Goal: Task Accomplishment & Management: Complete application form

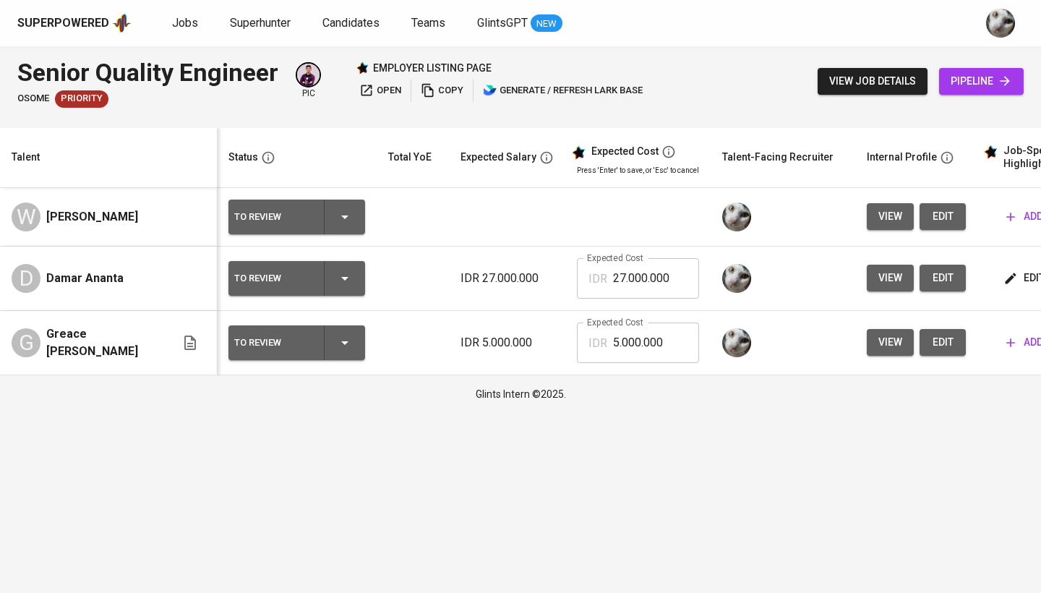
scroll to position [0, 192]
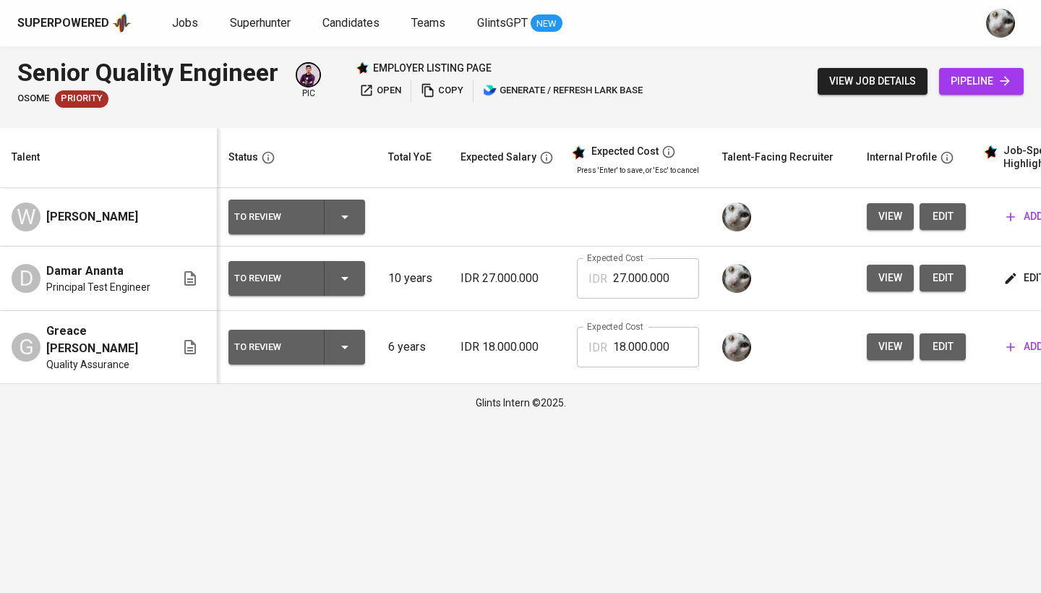
click at [923, 282] on button "edit" at bounding box center [943, 278] width 46 height 27
click at [1020, 279] on span "edit" at bounding box center [1026, 278] width 38 height 18
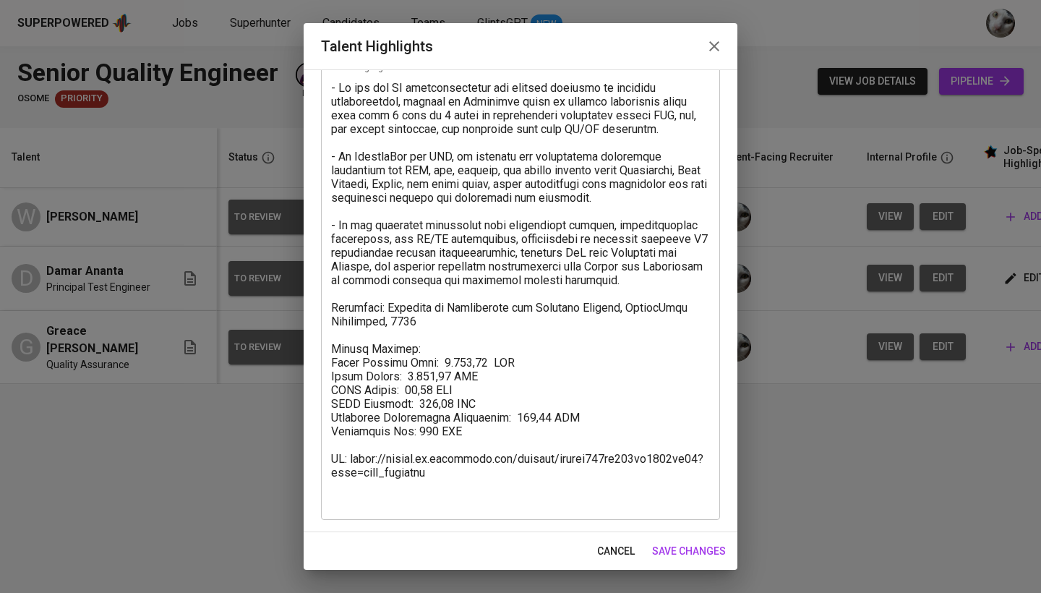
scroll to position [74, 0]
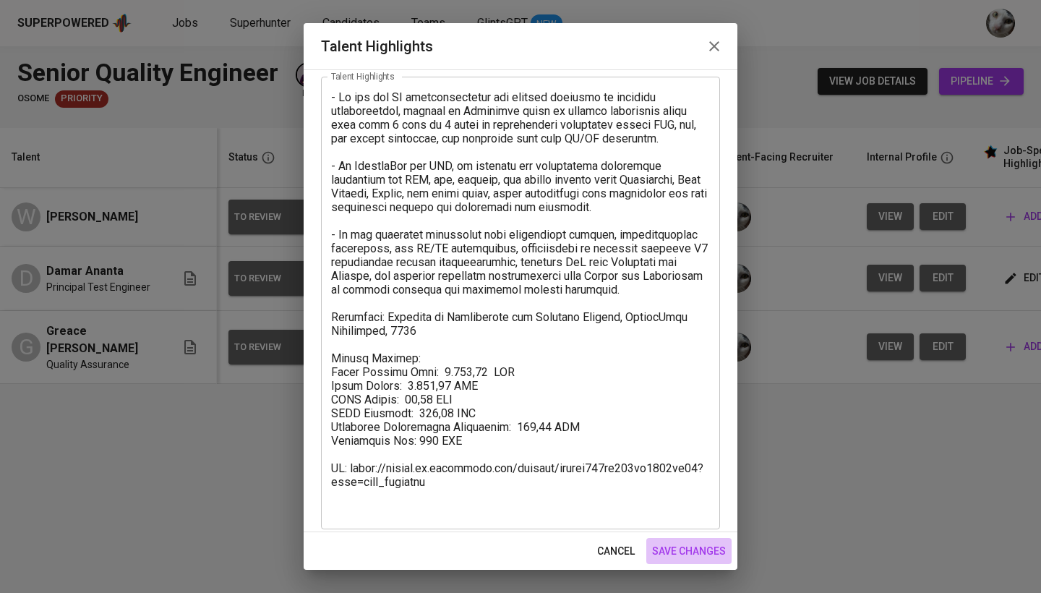
click at [680, 547] on span "save changes" at bounding box center [689, 551] width 74 height 18
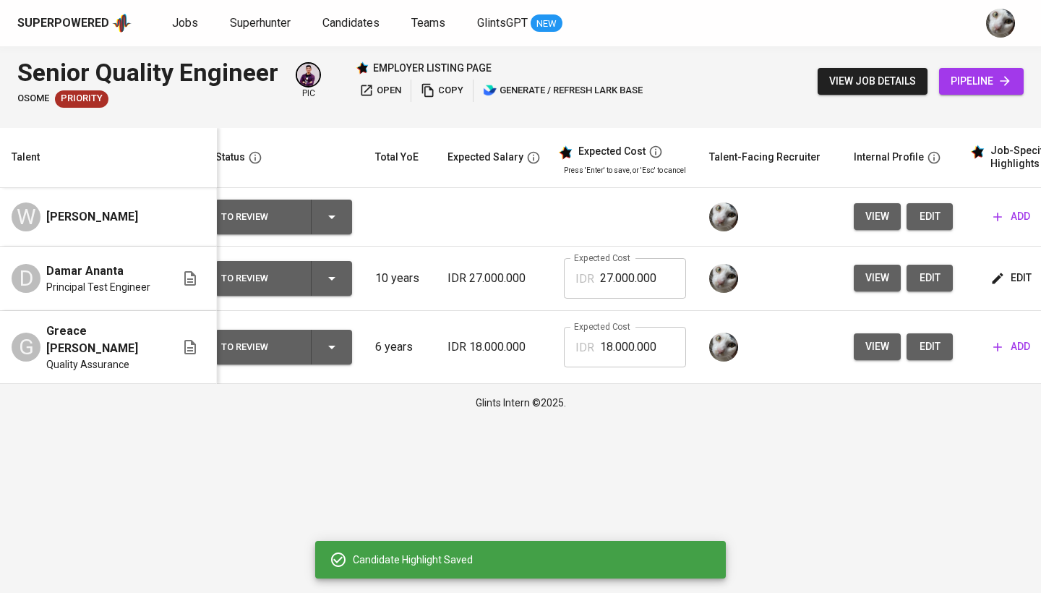
scroll to position [0, 14]
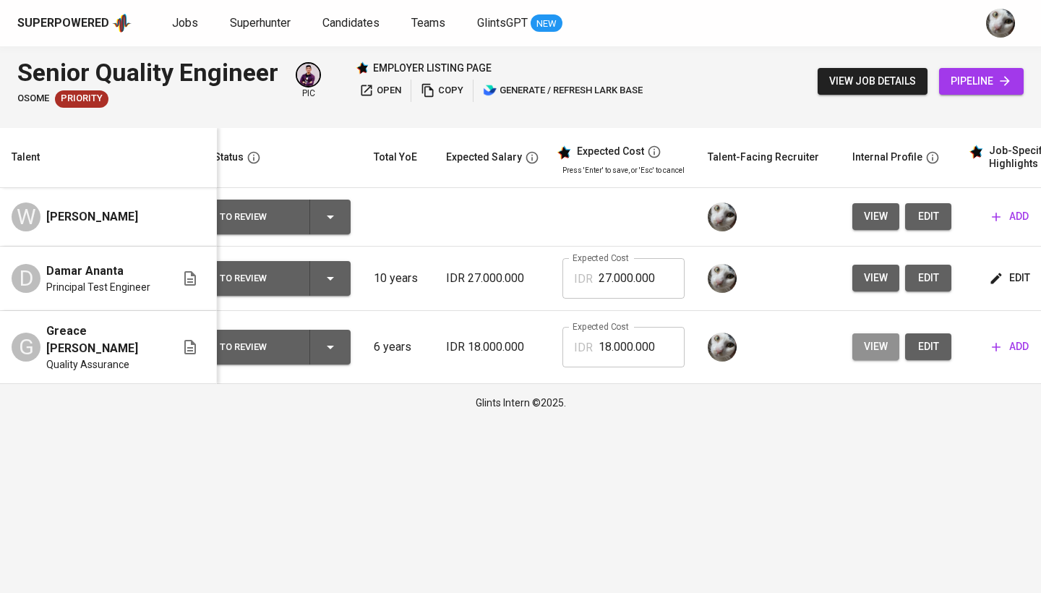
click at [879, 346] on span "view" at bounding box center [876, 347] width 24 height 18
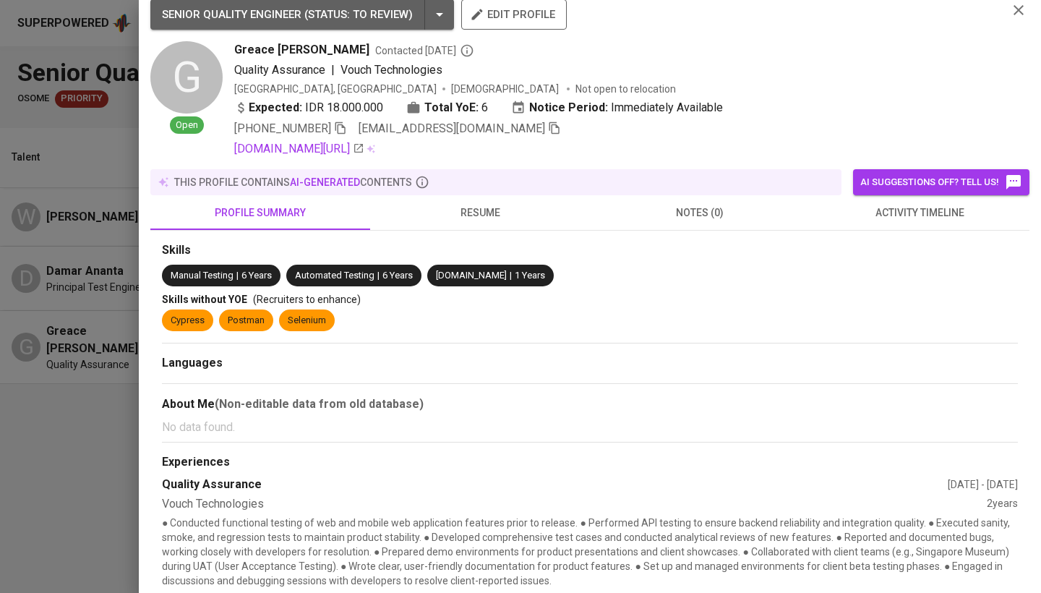
scroll to position [-1, 0]
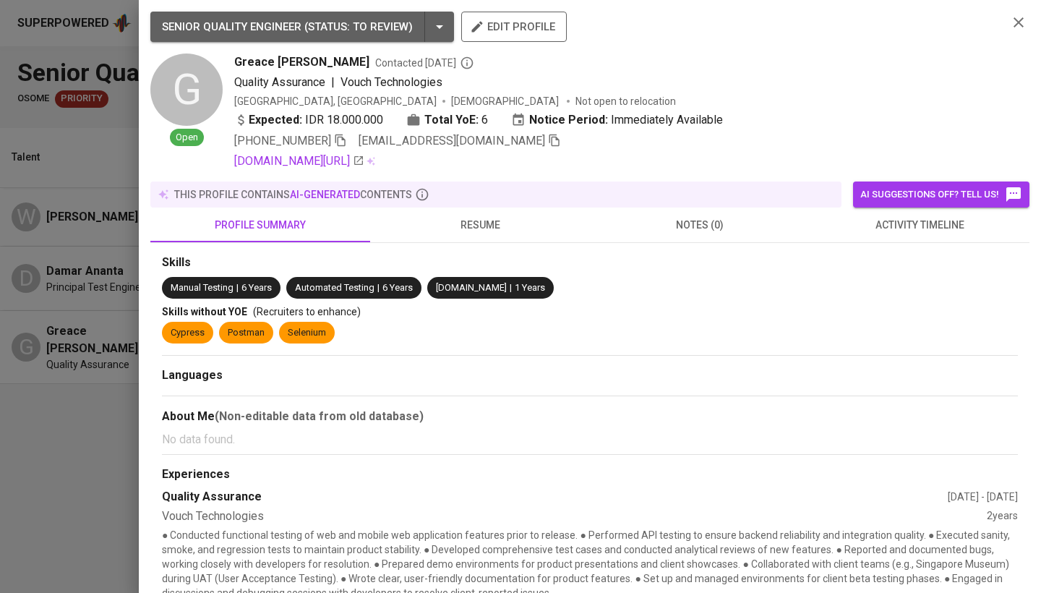
click at [95, 309] on div at bounding box center [520, 296] width 1041 height 593
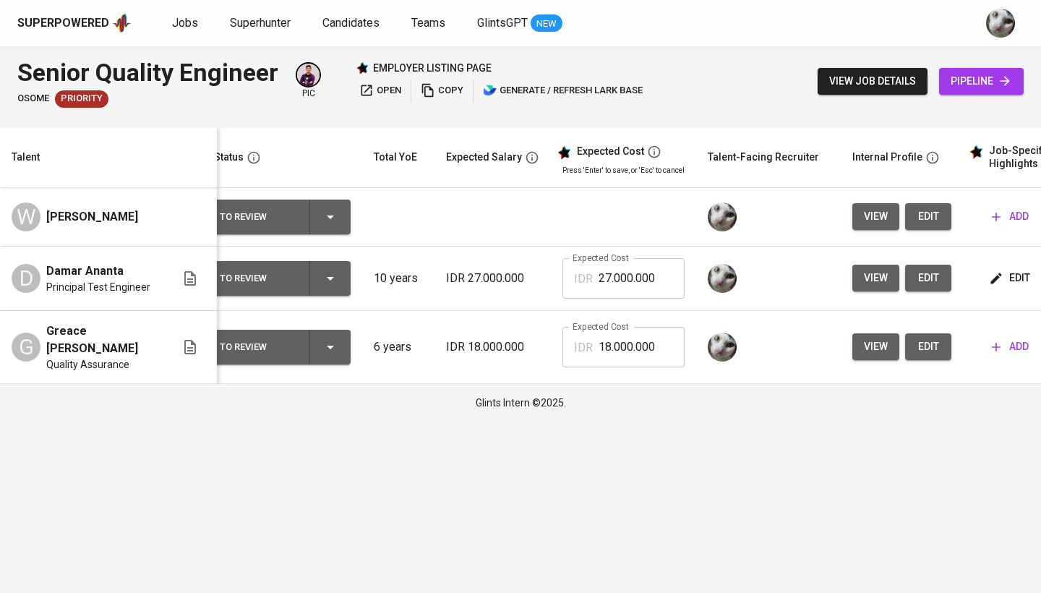
click at [919, 352] on span "edit" at bounding box center [928, 347] width 23 height 18
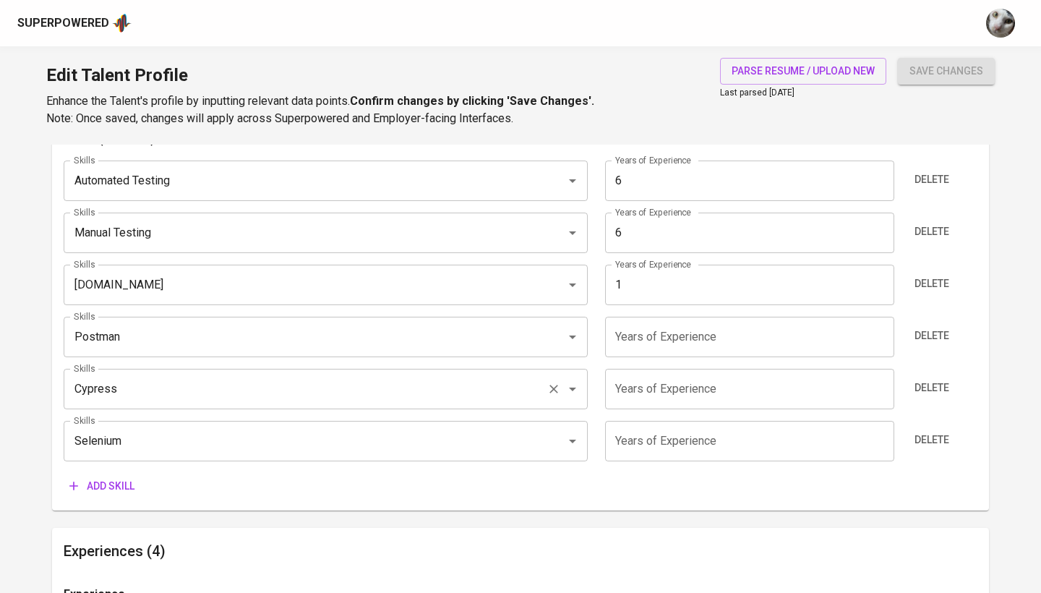
scroll to position [770, 0]
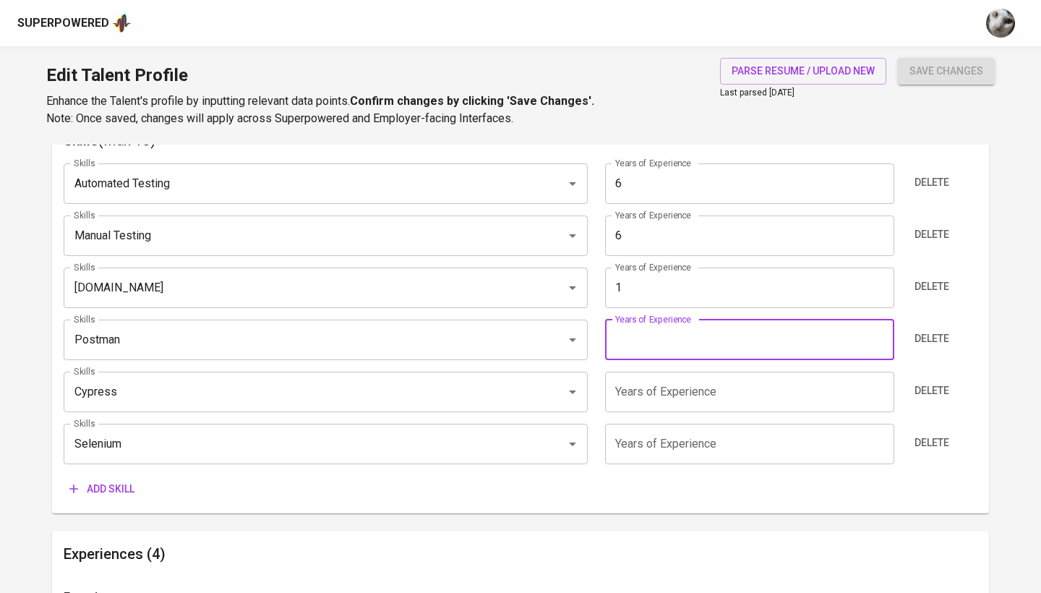
click at [697, 324] on input "number" at bounding box center [749, 340] width 289 height 41
type input "3"
click at [642, 388] on input "number" at bounding box center [749, 392] width 289 height 41
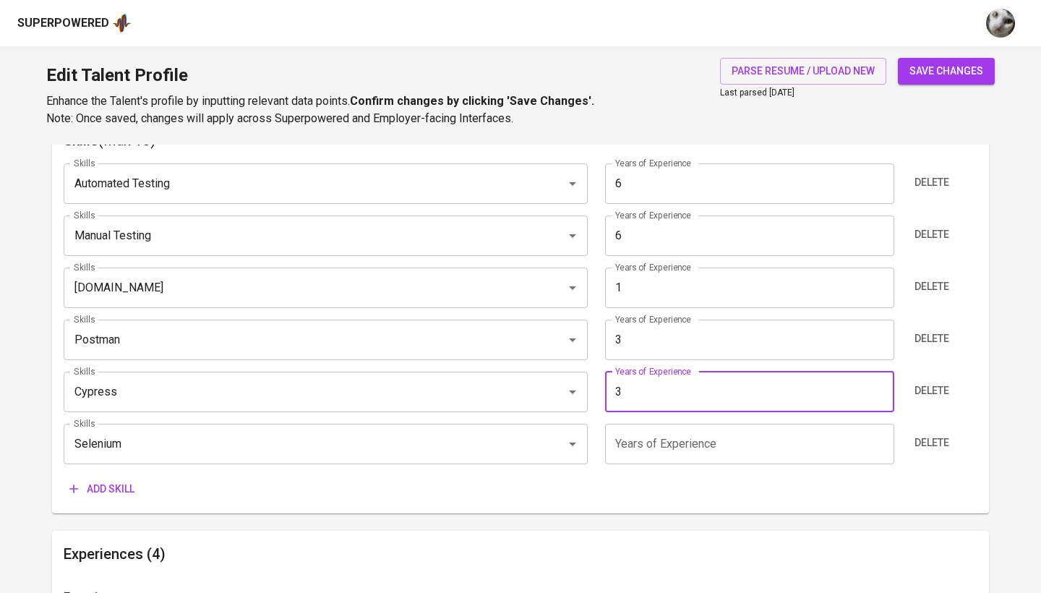
type input "3"
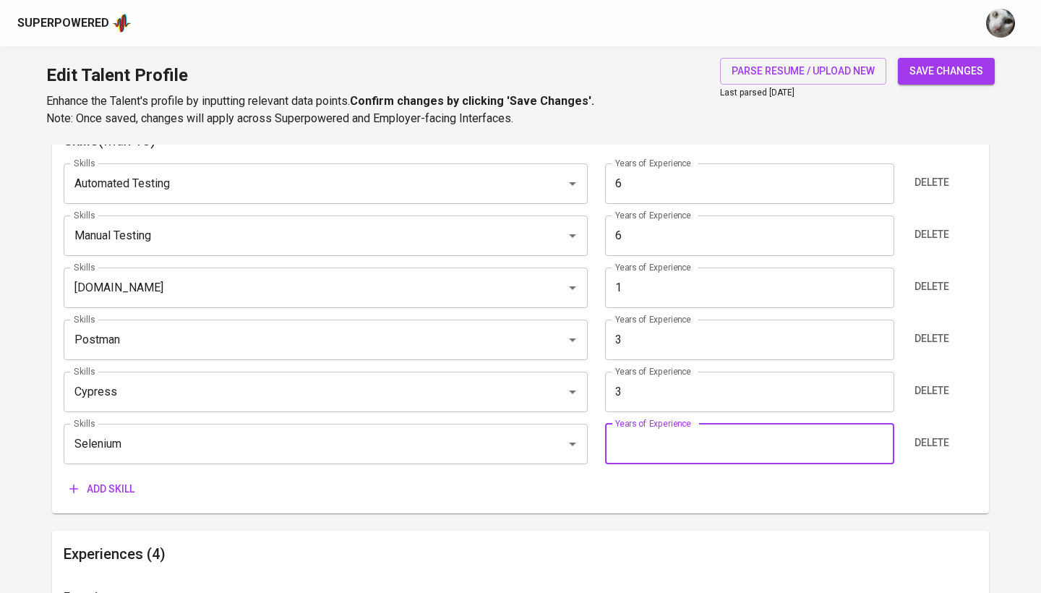
click at [654, 441] on input "number" at bounding box center [749, 444] width 289 height 41
type input "3"
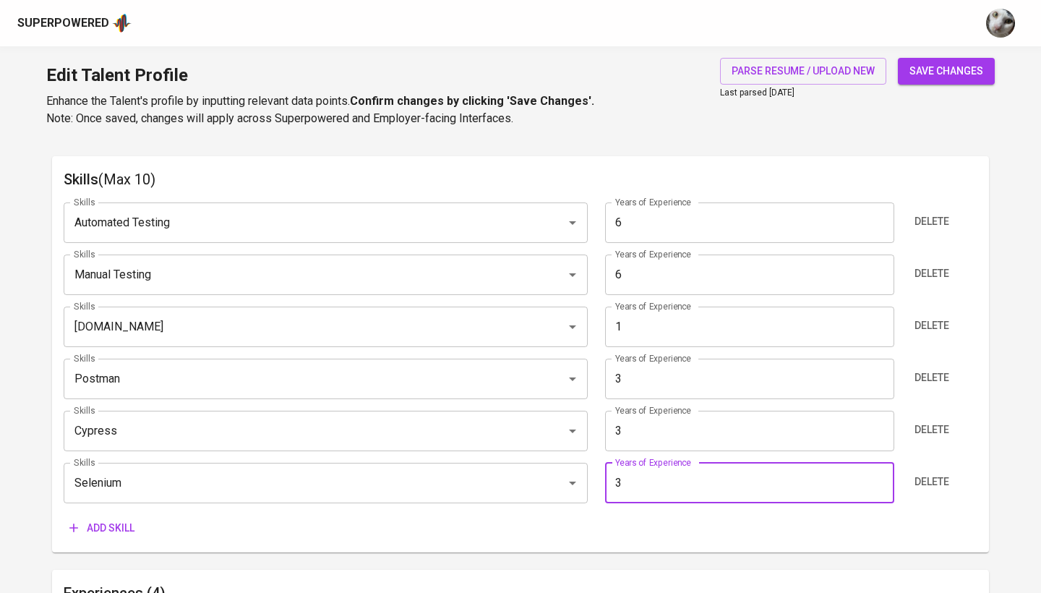
scroll to position [756, 0]
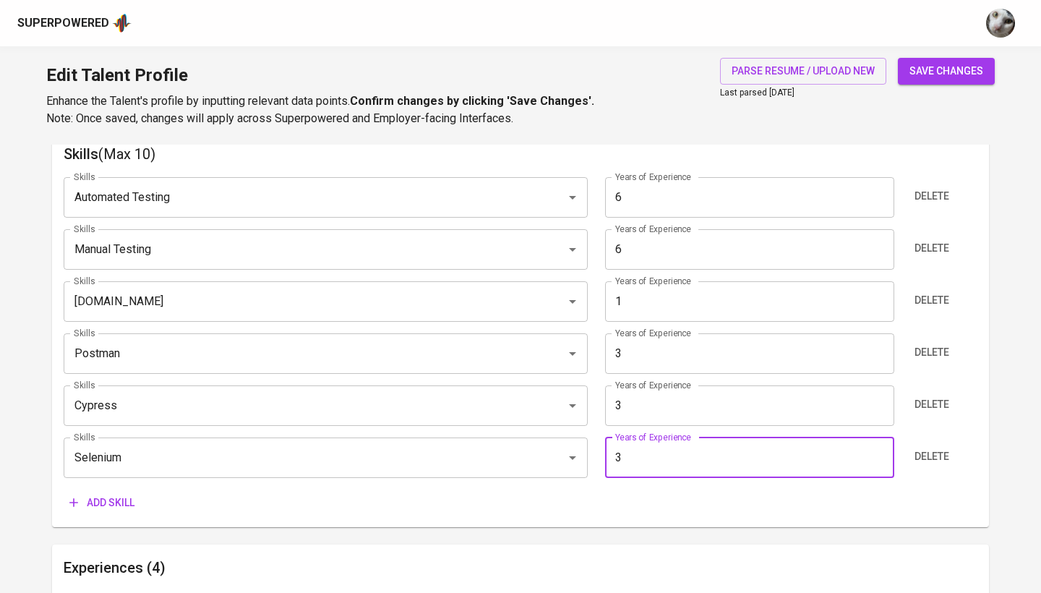
click at [106, 490] on button "Add skill" at bounding box center [102, 503] width 77 height 27
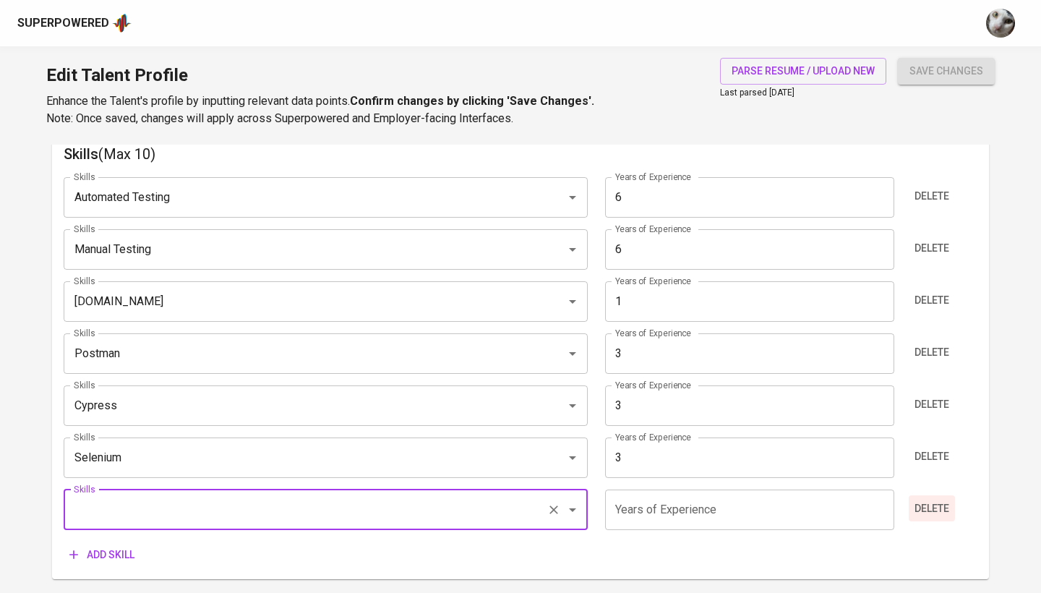
click at [939, 512] on span "Delete" at bounding box center [932, 509] width 35 height 18
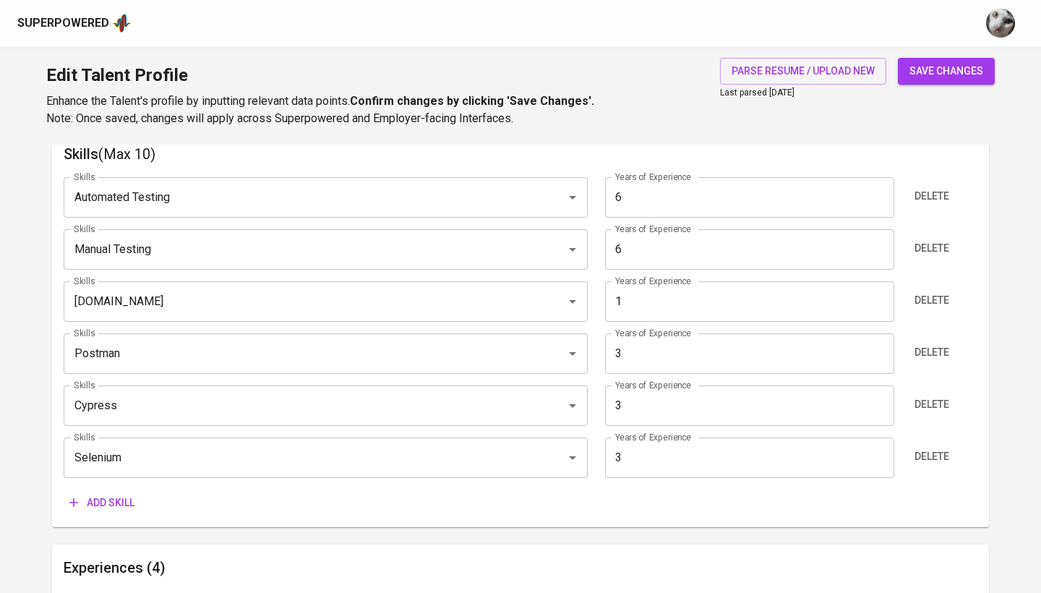
click at [934, 72] on span "save changes" at bounding box center [947, 71] width 74 height 18
type input "Selenium"
type input "3"
type input "Cypress"
type input "Postman"
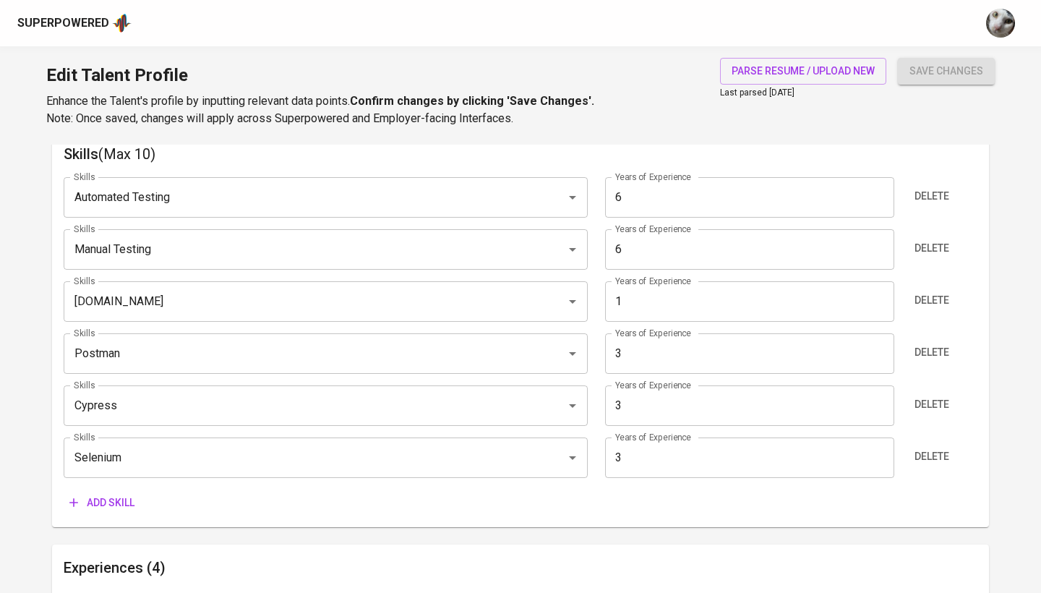
type input "[DOMAIN_NAME]"
type input "1"
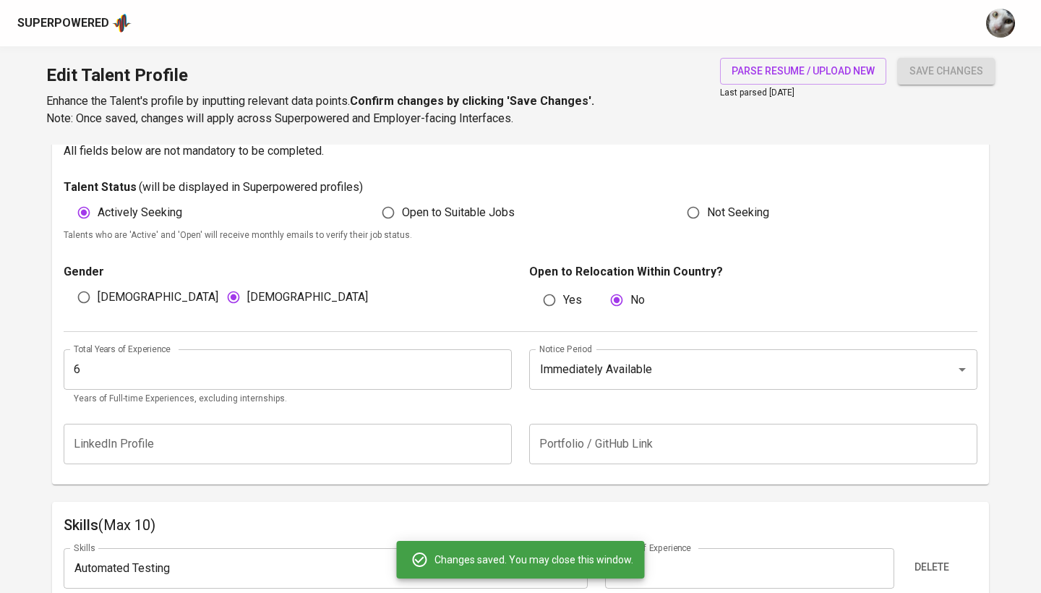
scroll to position [688, 0]
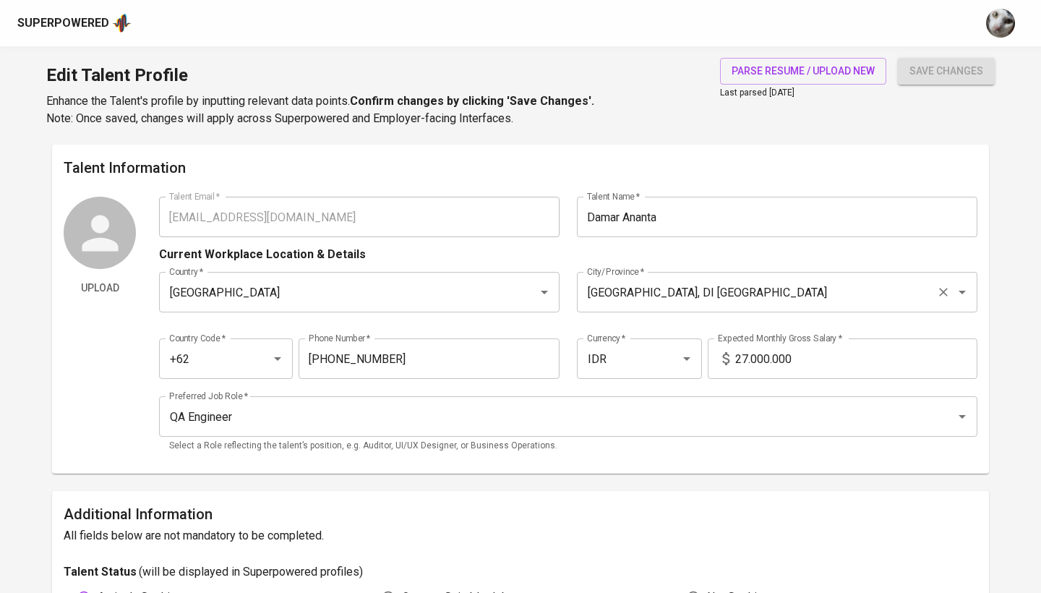
type input "[EMAIL_ADDRESS][DOMAIN_NAME]"
type input "Damar Ananta"
type input "[GEOGRAPHIC_DATA]"
type input "Yogyakarta, DI Yogyakarta"
type input "+62"
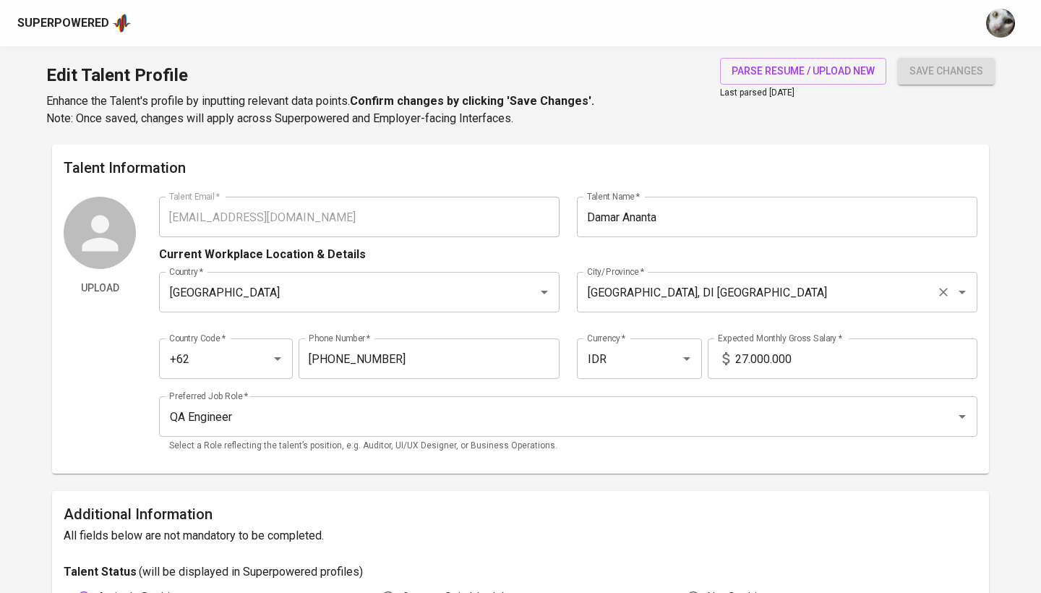
type input "812-8520-2353"
type input "IDR"
type input "QA Engineer"
radio input "true"
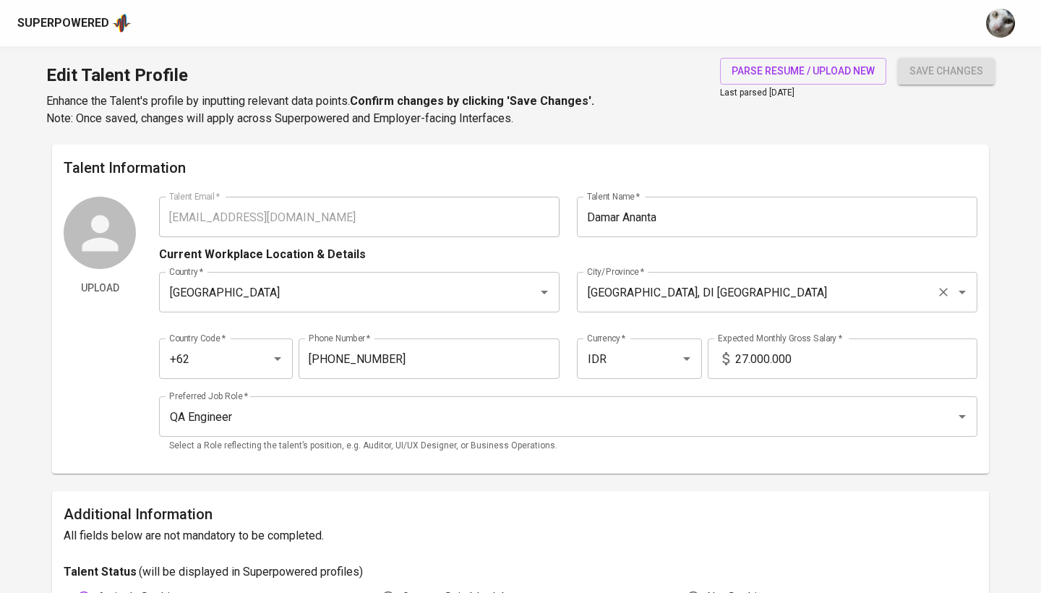
type input "10"
type input "2 Weeks"
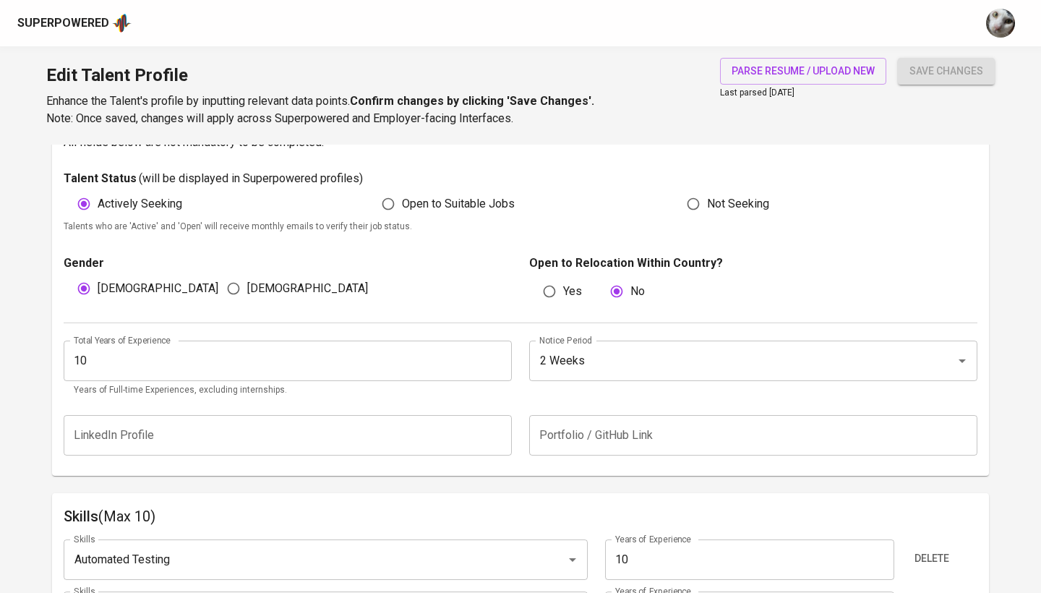
scroll to position [436, 0]
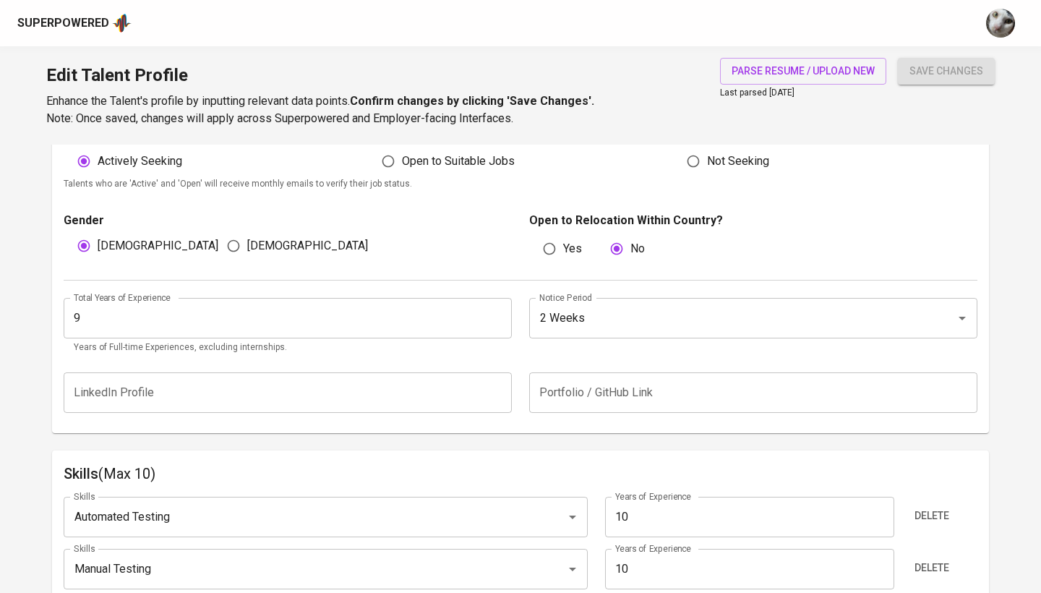
click at [496, 320] on input "9" at bounding box center [288, 318] width 448 height 41
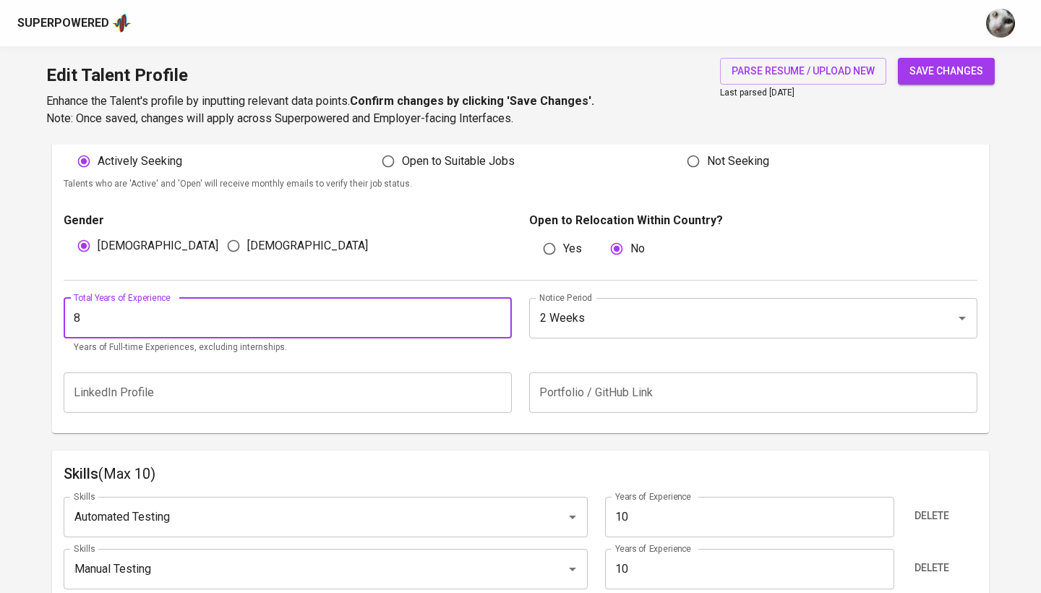
click at [496, 320] on input "8" at bounding box center [288, 318] width 448 height 41
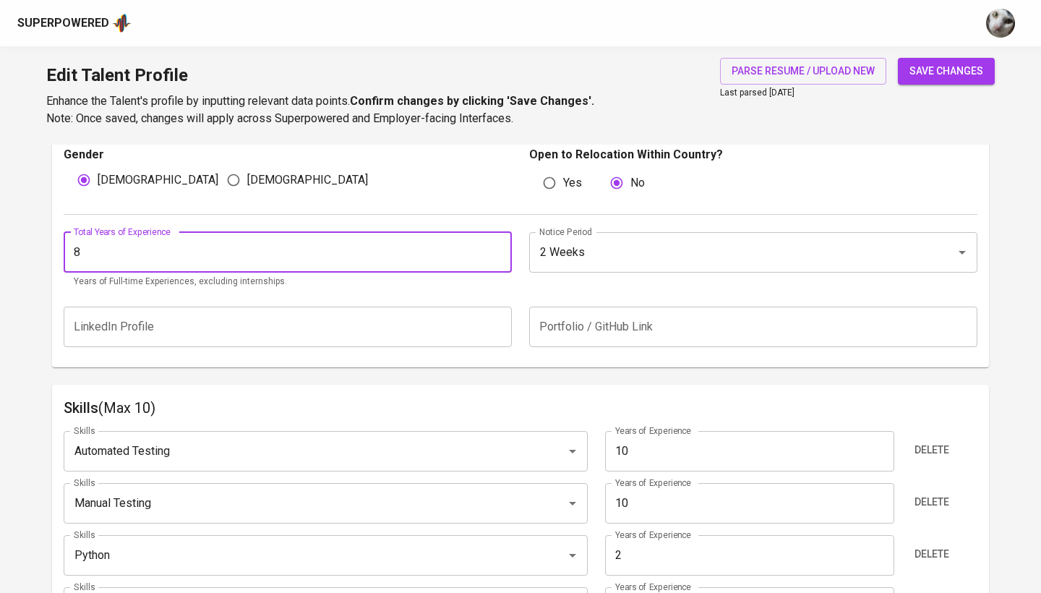
scroll to position [501, 0]
click at [495, 247] on input "9" at bounding box center [288, 253] width 448 height 41
type input "10"
click at [495, 247] on input "10" at bounding box center [288, 253] width 448 height 41
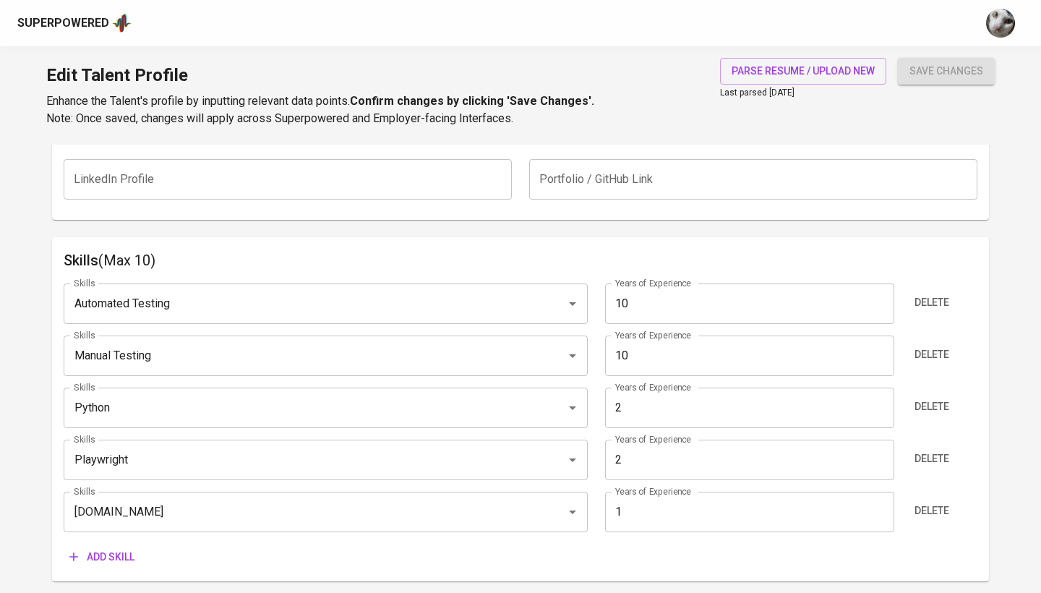
scroll to position [665, 0]
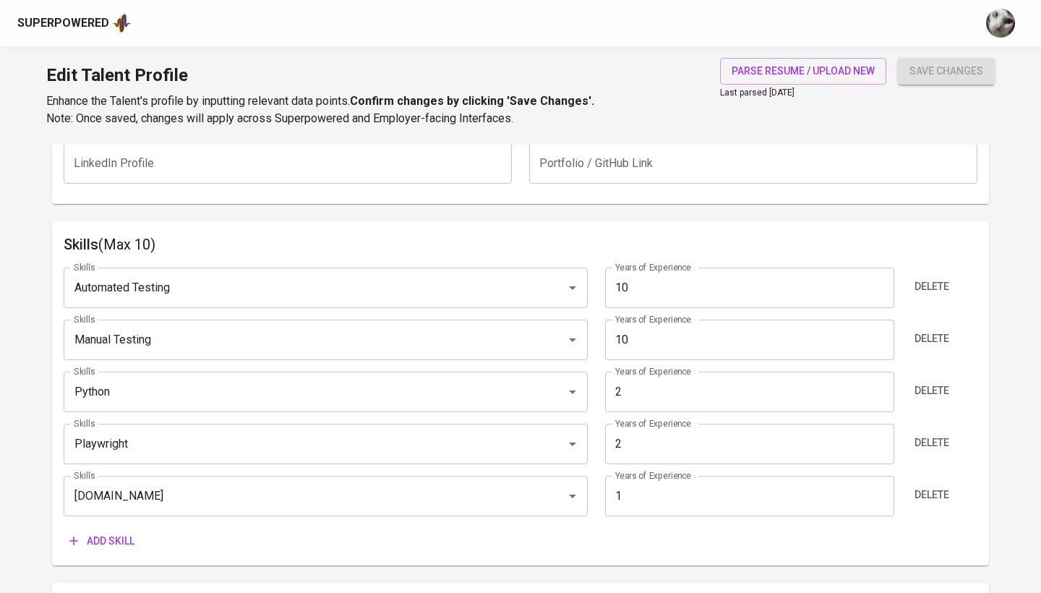
click at [690, 300] on input "10" at bounding box center [749, 288] width 289 height 41
type input "1"
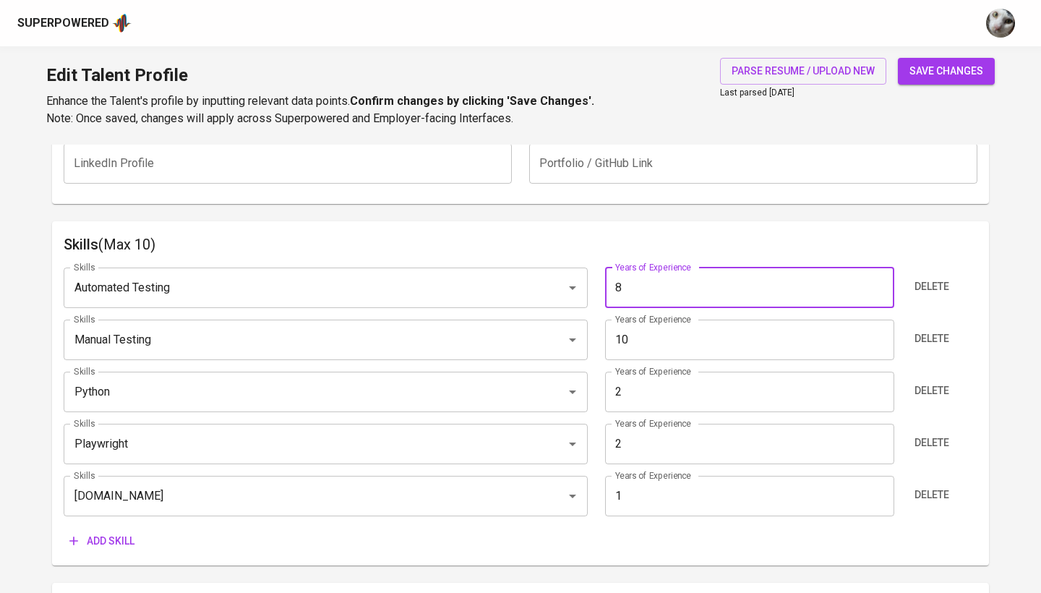
type input "8"
click at [689, 330] on input "10" at bounding box center [749, 340] width 289 height 41
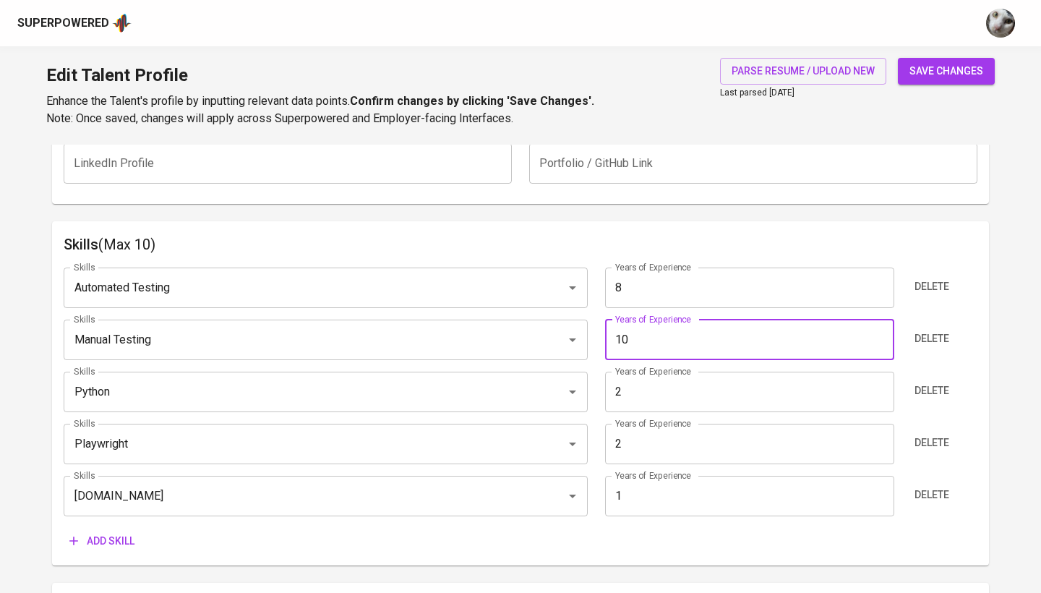
type input "1"
type input "8"
type input "2"
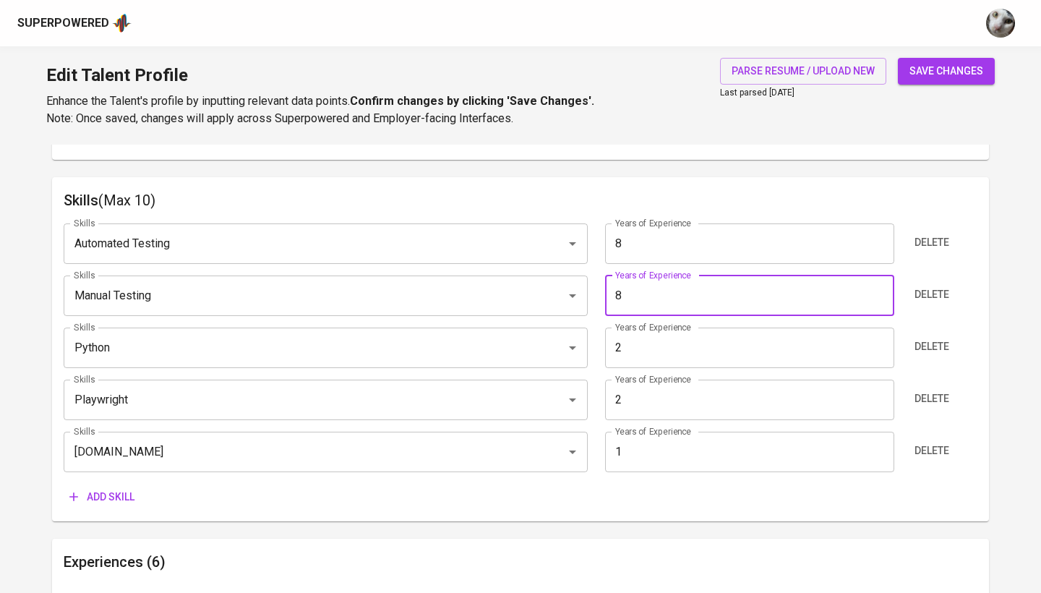
scroll to position [715, 0]
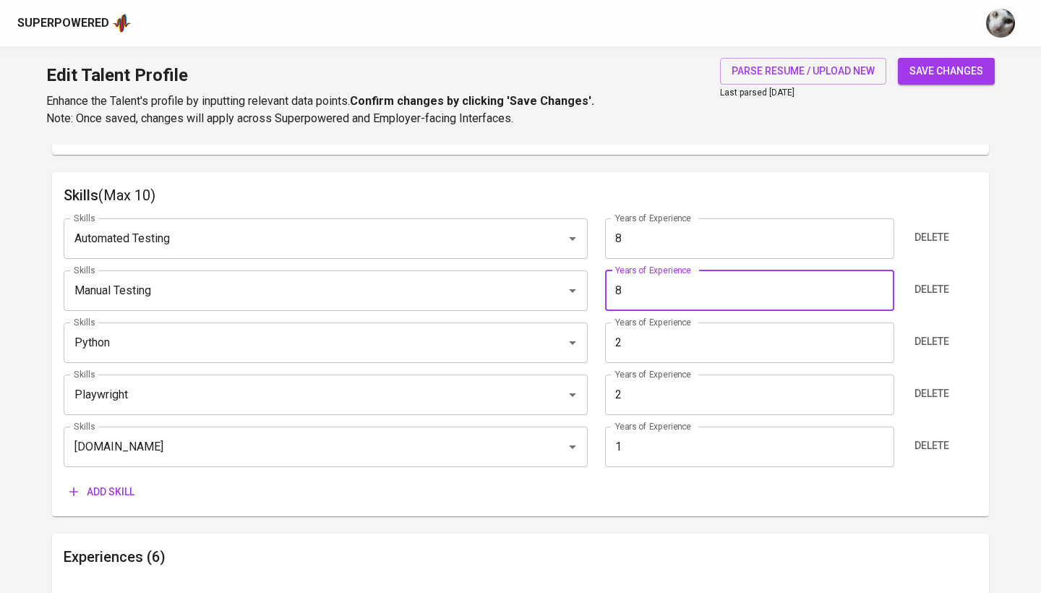
type input "8"
click at [112, 483] on span "Add skill" at bounding box center [101, 492] width 65 height 18
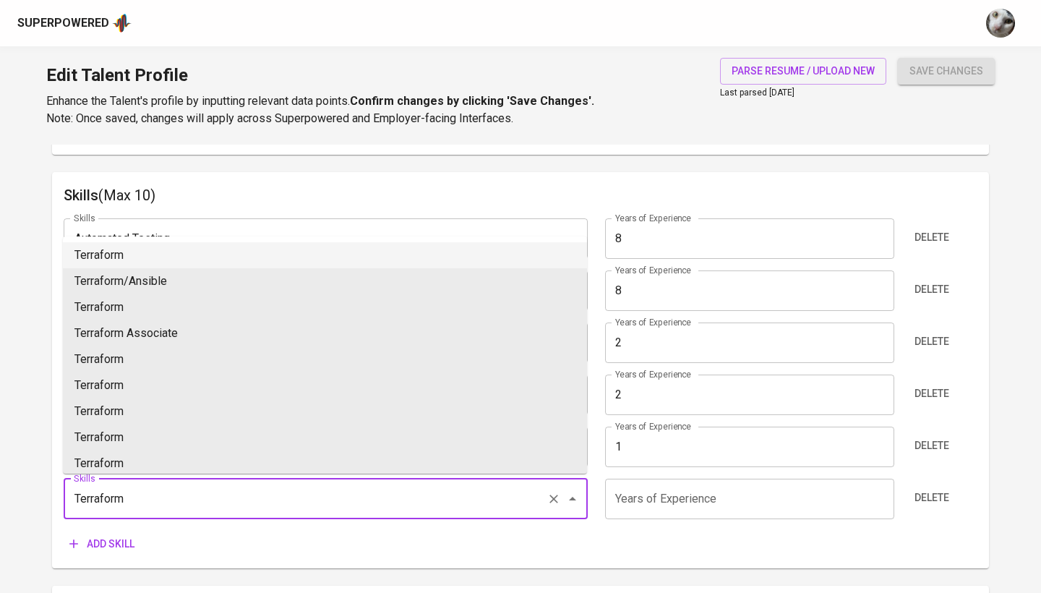
click at [393, 251] on li "Terraform" at bounding box center [325, 255] width 524 height 26
type input "Terraform"
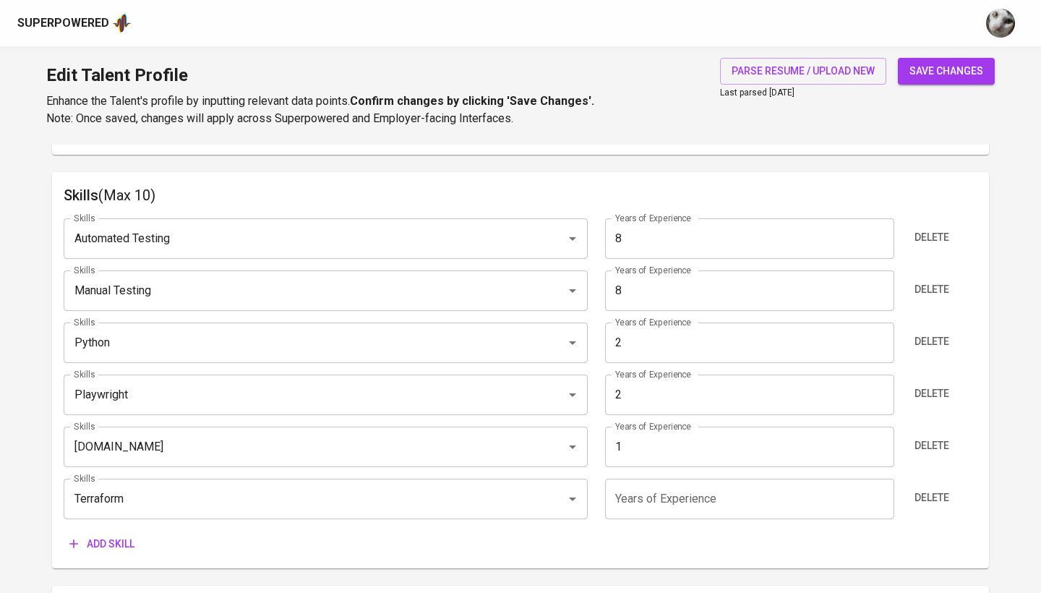
click at [753, 506] on input "number" at bounding box center [749, 499] width 289 height 41
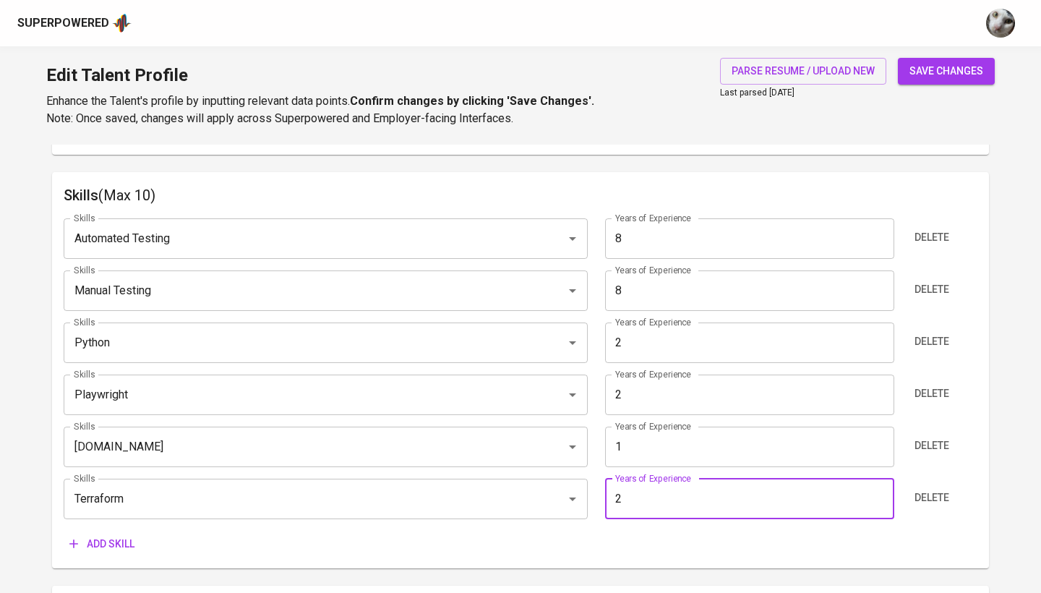
type input "2"
click at [943, 86] on div "save changes" at bounding box center [946, 92] width 97 height 69
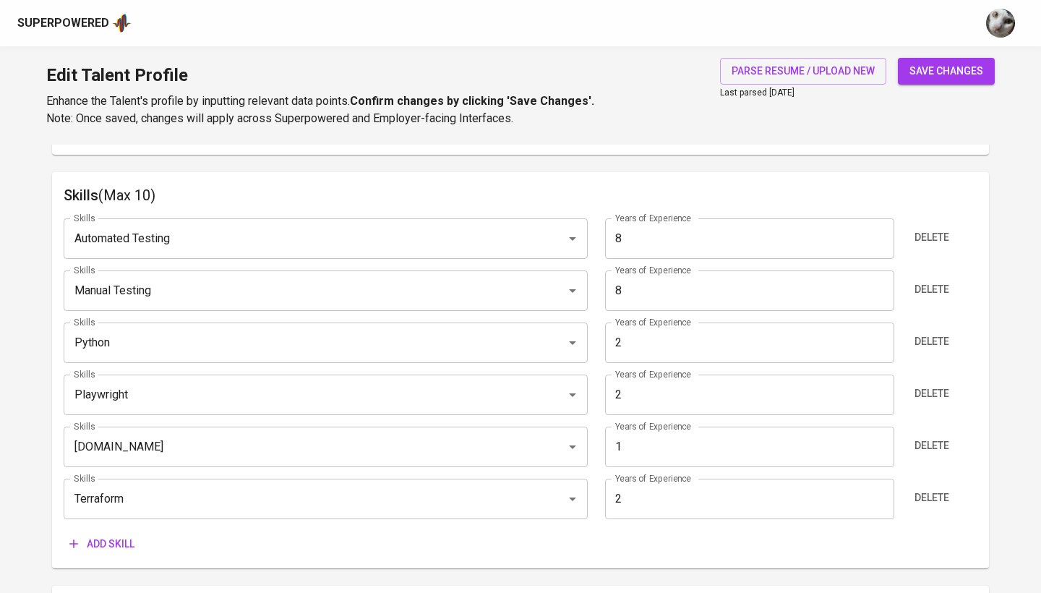
click at [940, 77] on span "save changes" at bounding box center [947, 71] width 74 height 18
type input "Manual Testing"
type input "Automated Testing"
type input "Terraform"
type input "Python"
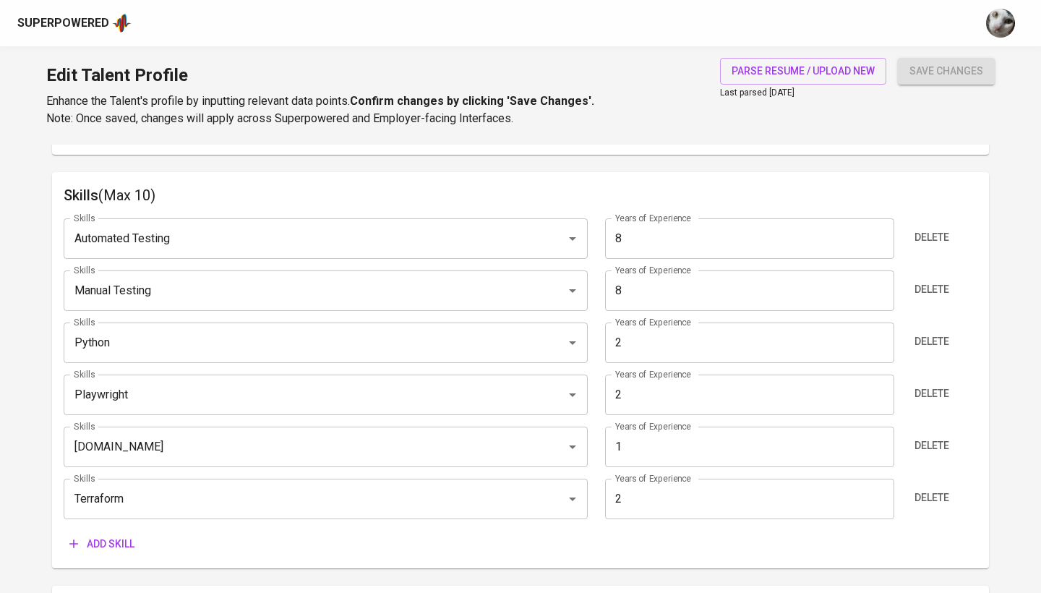
type input "Playwright"
type input "2"
type input "[DOMAIN_NAME]"
type input "1"
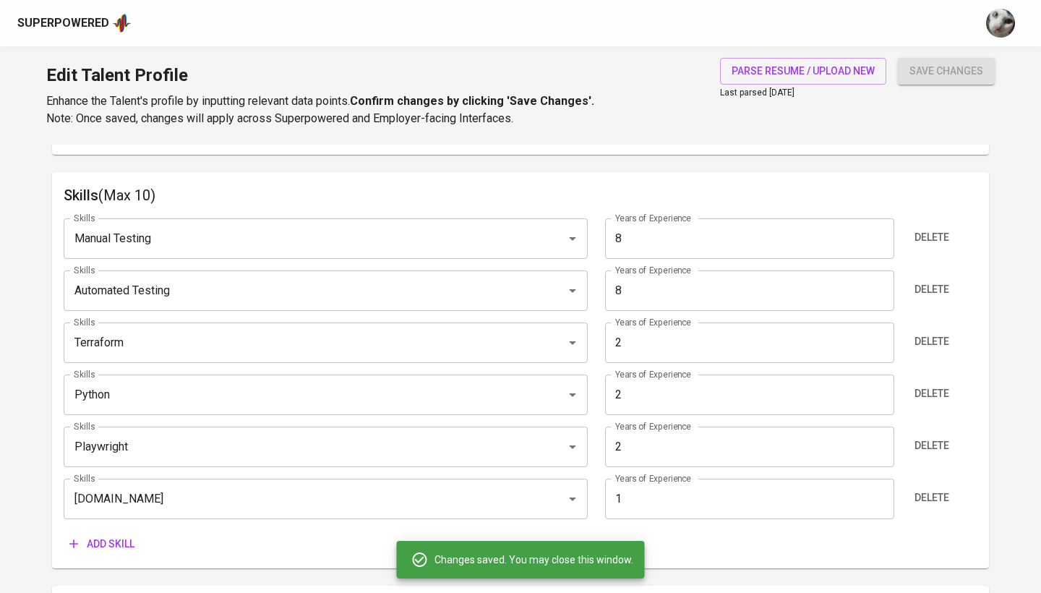
click at [108, 541] on span "Add skill" at bounding box center [101, 544] width 65 height 18
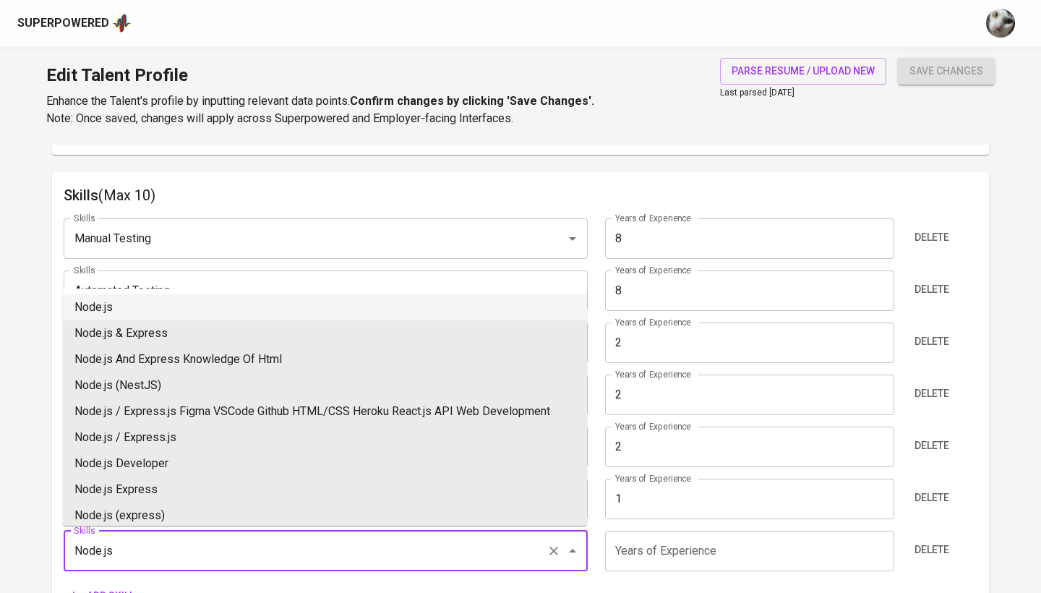
click at [246, 300] on li "Node.js" at bounding box center [325, 307] width 524 height 26
type input "Node.js"
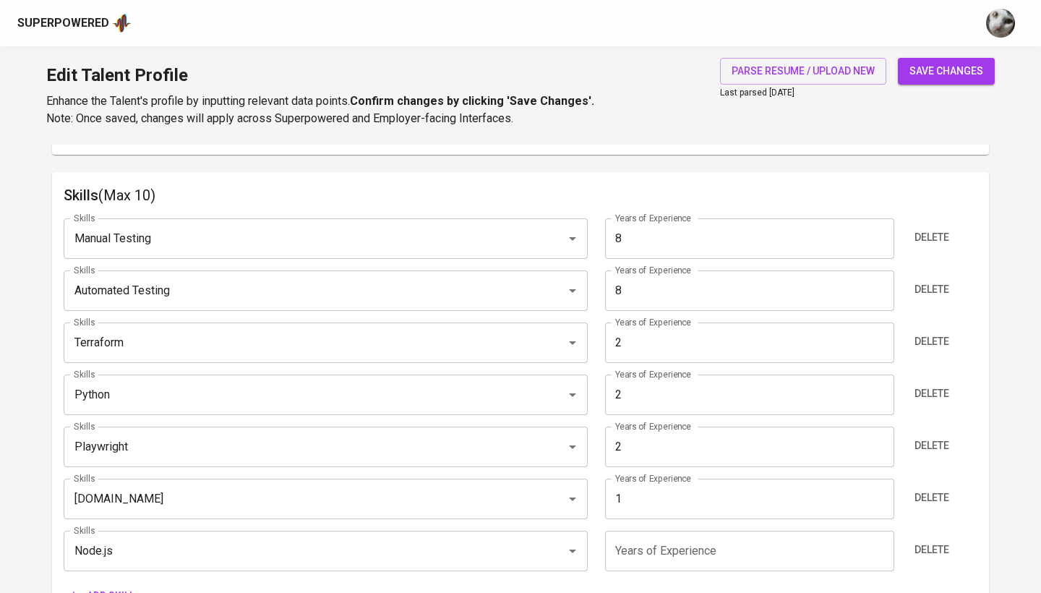
click at [715, 555] on input "number" at bounding box center [749, 551] width 289 height 41
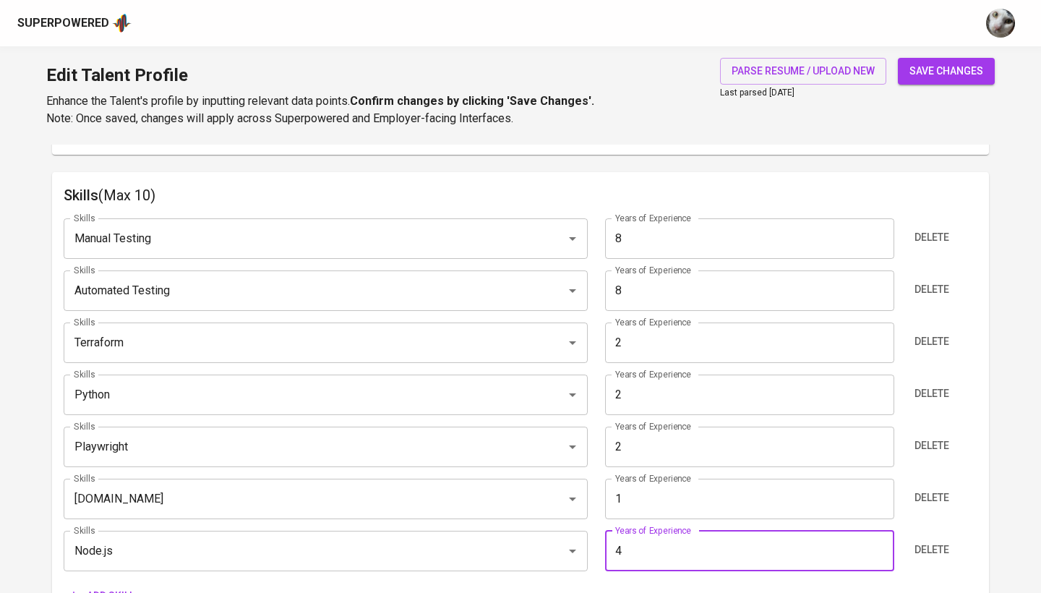
type input "4"
click at [947, 71] on button "save changes" at bounding box center [946, 71] width 97 height 27
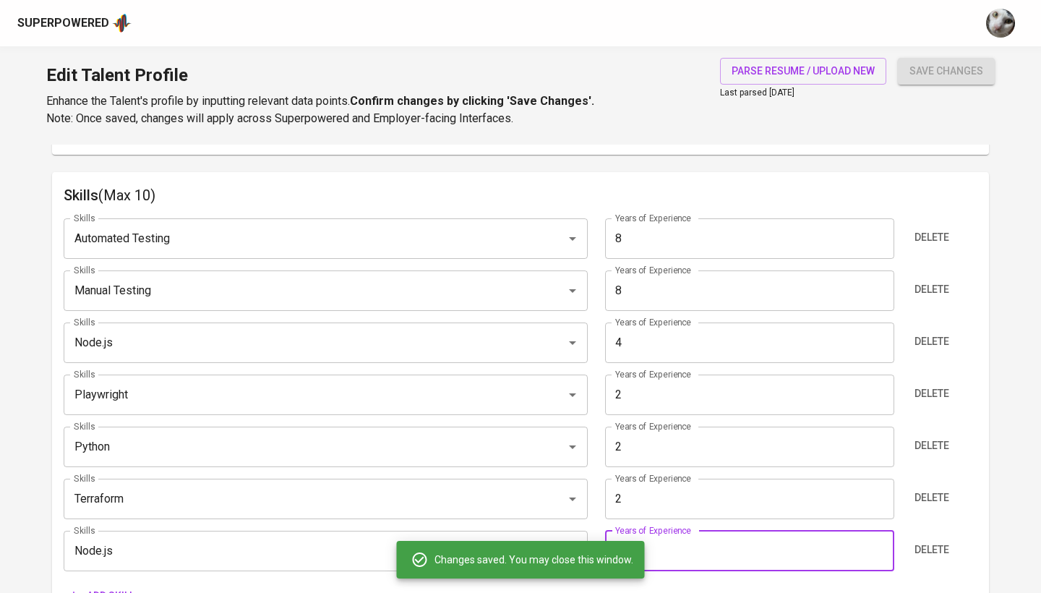
type input "Automated Testing"
type input "Manual Testing"
type input "Node.js"
type input "4"
type input "Playwright"
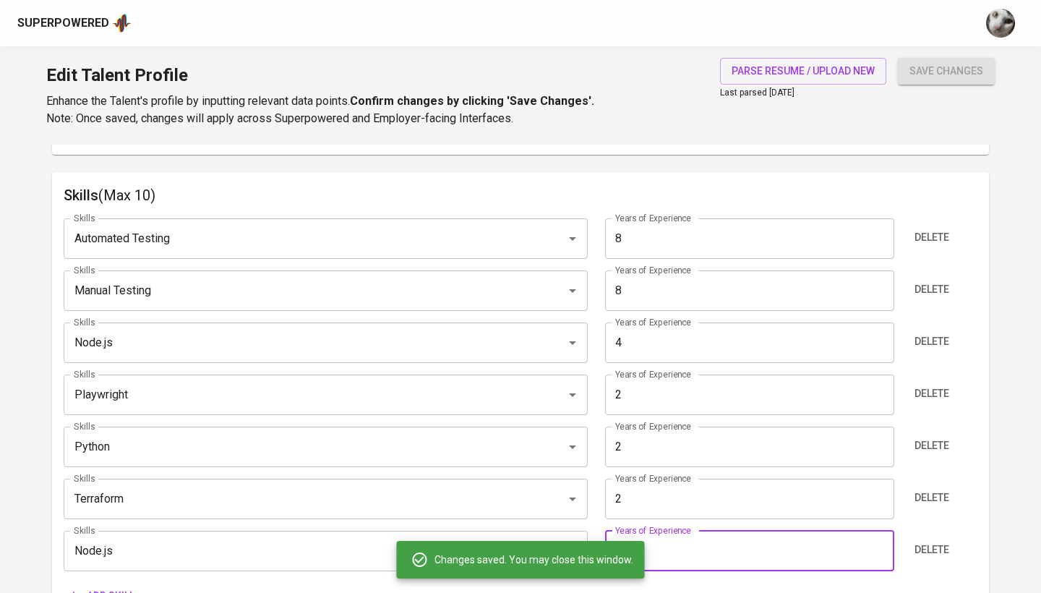
type input "Python"
type input "Terraform"
type input "2"
type input "[DOMAIN_NAME]"
type input "1"
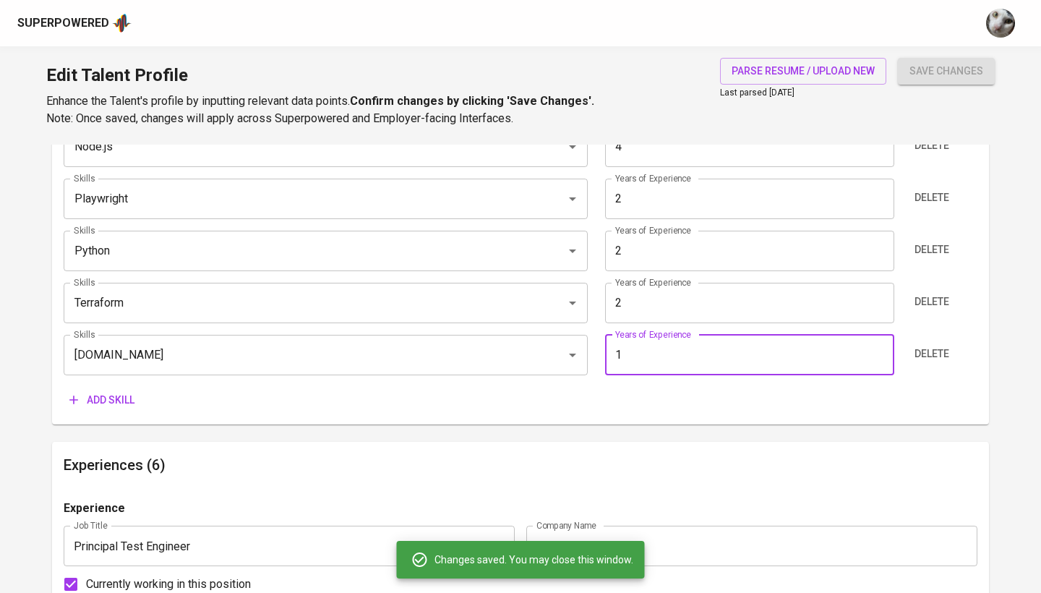
scroll to position [912, 0]
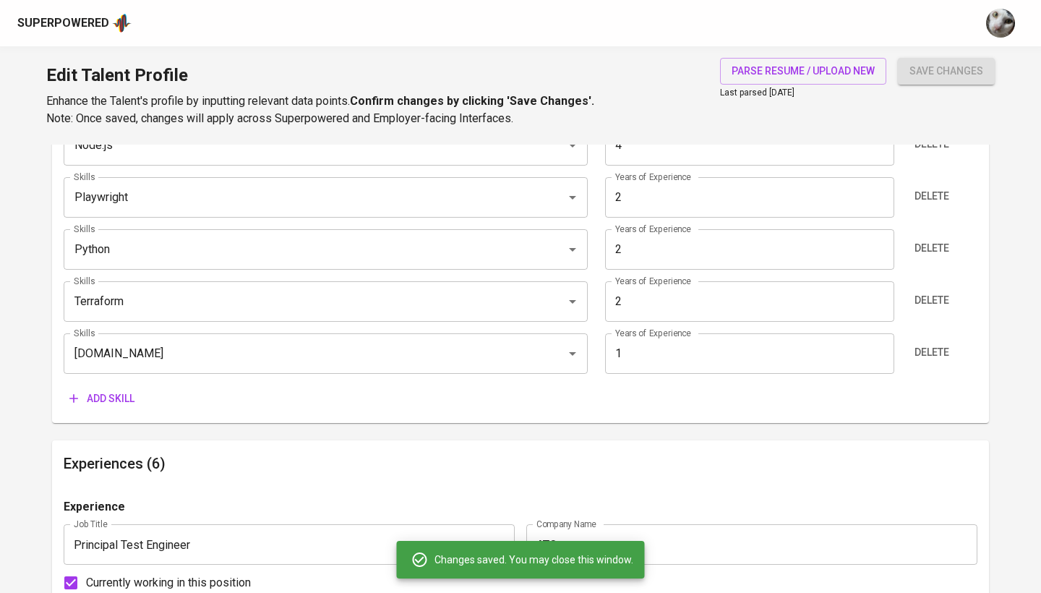
click at [132, 394] on span "Add skill" at bounding box center [101, 399] width 65 height 18
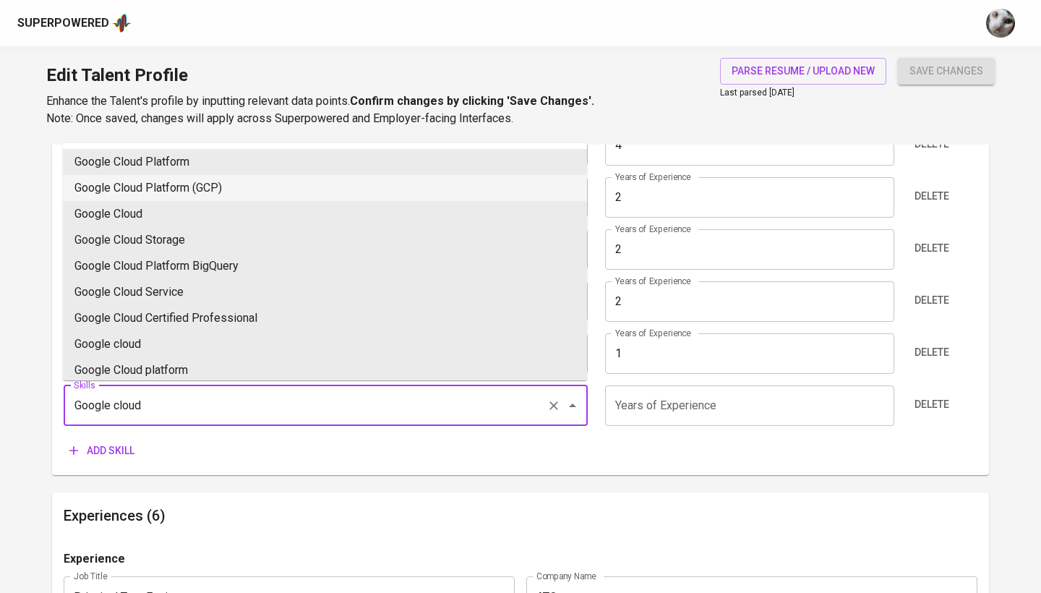
click at [207, 186] on li "Google Cloud Platform (GCP)" at bounding box center [325, 188] width 524 height 26
type input "Google Cloud Platform (GCP)"
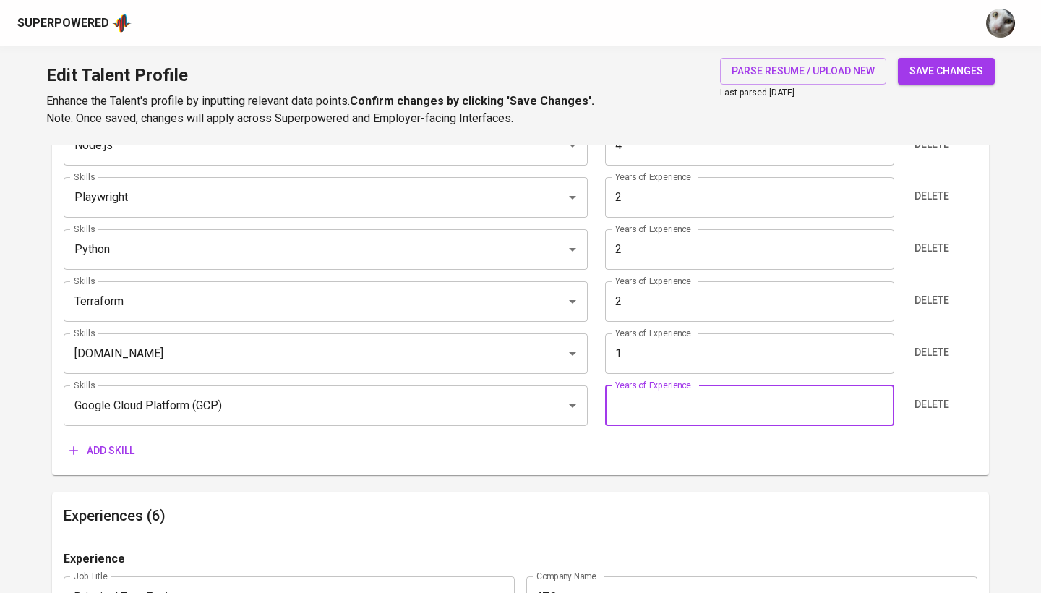
click at [645, 405] on input "number" at bounding box center [749, 405] width 289 height 41
type input "3"
click at [947, 71] on button "save changes" at bounding box center [946, 71] width 97 height 27
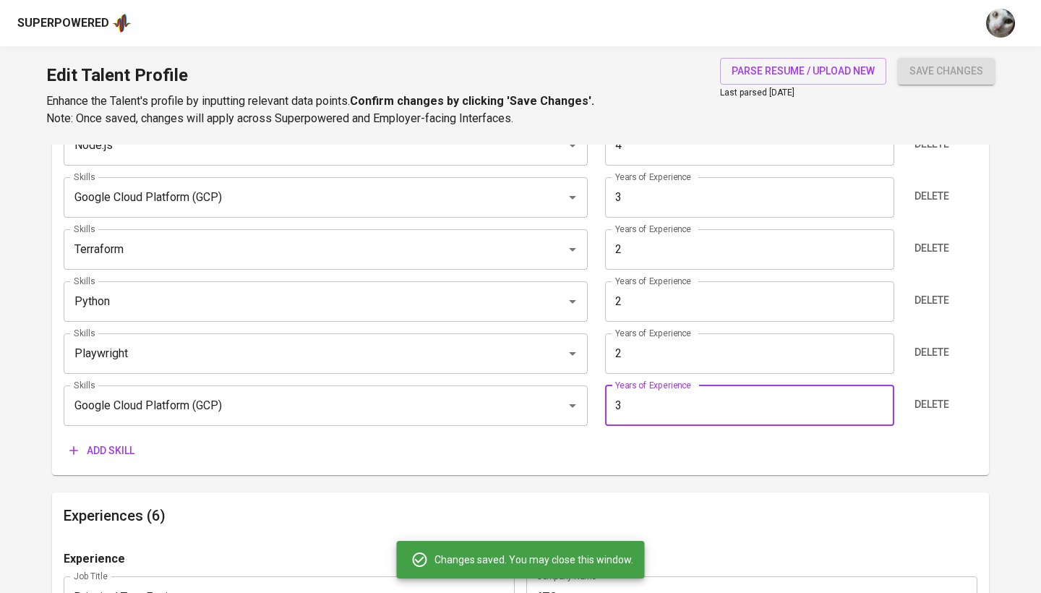
type input "Manual Testing"
type input "Automated Testing"
type input "Google Cloud Platform (GCP)"
type input "3"
type input "Terraform"
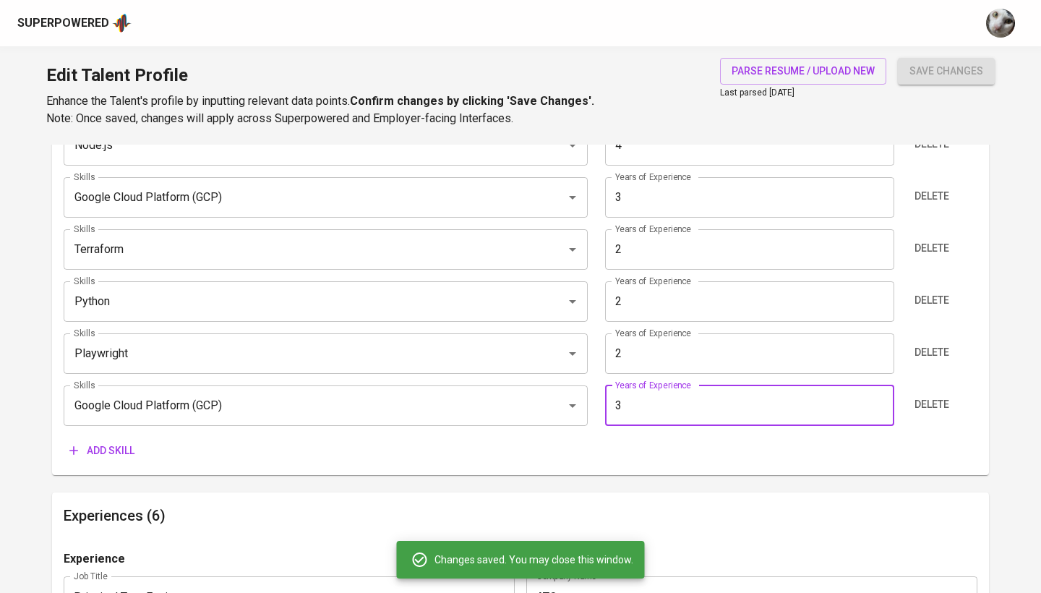
type input "Python"
type input "Playwright"
type input "2"
type input "[DOMAIN_NAME]"
type input "1"
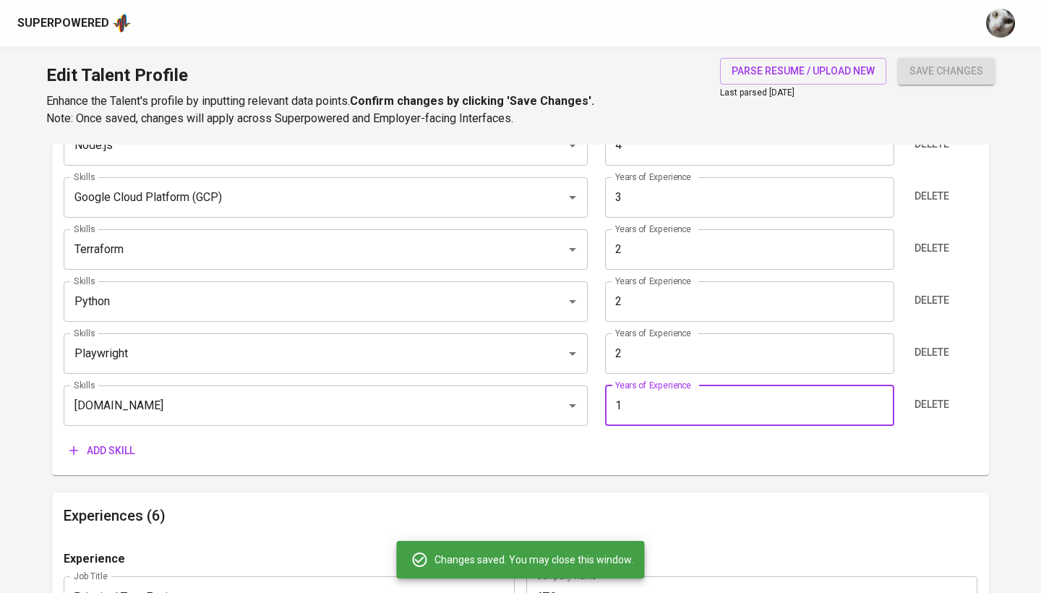
click at [132, 455] on span "Add skill" at bounding box center [101, 451] width 65 height 18
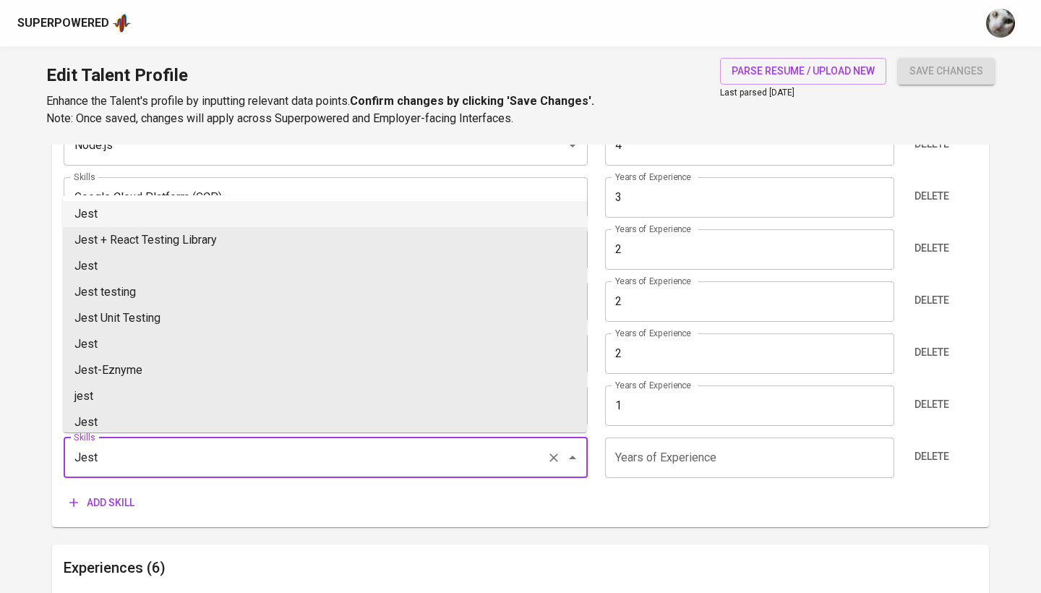
click at [176, 214] on li "Jest" at bounding box center [325, 214] width 524 height 26
type input "Jest"
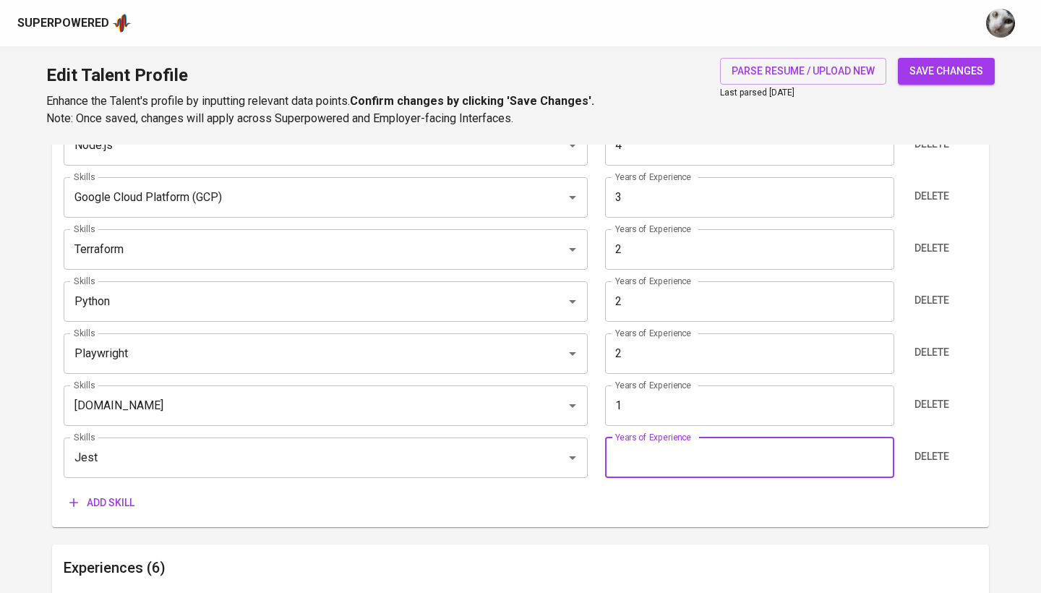
click at [663, 453] on input "number" at bounding box center [749, 458] width 289 height 41
type input "1"
click at [947, 71] on button "save changes" at bounding box center [946, 71] width 97 height 27
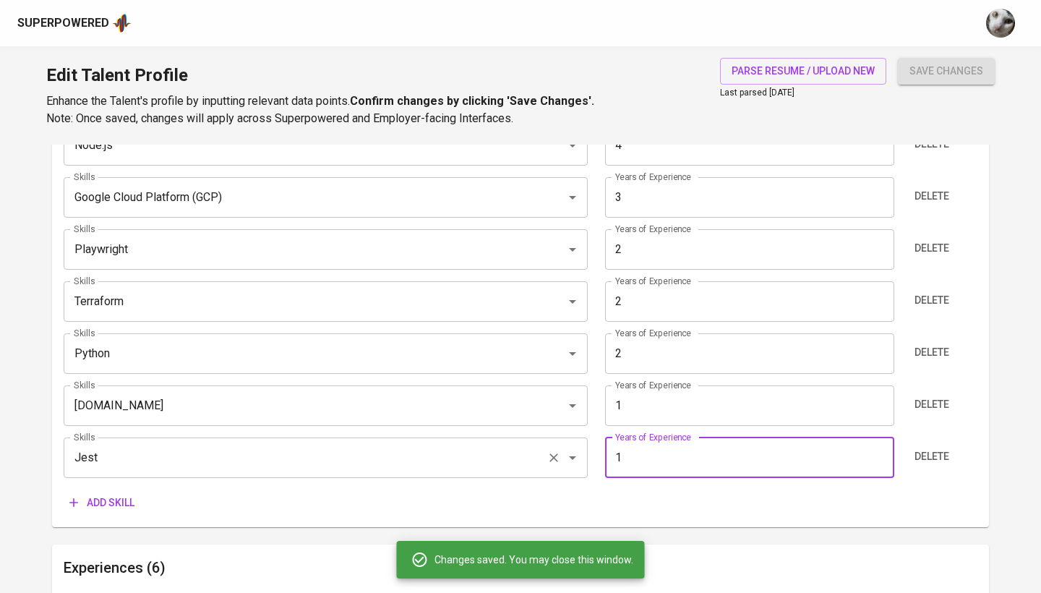
type input "Playwright"
type input "Terraform"
type input "Python"
click at [92, 502] on span "Add skill" at bounding box center [101, 503] width 65 height 18
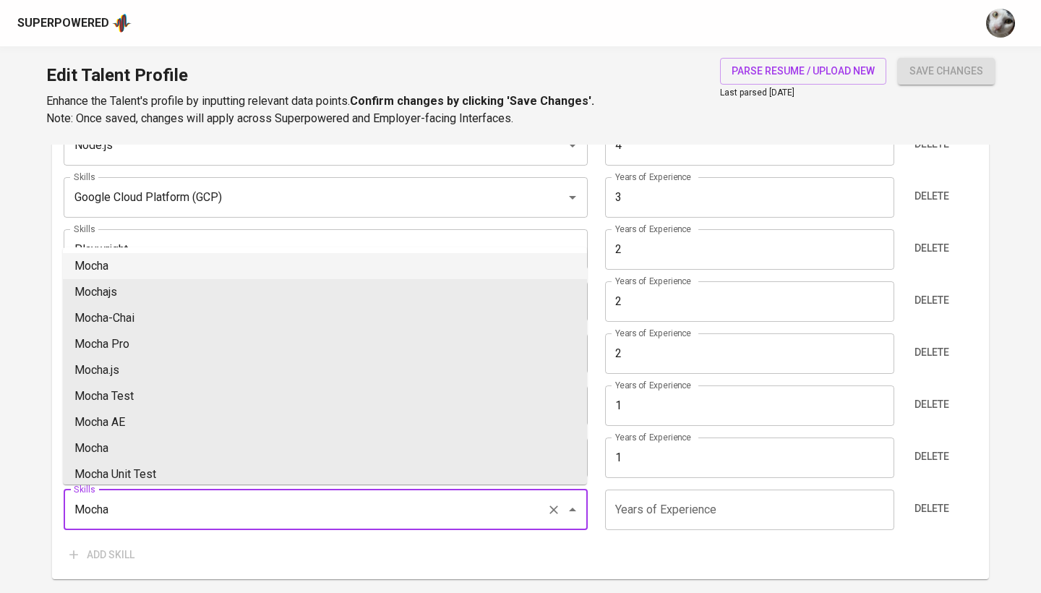
click at [189, 266] on li "Mocha" at bounding box center [325, 266] width 524 height 26
type input "Mocha"
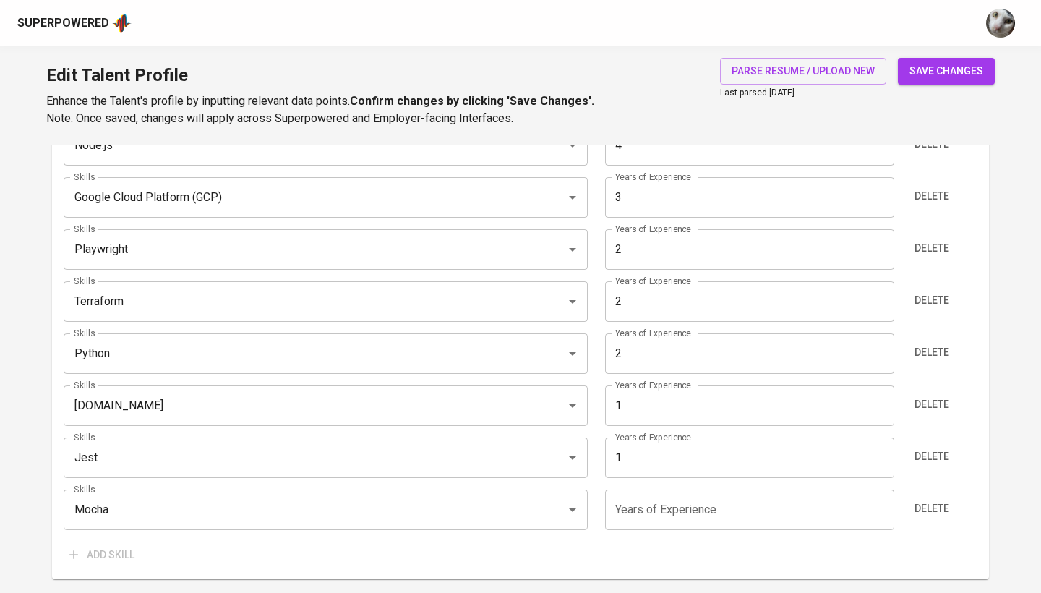
click at [636, 498] on input "number" at bounding box center [749, 510] width 289 height 41
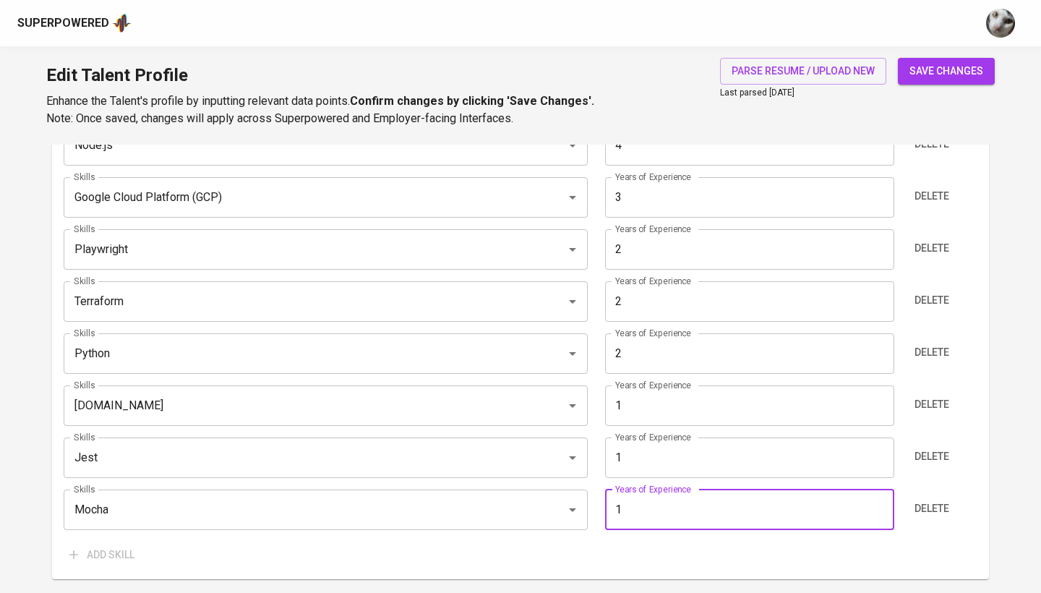
type input "1"
click at [947, 71] on button "save changes" at bounding box center [946, 71] width 97 height 27
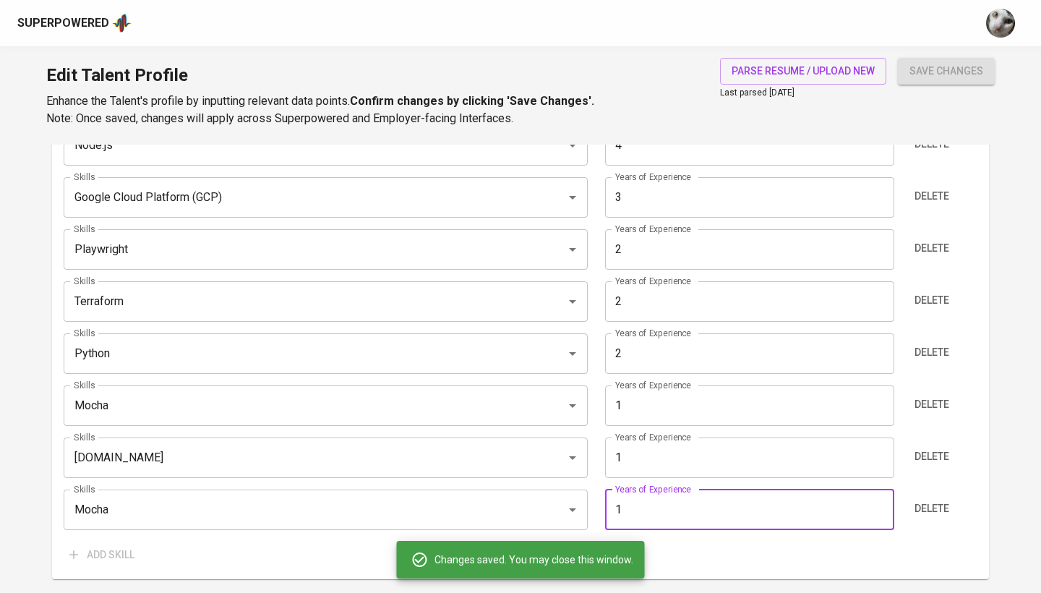
type input "Automated Testing"
type input "Manual Testing"
type input "Mocha"
type input "[DOMAIN_NAME]"
type input "Jest"
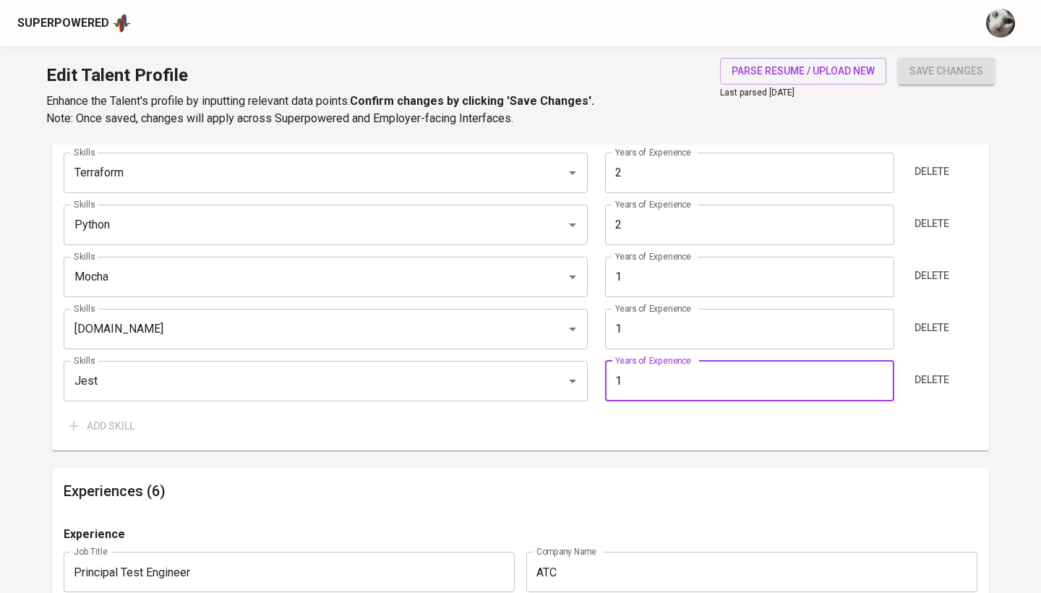
scroll to position [1026, 0]
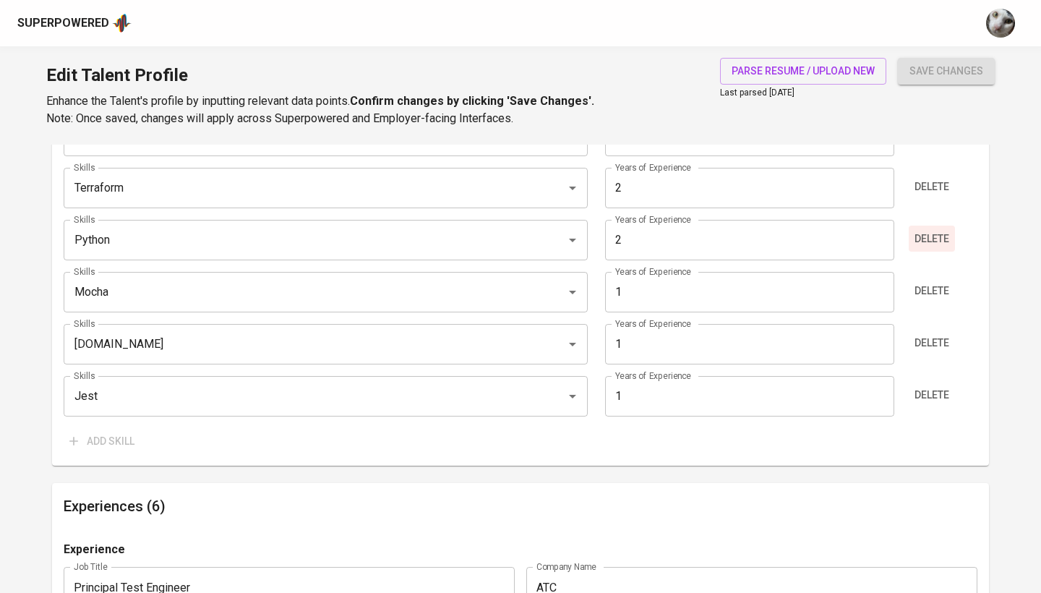
click at [932, 234] on span "Delete" at bounding box center [932, 239] width 35 height 18
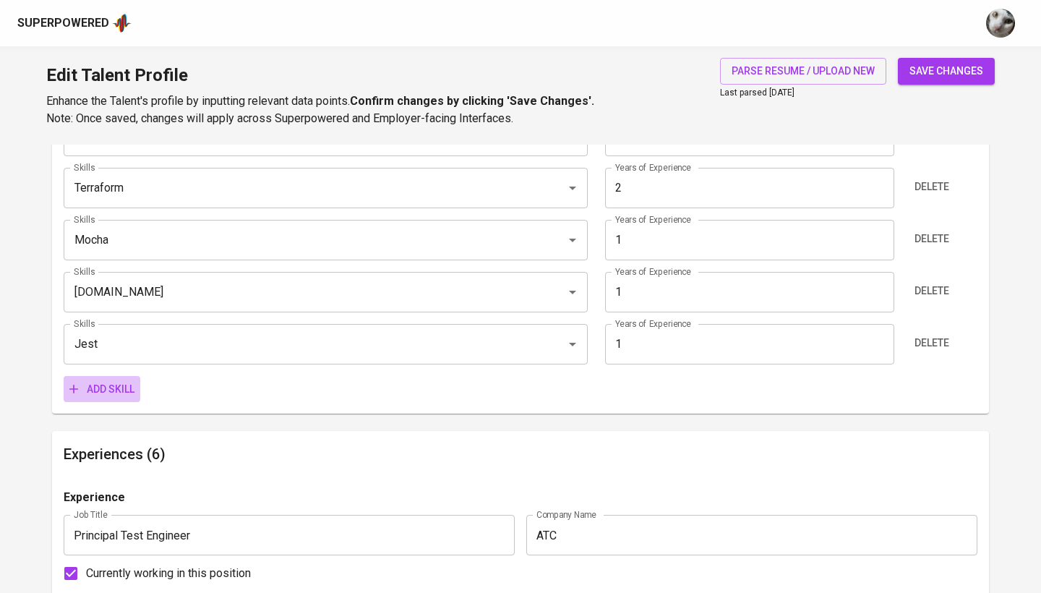
click at [93, 384] on span "Add skill" at bounding box center [101, 389] width 65 height 18
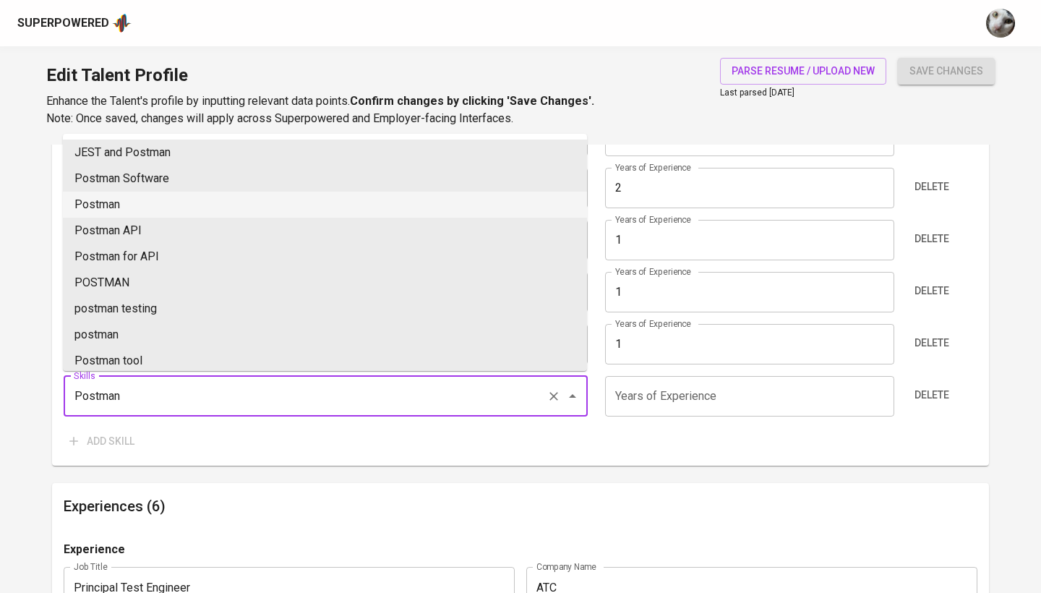
click at [378, 210] on li "Postman" at bounding box center [325, 205] width 524 height 26
type input "Postman"
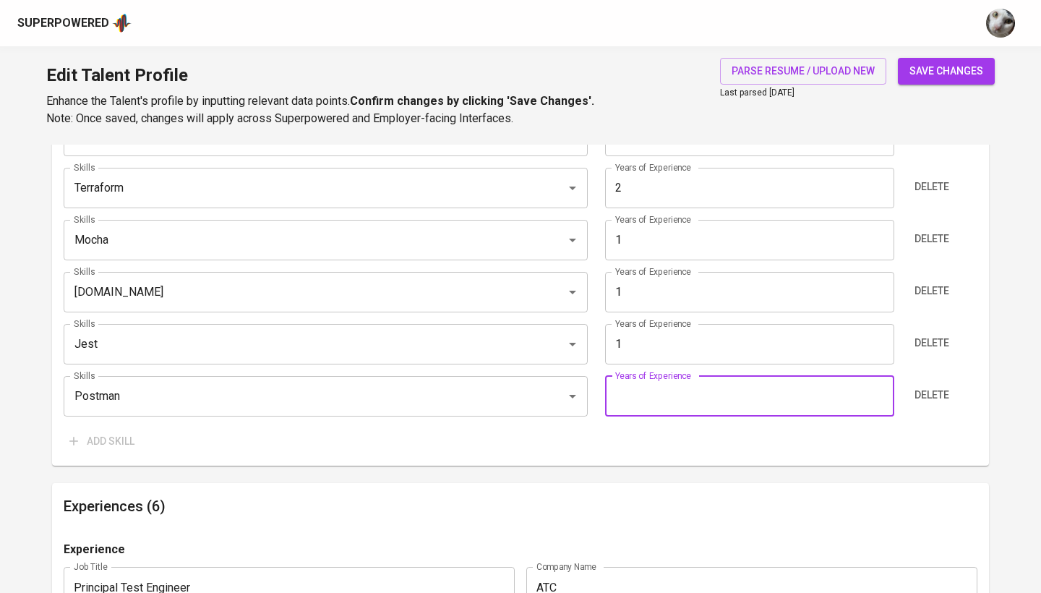
click at [679, 383] on input "number" at bounding box center [749, 396] width 289 height 41
type input "7"
click at [947, 71] on button "save changes" at bounding box center [946, 71] width 97 height 27
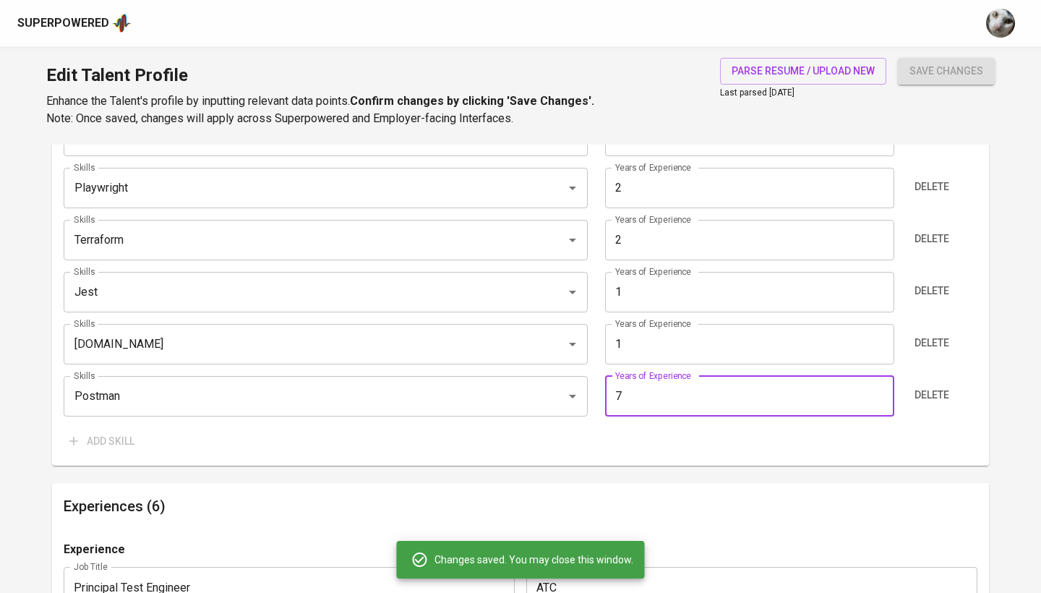
type input "Manual Testing"
type input "Automated Testing"
type input "Postman"
type input "7"
type input "Node.js"
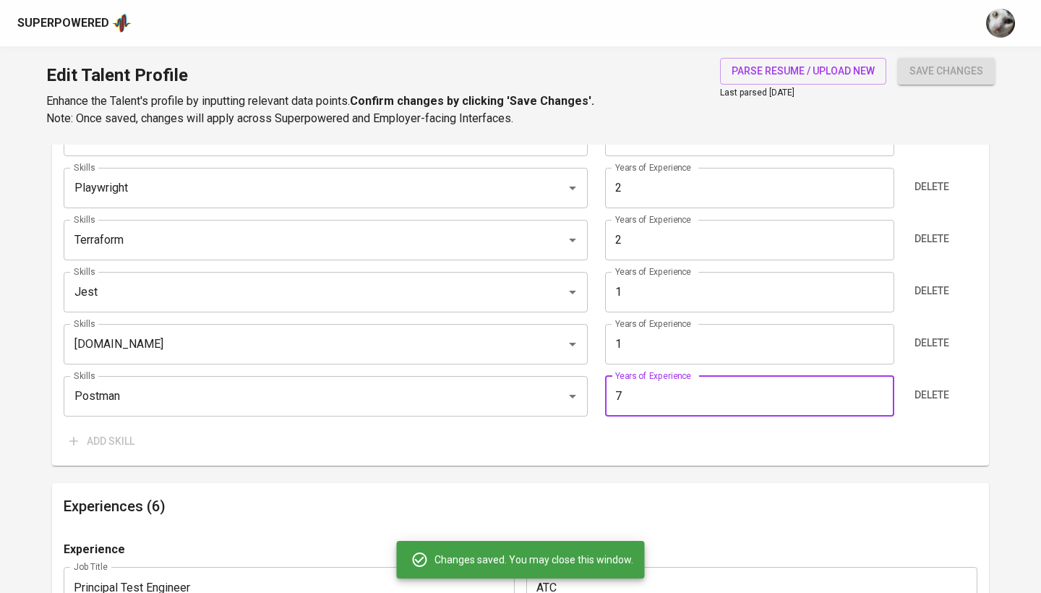
type input "4"
type input "Google Cloud Platform (GCP)"
type input "3"
type input "Playwright"
type input "Terraform"
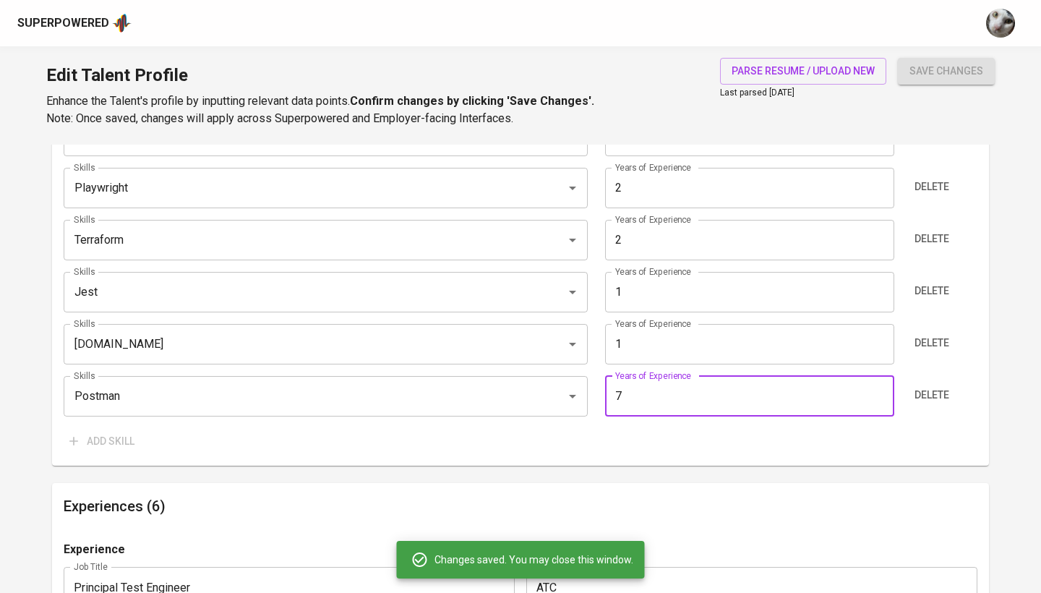
type input "2"
type input "Jest"
type input "[DOMAIN_NAME]"
type input "Mocha"
type input "1"
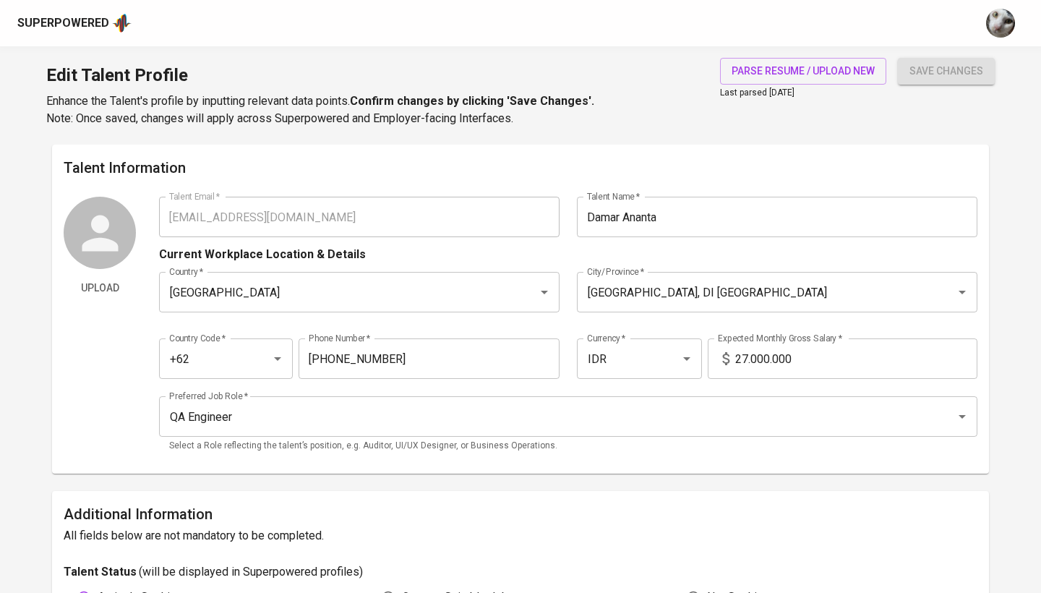
scroll to position [0, 0]
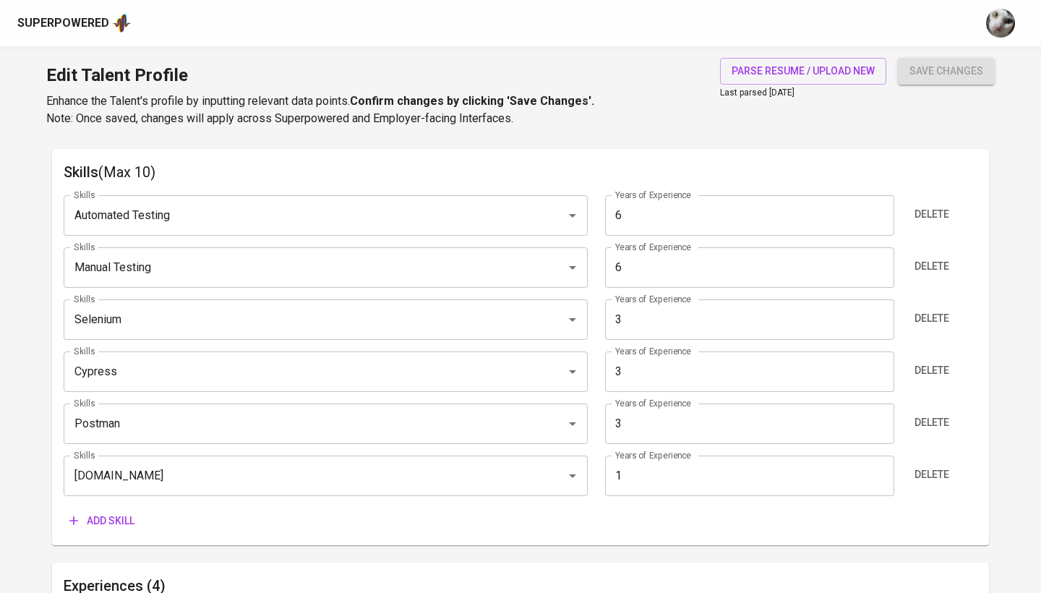
scroll to position [765, 0]
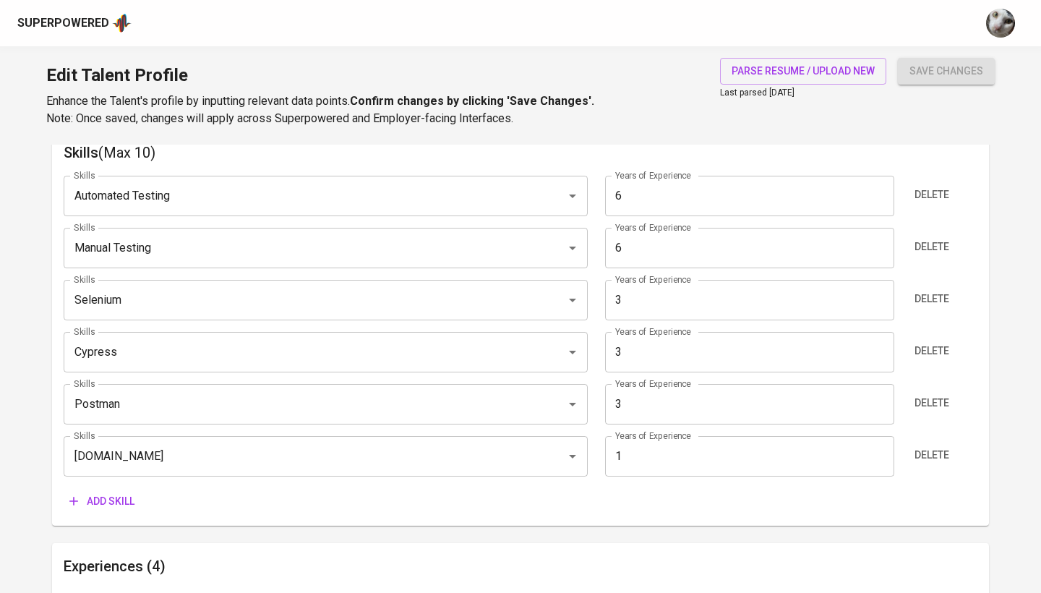
scroll to position [757, 0]
click at [742, 404] on input "3" at bounding box center [749, 404] width 289 height 41
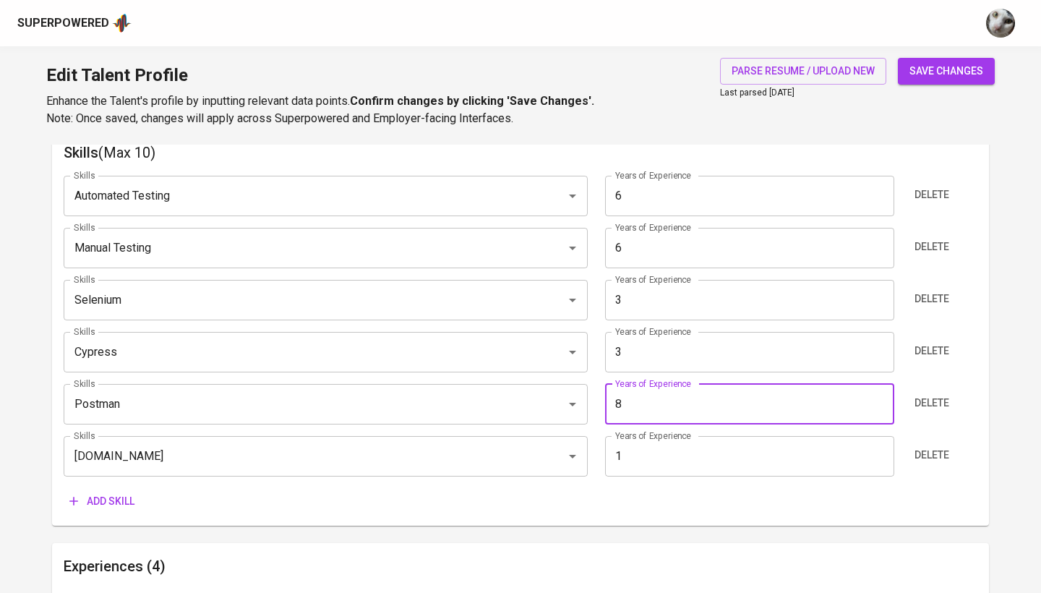
type input "8"
click at [947, 71] on button "save changes" at bounding box center [946, 71] width 97 height 27
type input "Postman"
type input "8"
type input "Automated Testing"
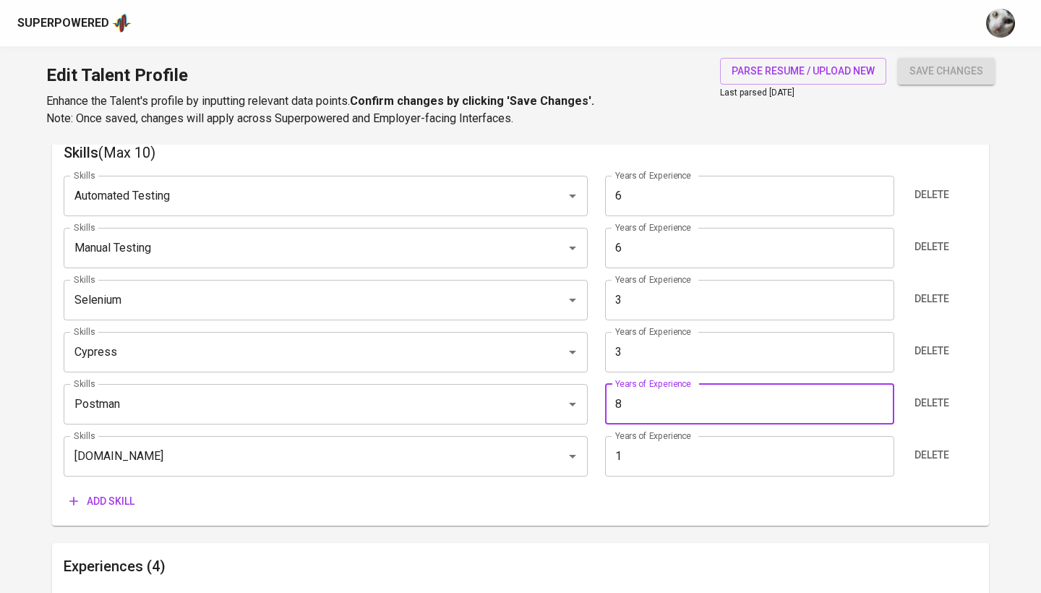
type input "Manual Testing"
type input "6"
type input "Selenium"
type input "Cypress"
type input "3"
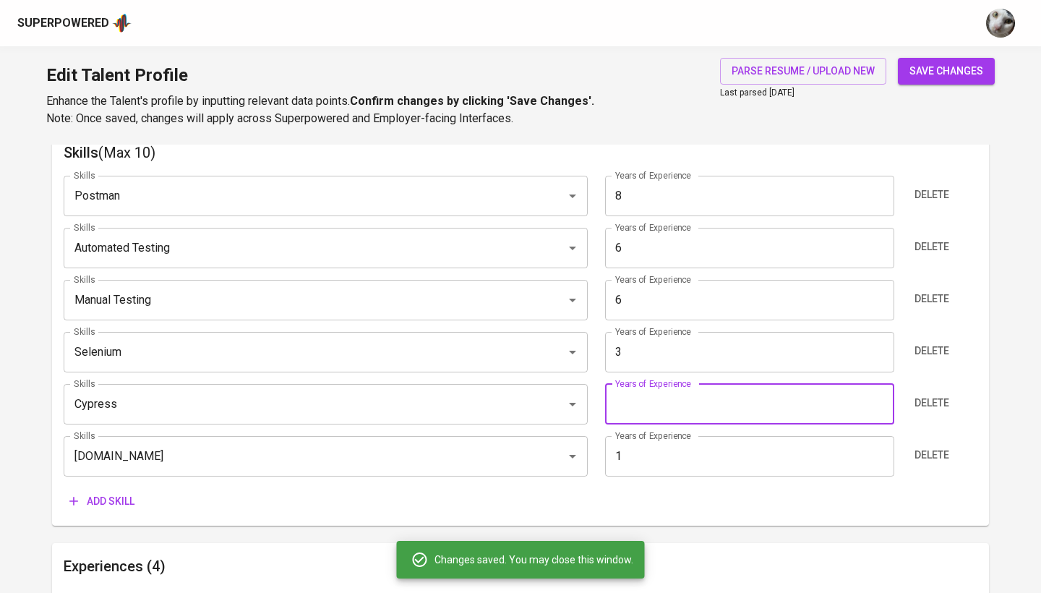
type input "3"
click at [947, 71] on button "save changes" at bounding box center [946, 71] width 97 height 27
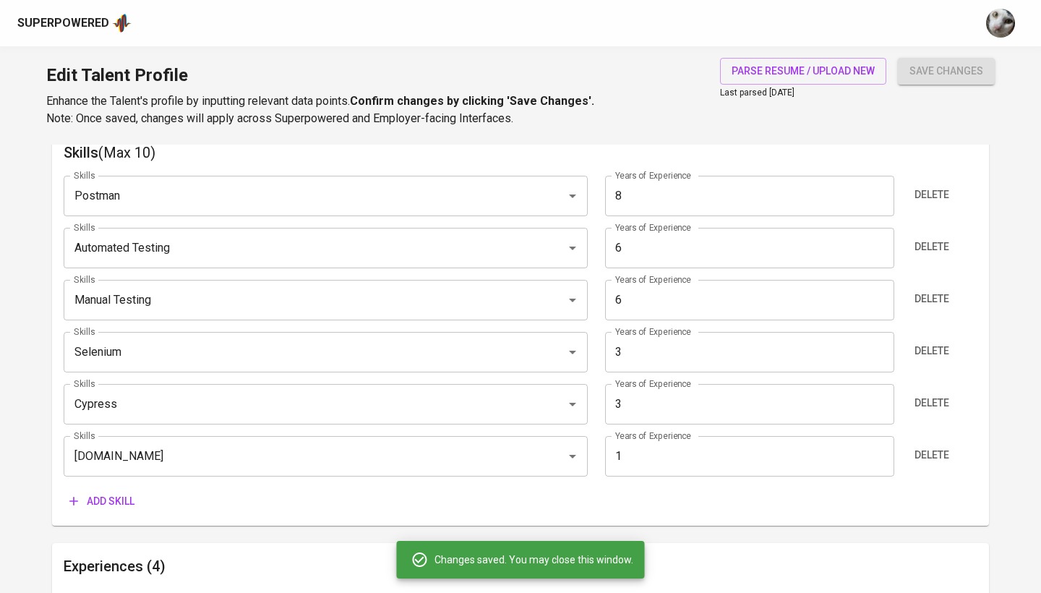
click at [768, 201] on input "8" at bounding box center [749, 196] width 289 height 41
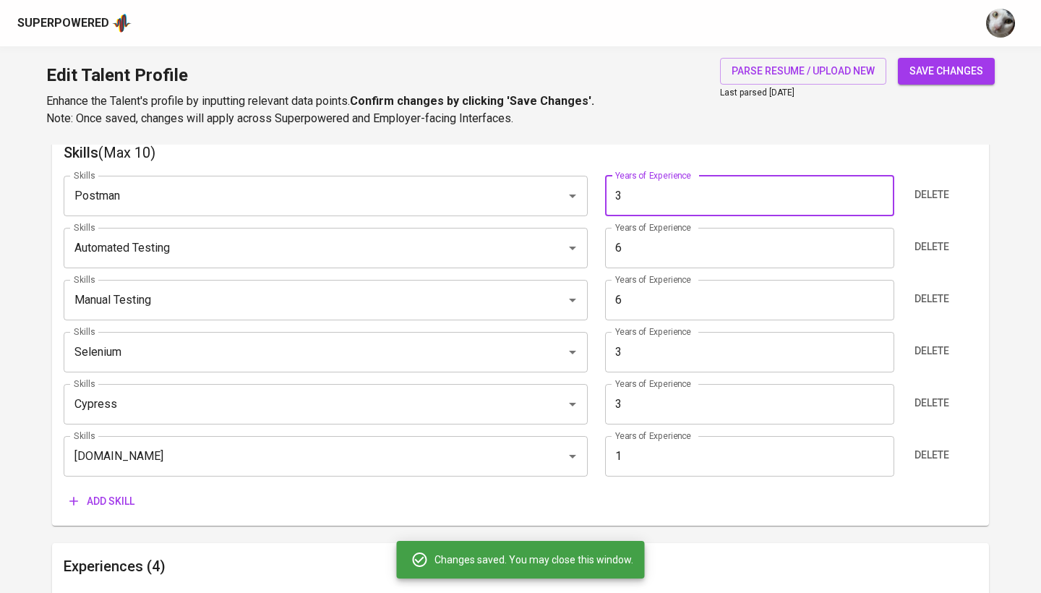
type input "3"
click at [947, 71] on button "save changes" at bounding box center [946, 71] width 97 height 27
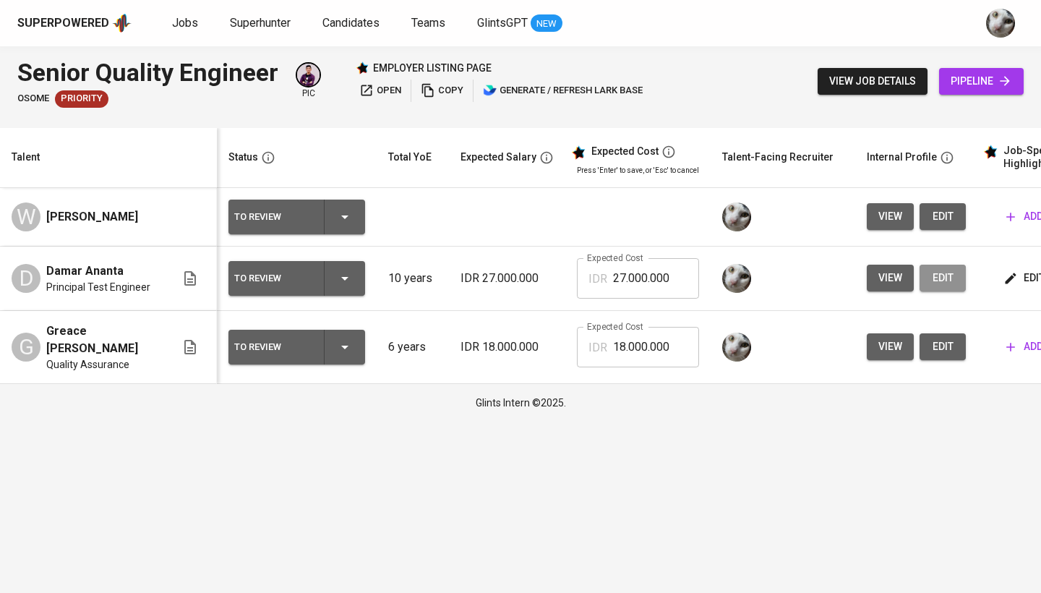
click at [932, 269] on span "edit" at bounding box center [943, 278] width 23 height 18
click at [1031, 268] on button "edit" at bounding box center [1026, 278] width 50 height 27
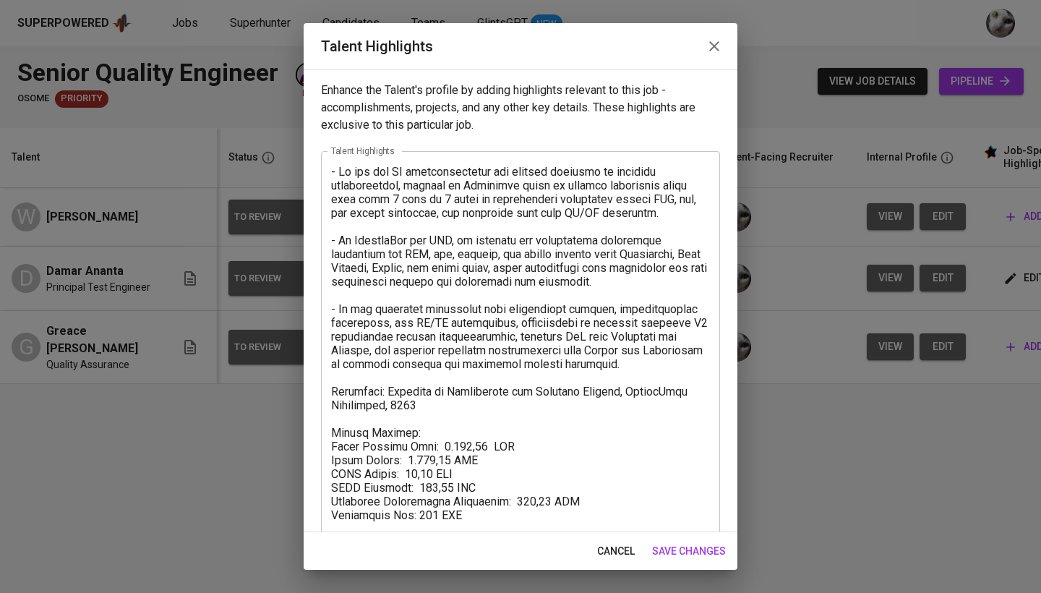
scroll to position [49, 0]
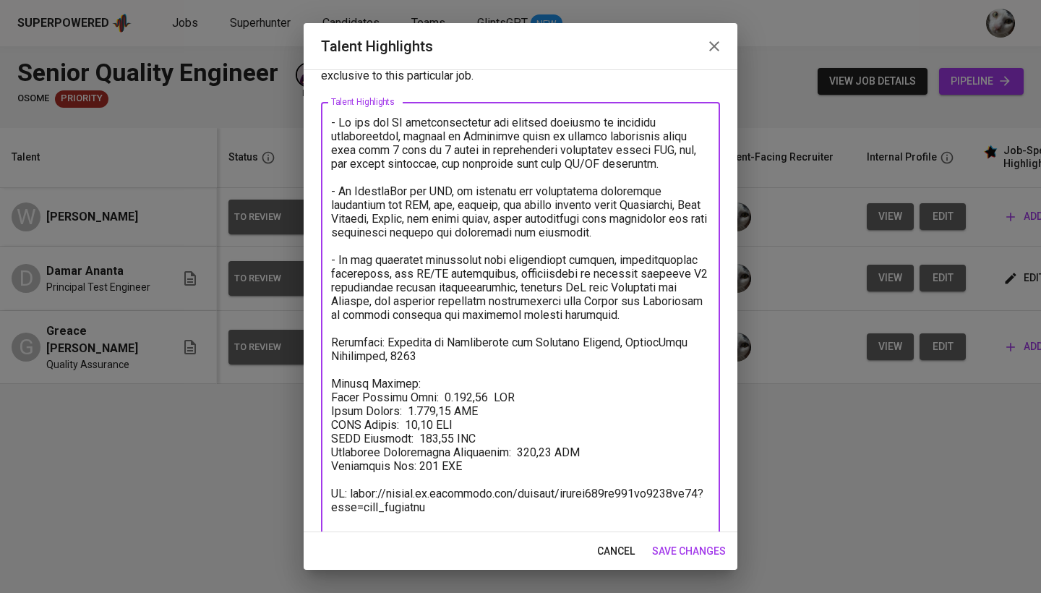
drag, startPoint x: 482, startPoint y: 395, endPoint x: 437, endPoint y: 397, distance: 45.6
click at [437, 397] on textarea at bounding box center [520, 329] width 379 height 426
click at [665, 550] on span "save changes" at bounding box center [689, 551] width 74 height 18
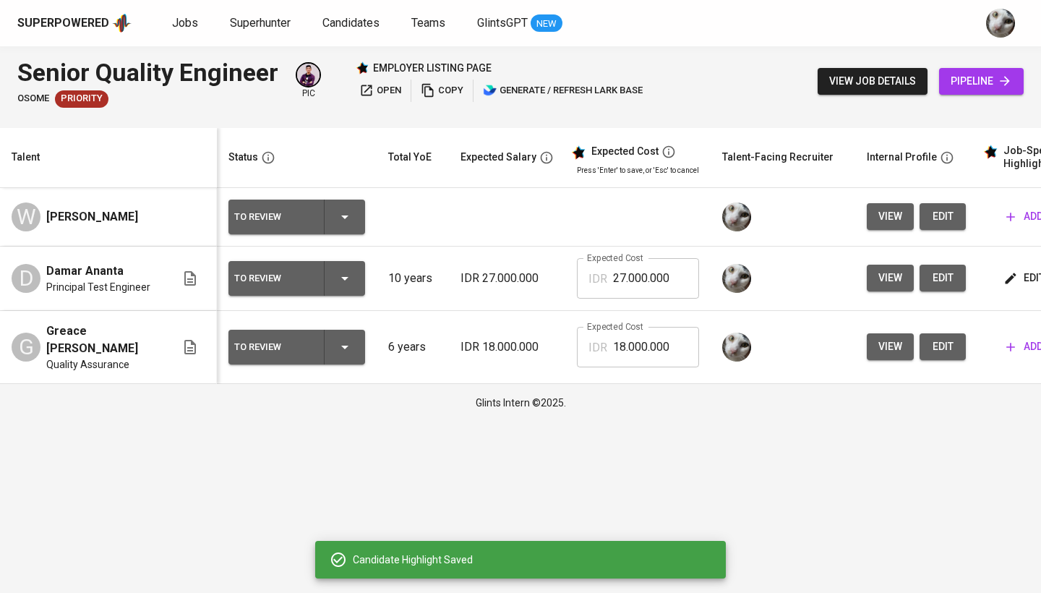
click at [643, 283] on input "27.000.000" at bounding box center [656, 278] width 86 height 41
paste input "349.414."
click at [642, 281] on input "27.000.349.414.000" at bounding box center [656, 278] width 86 height 41
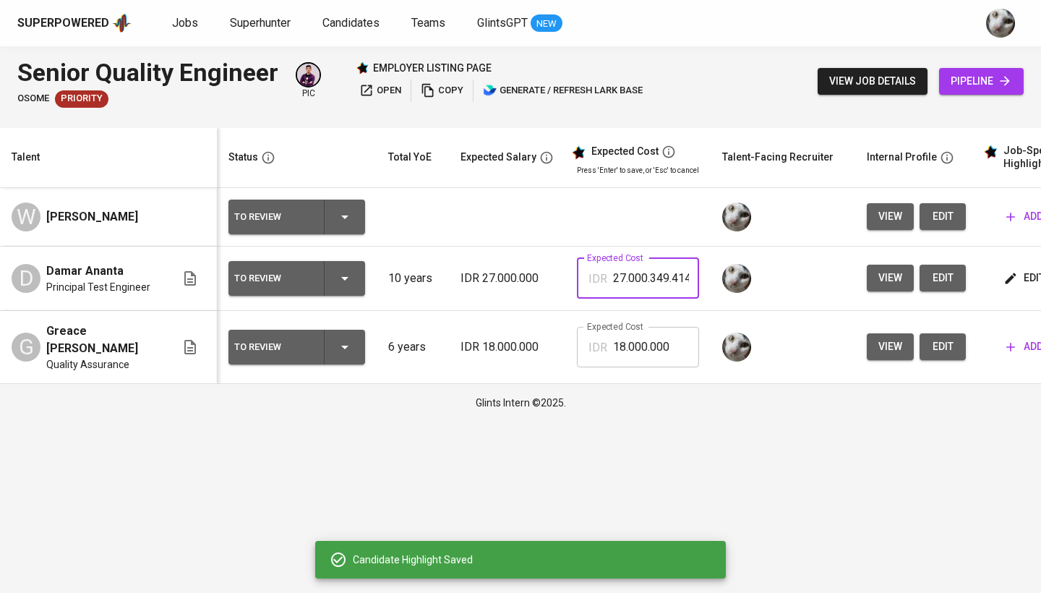
click at [642, 281] on input "27.000.349.414.000" at bounding box center [656, 278] width 86 height 41
paste input "349.414"
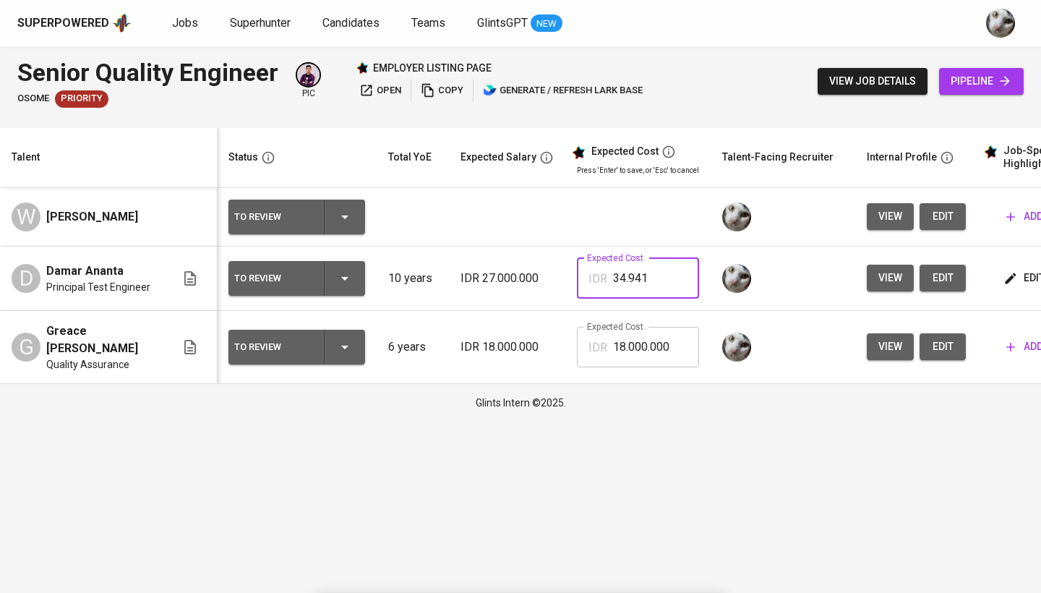
type input "3.494"
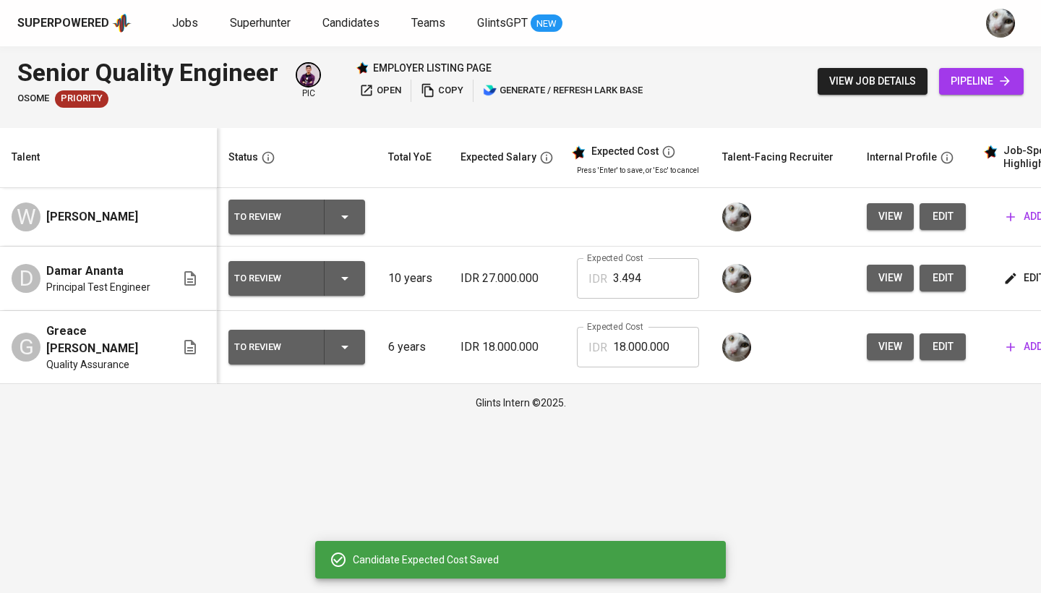
click at [934, 277] on span "edit" at bounding box center [943, 278] width 23 height 18
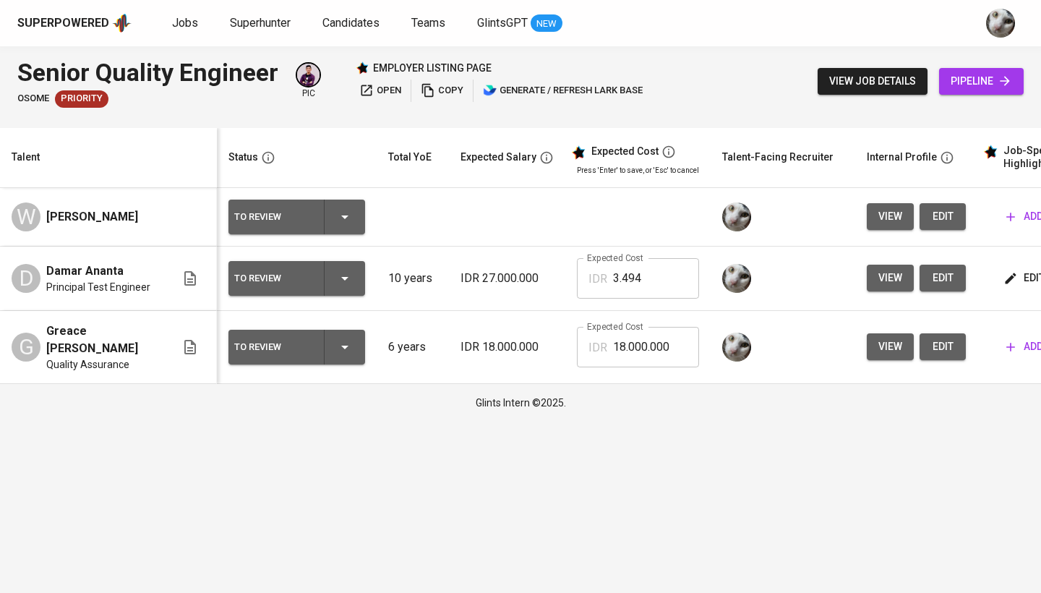
click at [937, 225] on button "edit" at bounding box center [943, 216] width 46 height 27
click at [1004, 347] on icon "button" at bounding box center [1011, 347] width 14 height 14
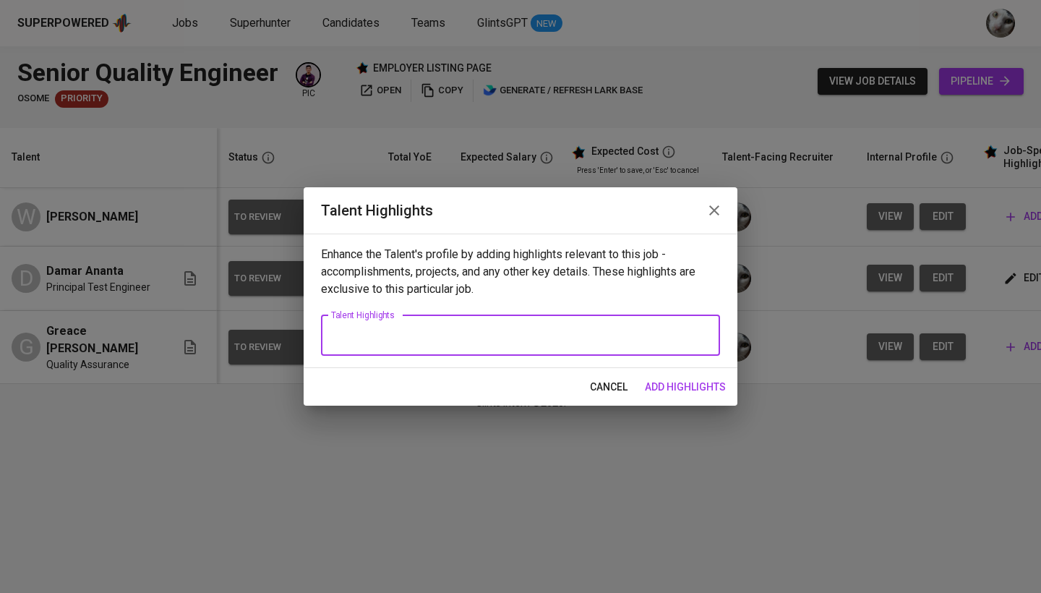
click at [684, 333] on textarea at bounding box center [520, 335] width 379 height 14
paste textarea "At Vouch Technologies, Greace performed functional, API, sanity, smoke, and reg…"
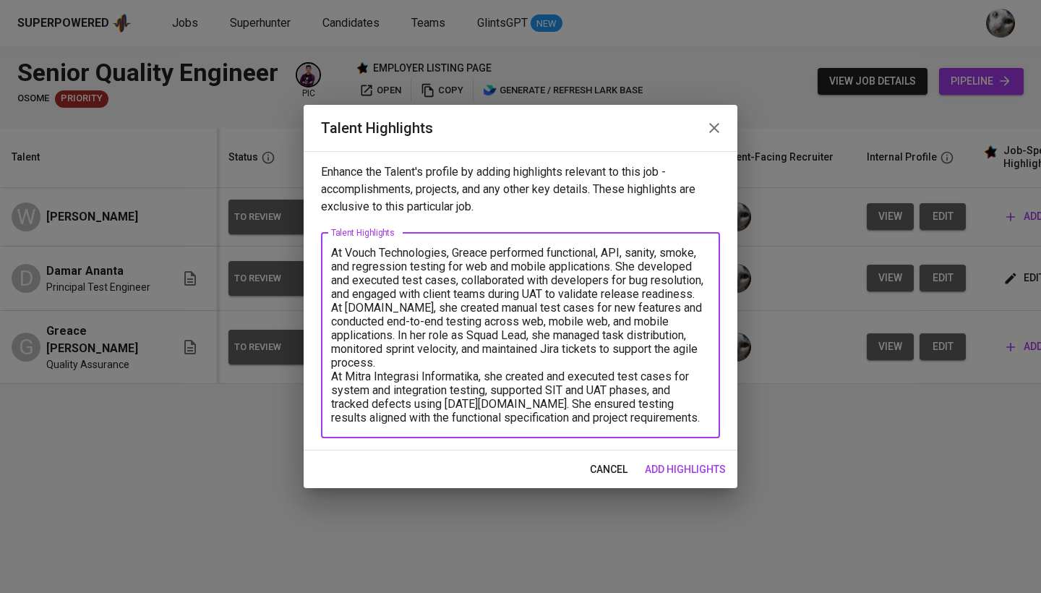
click at [333, 375] on textarea "At Vouch Technologies, Greace performed functional, API, sanity, smoke, and reg…" at bounding box center [520, 335] width 379 height 179
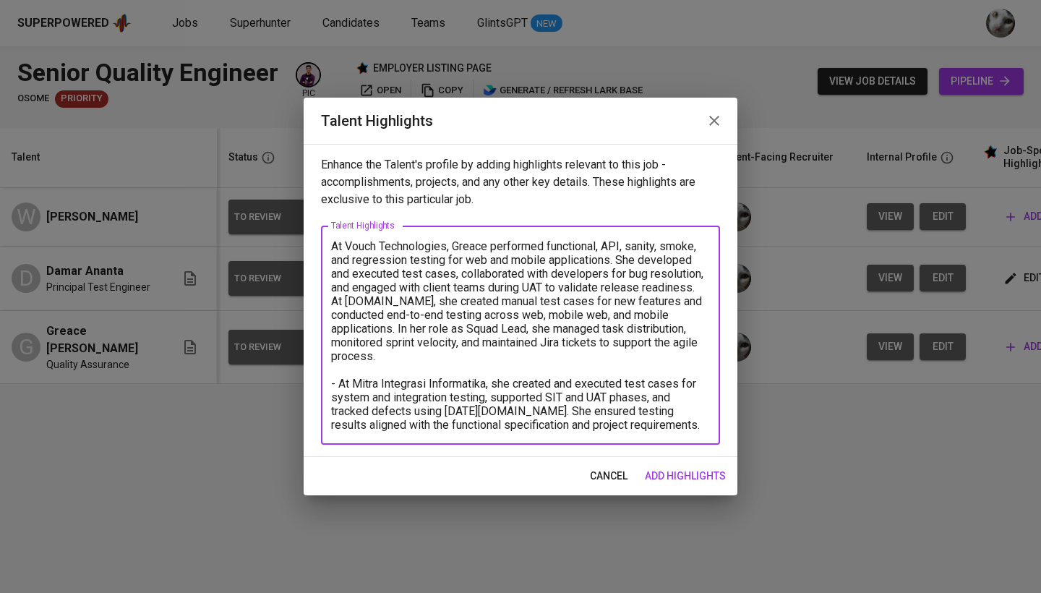
click at [334, 300] on textarea "At Vouch Technologies, Greace performed functional, API, sanity, smoke, and reg…" at bounding box center [520, 335] width 379 height 192
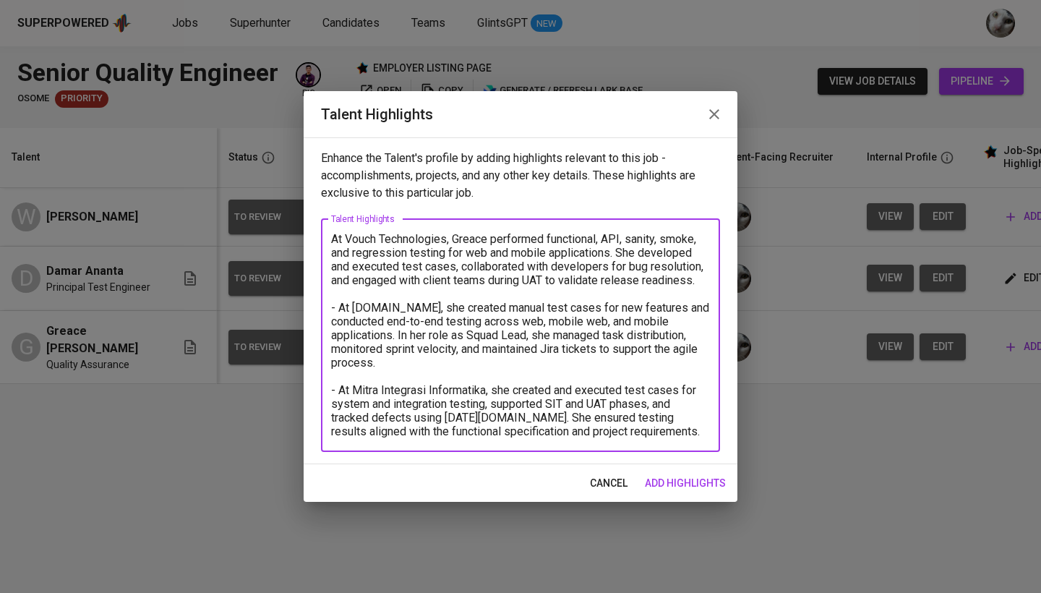
click at [334, 241] on textarea "At Vouch Technologies, Greace performed functional, API, sanity, smoke, and reg…" at bounding box center [520, 335] width 379 height 206
click at [631, 435] on textarea "- At Vouch Technologies, Greace performed functional, API, sanity, smoke, and r…" at bounding box center [520, 335] width 379 height 206
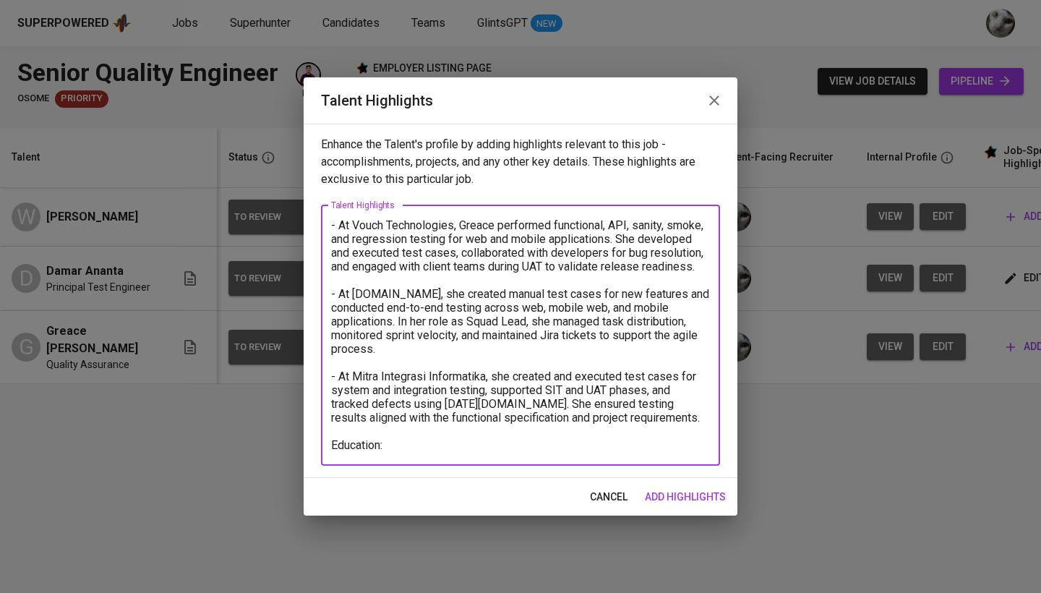
paste textarea "Bachelor of Software Enginering Technology"
paste textarea "Del Institute of Technology (2015 - 2019)"
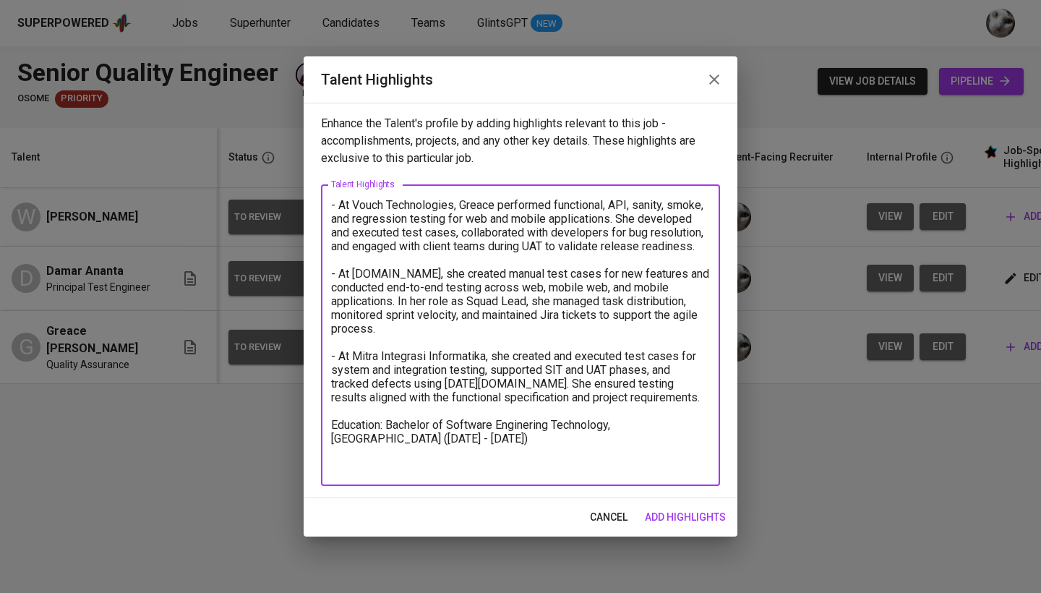
type textarea "- At Vouch Technologies, Greace performed functional, API, sanity, smoke, and r…"
click at [670, 524] on span "add highlights" at bounding box center [685, 517] width 81 height 18
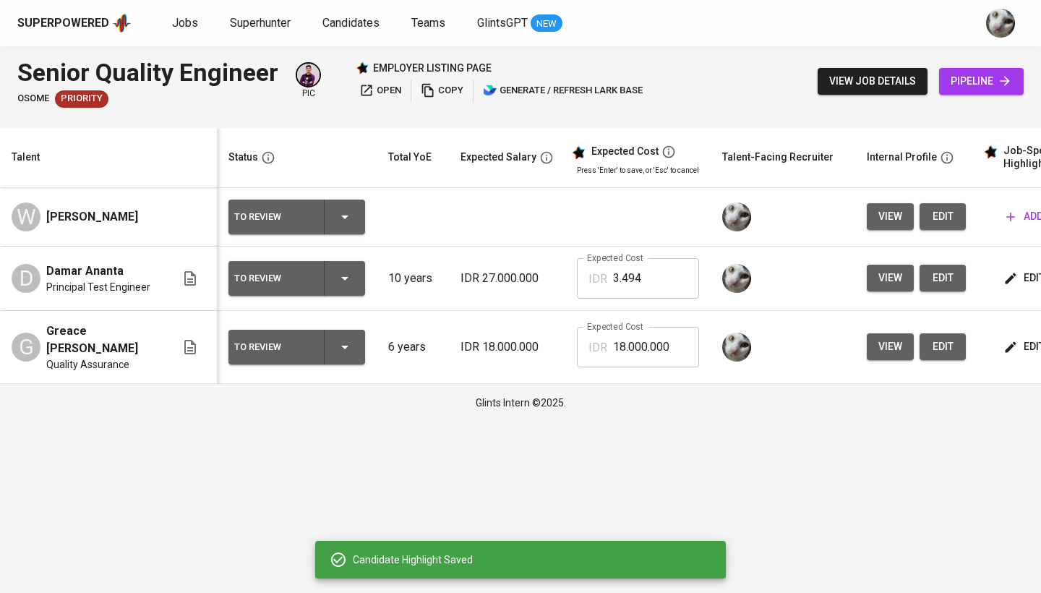
click at [1020, 279] on span "edit" at bounding box center [1026, 278] width 38 height 18
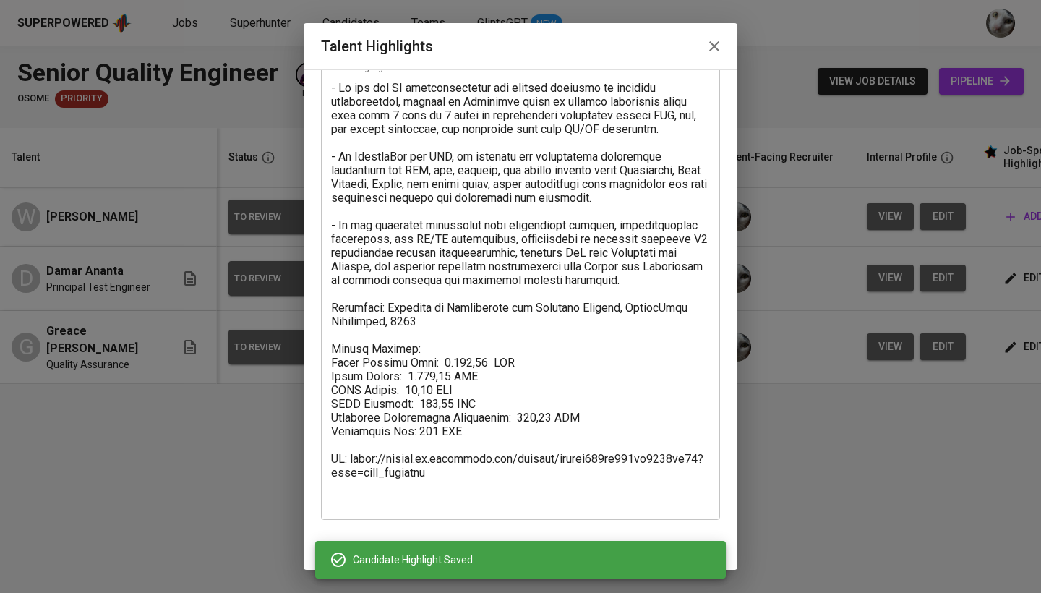
scroll to position [84, 0]
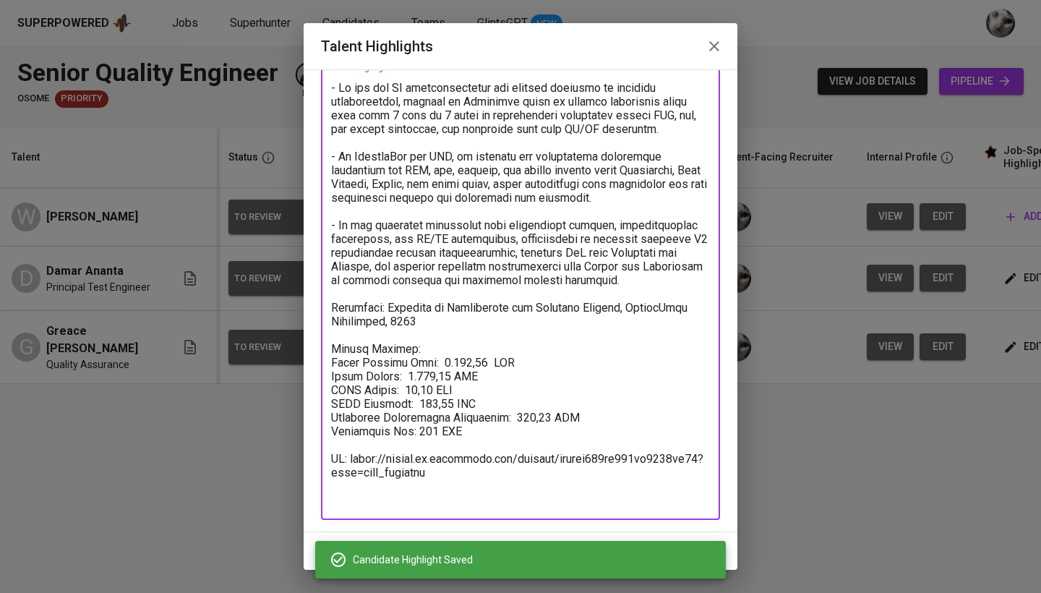
drag, startPoint x: 437, startPoint y: 487, endPoint x: 313, endPoint y: 354, distance: 182.2
click at [313, 354] on div "Enhance the Talent's profile by adding highlights relevant to this job - accomp…" at bounding box center [521, 300] width 434 height 463
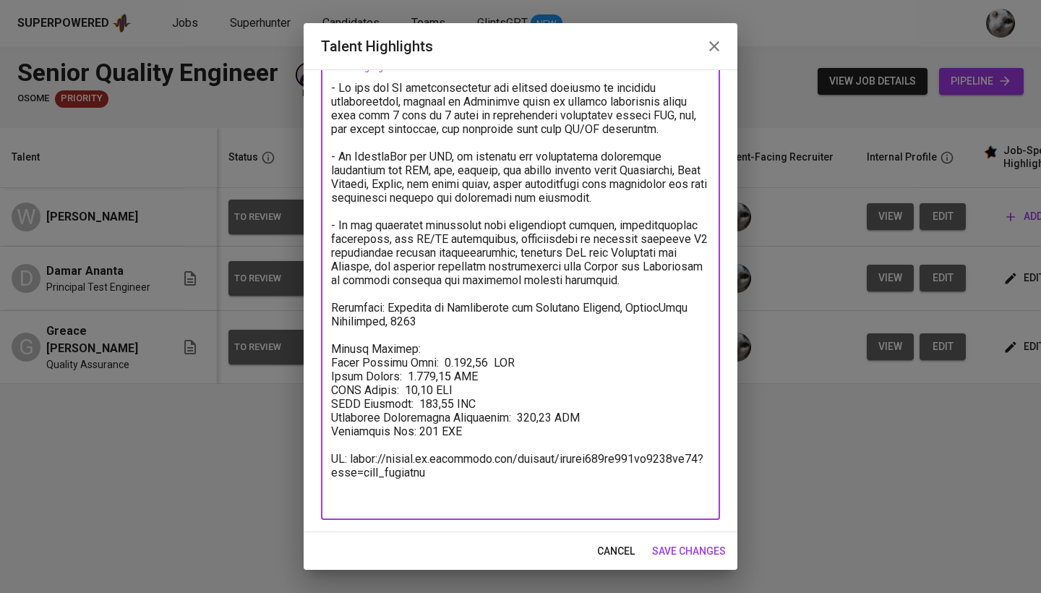
click at [681, 547] on span "save changes" at bounding box center [689, 551] width 74 height 18
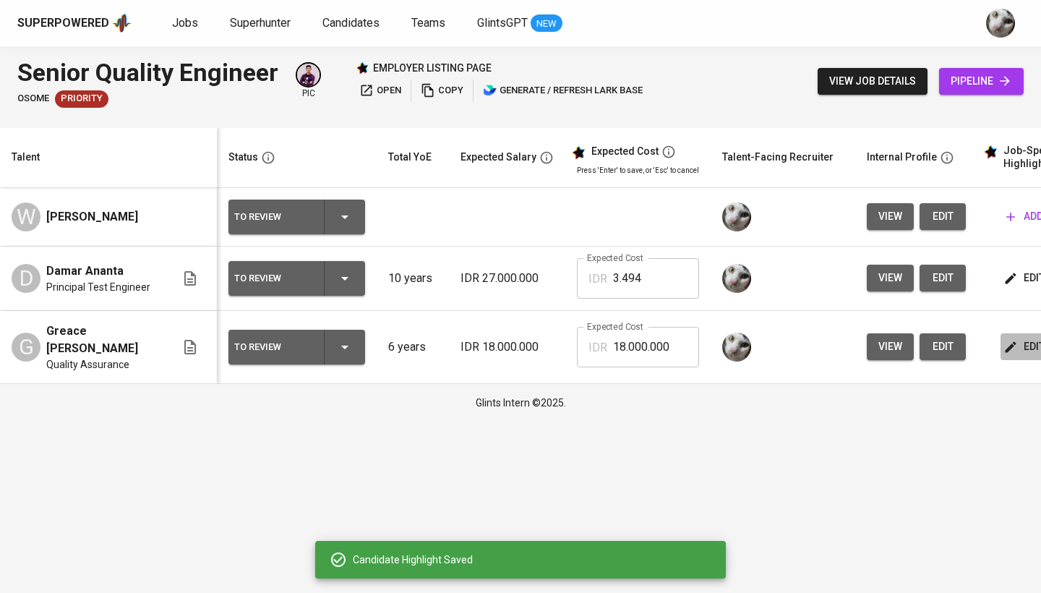
click at [1023, 344] on span "edit" at bounding box center [1026, 347] width 38 height 18
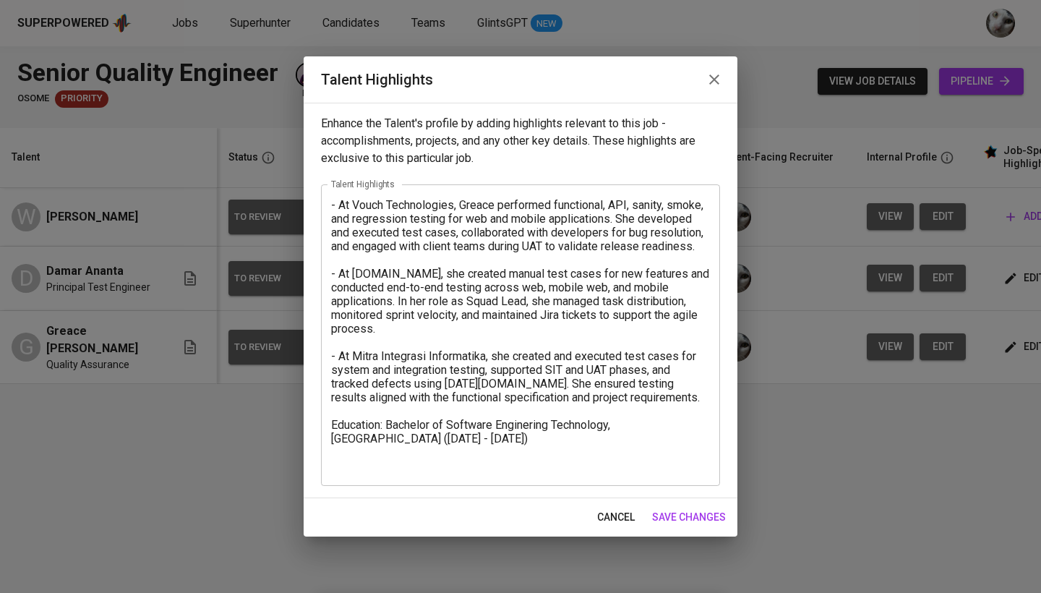
click at [582, 487] on div "Enhance the Talent's profile by adding highlights relevant to this job - accomp…" at bounding box center [521, 301] width 434 height 396
click at [573, 474] on div "- At Vouch Technologies, Greace performed functional, API, sanity, smoke, and r…" at bounding box center [520, 335] width 399 height 302
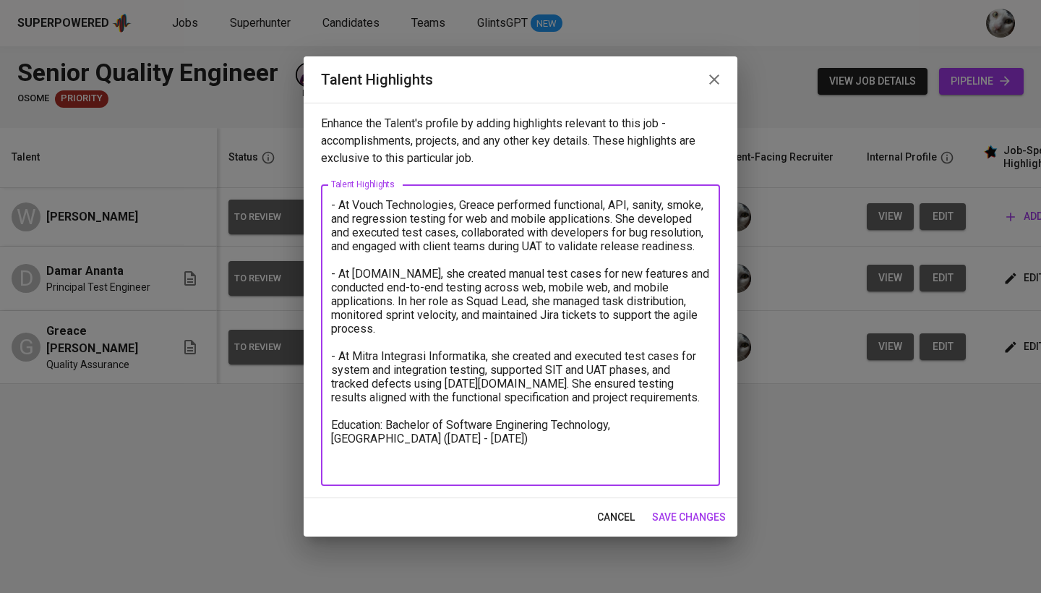
click at [570, 468] on textarea "- At Vouch Technologies, Greace performed functional, API, sanity, smoke, and r…" at bounding box center [520, 335] width 379 height 275
paste textarea "Salary Package: Total Monthly Cost: 3.494,14 SGD Basic Salary: 2.732,61 SGD BPJ…"
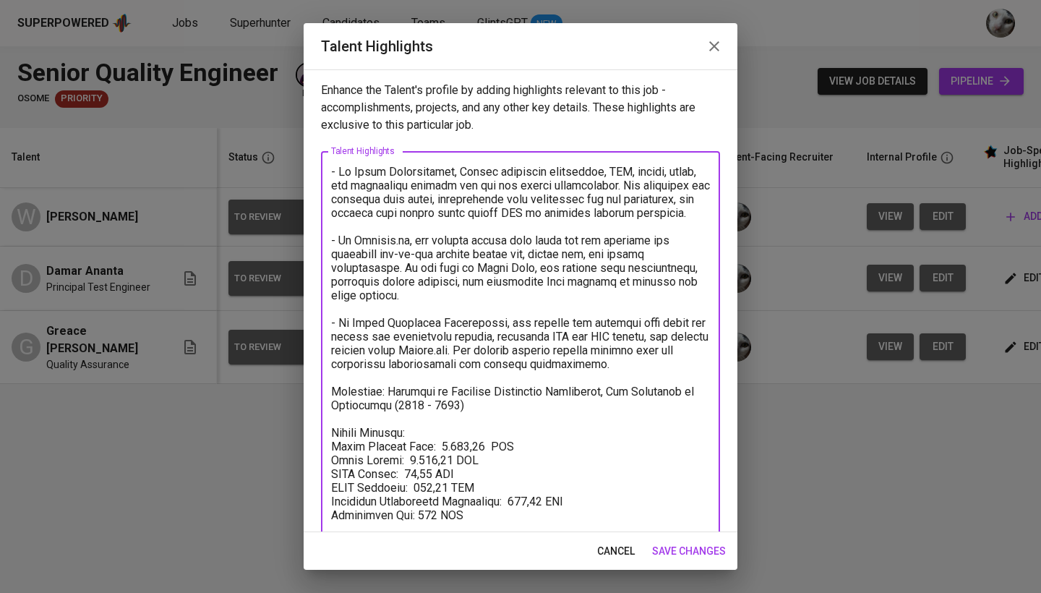
scroll to position [70, 0]
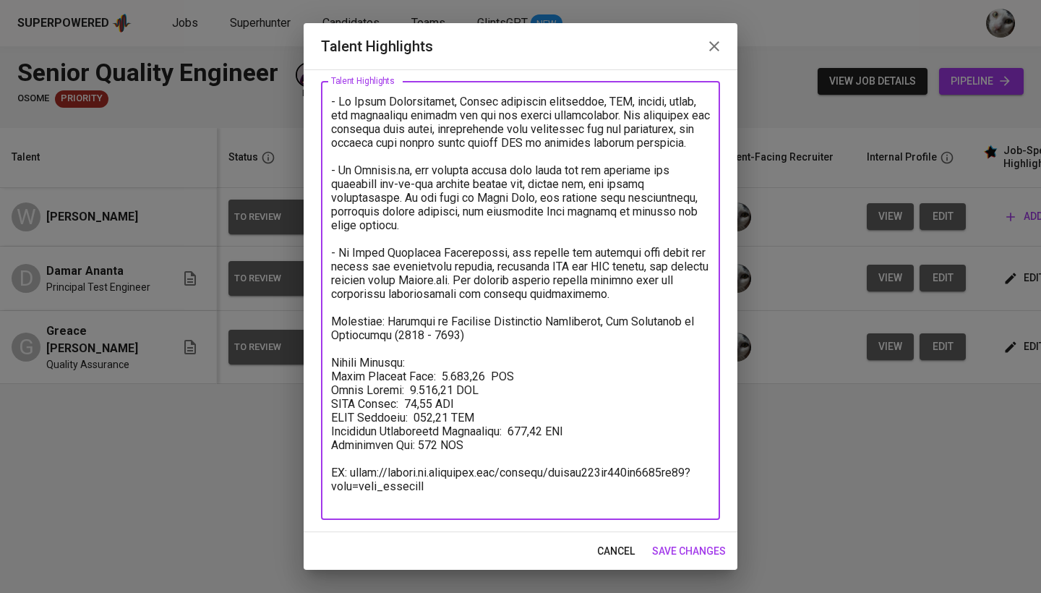
drag, startPoint x: 448, startPoint y: 503, endPoint x: 338, endPoint y: 493, distance: 110.4
click at [338, 493] on textarea at bounding box center [520, 301] width 379 height 412
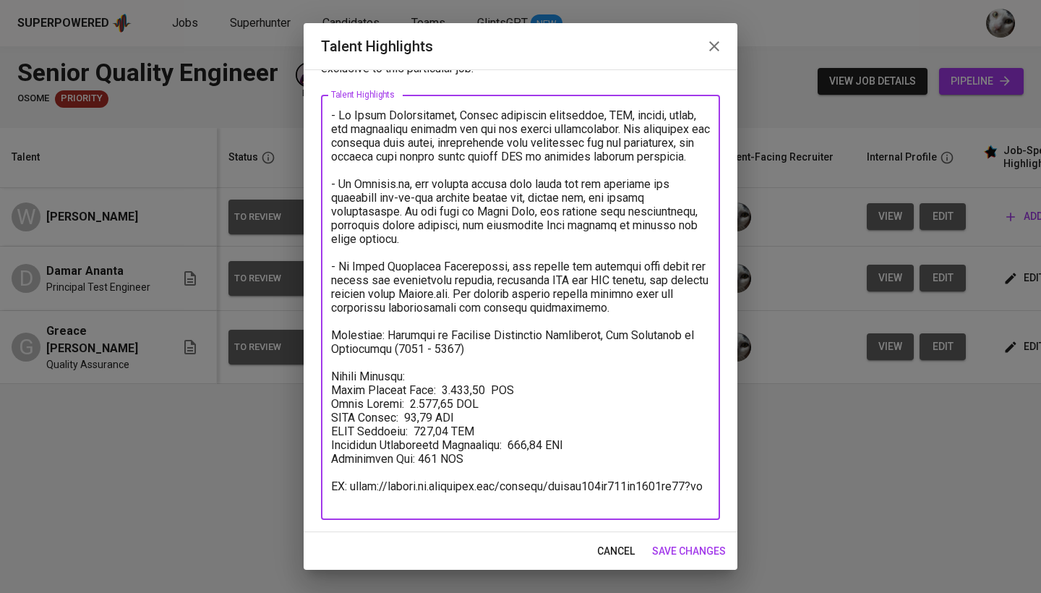
click at [442, 506] on textarea at bounding box center [520, 307] width 379 height 399
click at [442, 505] on textarea at bounding box center [520, 307] width 379 height 399
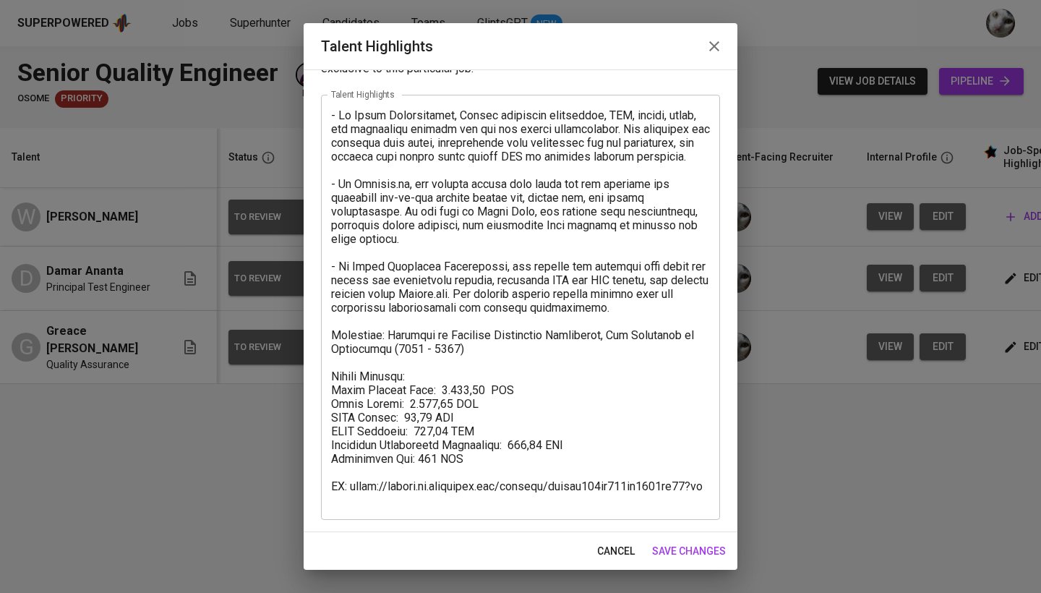
click at [499, 511] on div "x Talent Highlights" at bounding box center [520, 307] width 399 height 425
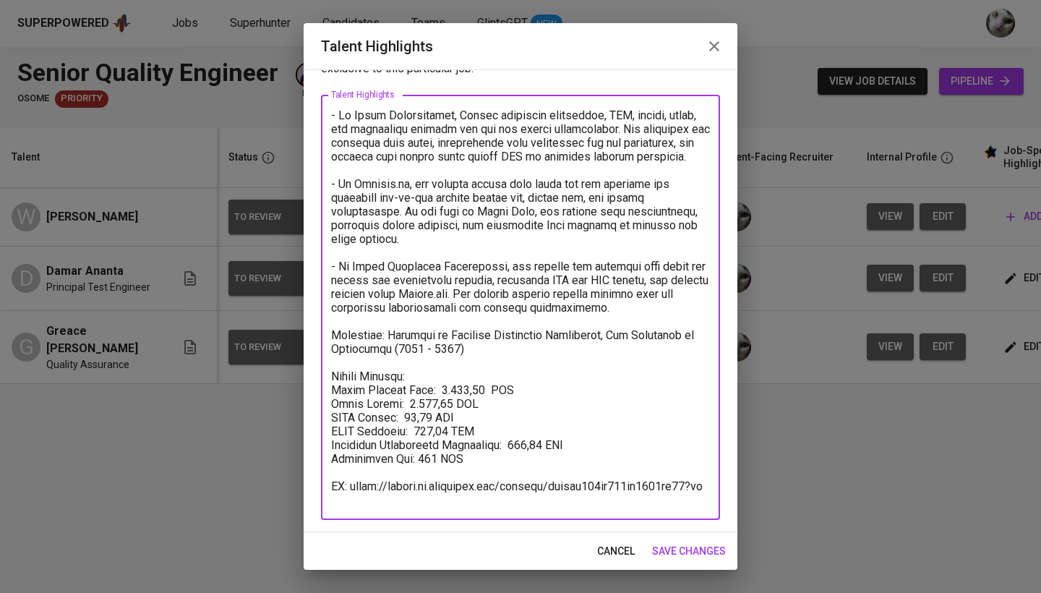
click at [707, 503] on textarea at bounding box center [520, 307] width 379 height 399
drag, startPoint x: 707, startPoint y: 503, endPoint x: 271, endPoint y: 502, distance: 436.1
click at [271, 502] on div "Talent Highlights Enhance the Talent's profile by adding highlights relevant to…" at bounding box center [520, 296] width 1041 height 593
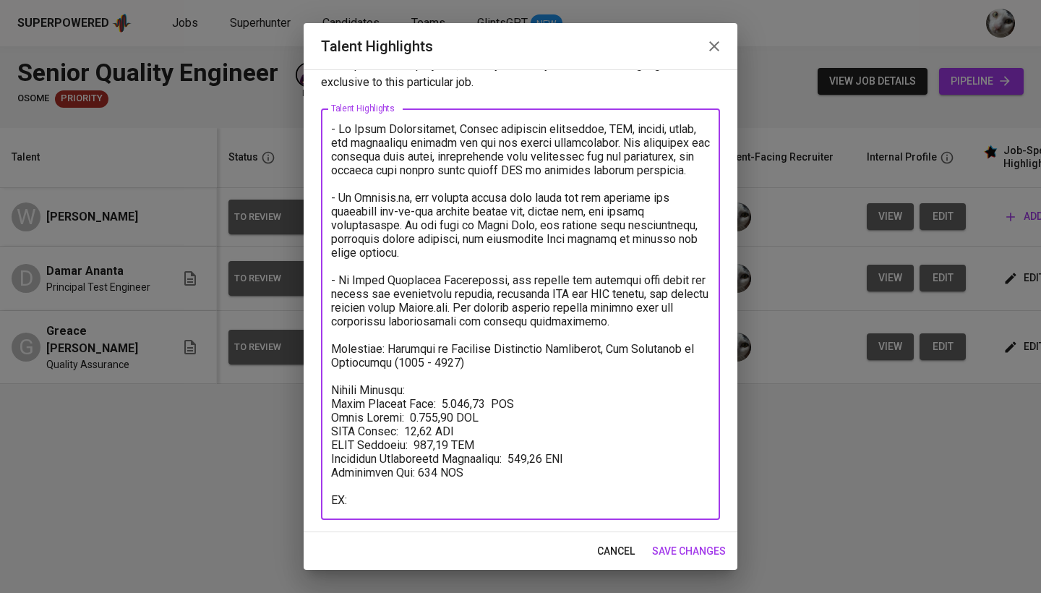
paste textarea "https://glints.sg.larksuite.com/minutes/obsgcu82h2px4abk52t13hj1?from=from_copy…"
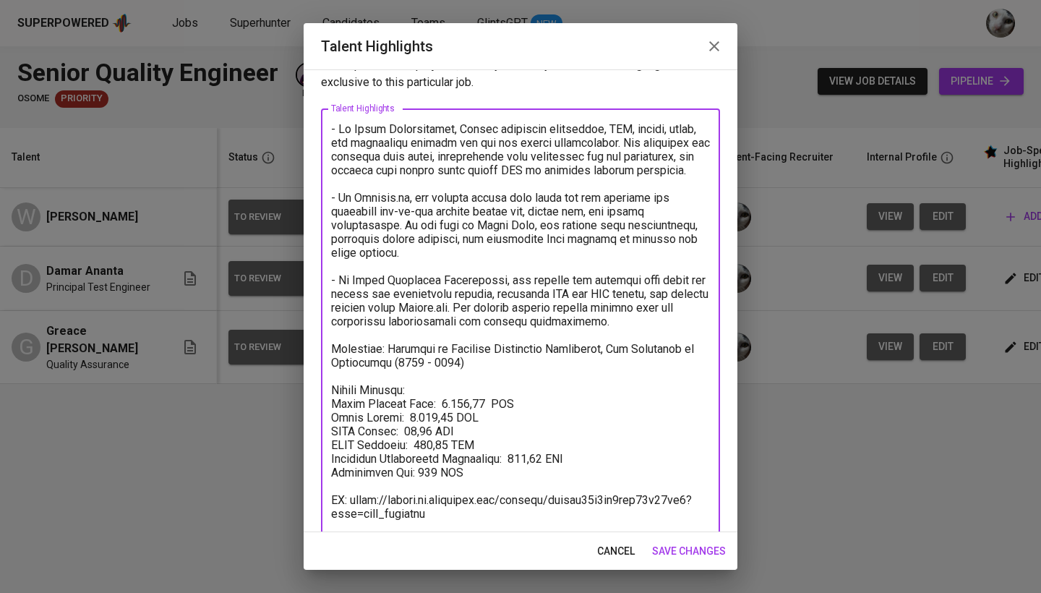
type textarea "- At Vouch Technologies, Greace performed functional, API, sanity, smoke, and r…"
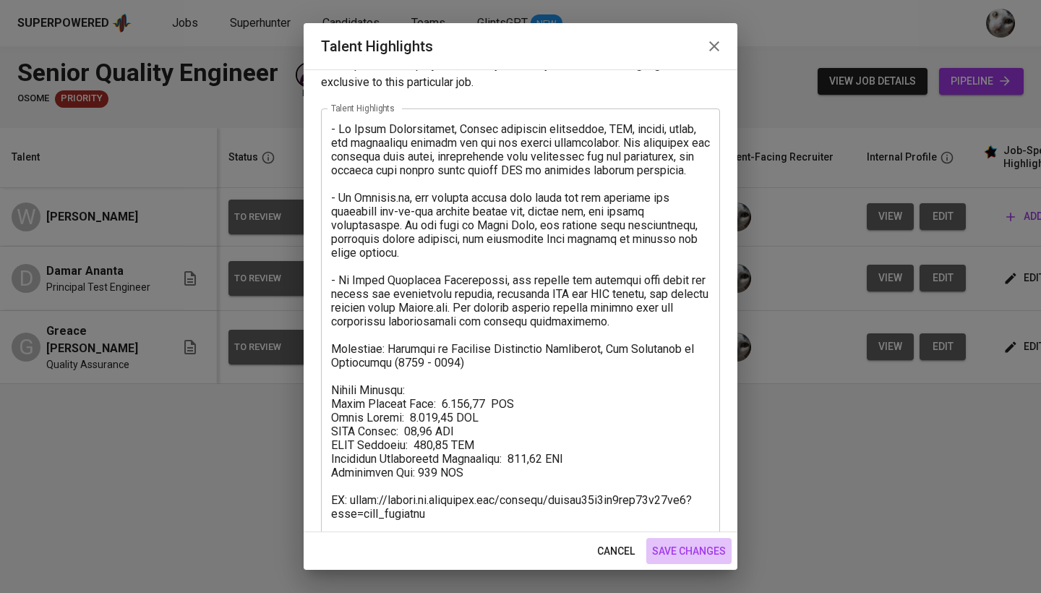
click at [675, 553] on span "save changes" at bounding box center [689, 551] width 74 height 18
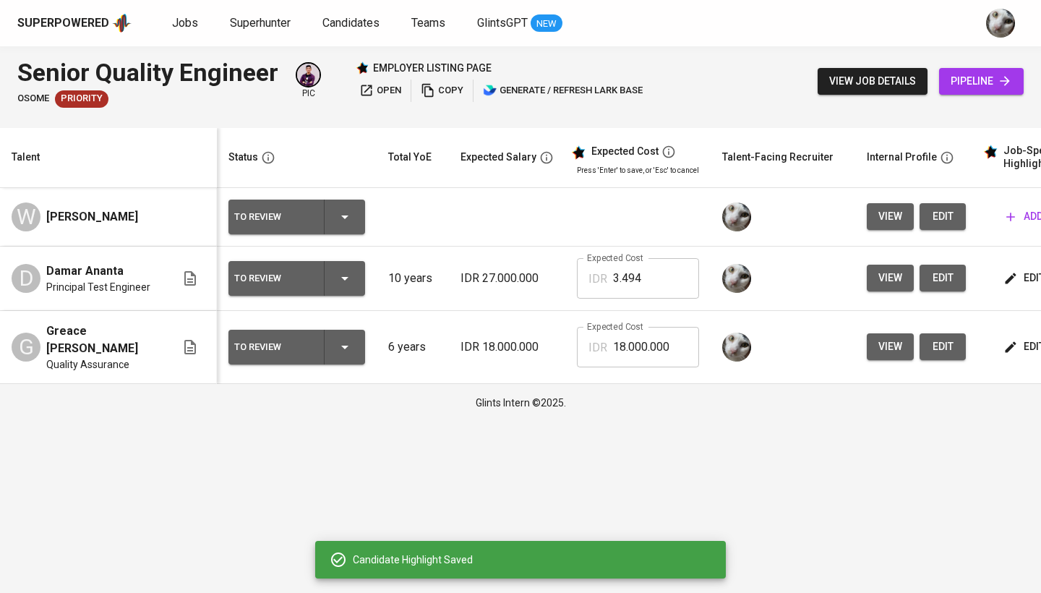
click at [1021, 344] on span "edit" at bounding box center [1026, 347] width 38 height 18
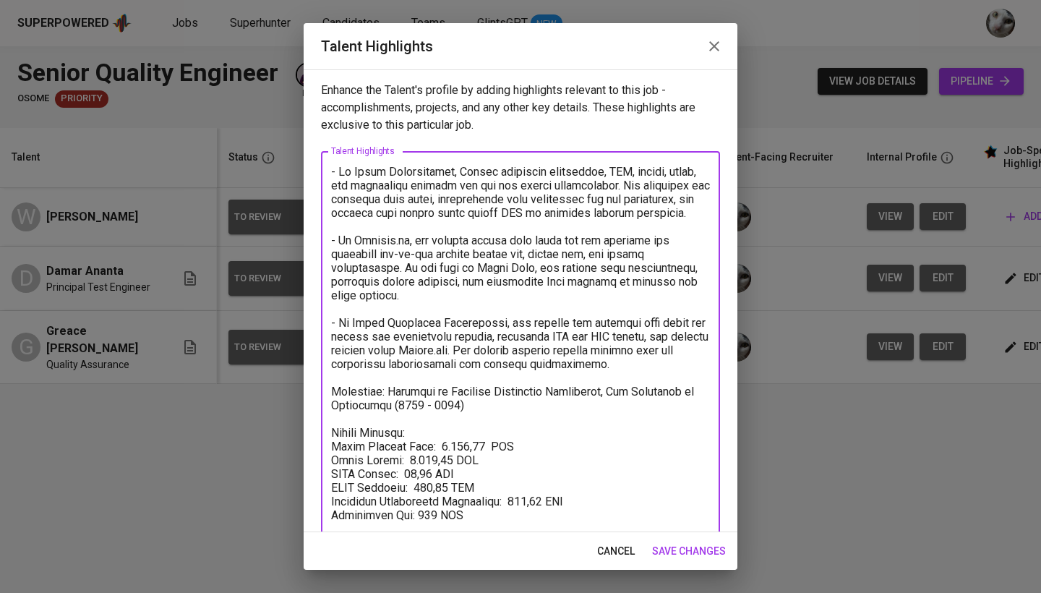
drag, startPoint x: 446, startPoint y: 461, endPoint x: 404, endPoint y: 461, distance: 42.7
click at [404, 461] on textarea at bounding box center [520, 364] width 379 height 399
paste textarea "1.731,16"
drag, startPoint x: 461, startPoint y: 489, endPoint x: 427, endPoint y: 491, distance: 34.1
click at [427, 491] on textarea at bounding box center [520, 364] width 379 height 399
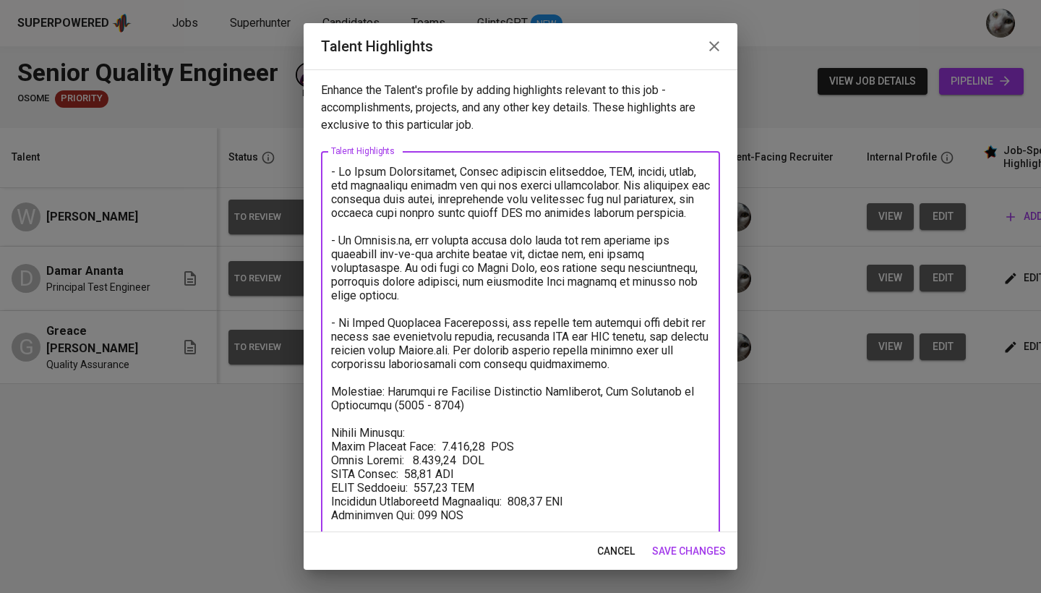
paste textarea "90,44"
drag, startPoint x: 539, startPoint y: 502, endPoint x: 508, endPoint y: 502, distance: 30.4
click at [508, 502] on textarea at bounding box center [520, 364] width 379 height 399
paste textarea "144,26"
drag, startPoint x: 482, startPoint y: 448, endPoint x: 437, endPoint y: 448, distance: 44.8
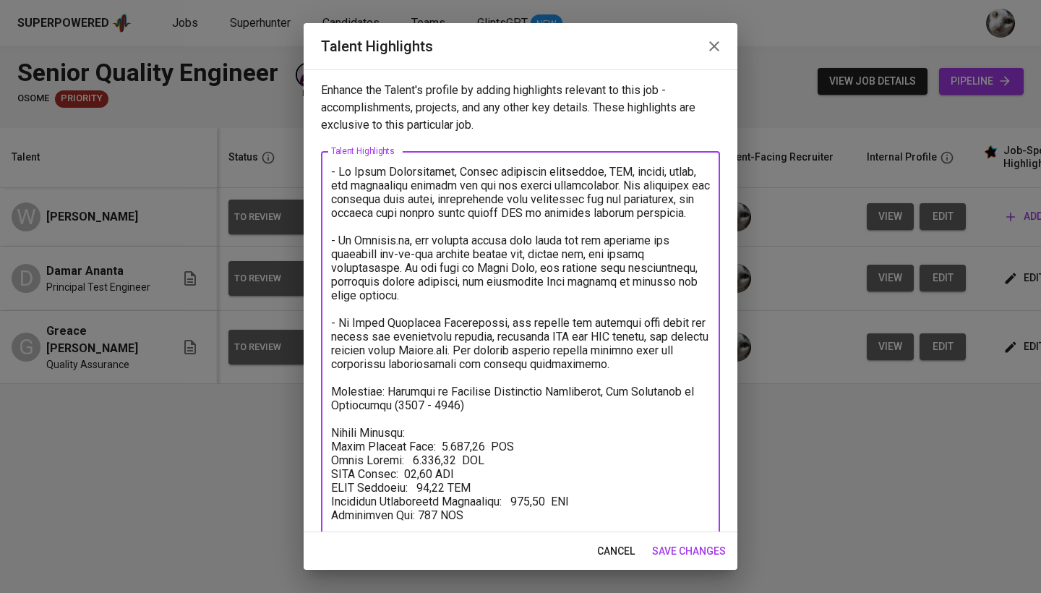
click at [437, 448] on textarea at bounding box center [520, 364] width 379 height 399
paste textarea "2.366,78"
type textarea "- At Vouch Technologies, Greace performed functional, API, sanity, smoke, and r…"
click at [686, 551] on span "save changes" at bounding box center [689, 551] width 74 height 18
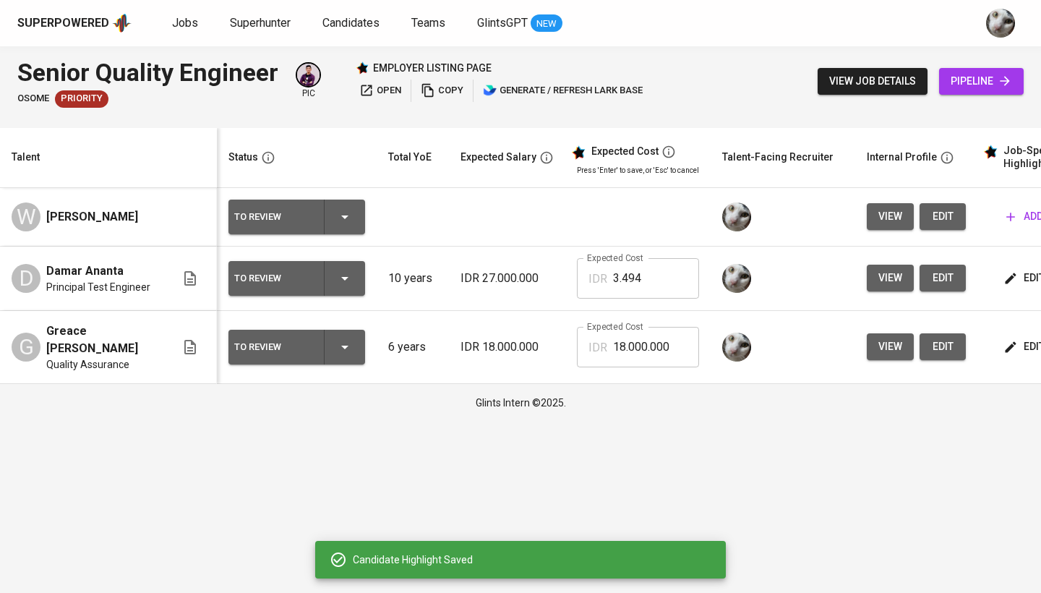
click at [1014, 346] on icon "button" at bounding box center [1011, 347] width 14 height 14
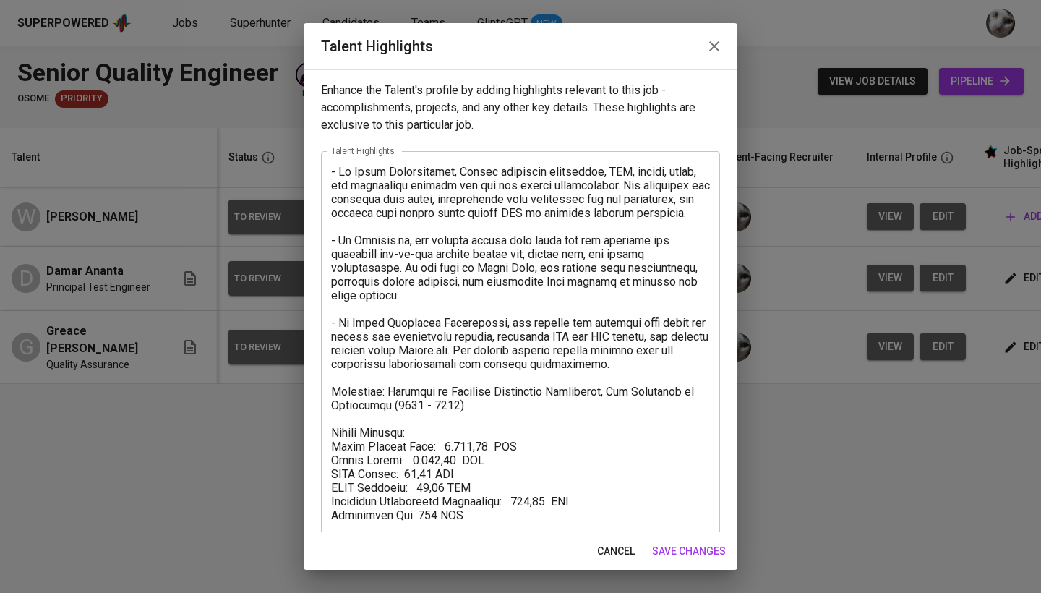
click at [624, 561] on button "cancel" at bounding box center [616, 551] width 49 height 27
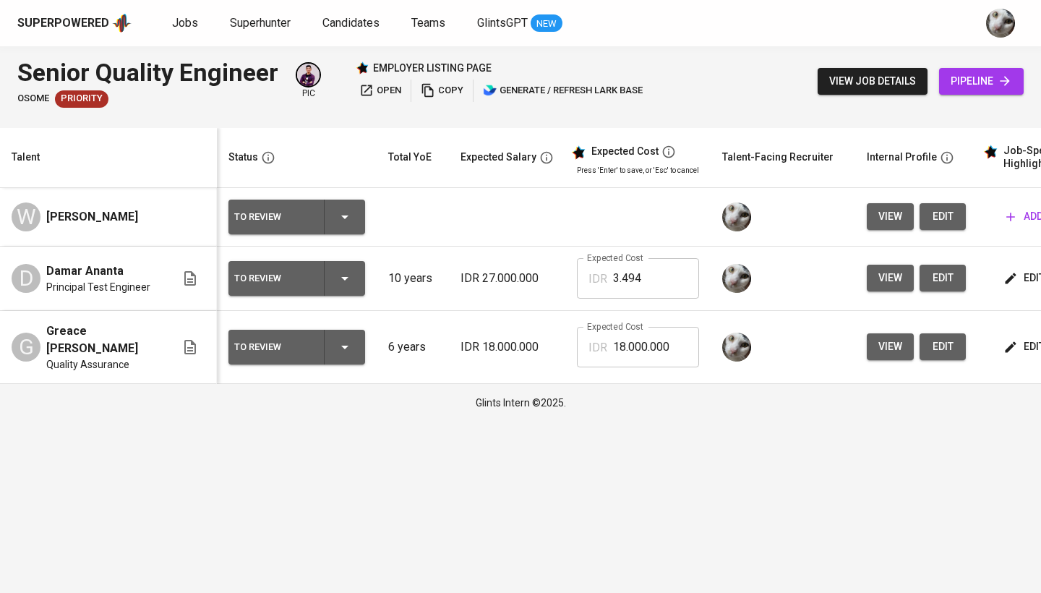
click at [676, 347] on input "18.000.000" at bounding box center [656, 347] width 86 height 41
paste input "236.678"
type input "2.366"
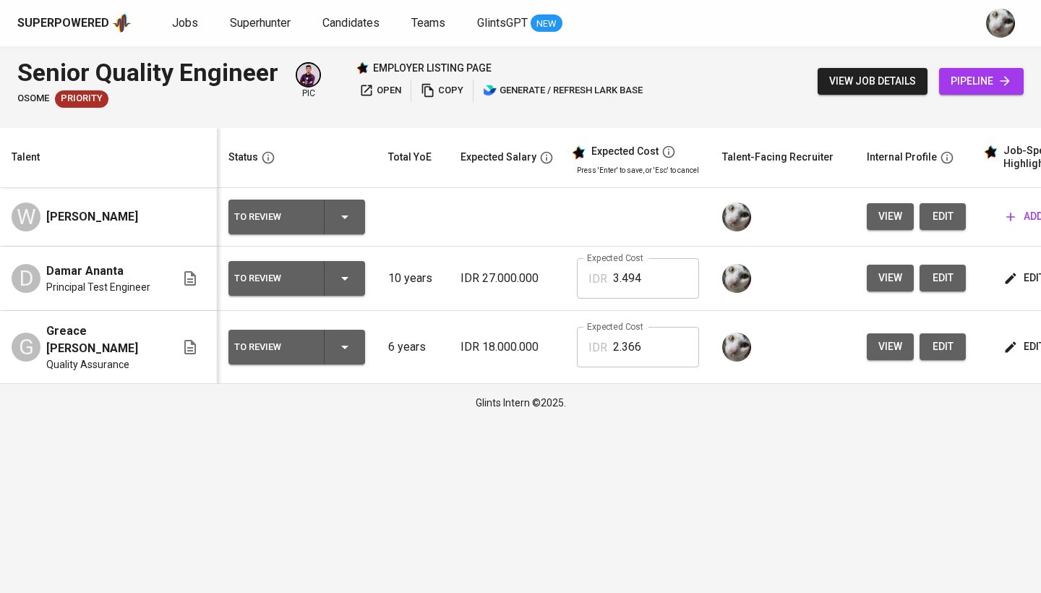
click at [877, 357] on button "view" at bounding box center [890, 346] width 47 height 27
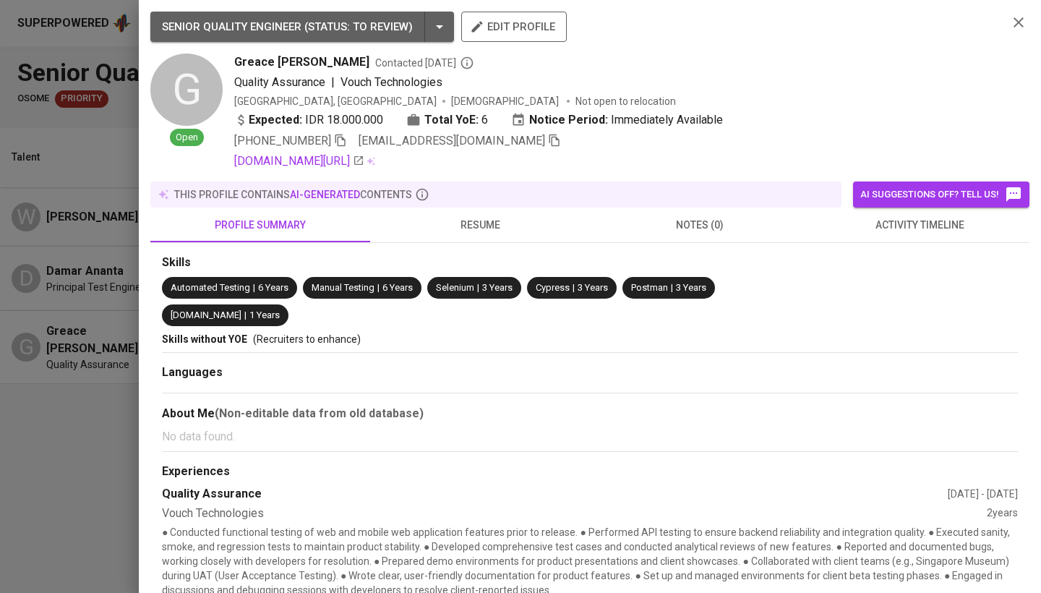
click at [127, 430] on div at bounding box center [520, 296] width 1041 height 593
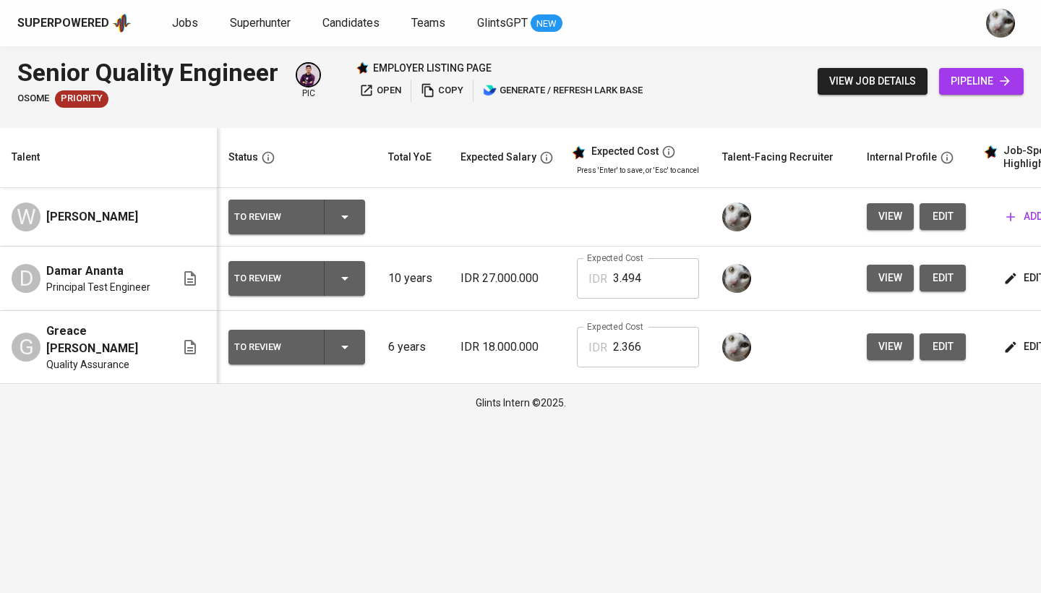
click at [887, 211] on span "view" at bounding box center [891, 217] width 24 height 18
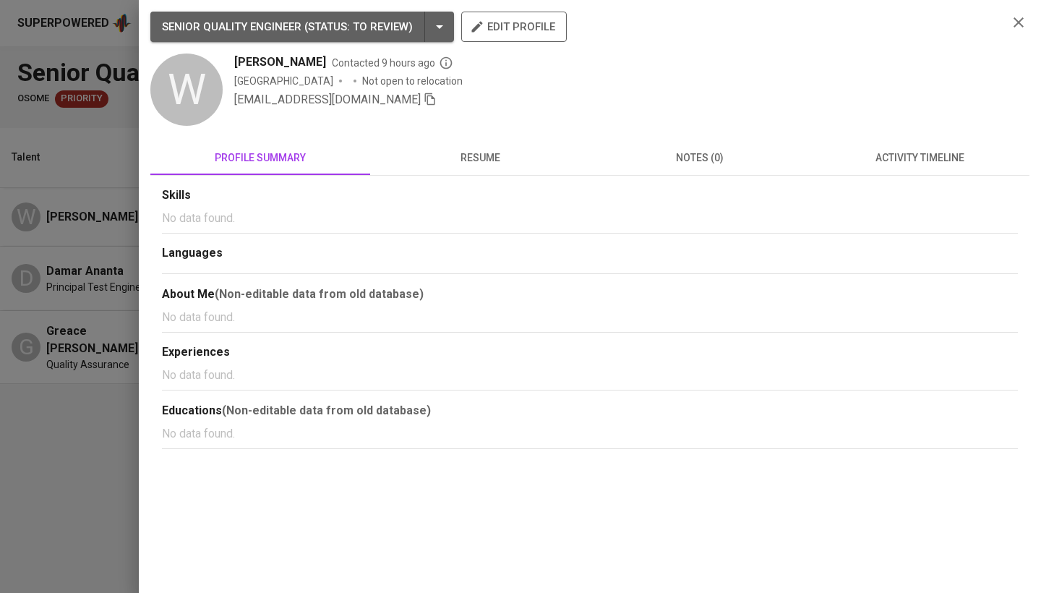
click at [107, 458] on div at bounding box center [520, 296] width 1041 height 593
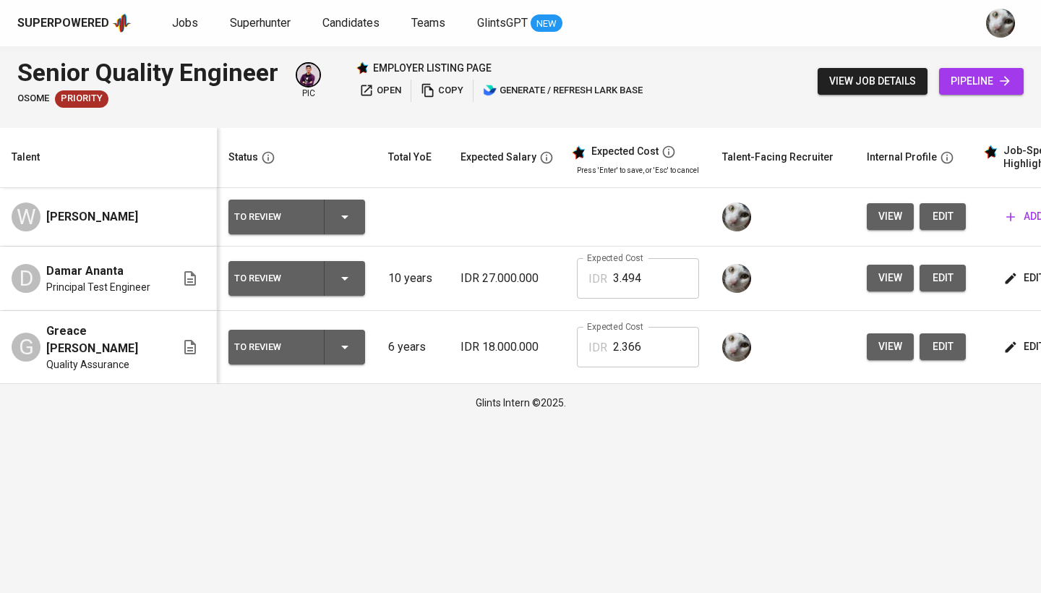
click at [926, 208] on button "edit" at bounding box center [943, 216] width 46 height 27
click at [992, 218] on td "add" at bounding box center [1043, 217] width 130 height 59
click at [1007, 220] on icon "button" at bounding box center [1011, 217] width 9 height 9
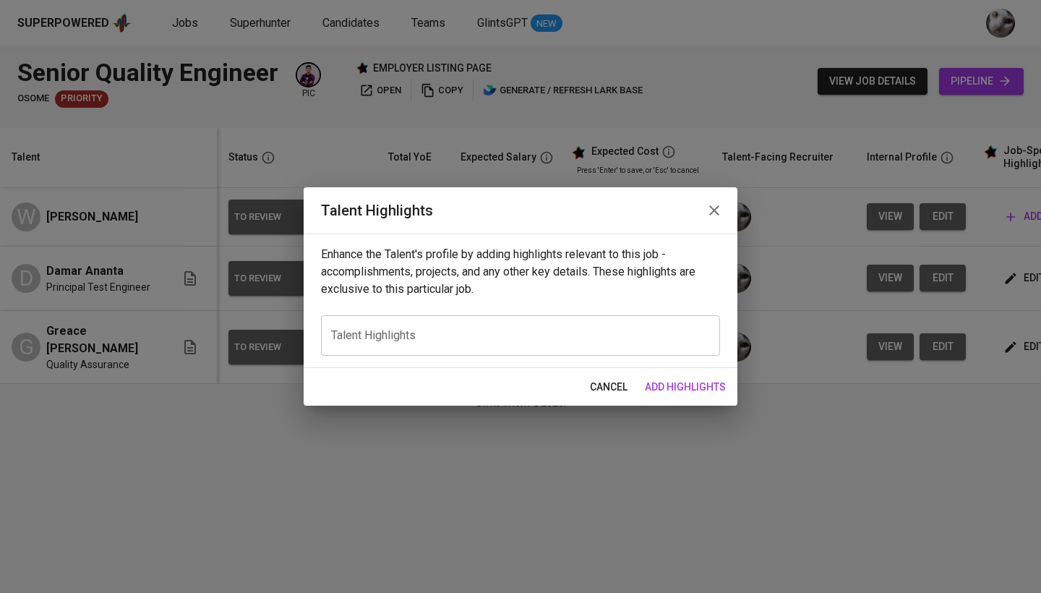
click at [600, 344] on div "x Talent Highlights" at bounding box center [520, 335] width 399 height 41
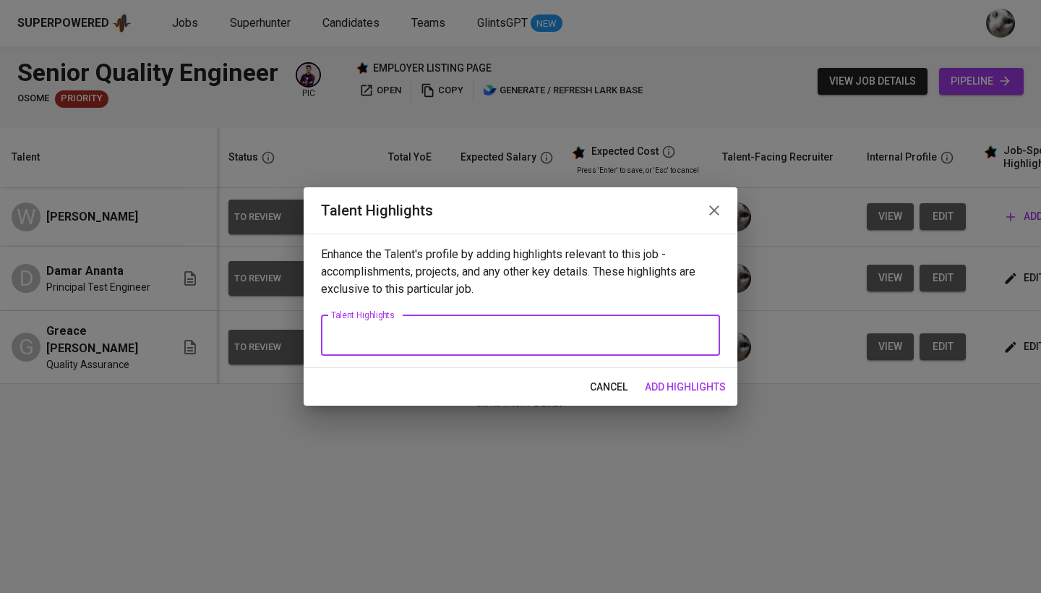
paste textarea "At Falcker Innovations B.V., Wiji automated end-to-end testing scenarios for we…"
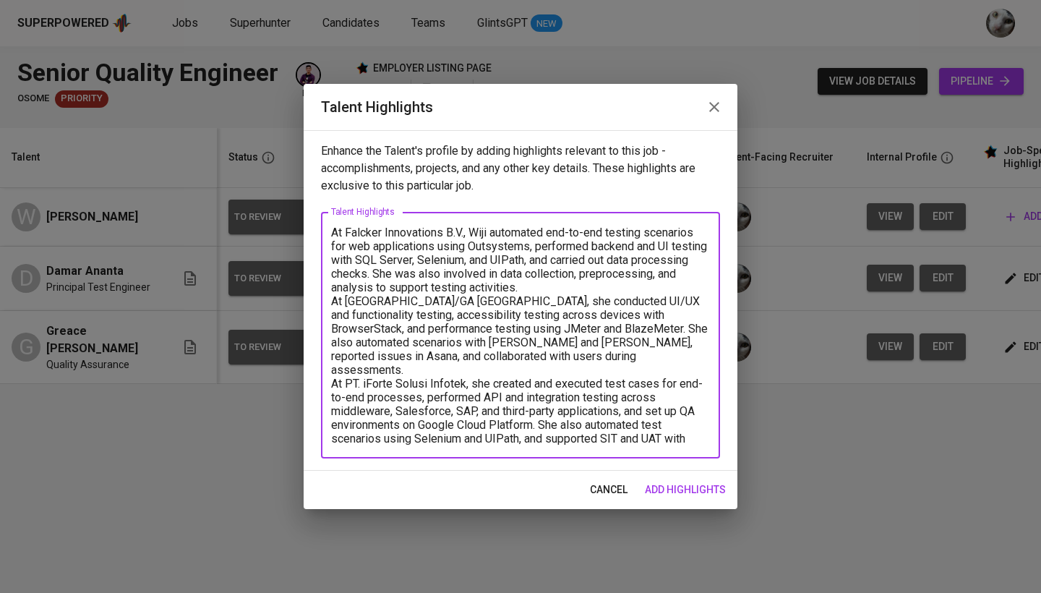
click at [657, 288] on textarea "At Falcker Innovations B.V., Wiji automated end-to-end testing scenarios for we…" at bounding box center [520, 336] width 379 height 220
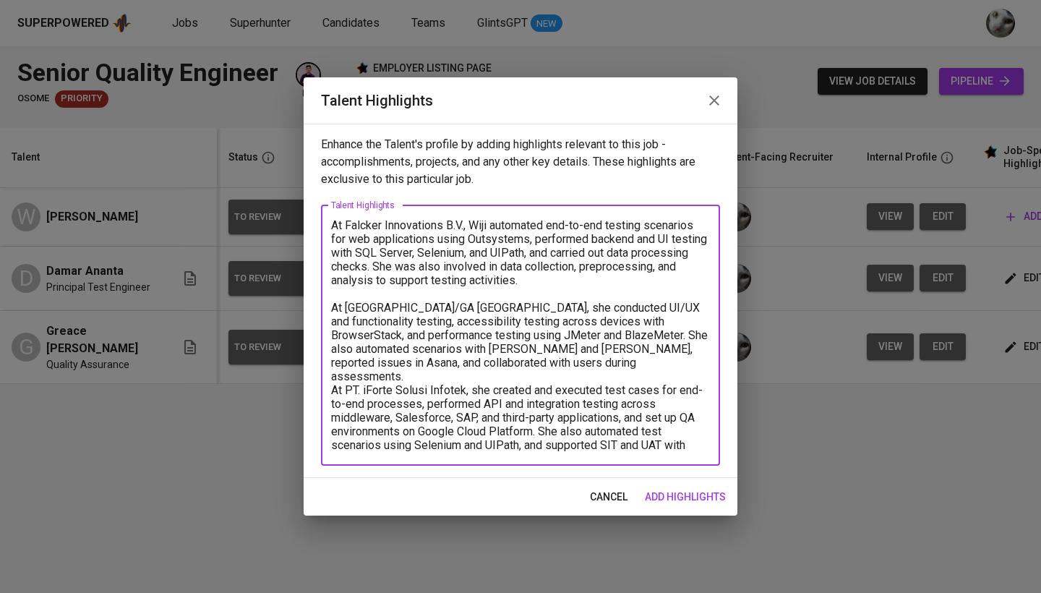
click at [553, 370] on textarea "At Falcker Innovations B.V., Wiji automated end-to-end testing scenarios for we…" at bounding box center [520, 335] width 379 height 234
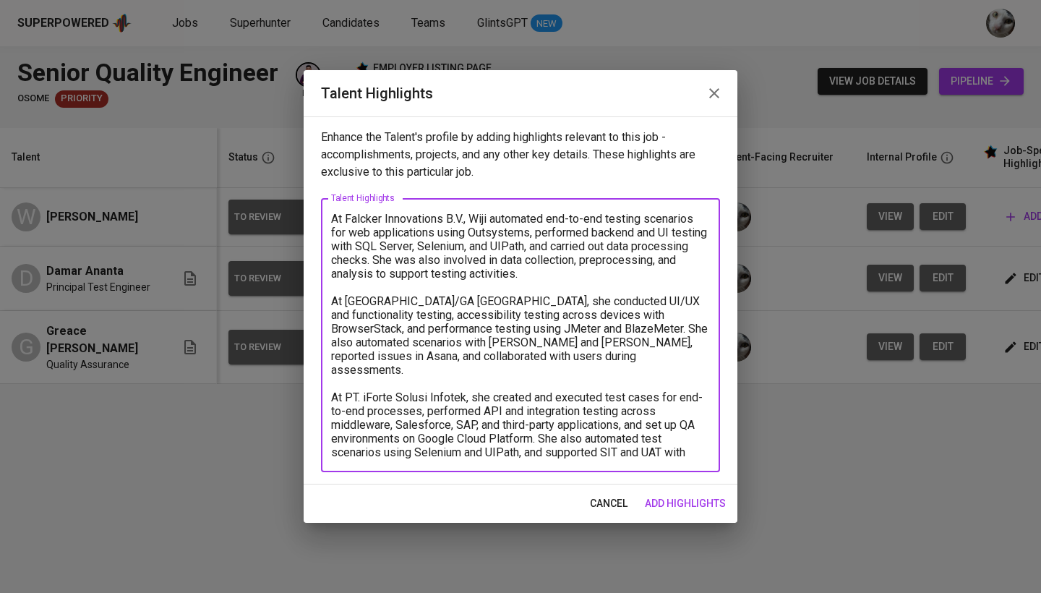
click at [335, 385] on textarea "At Falcker Innovations B.V., Wiji automated end-to-end testing scenarios for we…" at bounding box center [520, 335] width 379 height 247
click at [333, 305] on textarea "At Falcker Innovations B.V., Wiji automated end-to-end testing scenarios for we…" at bounding box center [520, 335] width 379 height 247
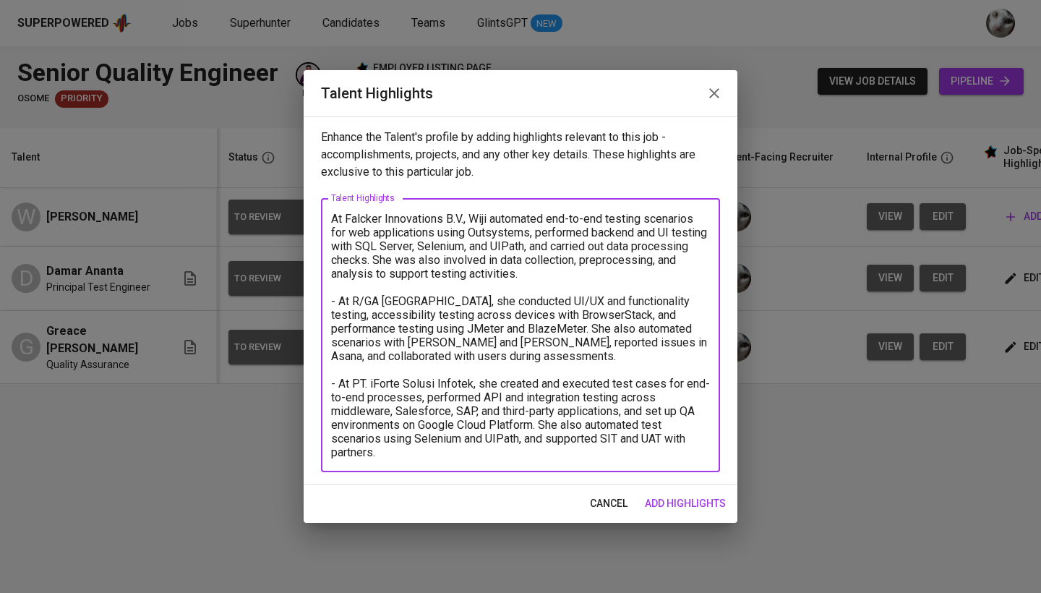
click at [335, 216] on textarea "At Falcker Innovations B.V., Wiji automated end-to-end testing scenarios for we…" at bounding box center [520, 335] width 379 height 247
click at [456, 454] on textarea "- At Falcker Innovations B.V., Wiji automated end-to-end testing scenarios for …" at bounding box center [520, 335] width 379 height 247
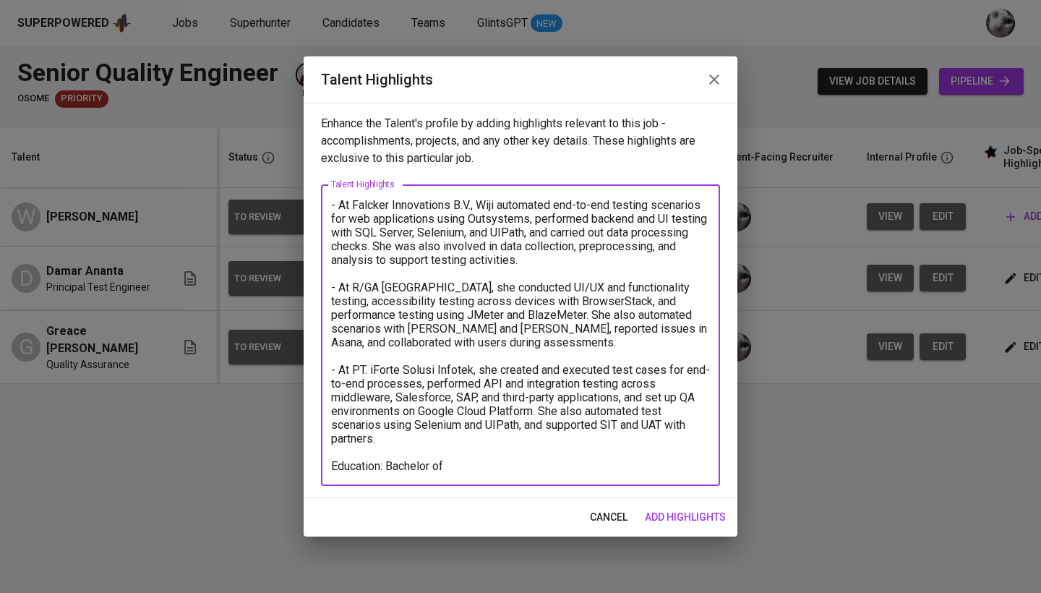
paste textarea "STT Nurul Fikri, Information System S1"
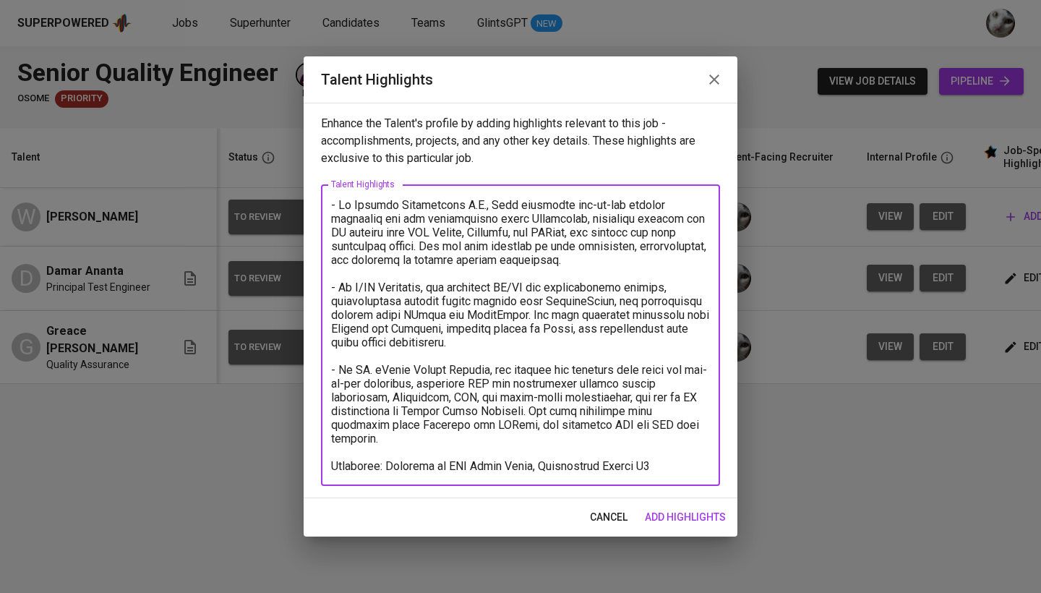
drag, startPoint x: 531, startPoint y: 466, endPoint x: 454, endPoint y: 466, distance: 76.7
click at [454, 466] on textarea at bounding box center [520, 335] width 379 height 275
drag, startPoint x: 449, startPoint y: 466, endPoint x: 524, endPoint y: 468, distance: 74.5
click at [524, 468] on textarea at bounding box center [520, 335] width 379 height 275
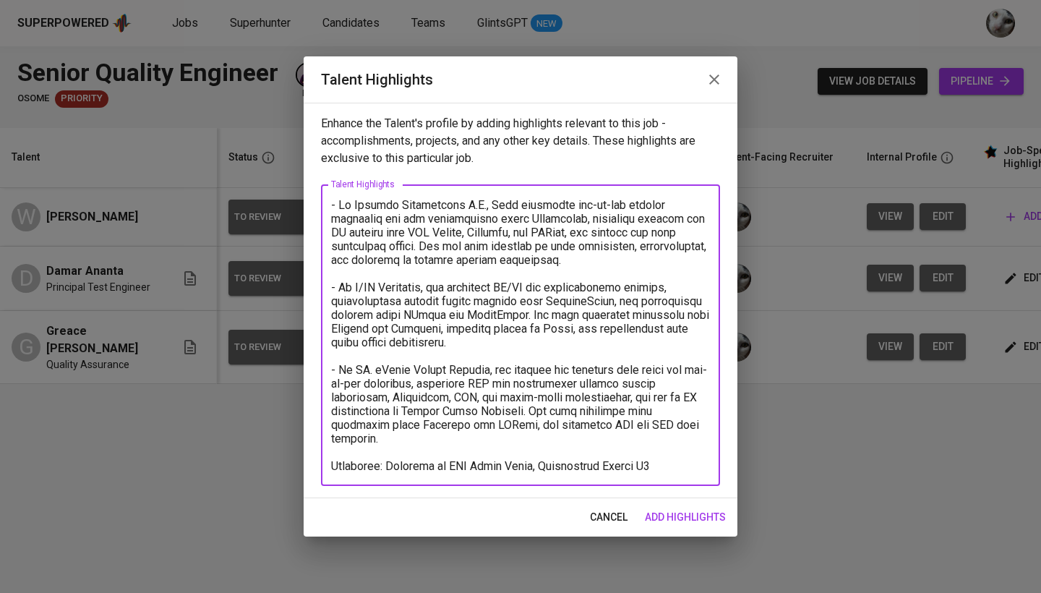
drag, startPoint x: 527, startPoint y: 466, endPoint x: 451, endPoint y: 469, distance: 75.2
click at [451, 469] on textarea at bounding box center [520, 335] width 379 height 275
click at [577, 469] on textarea at bounding box center [520, 335] width 379 height 275
paste textarea "STT Nurul Fikri"
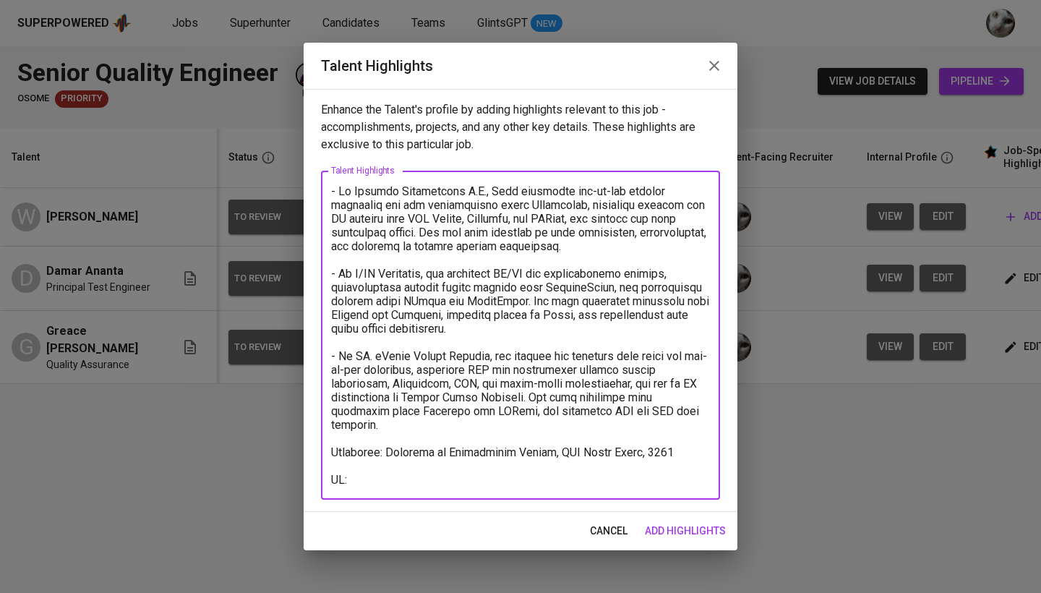
paste textarea "https://glints.sg.larksuite.com/minutes/obsgdhb7v5o37chao5995smh?from=from_copy…"
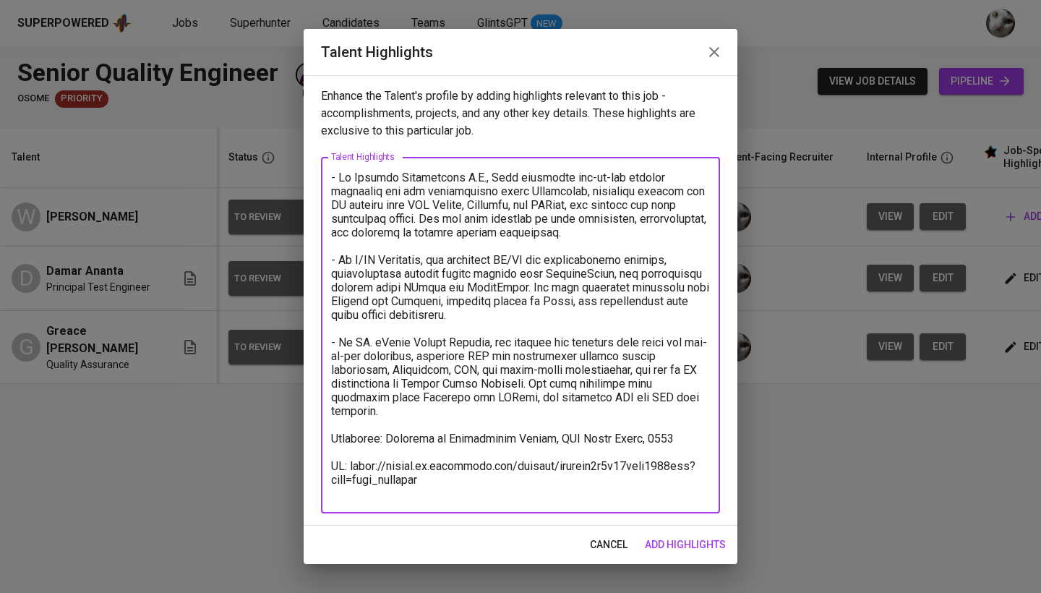
click at [683, 440] on textarea at bounding box center [520, 336] width 379 height 330
type textarea "- At Falcker Innovations B.V., Wiji automated end-to-end testing scenarios for …"
click at [676, 548] on span "add highlights" at bounding box center [685, 545] width 81 height 18
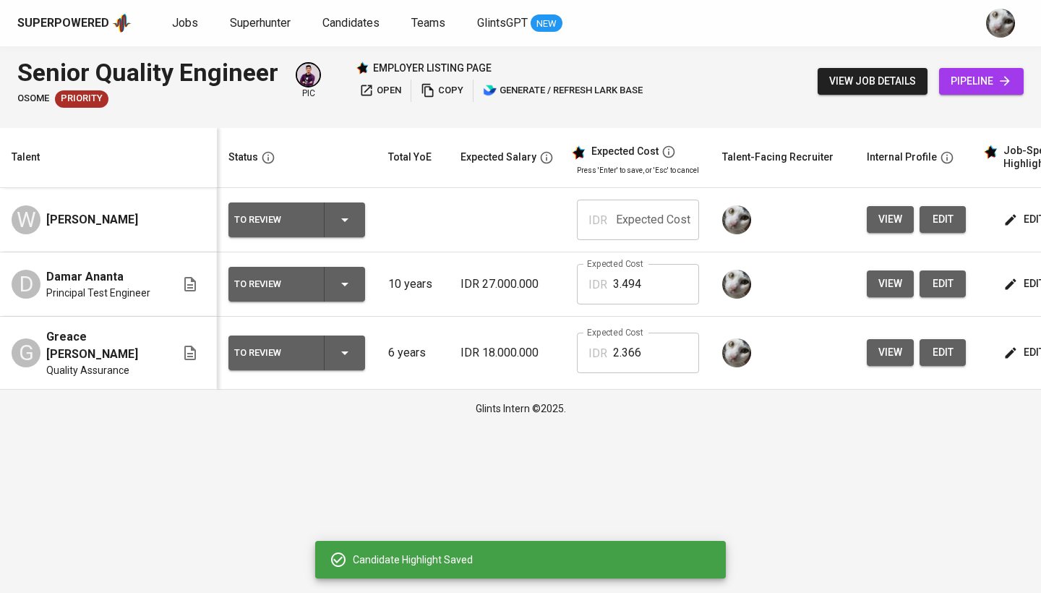
click at [1022, 349] on span "edit" at bounding box center [1026, 353] width 38 height 18
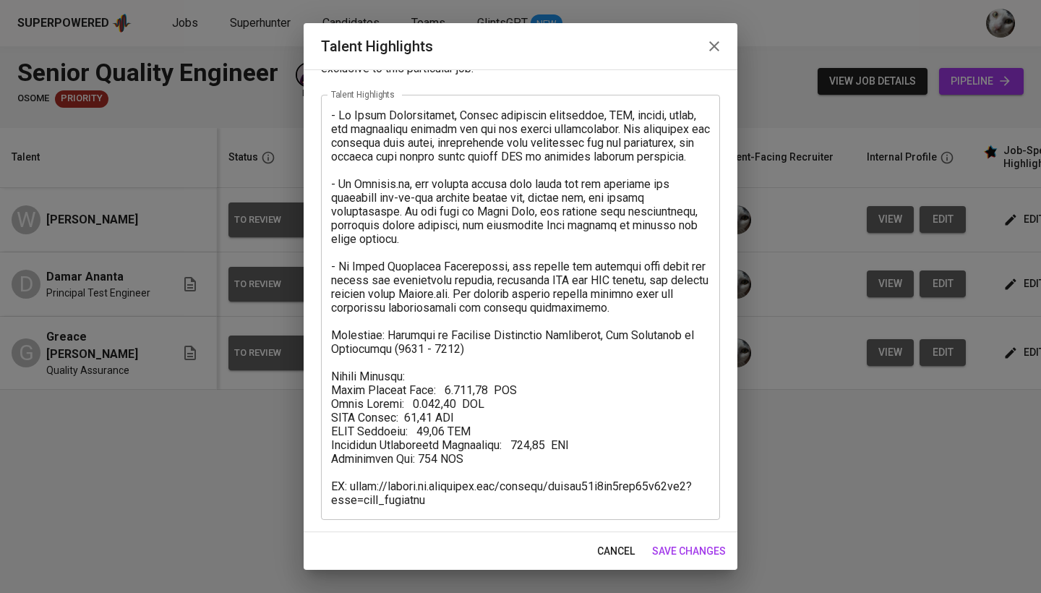
scroll to position [56, 0]
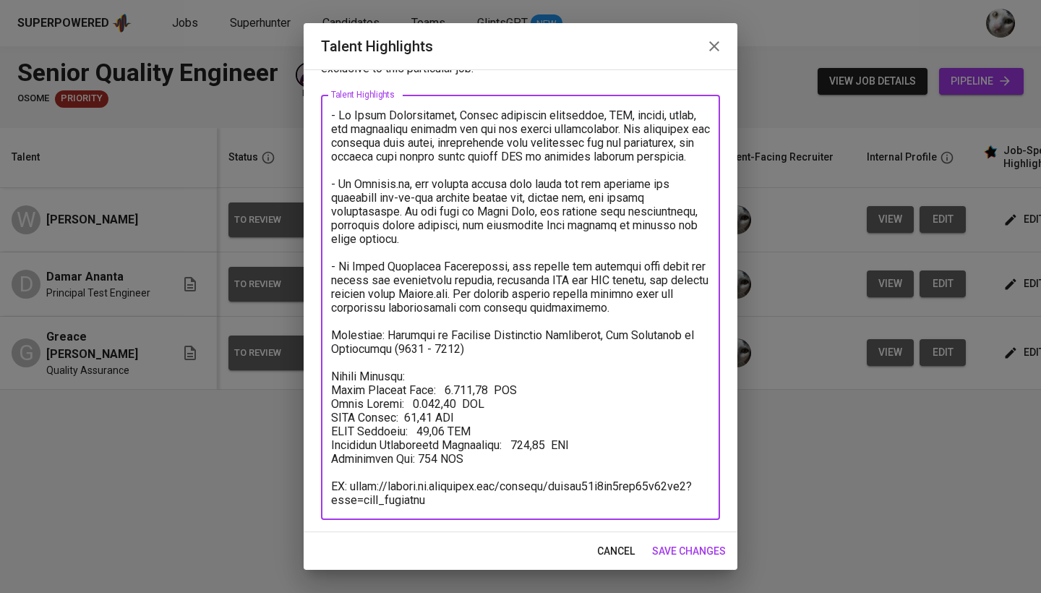
drag, startPoint x: 474, startPoint y: 463, endPoint x: 331, endPoint y: 378, distance: 167.0
click at [331, 378] on div "x Talent Highlights" at bounding box center [520, 307] width 399 height 425
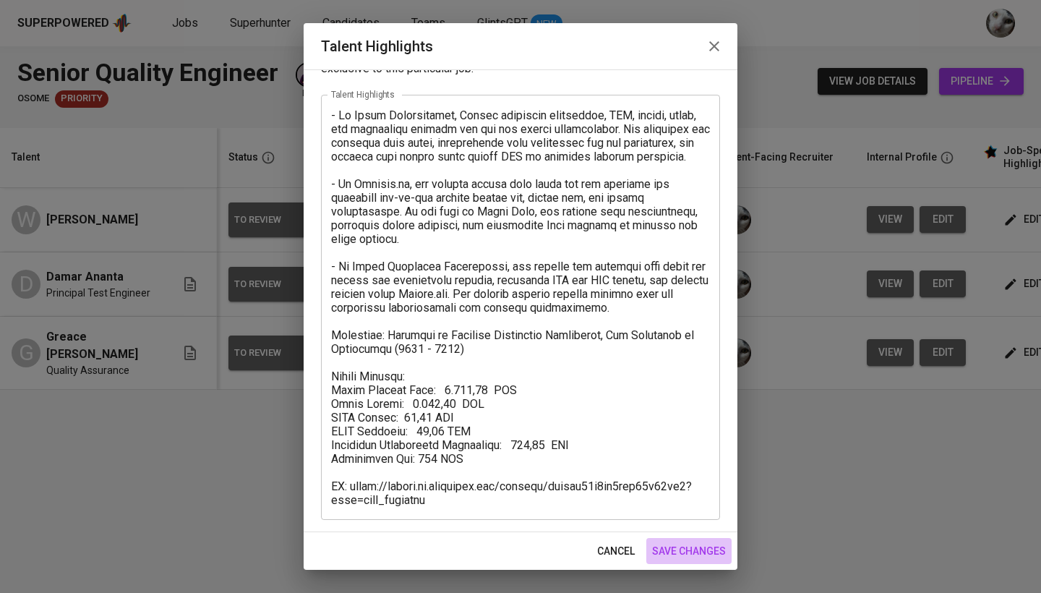
click at [666, 548] on span "save changes" at bounding box center [689, 551] width 74 height 18
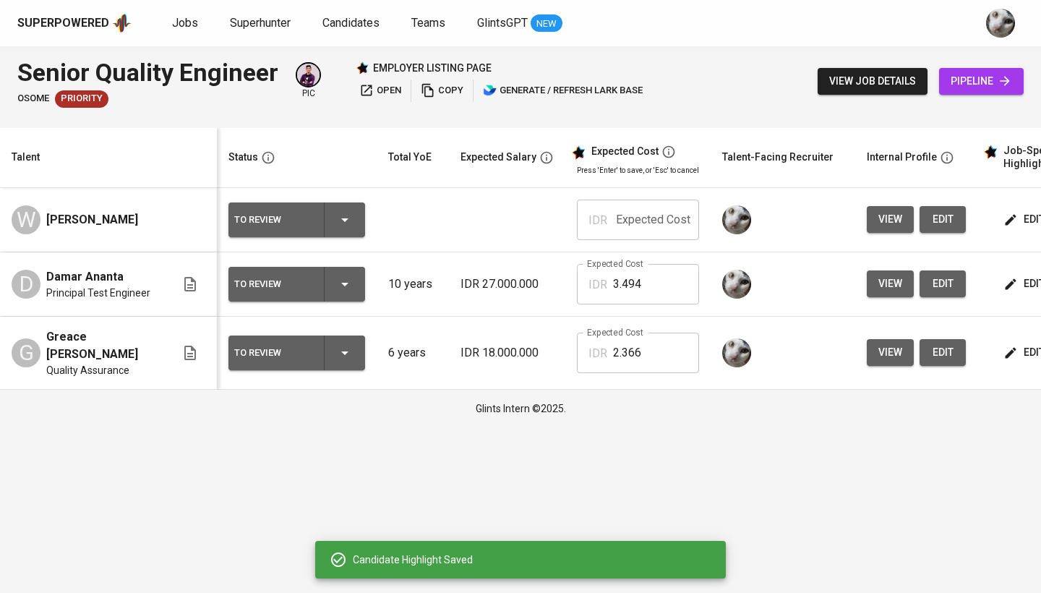
click at [1023, 226] on span "edit" at bounding box center [1026, 219] width 38 height 18
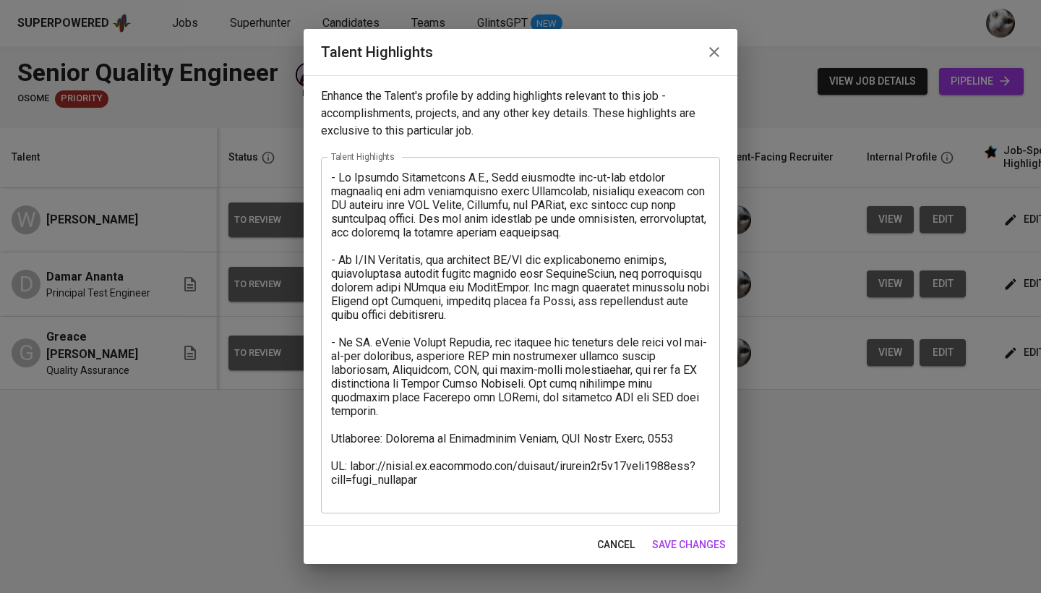
click at [689, 436] on textarea at bounding box center [520, 336] width 379 height 330
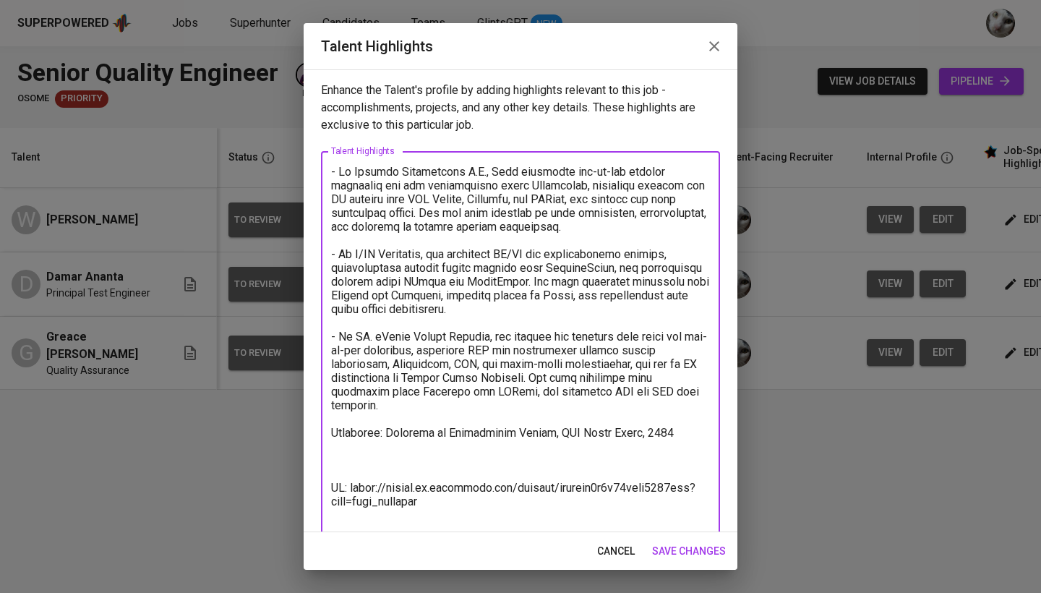
paste textarea "Salary Package: Total Monthly Cost: 2.366,78 SGD Basic Salary: 1.731,16 SGD BPJ…"
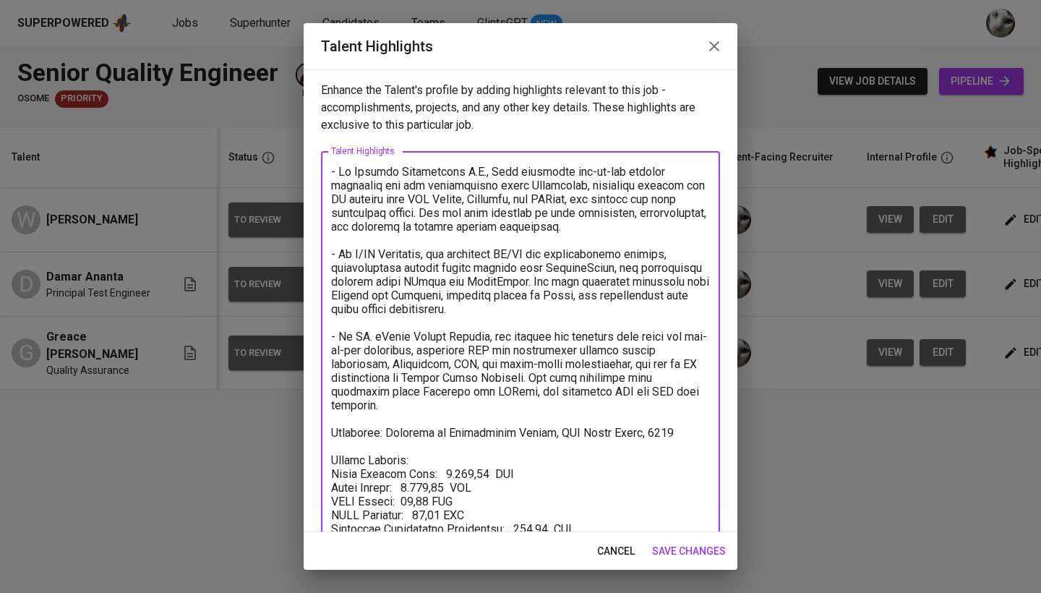
scroll to position [0, 0]
type textarea "- At Falcker Innovations B.V., Wiji automated end-to-end testing scenarios for …"
click at [701, 551] on span "save changes" at bounding box center [689, 551] width 74 height 18
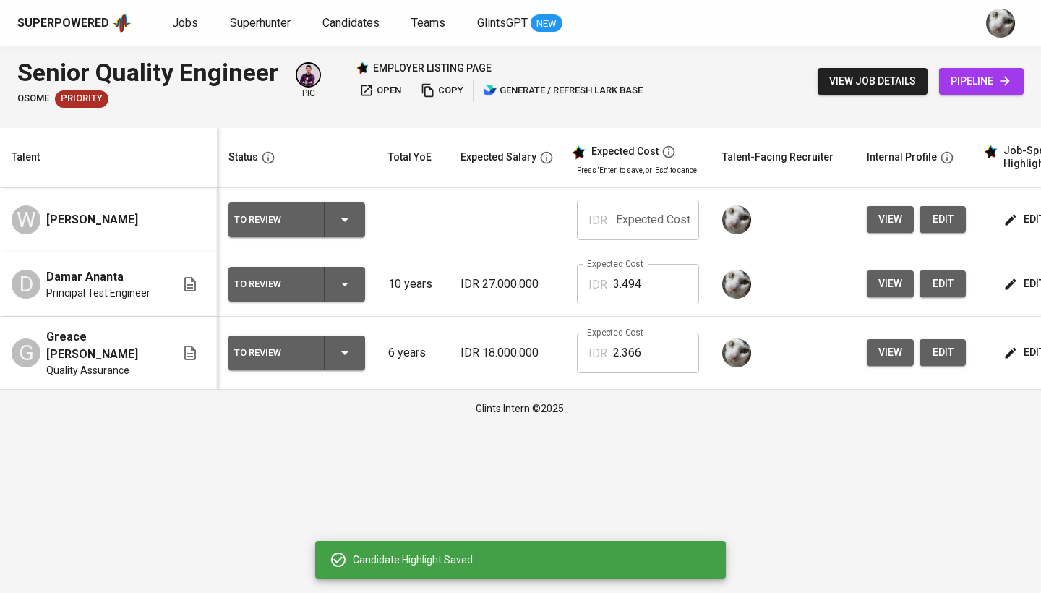
click at [651, 344] on input "2.366" at bounding box center [656, 353] width 86 height 41
click at [653, 209] on input "text" at bounding box center [656, 220] width 86 height 41
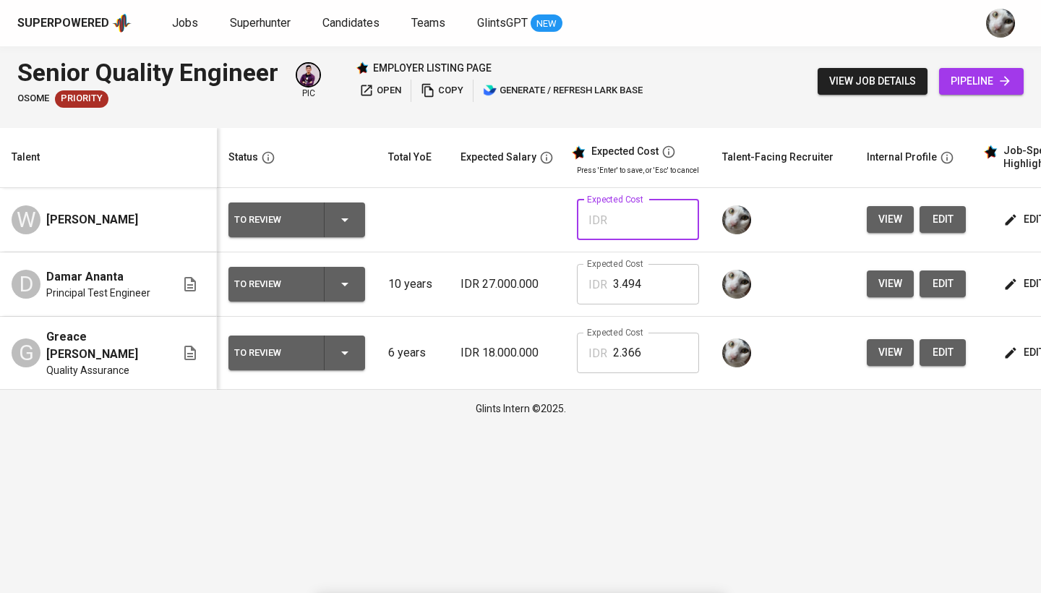
paste input "2.366"
type input "2.366"
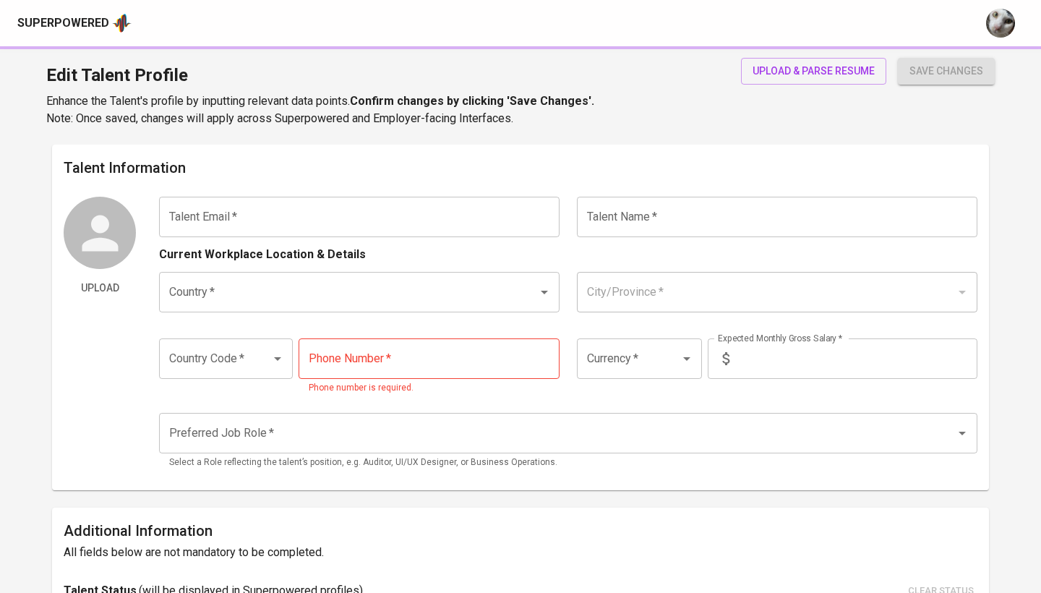
type input "[EMAIL_ADDRESS][DOMAIN_NAME]"
type input "Damar Ananta"
type input "[GEOGRAPHIC_DATA]"
type input "[GEOGRAPHIC_DATA], DI [GEOGRAPHIC_DATA]"
type input "+62"
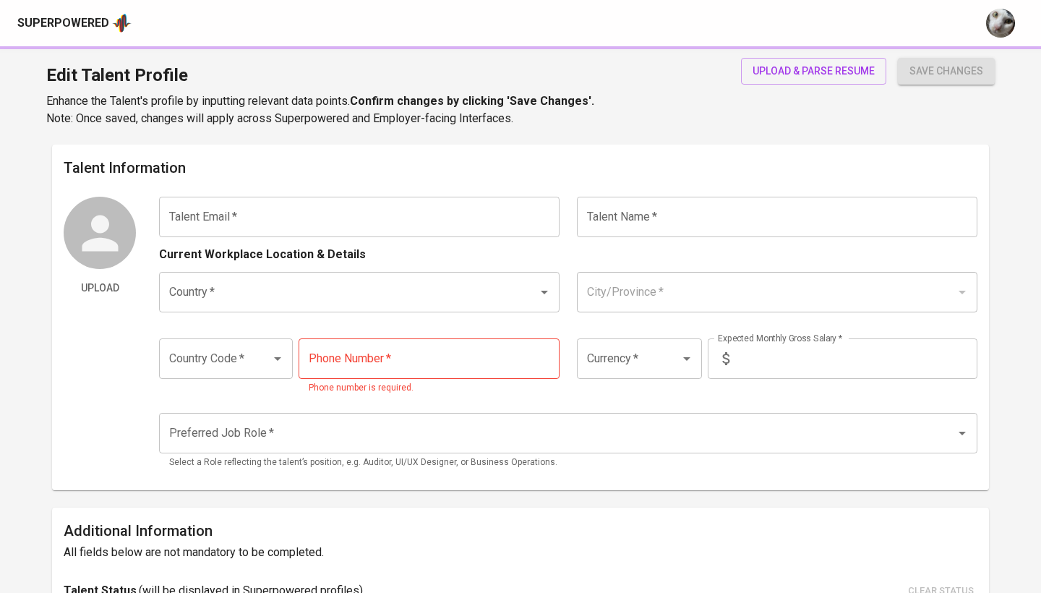
type input "[PHONE_NUMBER]"
type input "IDR"
type input "QA Engineer"
radio input "true"
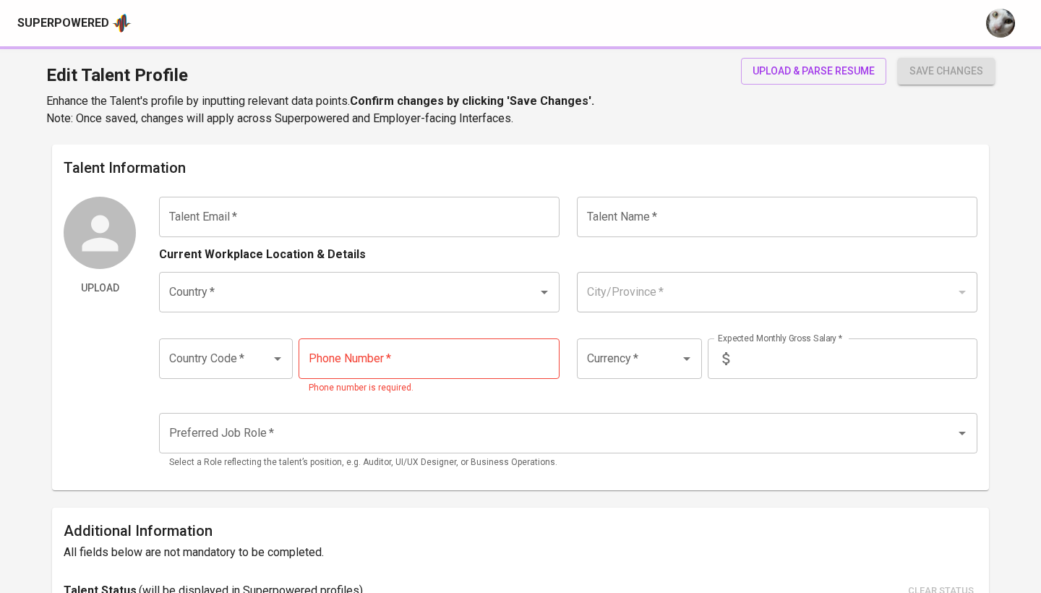
type input "10"
type input "2 Weeks"
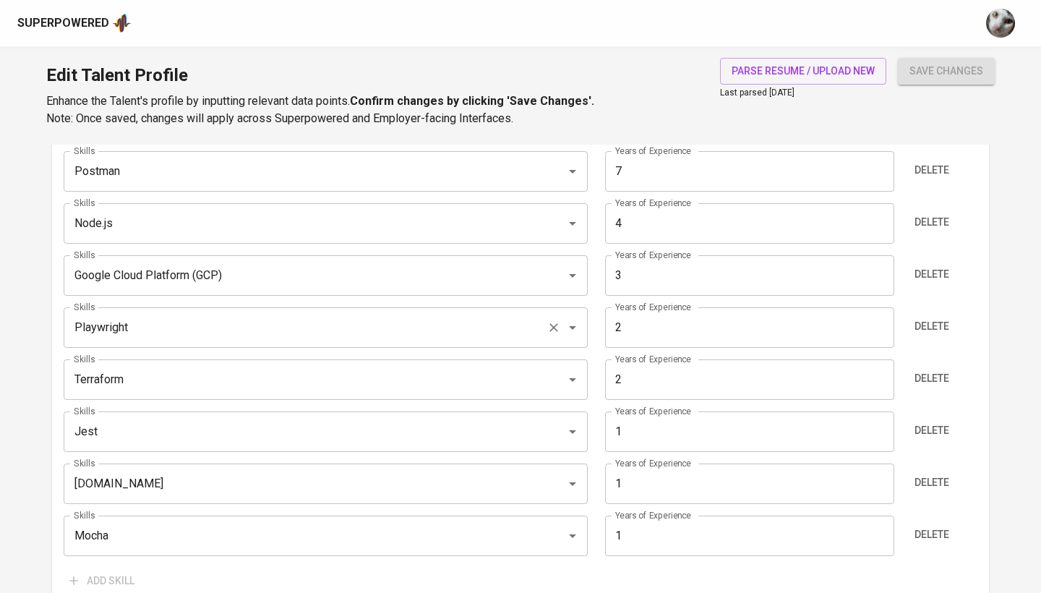
scroll to position [887, 0]
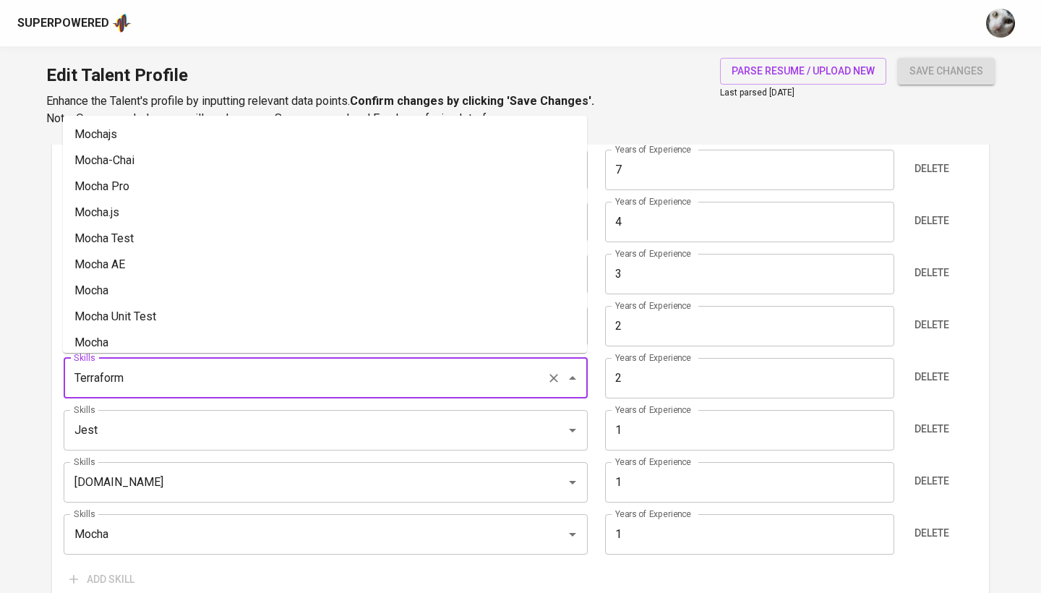
click at [400, 377] on input "Terraform" at bounding box center [305, 378] width 471 height 27
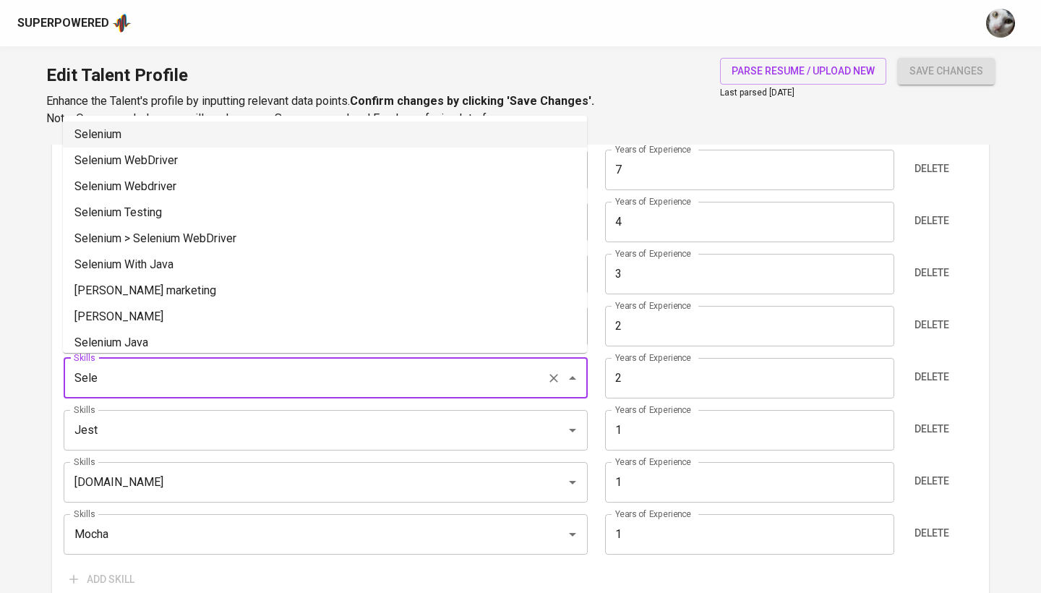
click at [365, 142] on li "Selenium" at bounding box center [325, 135] width 524 height 26
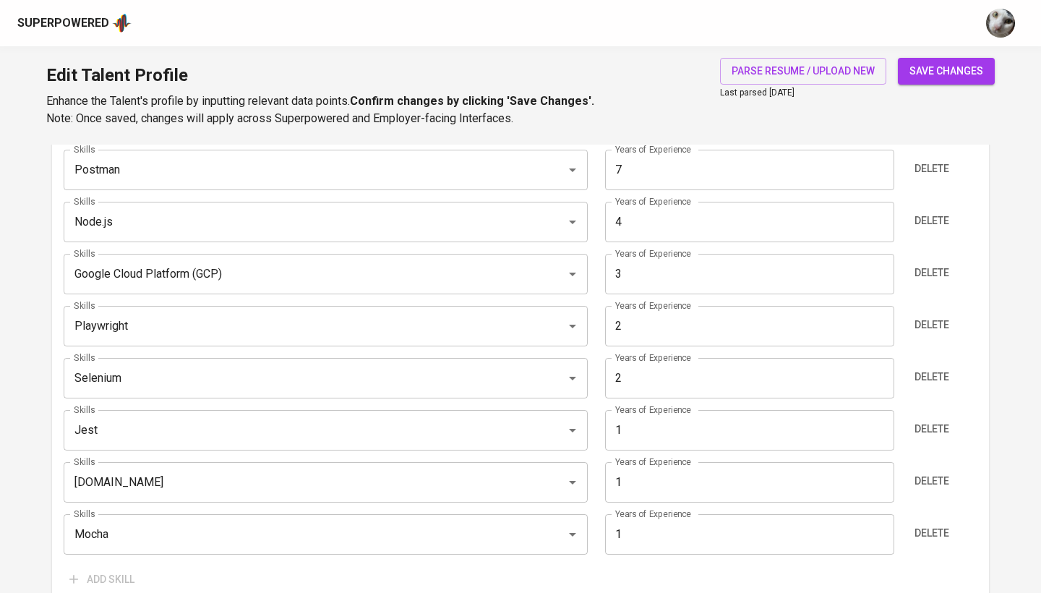
click at [678, 372] on input "2" at bounding box center [749, 378] width 289 height 41
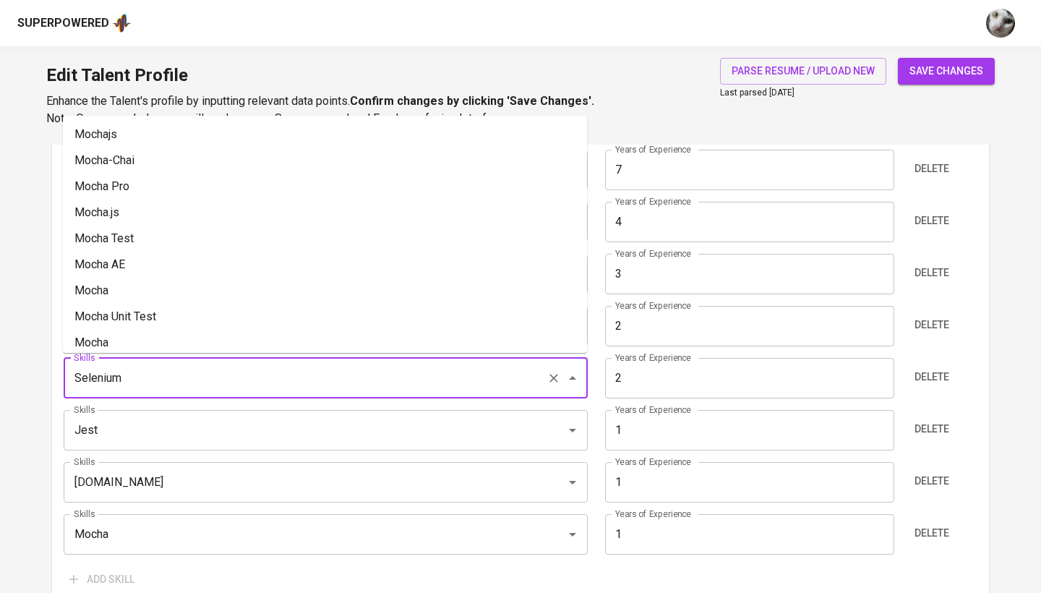
click at [286, 378] on input "Selenium" at bounding box center [305, 378] width 471 height 27
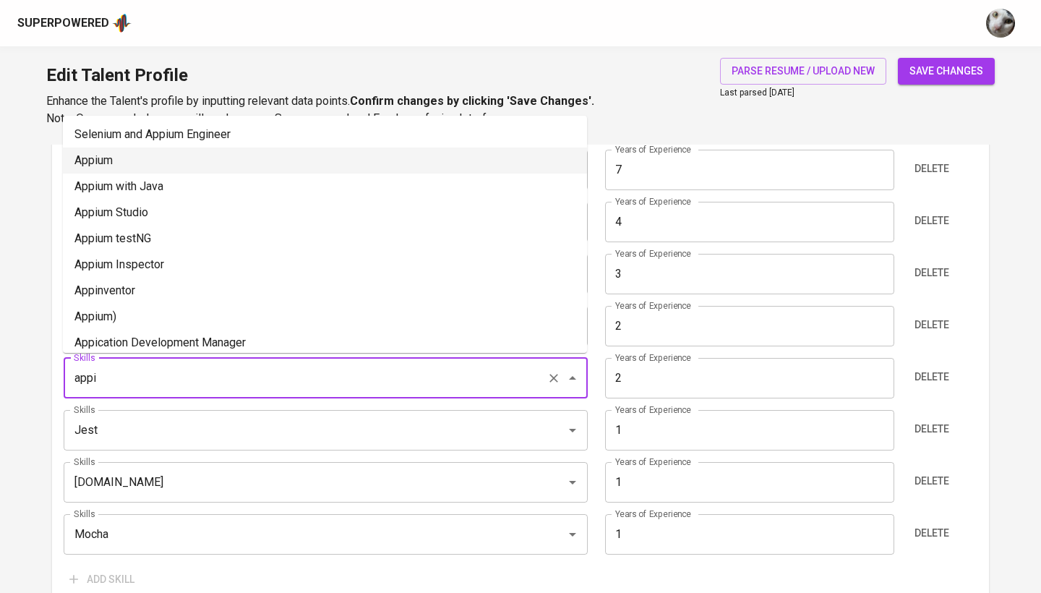
click at [294, 160] on li "Appium" at bounding box center [325, 161] width 524 height 26
type input "Appium"
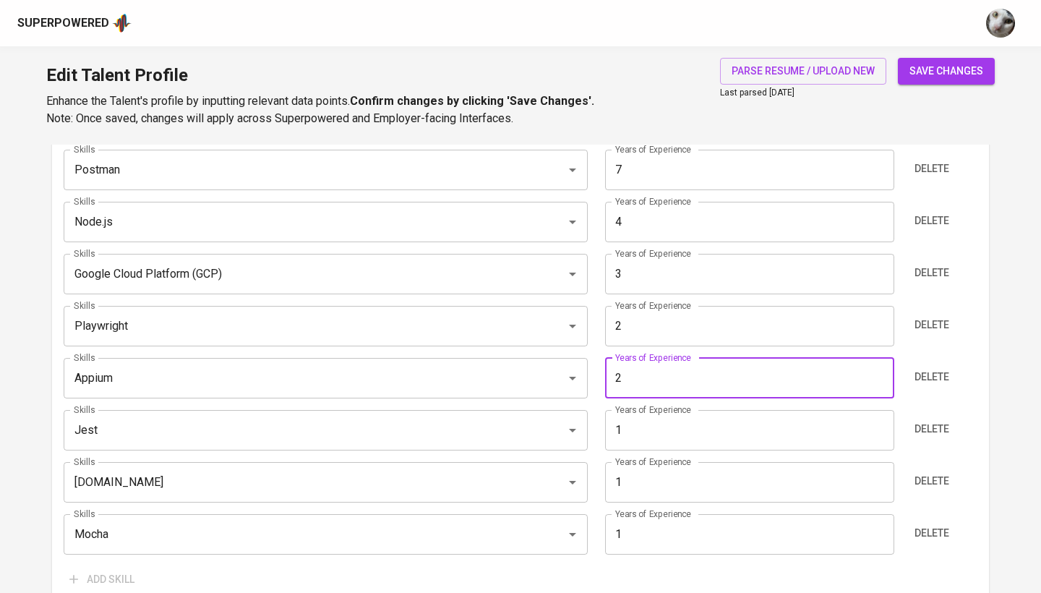
click at [658, 372] on input "2" at bounding box center [749, 378] width 289 height 41
type input "7"
click at [947, 71] on button "save changes" at bounding box center [946, 71] width 97 height 27
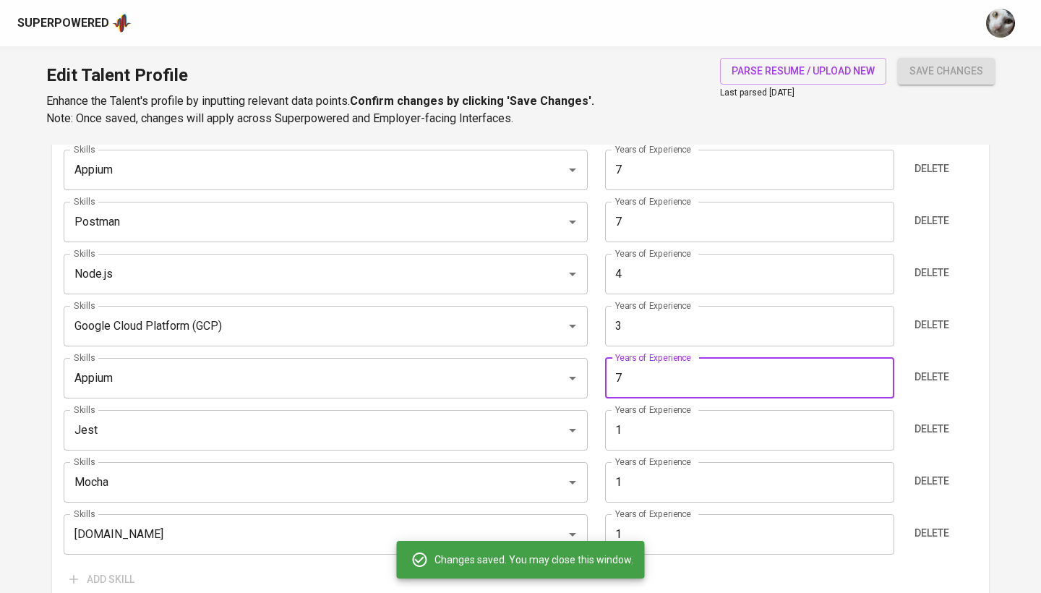
type input "Automated Testing"
type input "Manual Testing"
type input "Appium"
type input "Postman"
type input "7"
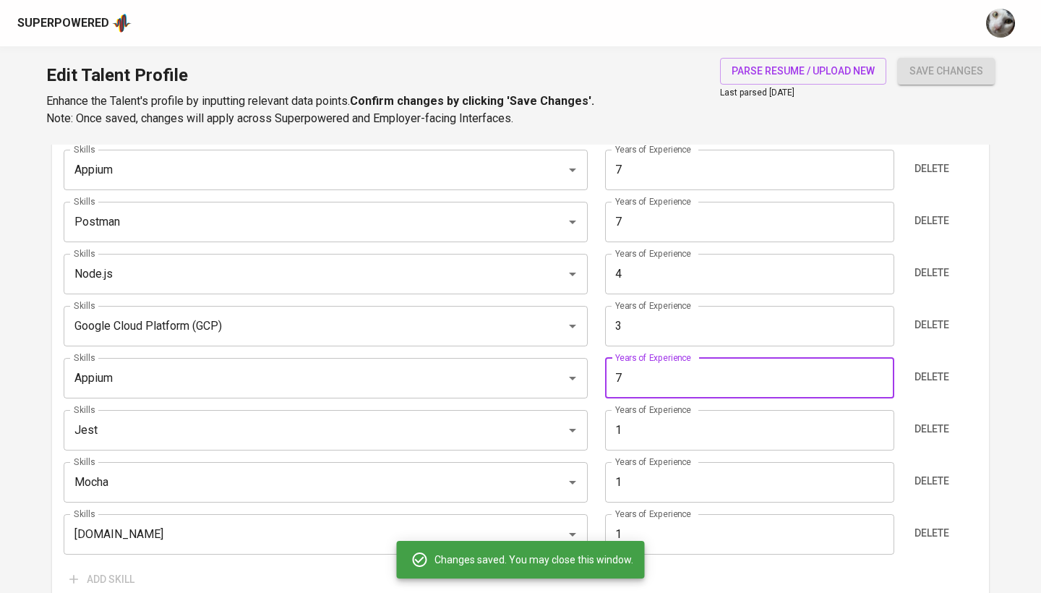
type input "Node.js"
type input "4"
type input "Google Cloud Platform (GCP)"
type input "3"
type input "Playwright"
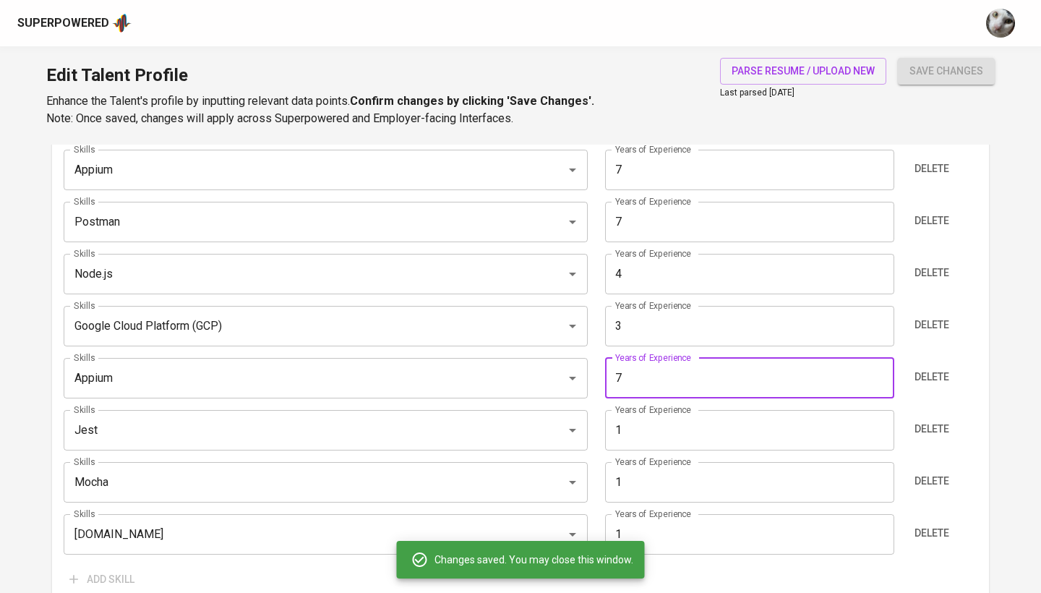
type input "2"
type input "Mocha"
type input "[DOMAIN_NAME]"
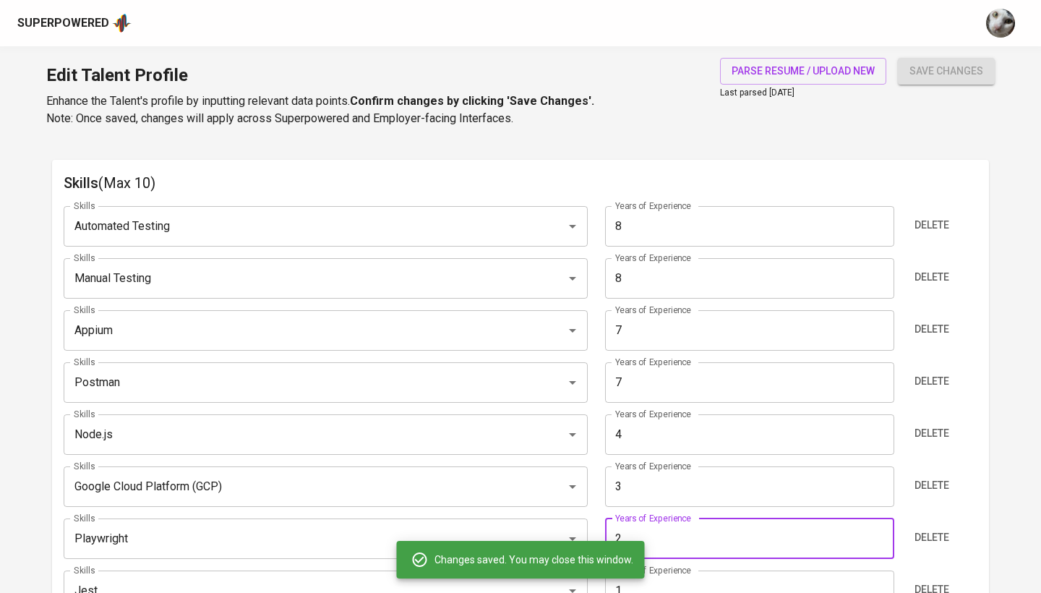
scroll to position [712, 0]
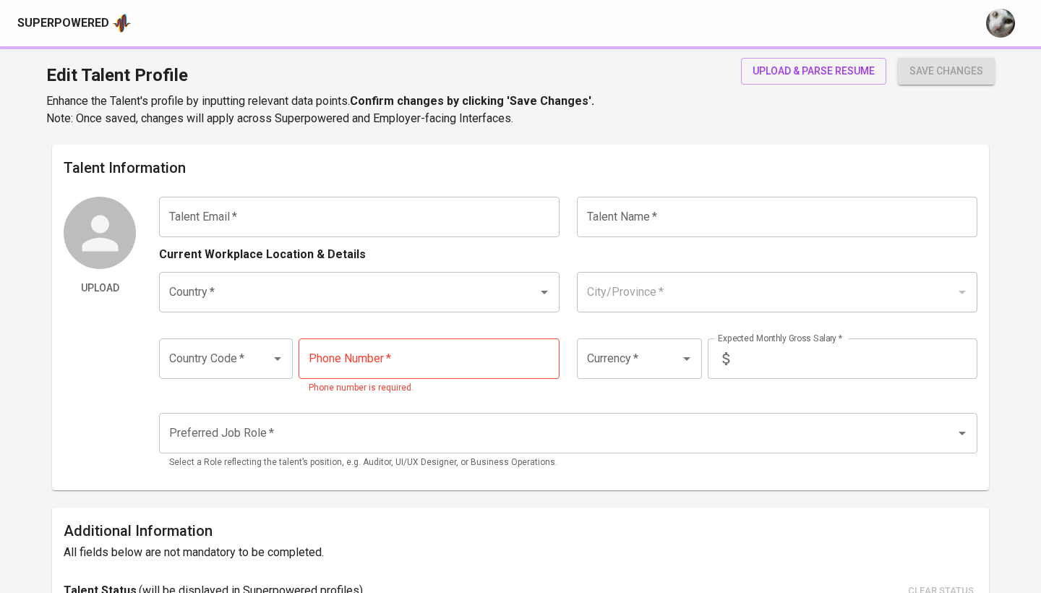
type input "[EMAIL_ADDRESS][DOMAIN_NAME]"
type input "[PERSON_NAME]"
type input "[GEOGRAPHIC_DATA]"
type input "+62"
type input "IDR"
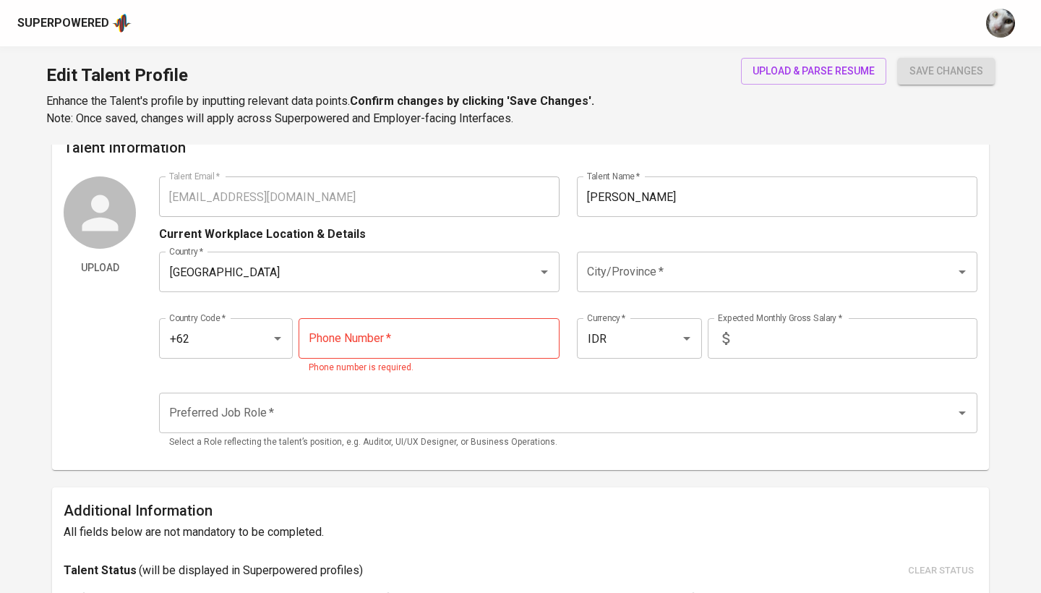
scroll to position [23, 0]
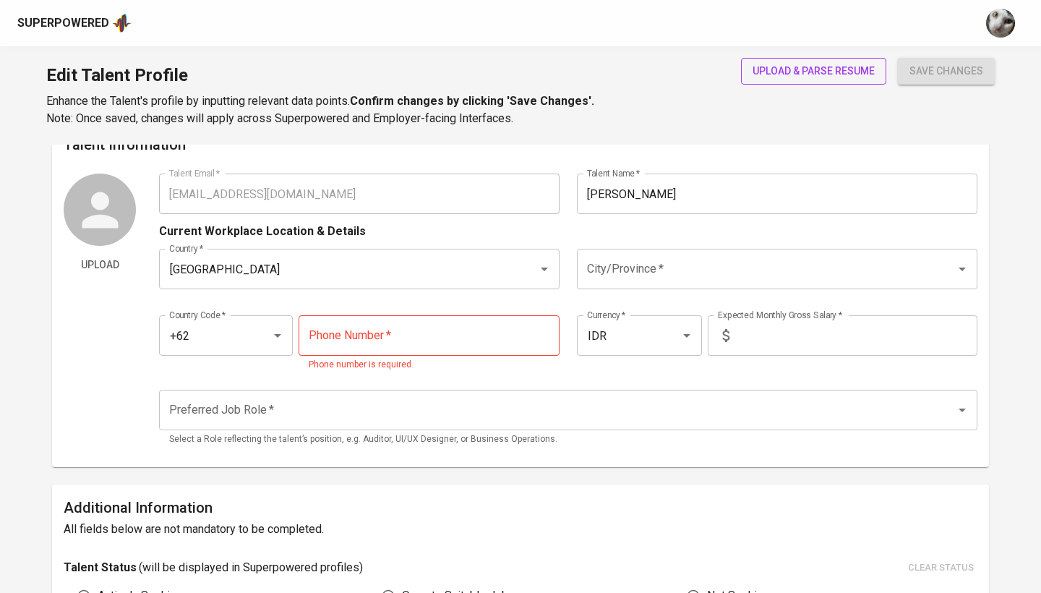
click at [822, 67] on span "upload & parse resume" at bounding box center [814, 71] width 122 height 18
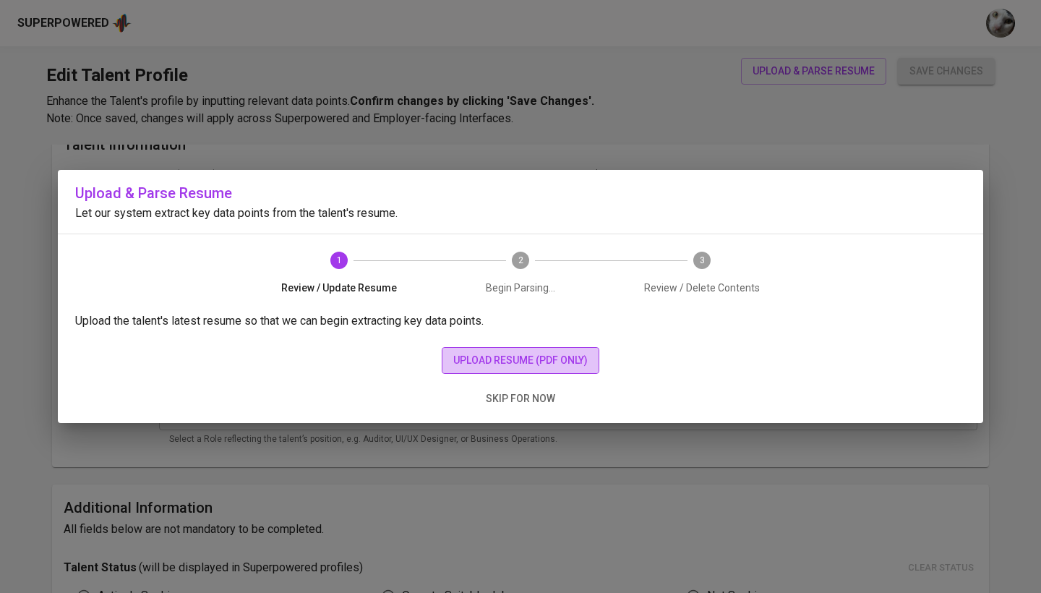
click at [535, 368] on span "upload resume (pdf only)" at bounding box center [520, 360] width 135 height 18
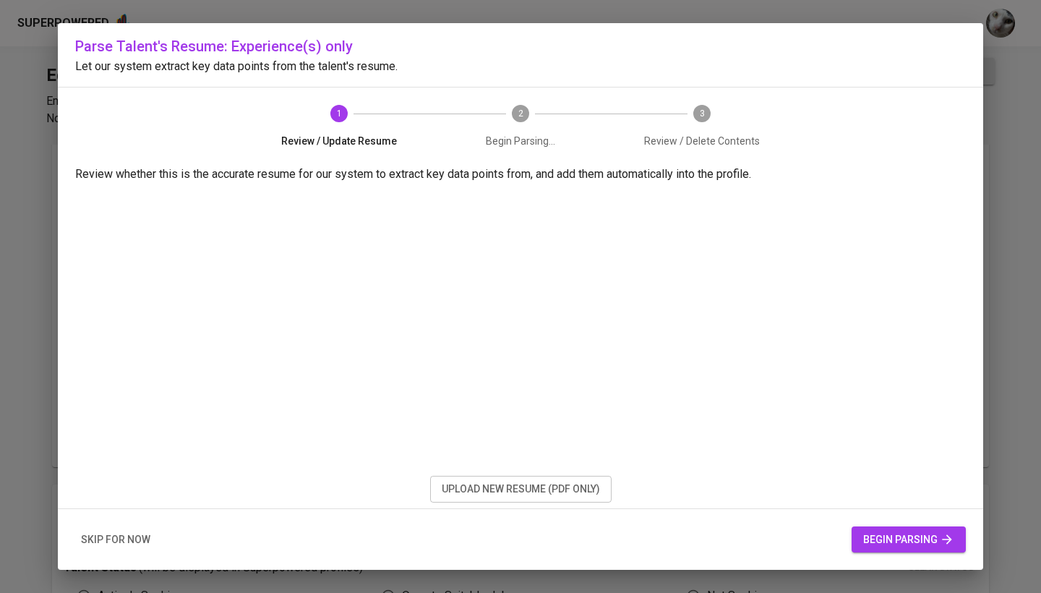
click at [892, 539] on span "begin parsing" at bounding box center [909, 540] width 91 height 18
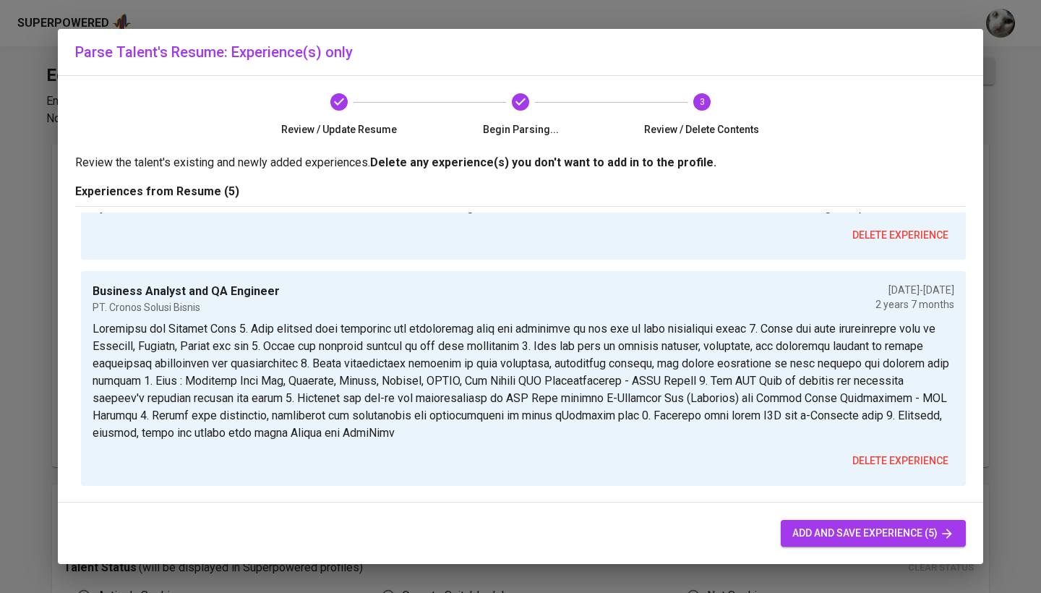
scroll to position [645, 0]
click at [843, 528] on span "add and save experience (5)" at bounding box center [874, 533] width 162 height 18
type input "+62"
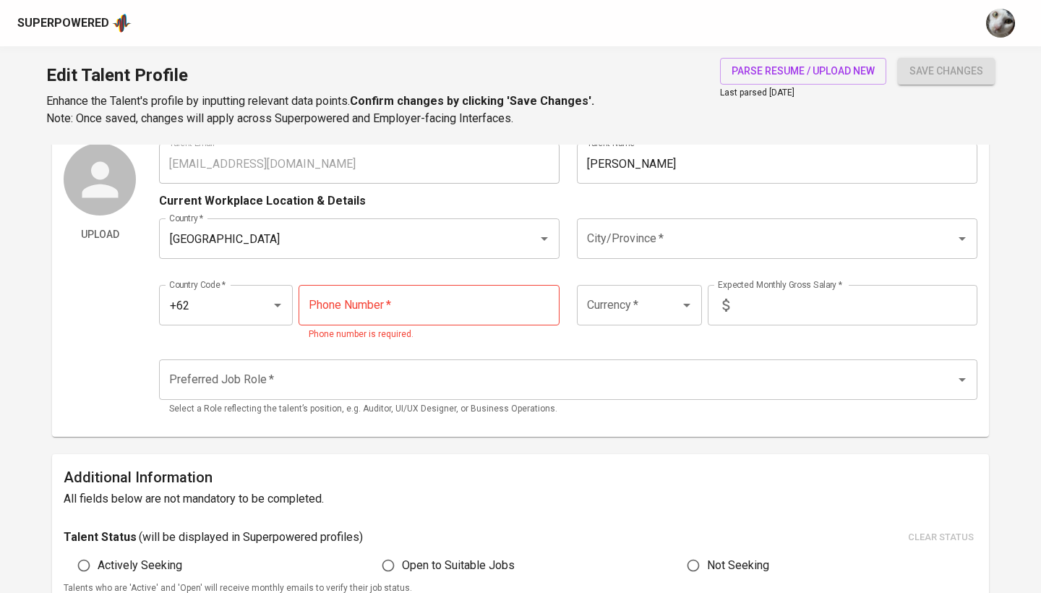
scroll to position [25, 0]
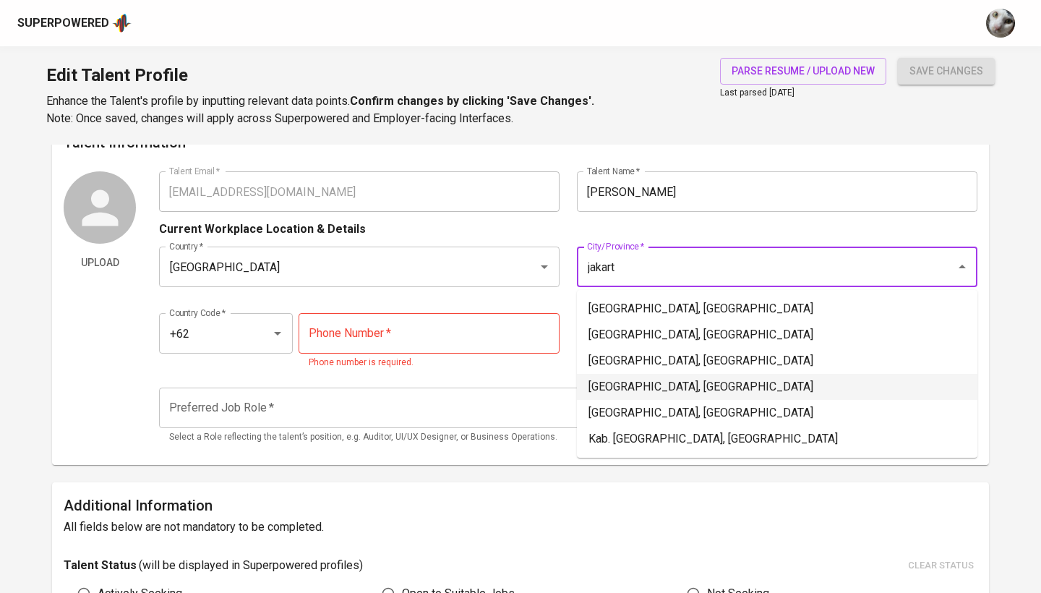
click at [672, 380] on li "Jakarta Pusat, DKI Jakarta" at bounding box center [777, 387] width 401 height 26
type input "Jakarta Pusat, DKI Jakarta"
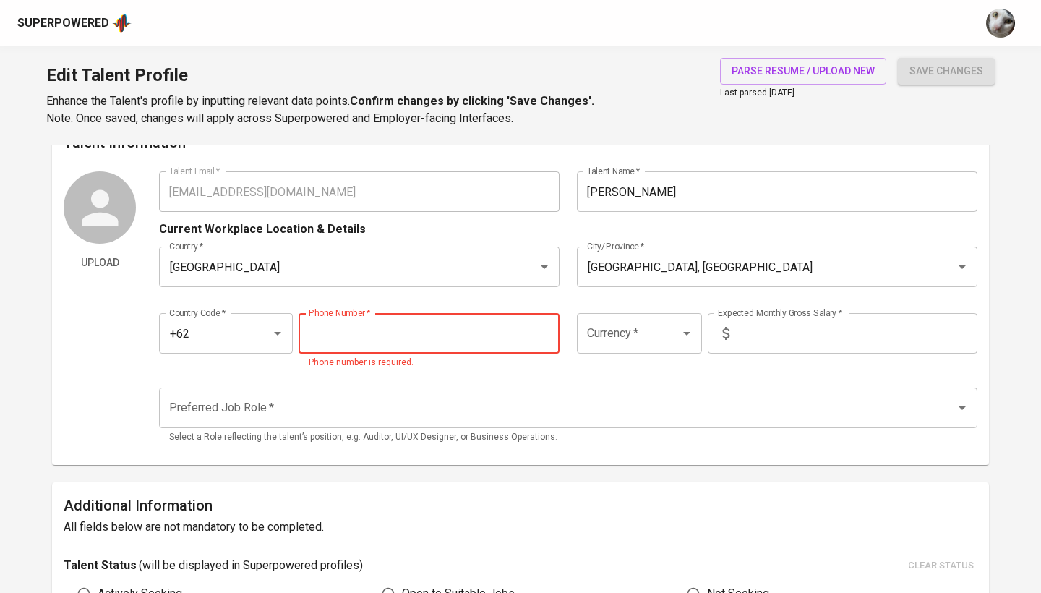
paste input "857-7781-7427"
click at [361, 334] on input "857-7781-7427" at bounding box center [429, 333] width 261 height 41
click at [332, 333] on input "857-7781-7427" at bounding box center [429, 333] width 261 height 41
type input "857-7781-7427"
click at [947, 71] on button "save changes" at bounding box center [946, 71] width 97 height 27
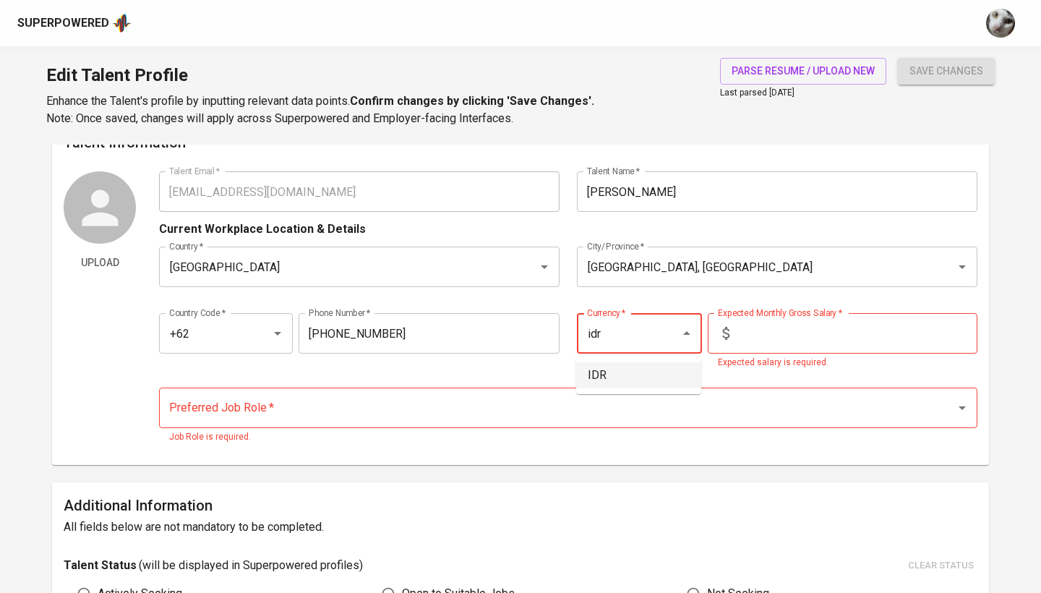
click at [655, 381] on li "IDR" at bounding box center [638, 375] width 125 height 26
type input "IDR"
click at [759, 336] on input "text" at bounding box center [857, 333] width 242 height 41
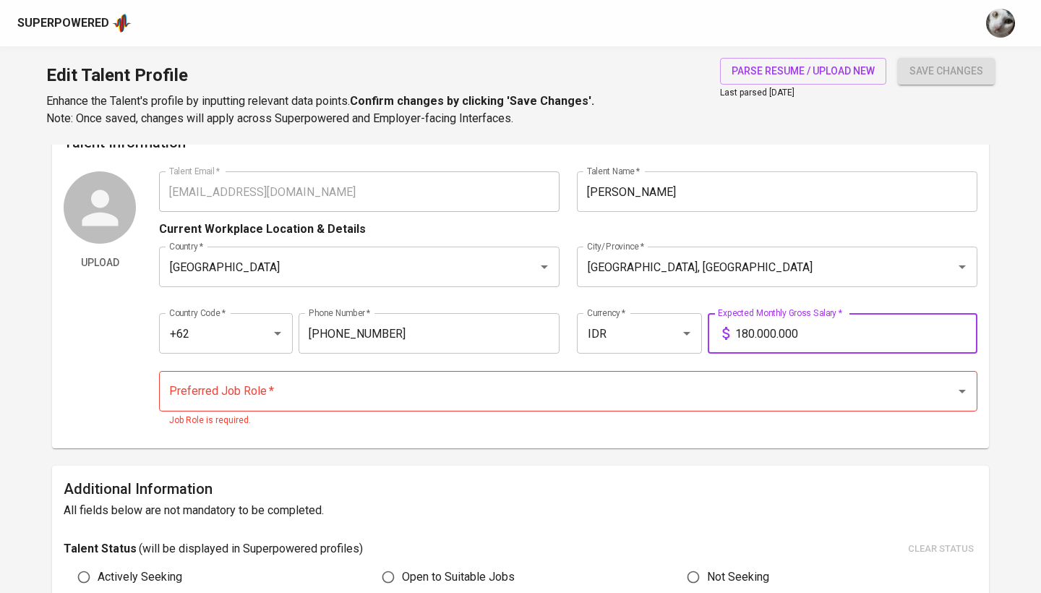
type input "18.000.000"
click at [947, 71] on button "save changes" at bounding box center [946, 71] width 97 height 27
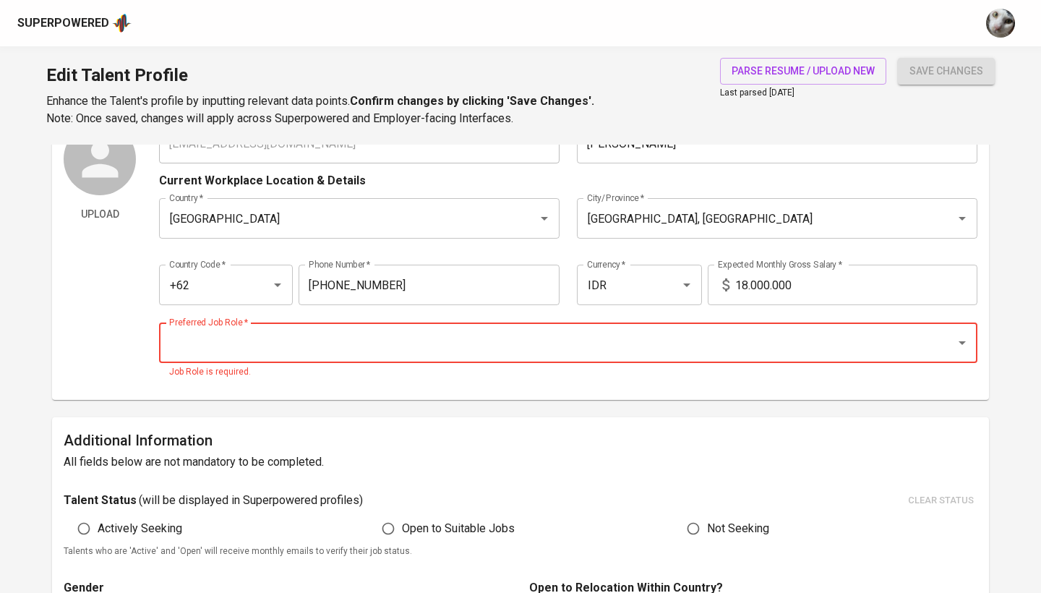
scroll to position [61, 0]
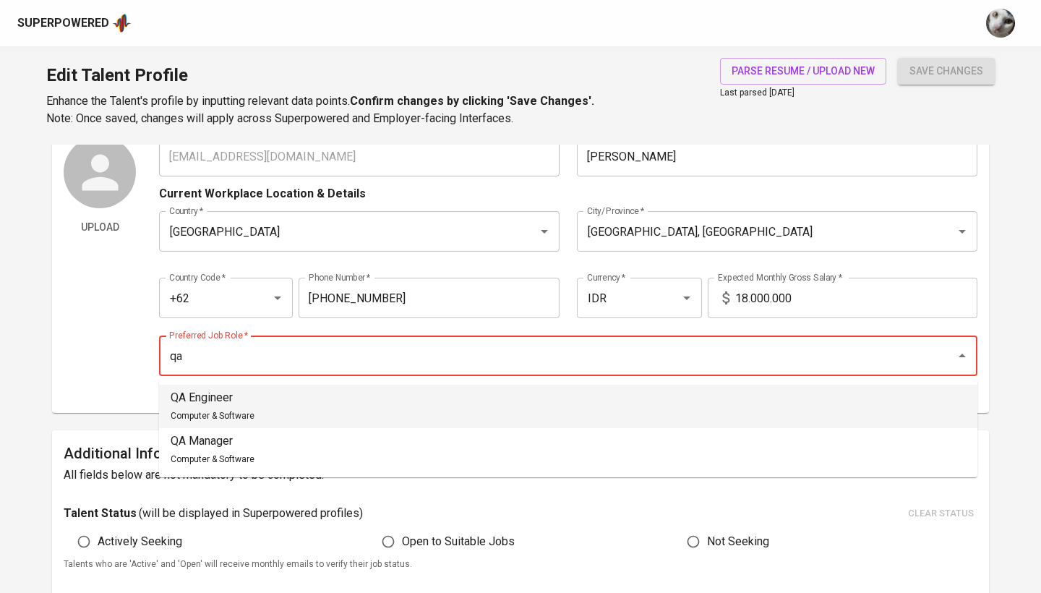
click at [453, 400] on li "QA Engineer Computer & Software" at bounding box center [568, 406] width 819 height 43
type input "QA Engineer"
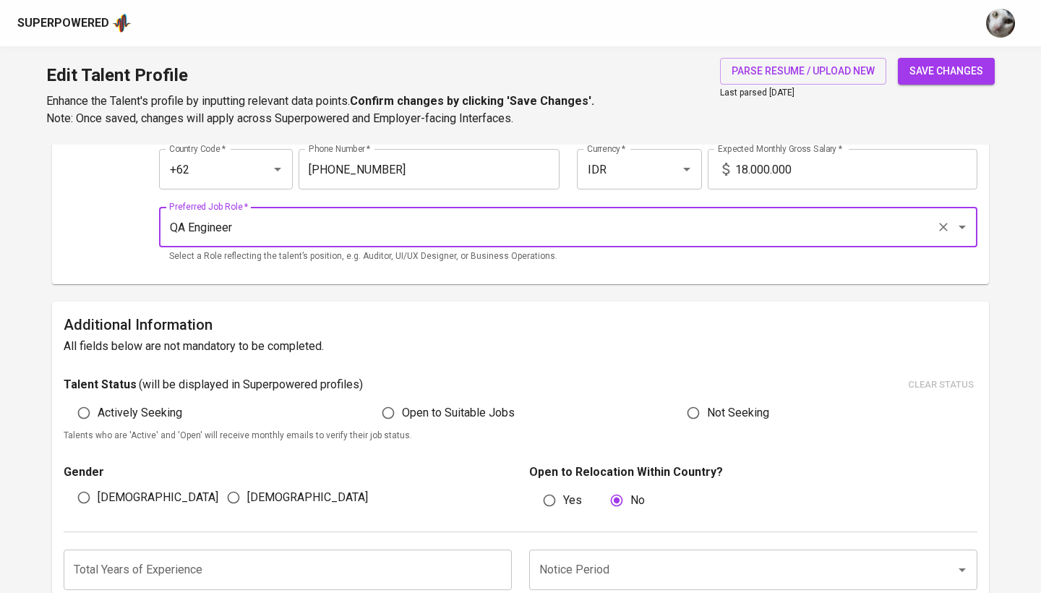
scroll to position [238, 0]
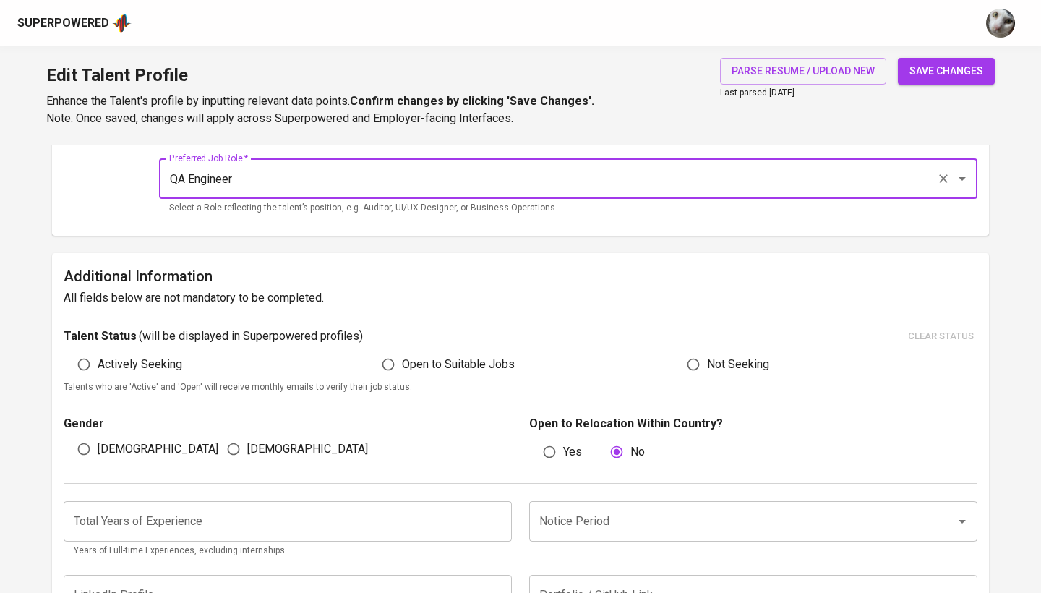
click at [151, 367] on span "Actively Seeking" at bounding box center [140, 364] width 85 height 17
click at [98, 367] on input "Actively Seeking" at bounding box center [83, 364] width 27 height 27
radio input "true"
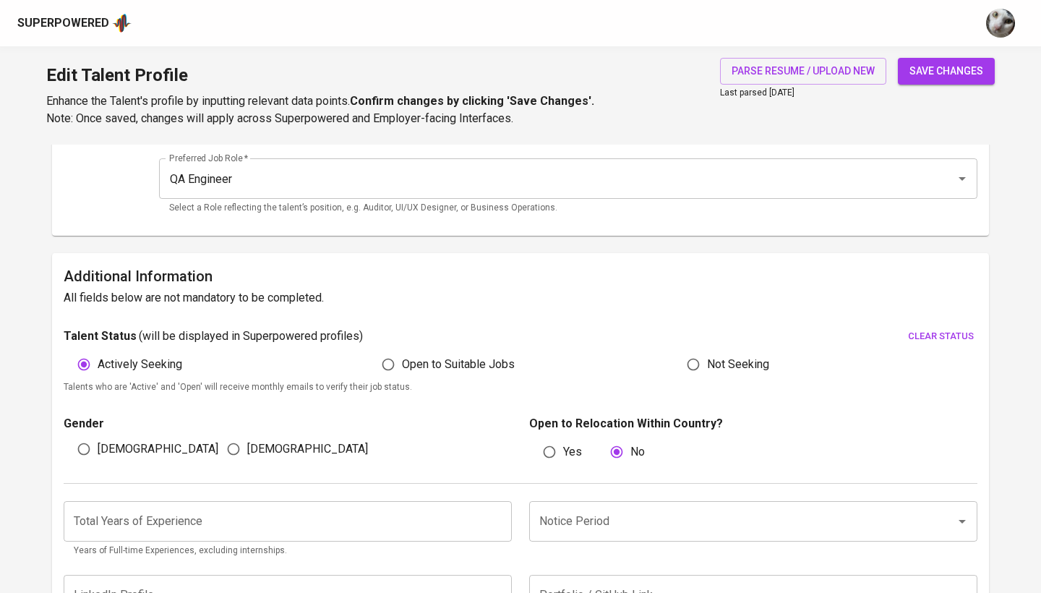
click at [252, 455] on span "[DEMOGRAPHIC_DATA]" at bounding box center [307, 448] width 121 height 17
click at [247, 455] on input "[DEMOGRAPHIC_DATA]" at bounding box center [233, 448] width 27 height 27
radio input "true"
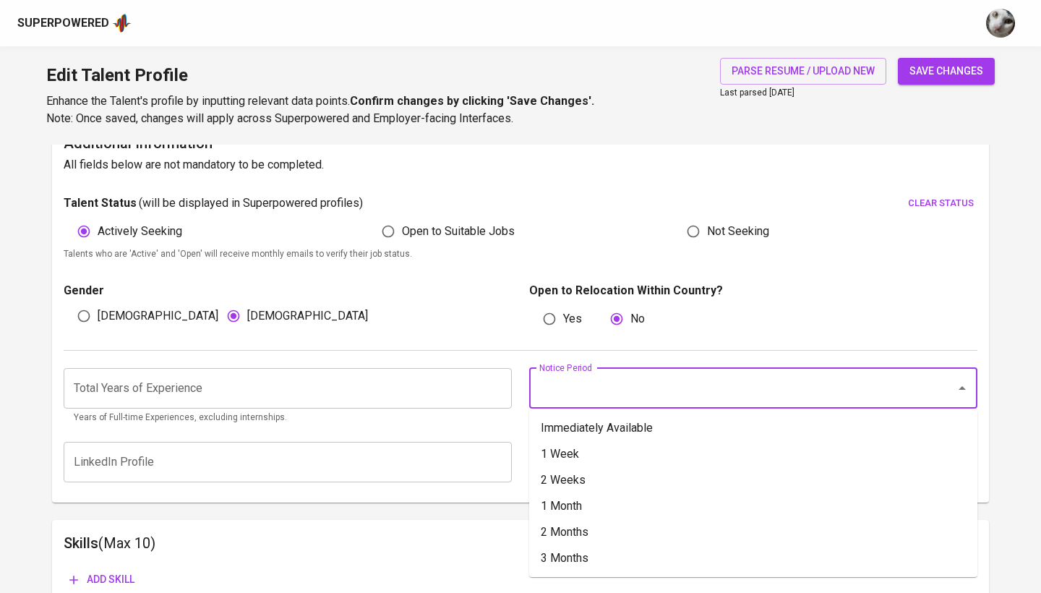
click at [592, 383] on input "Notice Period" at bounding box center [733, 388] width 395 height 27
click at [604, 424] on li "Immediately Available" at bounding box center [753, 428] width 448 height 26
type input "Immediately Available"
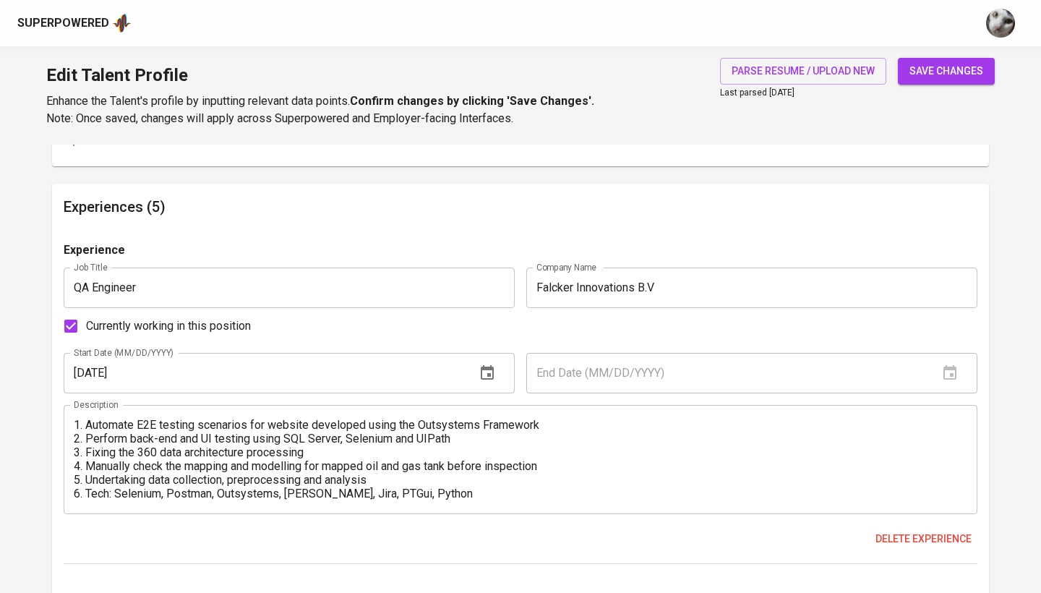
scroll to position [814, 0]
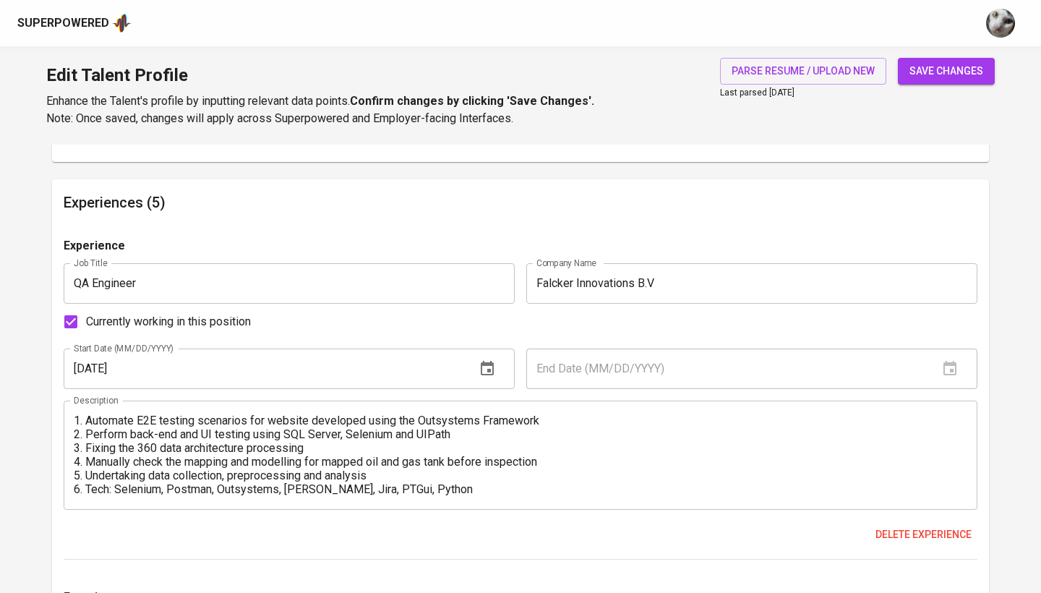
click at [176, 318] on span "Currently working in this position" at bounding box center [168, 321] width 165 height 17
click at [86, 318] on input "Currently working in this position" at bounding box center [71, 322] width 30 height 30
checkbox input "false"
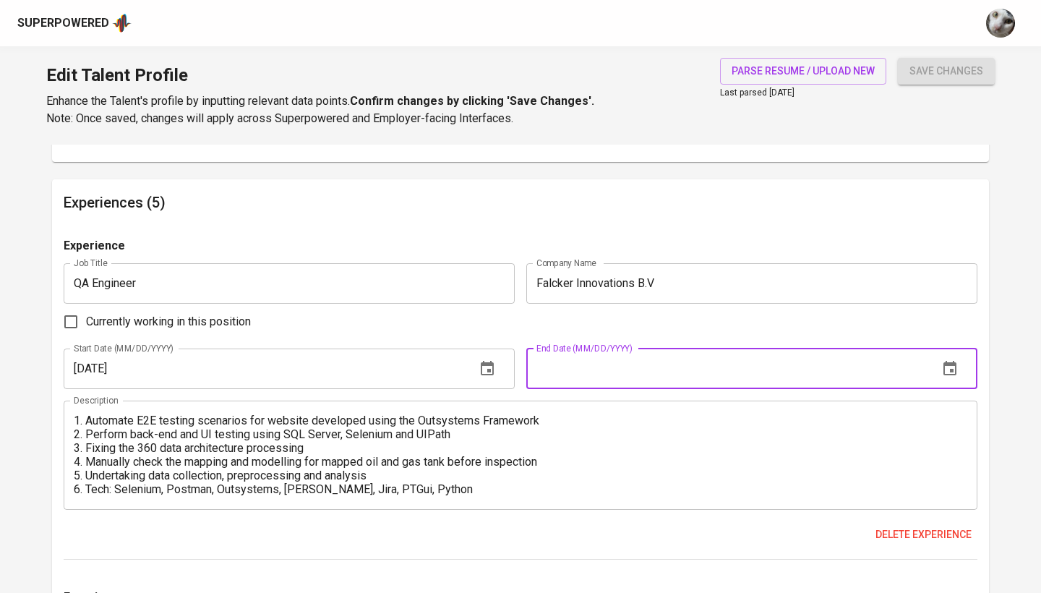
click at [556, 363] on input "text" at bounding box center [727, 369] width 401 height 41
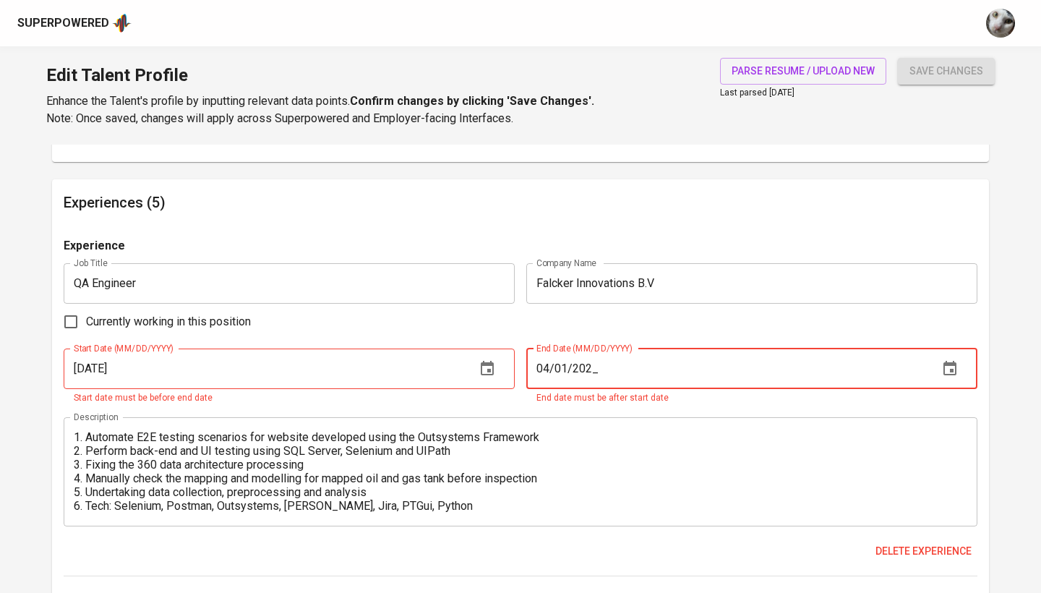
type input "04/01/2025"
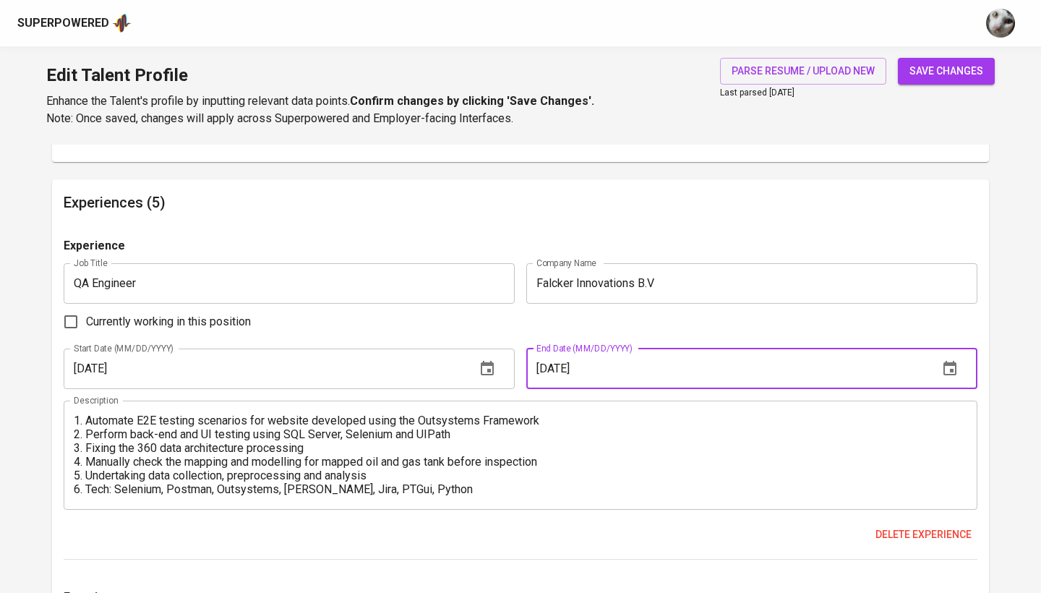
click at [947, 71] on button "save changes" at bounding box center [946, 71] width 97 height 27
type input "85777817427"
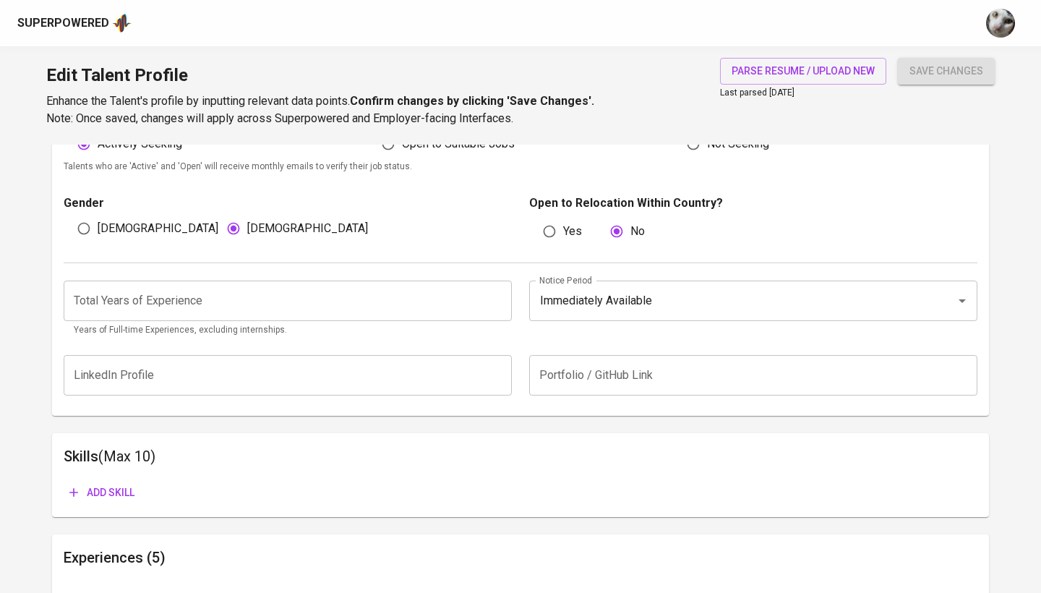
scroll to position [453, 0]
click at [436, 299] on input "number" at bounding box center [288, 301] width 448 height 41
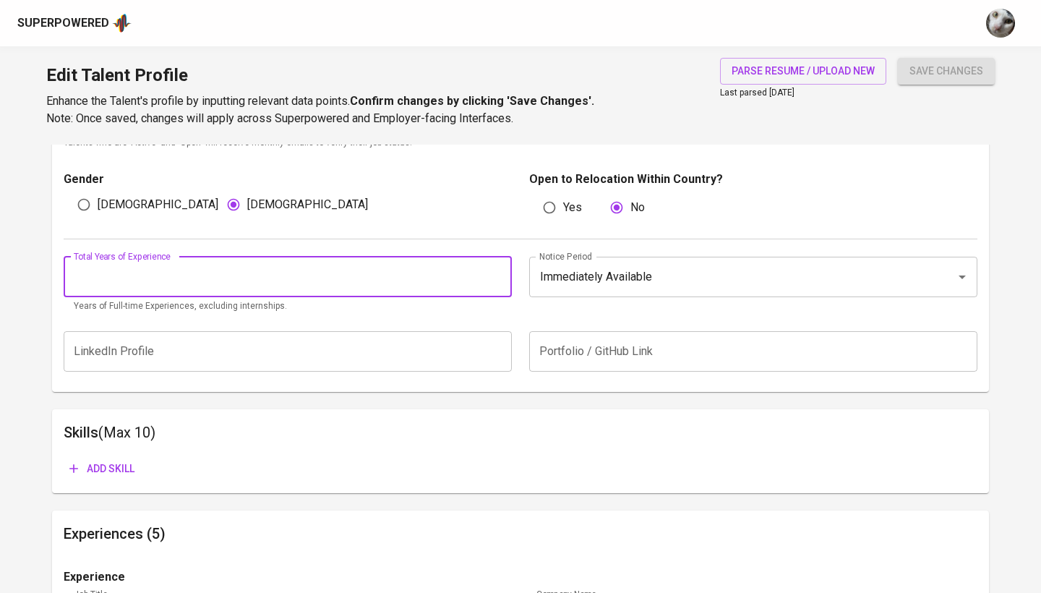
scroll to position [485, 0]
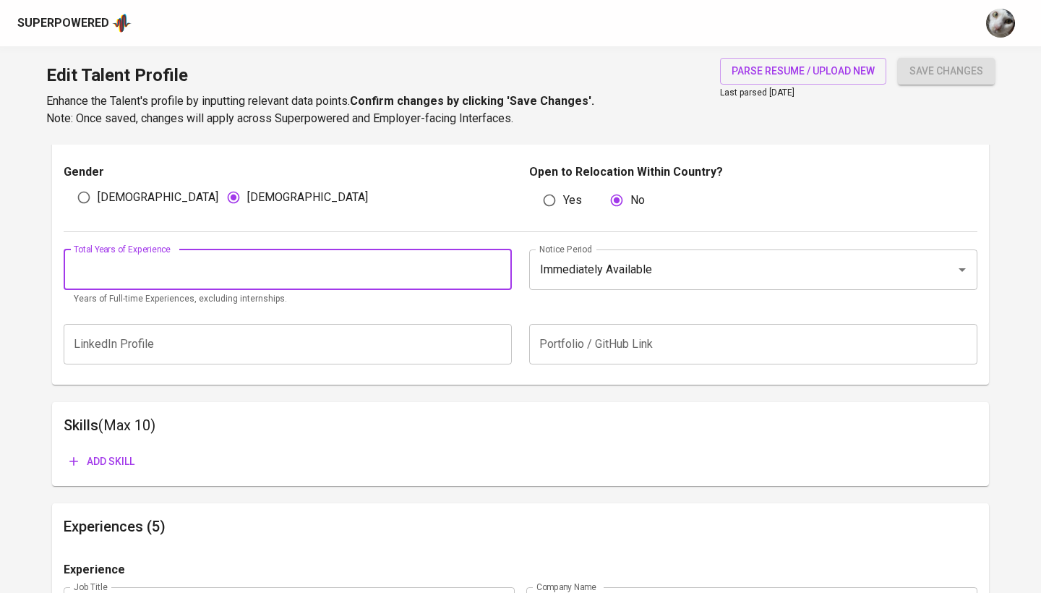
type input "8"
type input "7"
drag, startPoint x: 832, startPoint y: 151, endPoint x: 824, endPoint y: 161, distance: 12.3
click at [832, 151] on div "Gender Male Female Open to Relocation Within Country? Yes No" at bounding box center [521, 187] width 914 height 88
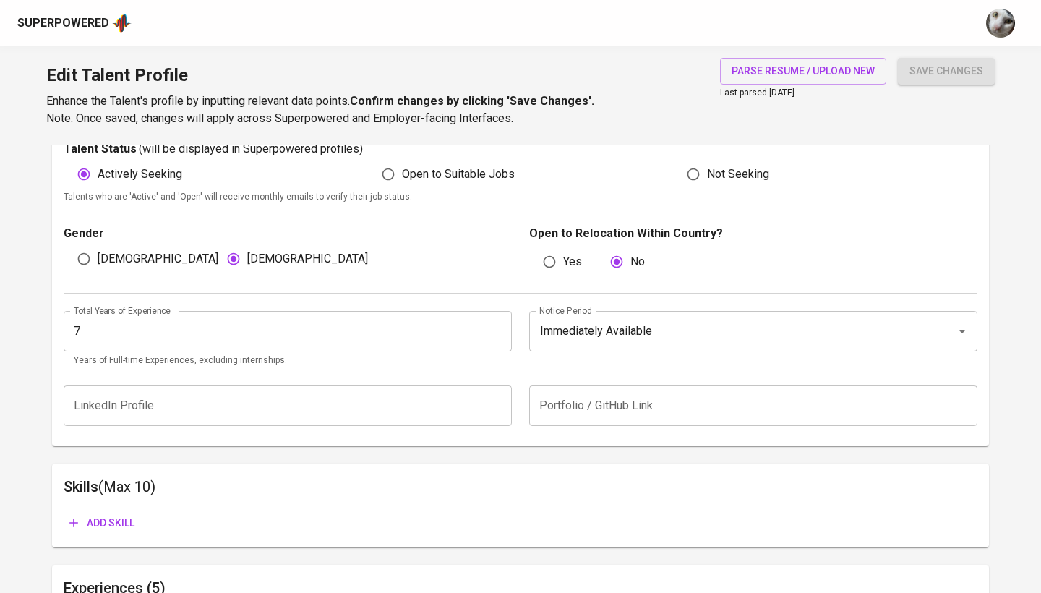
scroll to position [414, 0]
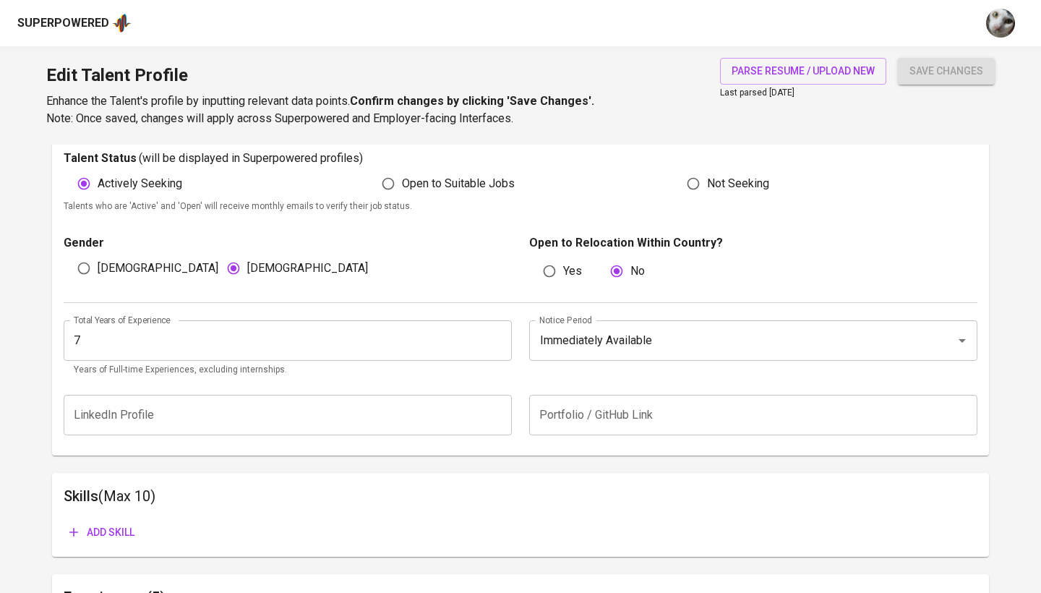
click at [414, 429] on input "text" at bounding box center [288, 415] width 448 height 41
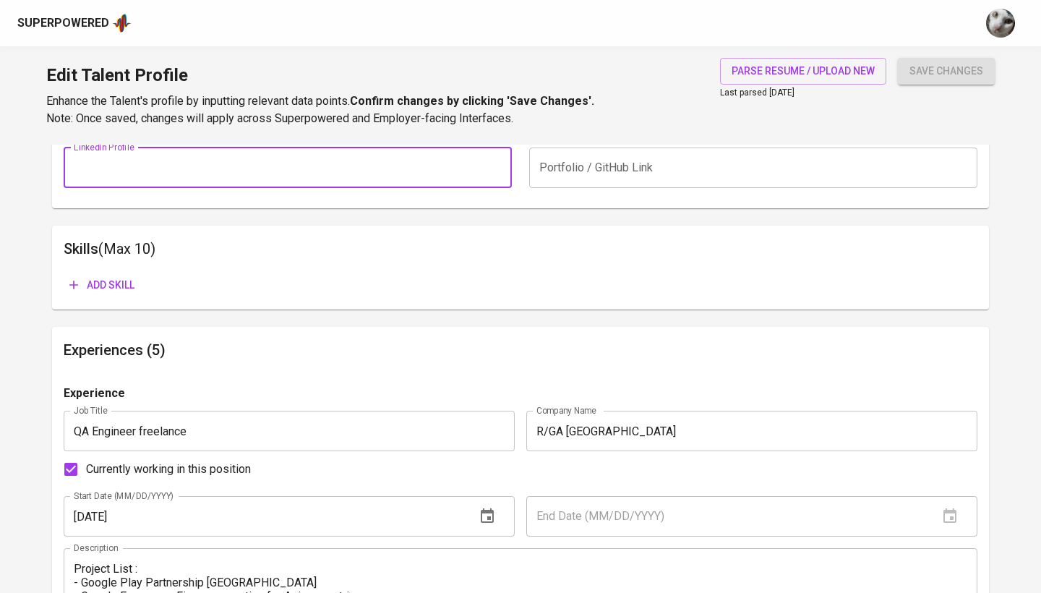
scroll to position [666, 0]
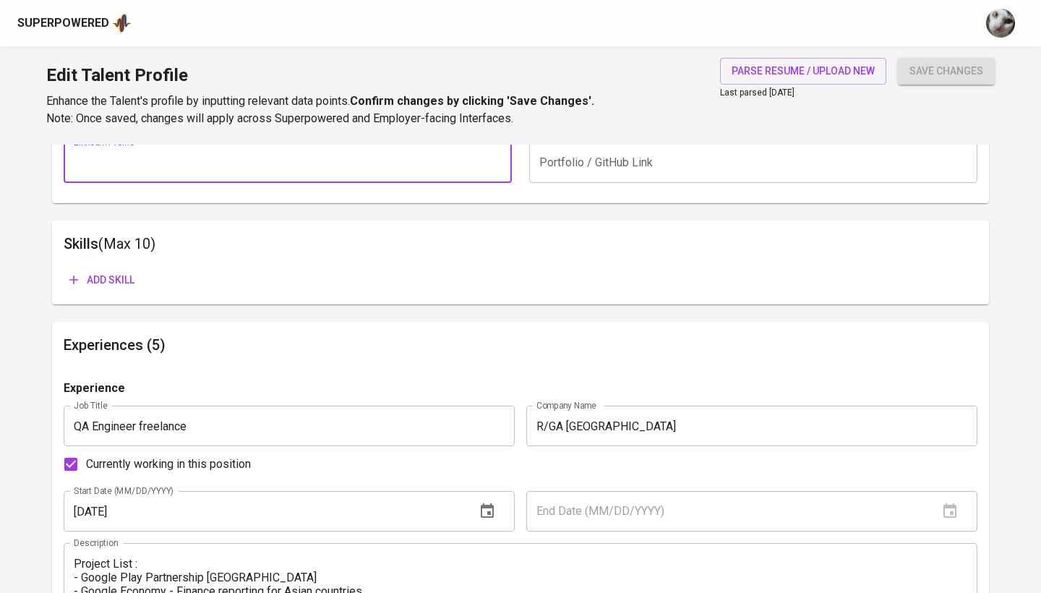
click at [126, 278] on span "Add skill" at bounding box center [101, 280] width 65 height 18
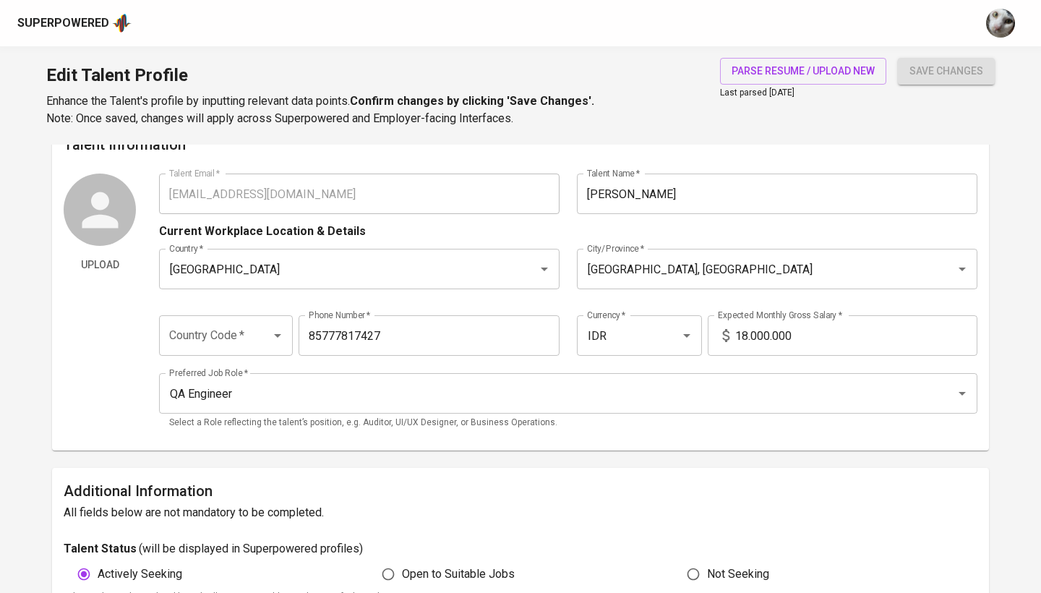
scroll to position [26, 0]
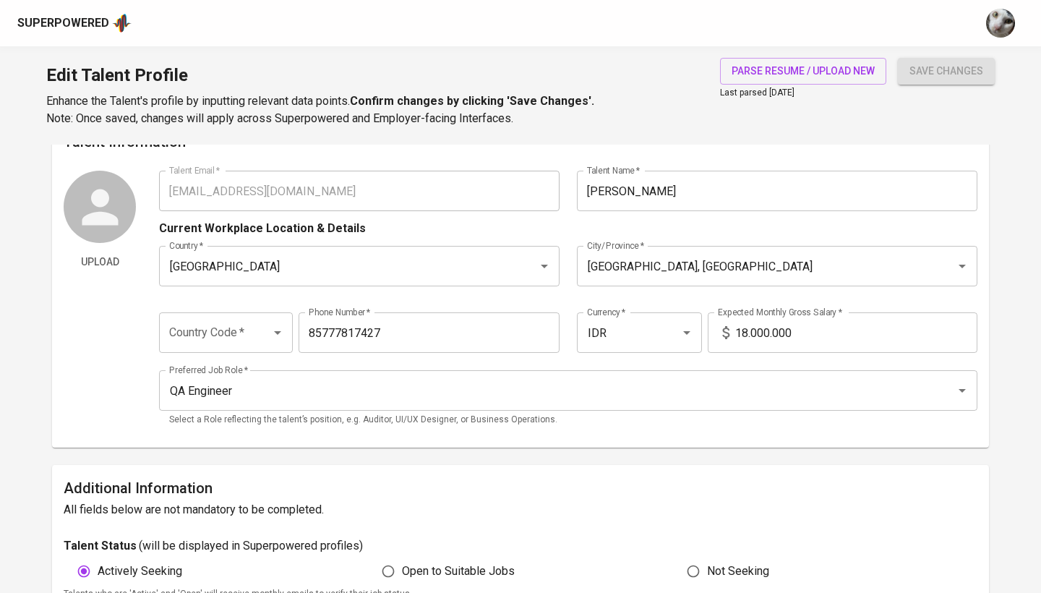
click at [262, 332] on div at bounding box center [268, 333] width 38 height 20
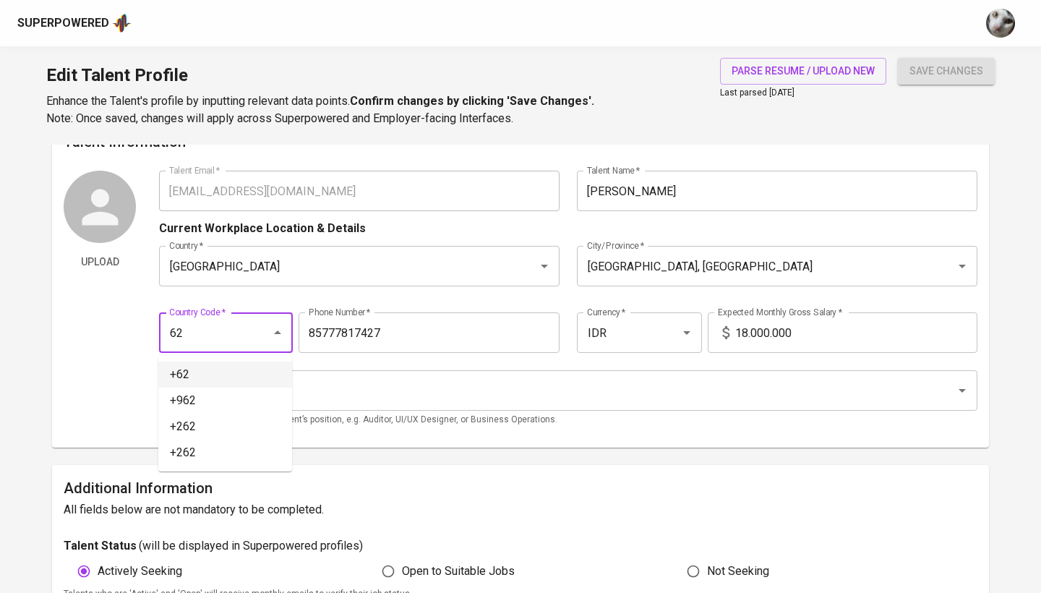
click at [192, 378] on li "+62" at bounding box center [225, 375] width 134 height 26
type input "+62"
type input "857-7781-7427"
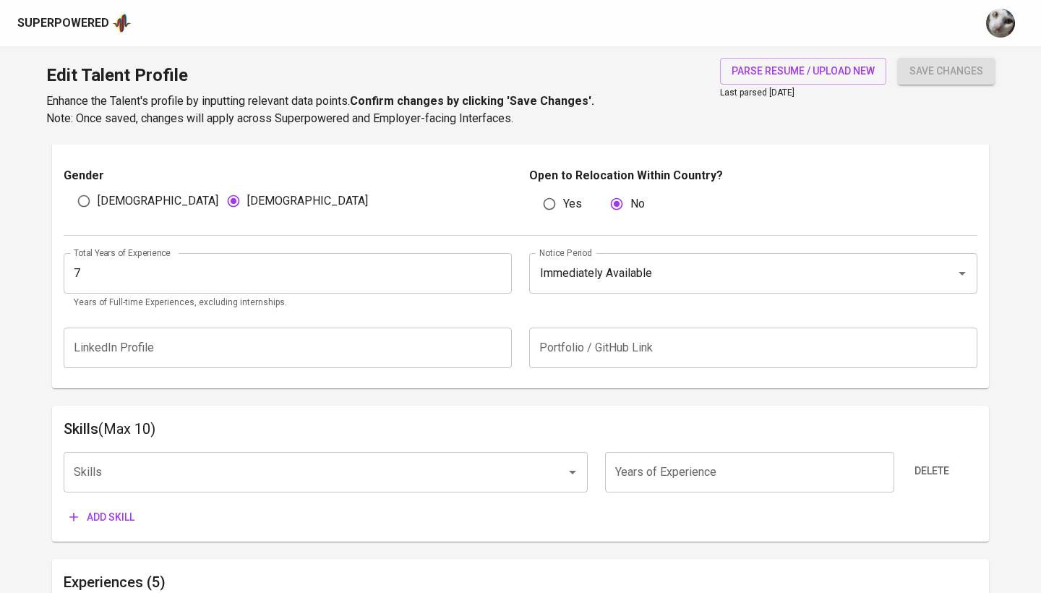
scroll to position [577, 0]
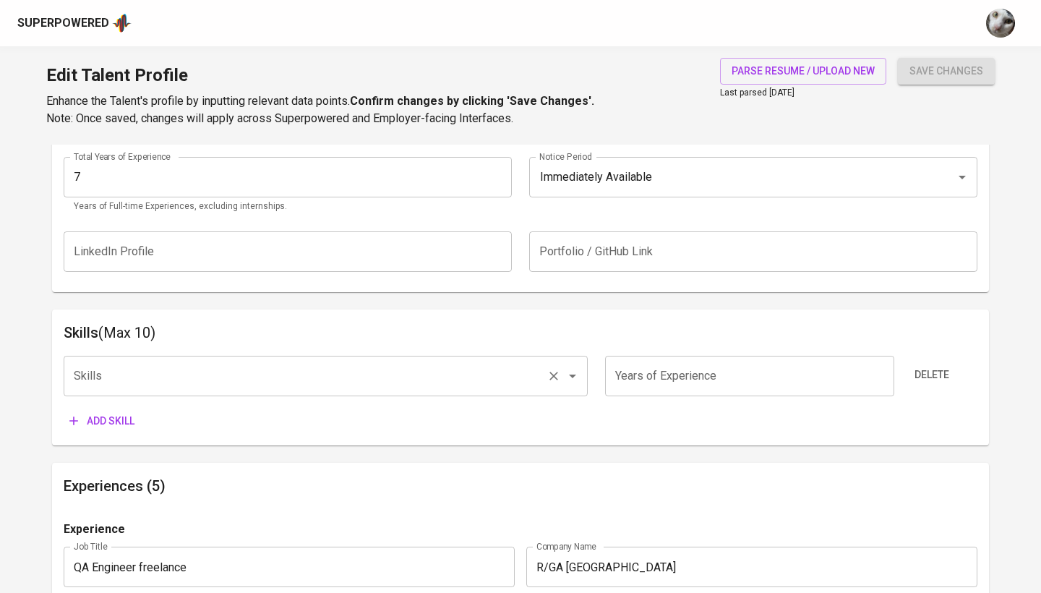
click at [487, 375] on input "Skills" at bounding box center [305, 375] width 471 height 27
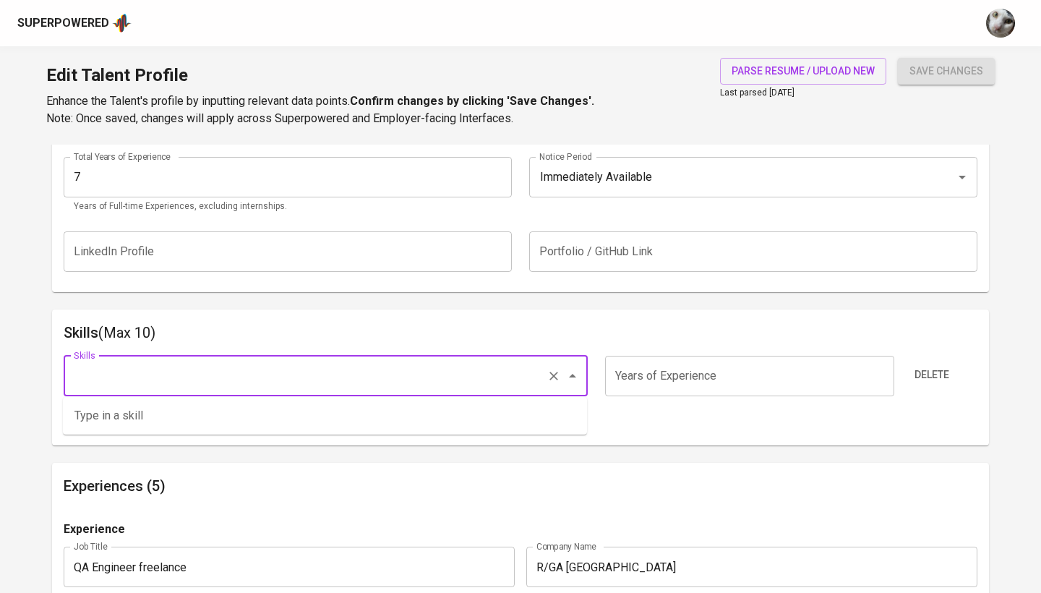
scroll to position [578, 0]
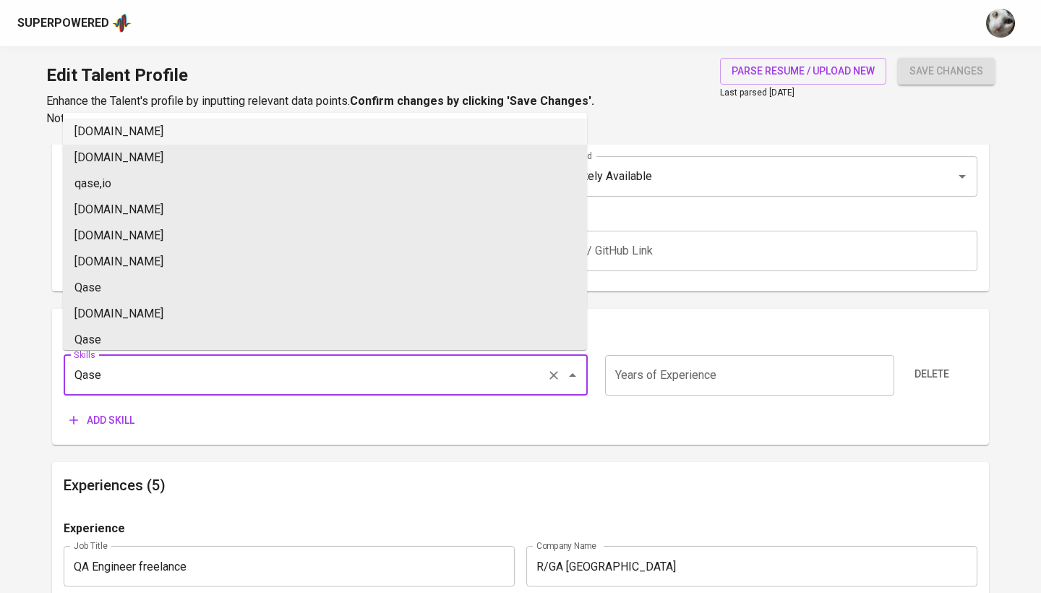
click at [371, 138] on li "[DOMAIN_NAME]" at bounding box center [325, 132] width 524 height 26
type input "[DOMAIN_NAME]"
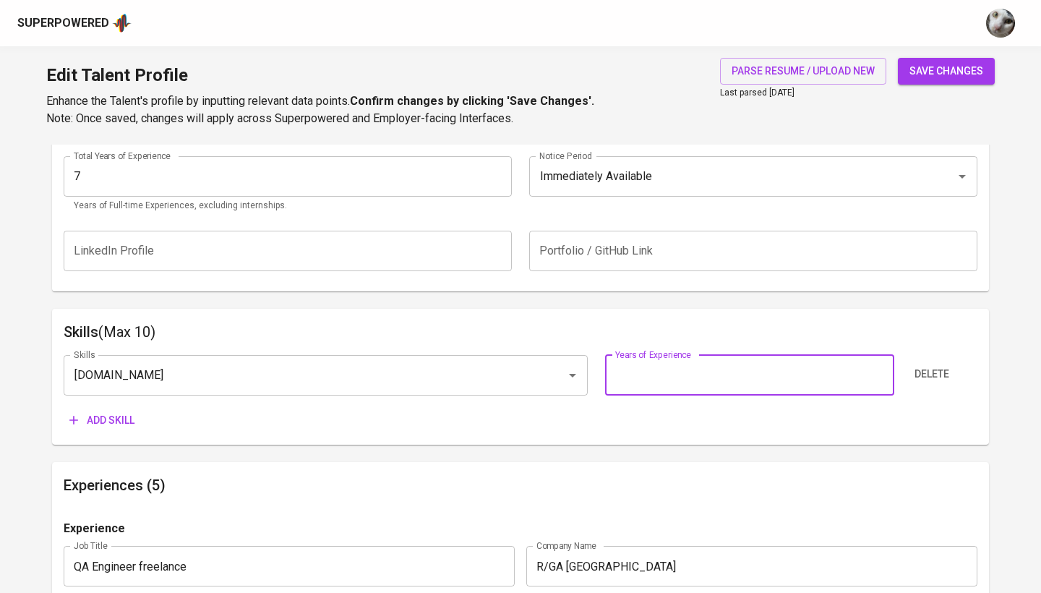
click at [675, 368] on input "number" at bounding box center [749, 375] width 289 height 41
type input "5"
click at [136, 411] on button "Add skill" at bounding box center [102, 420] width 77 height 27
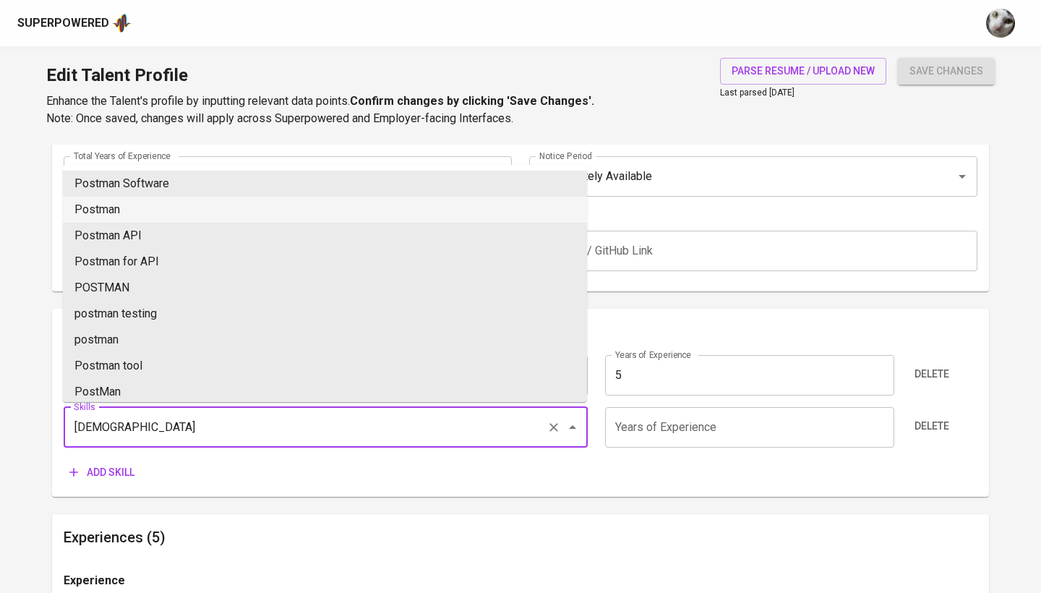
click at [308, 205] on li "Postman" at bounding box center [325, 210] width 524 height 26
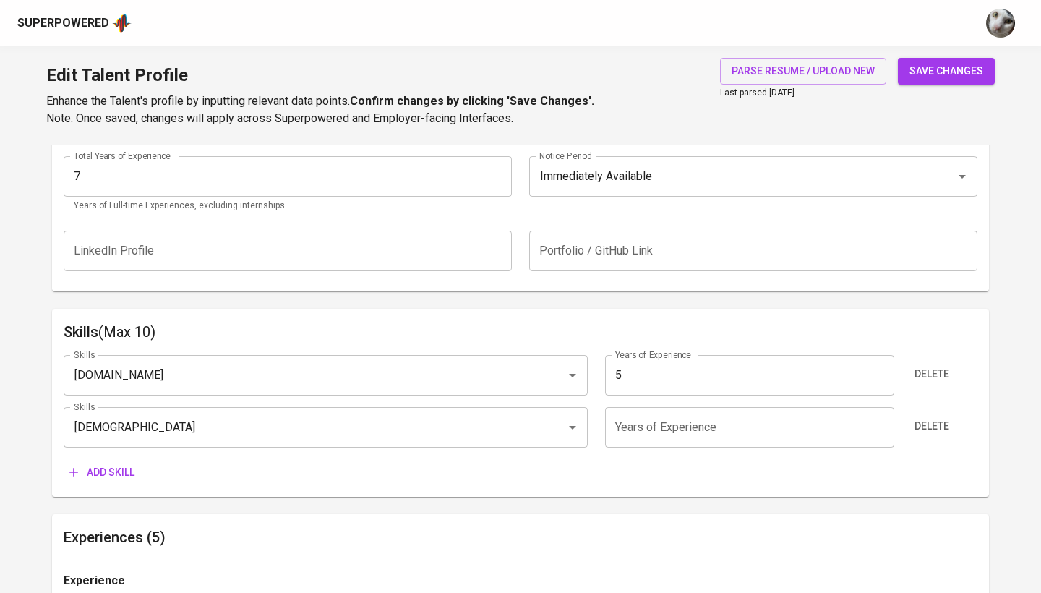
type input "Postman"
click at [111, 464] on span "Add skill" at bounding box center [101, 473] width 65 height 18
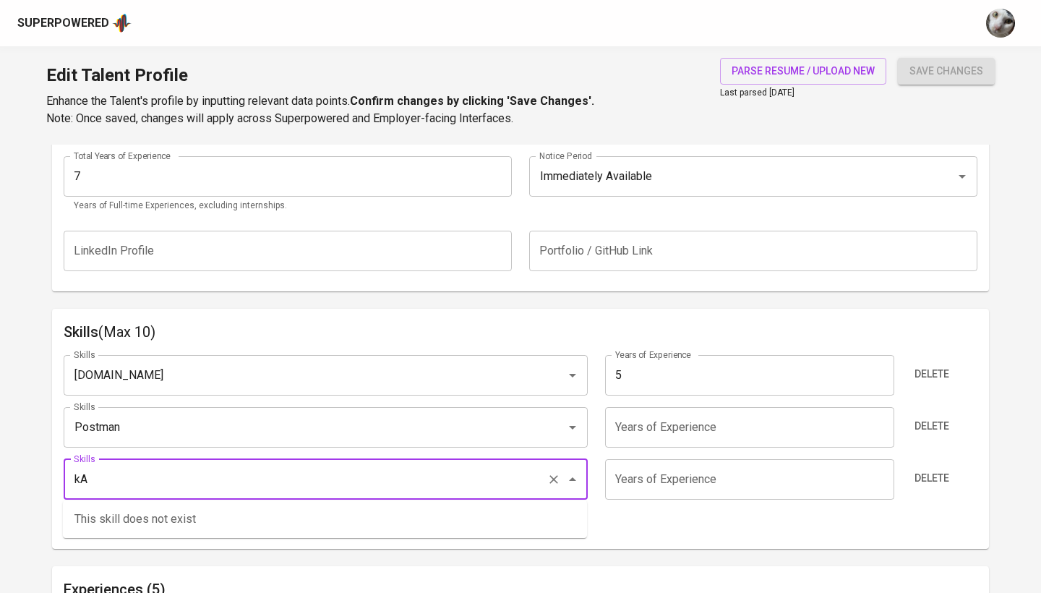
type input "k"
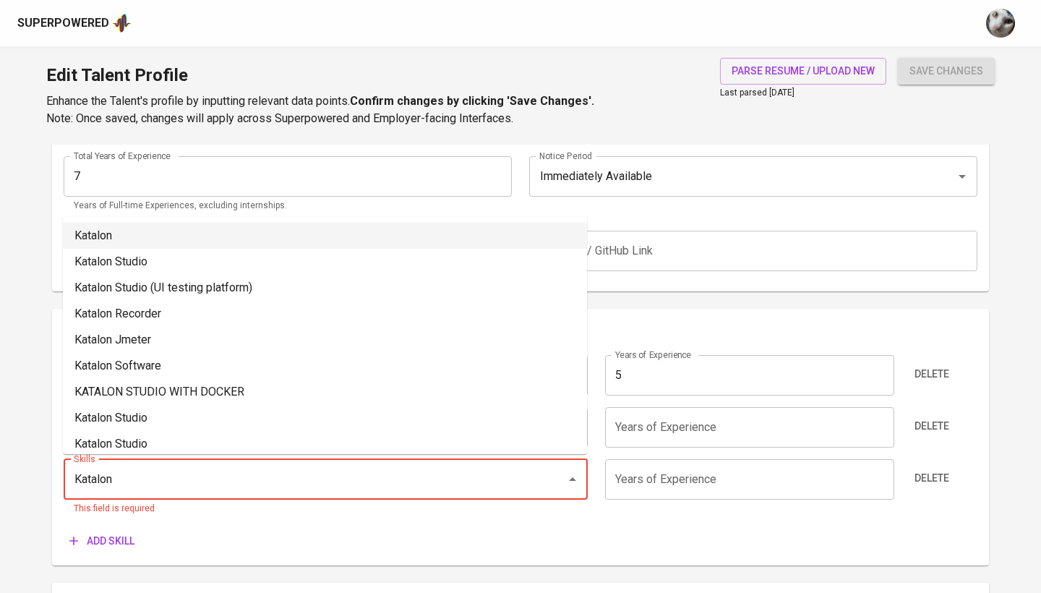
click at [130, 236] on li "Katalon" at bounding box center [325, 236] width 524 height 26
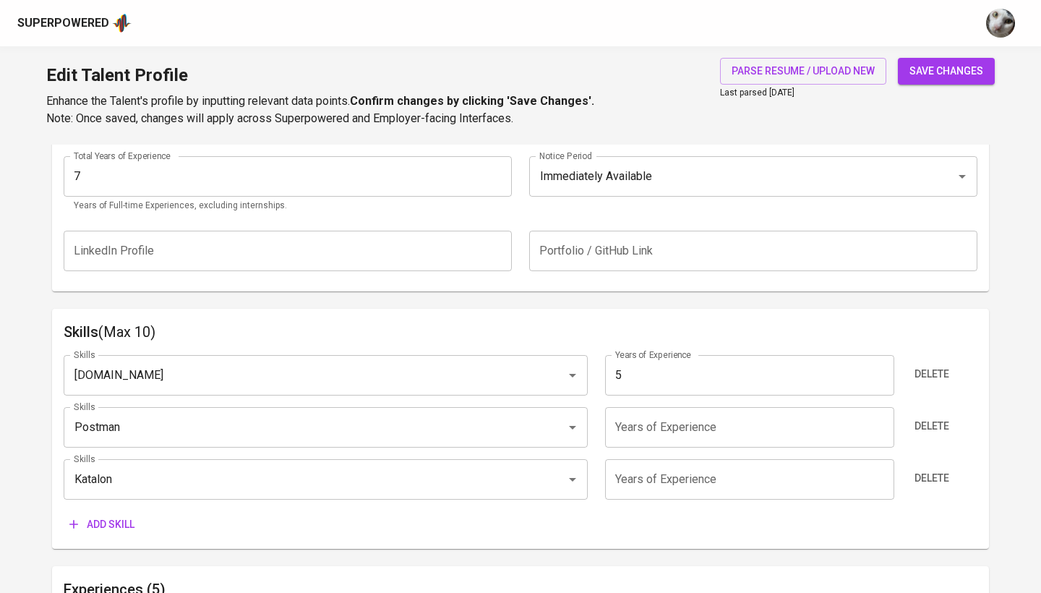
type input "Katalon"
click at [107, 511] on button "Add skill" at bounding box center [102, 524] width 77 height 27
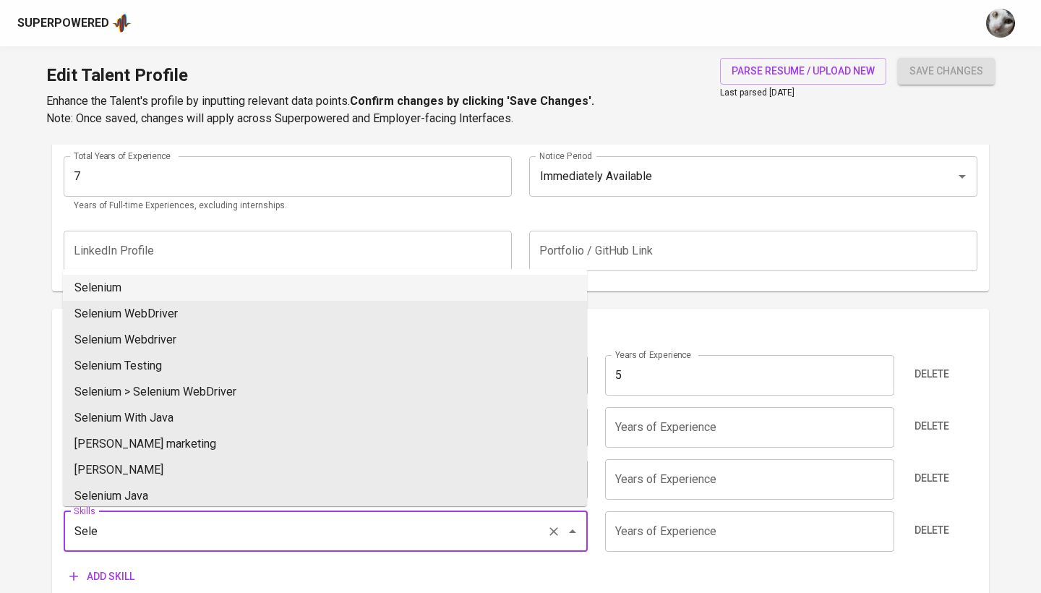
click at [346, 293] on li "Selenium" at bounding box center [325, 288] width 524 height 26
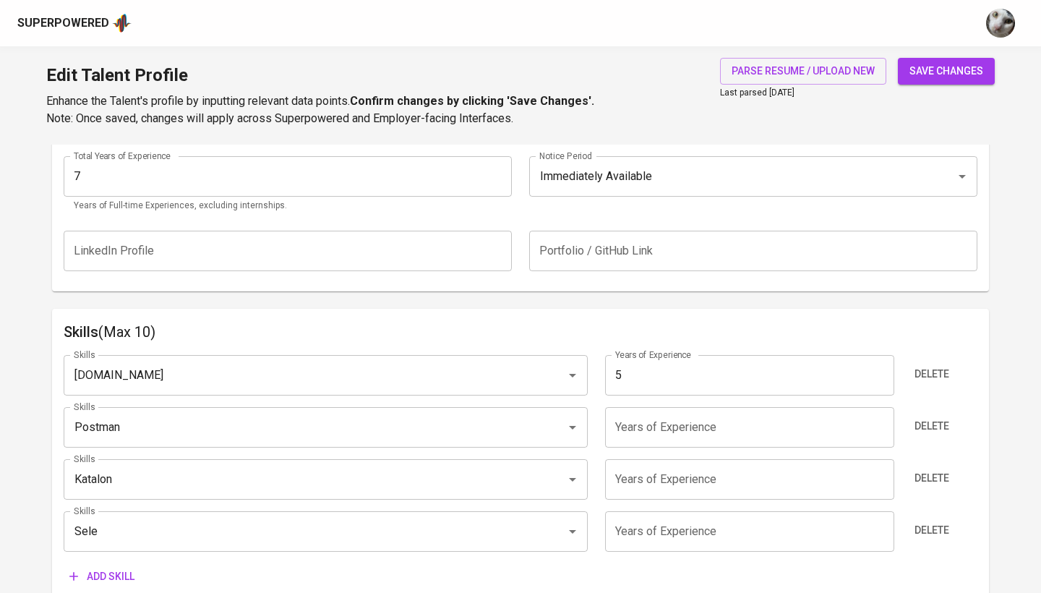
type input "Selenium"
click at [132, 570] on span "Add skill" at bounding box center [101, 577] width 65 height 18
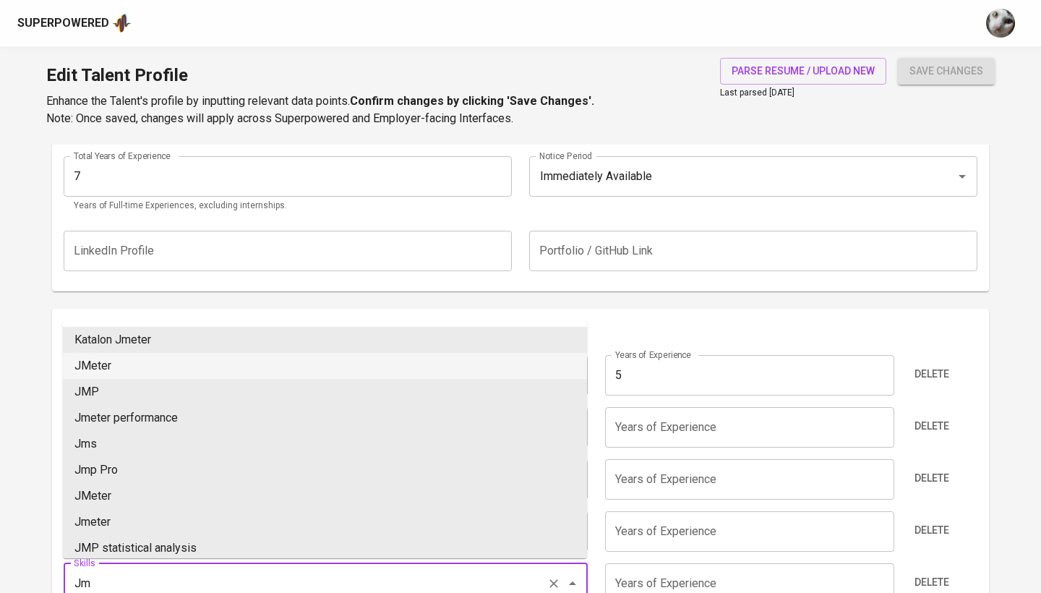
click at [158, 365] on li "JMeter" at bounding box center [325, 366] width 524 height 26
type input "JMeter"
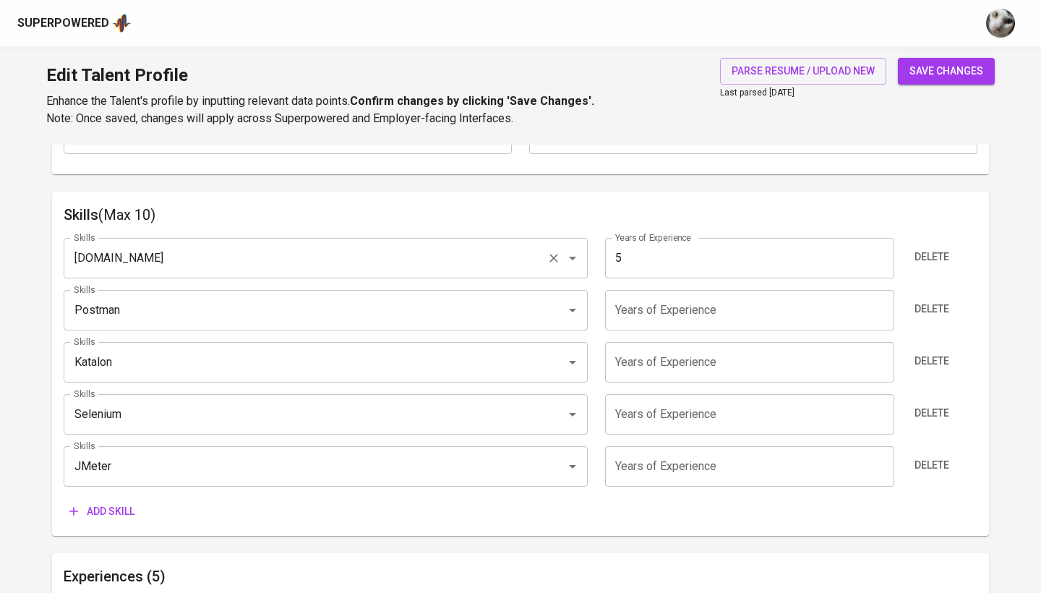
scroll to position [776, 0]
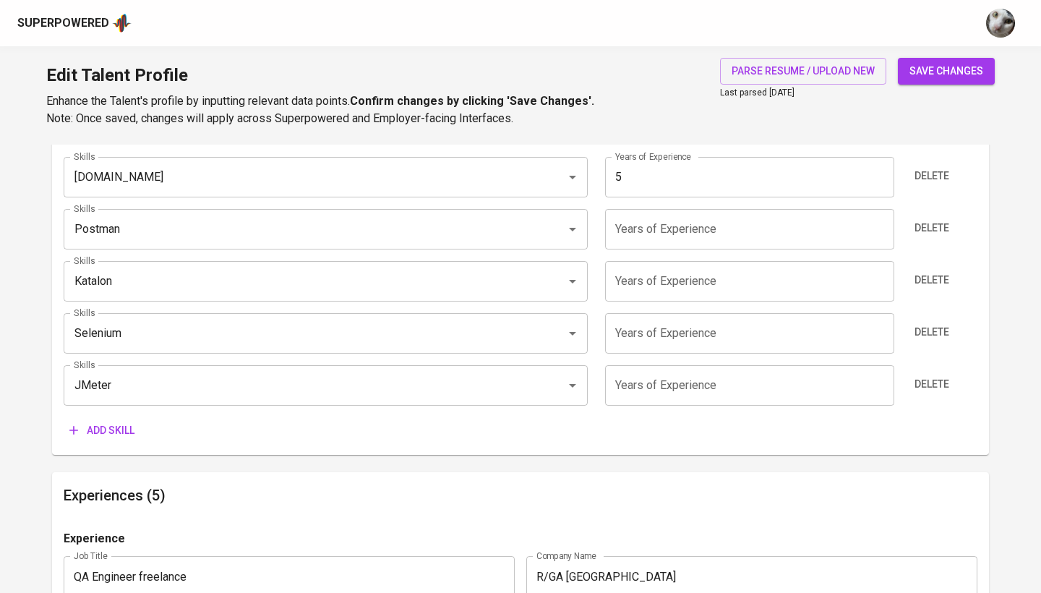
click at [111, 426] on span "Add skill" at bounding box center [101, 431] width 65 height 18
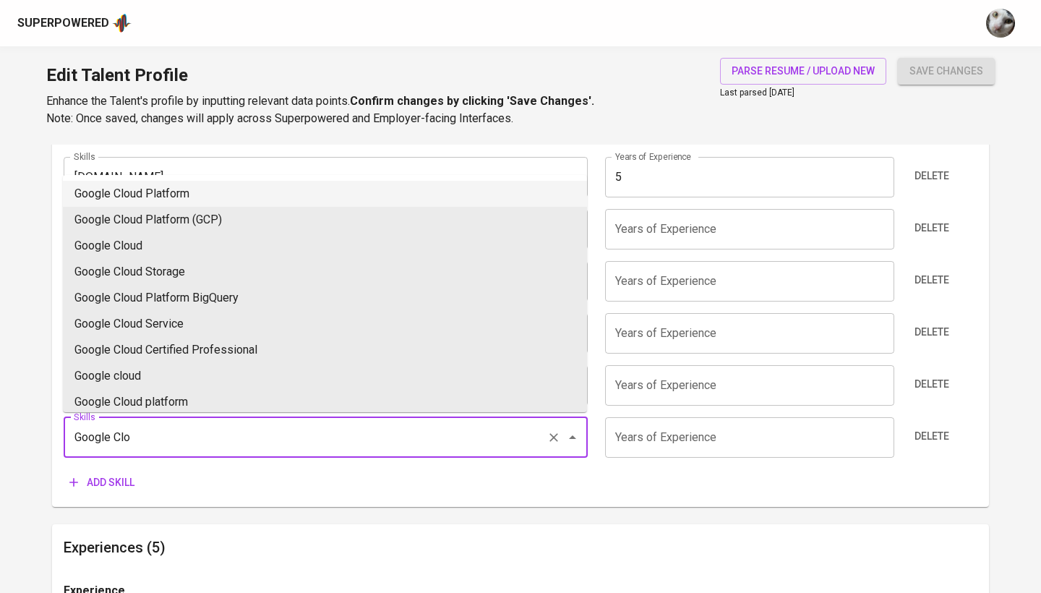
click at [183, 187] on li "Google Cloud Platform" at bounding box center [325, 194] width 524 height 26
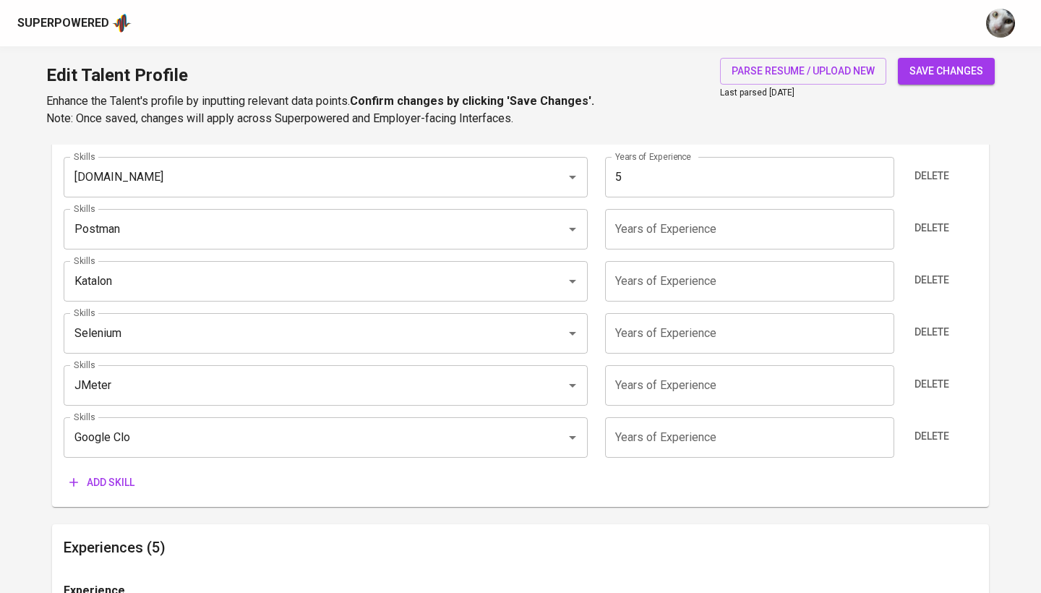
type input "Google Cloud Platform"
click at [124, 478] on span "Add skill" at bounding box center [101, 483] width 65 height 18
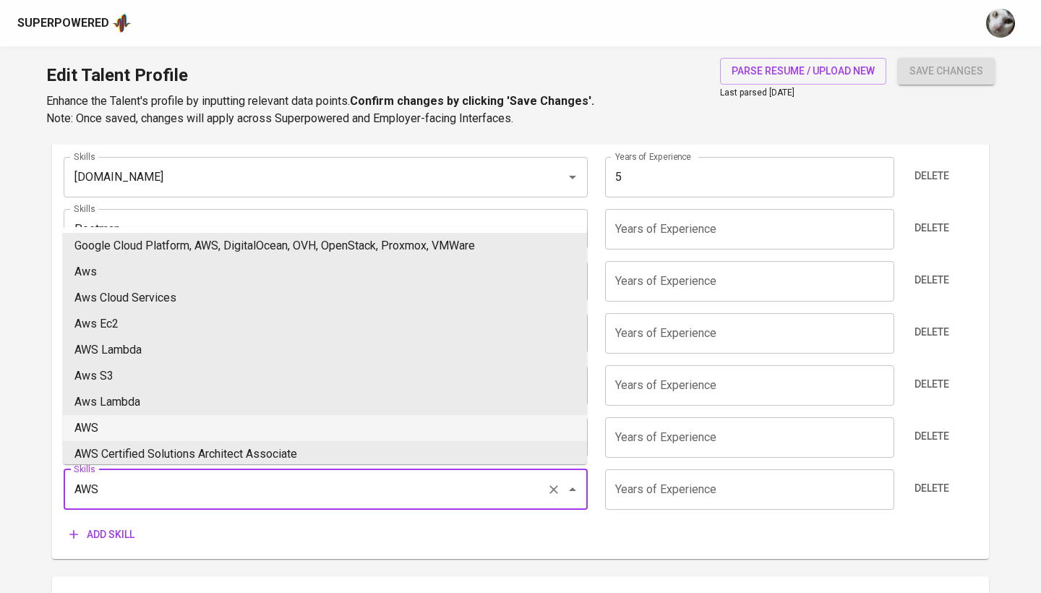
click at [161, 436] on li "AWS" at bounding box center [325, 428] width 524 height 26
type input "AWS"
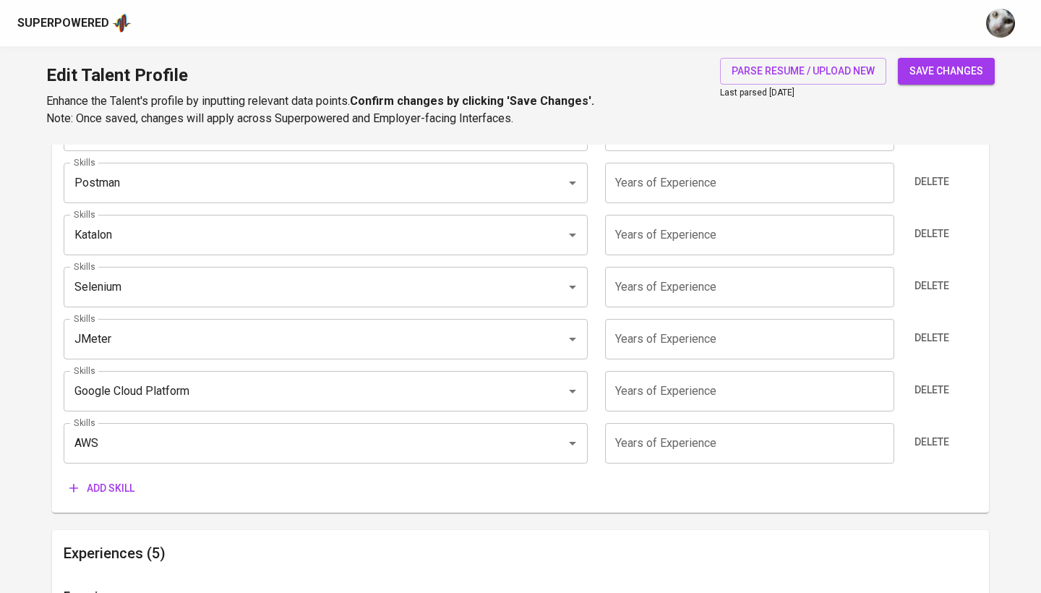
scroll to position [830, 0]
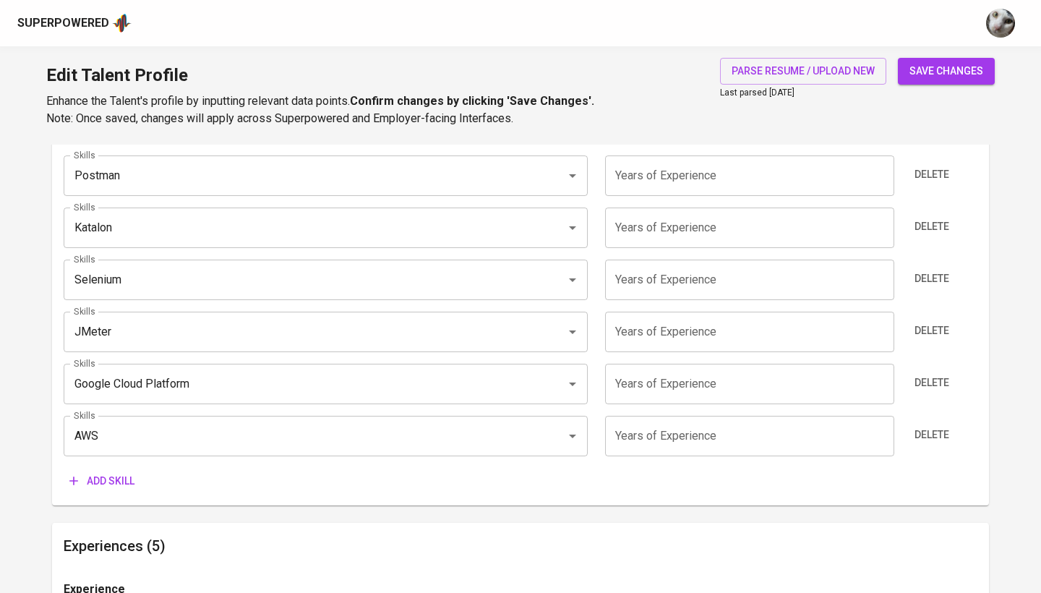
click at [100, 477] on span "Add skill" at bounding box center [101, 481] width 65 height 18
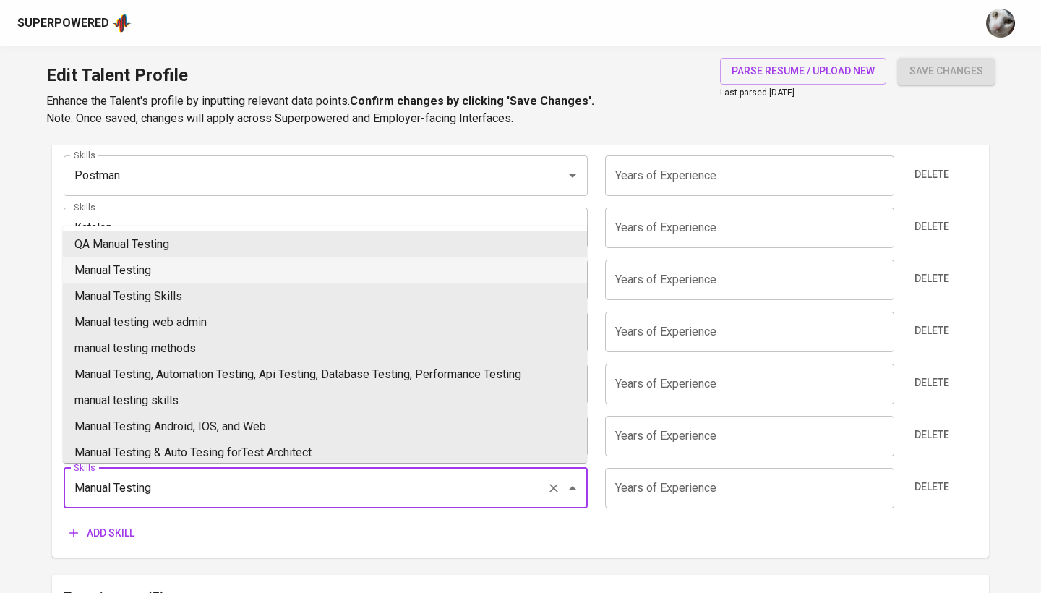
click at [169, 266] on li "Manual Testing" at bounding box center [325, 270] width 524 height 26
type input "Manual Testing"
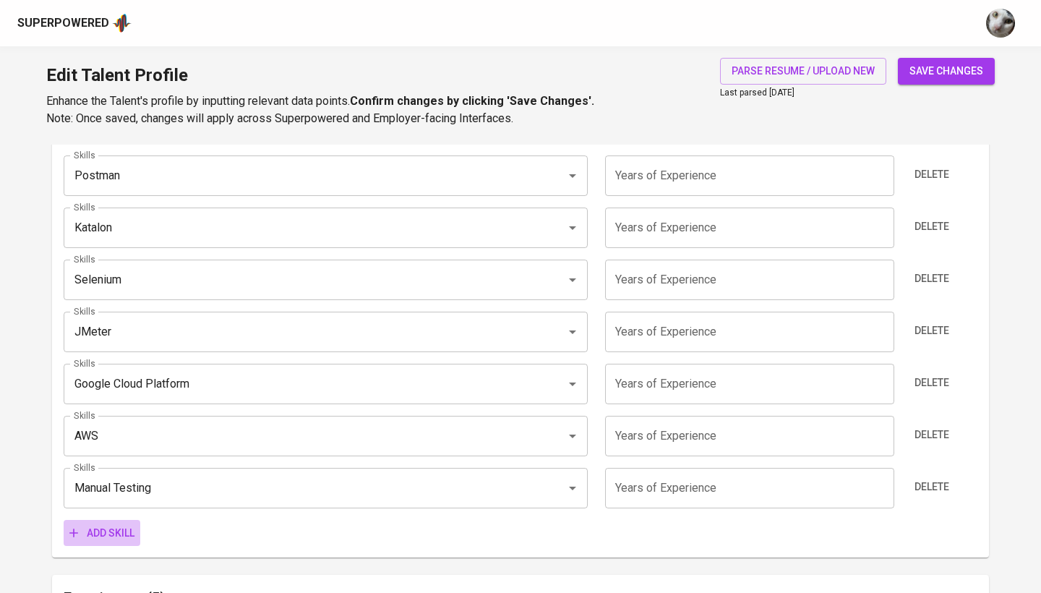
click at [88, 531] on span "Add skill" at bounding box center [101, 533] width 65 height 18
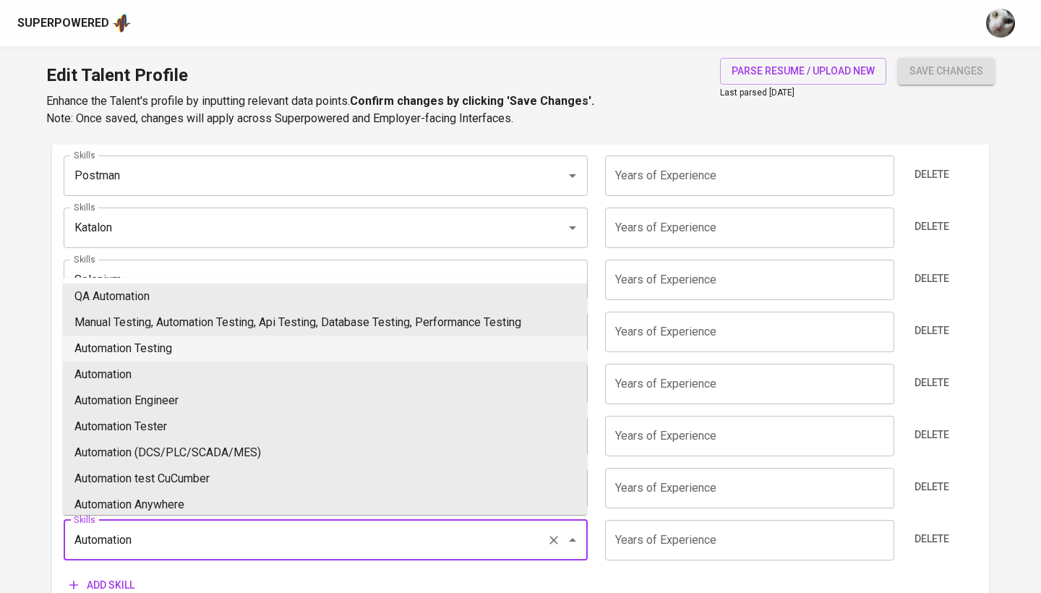
click at [137, 347] on li "Automation Testing" at bounding box center [325, 349] width 524 height 26
type input "Automation Testing"
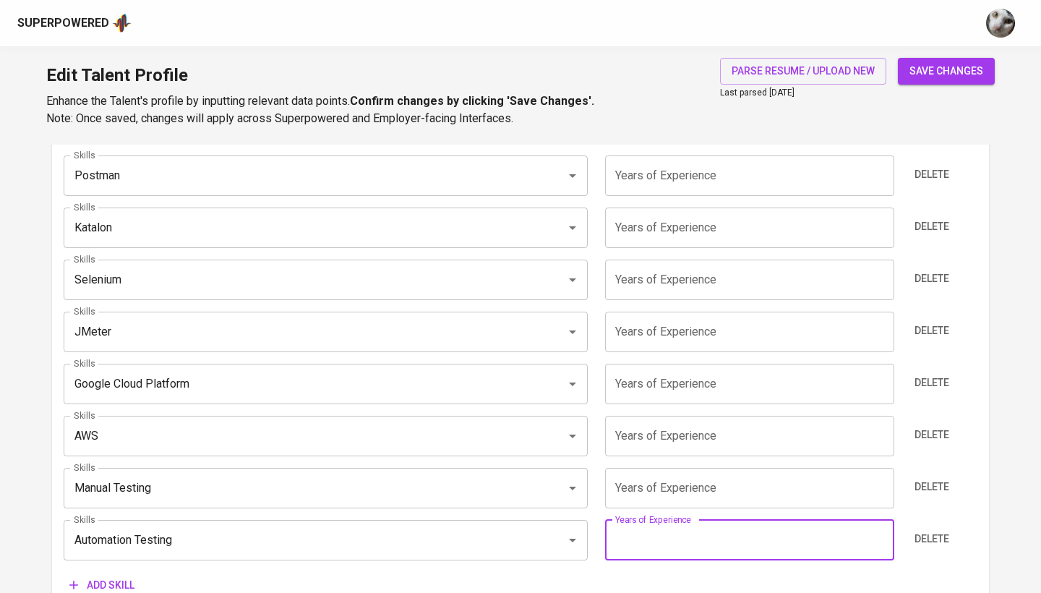
click at [657, 544] on input "number" at bounding box center [749, 540] width 289 height 41
type input "7"
click at [657, 493] on input "number" at bounding box center [749, 488] width 289 height 41
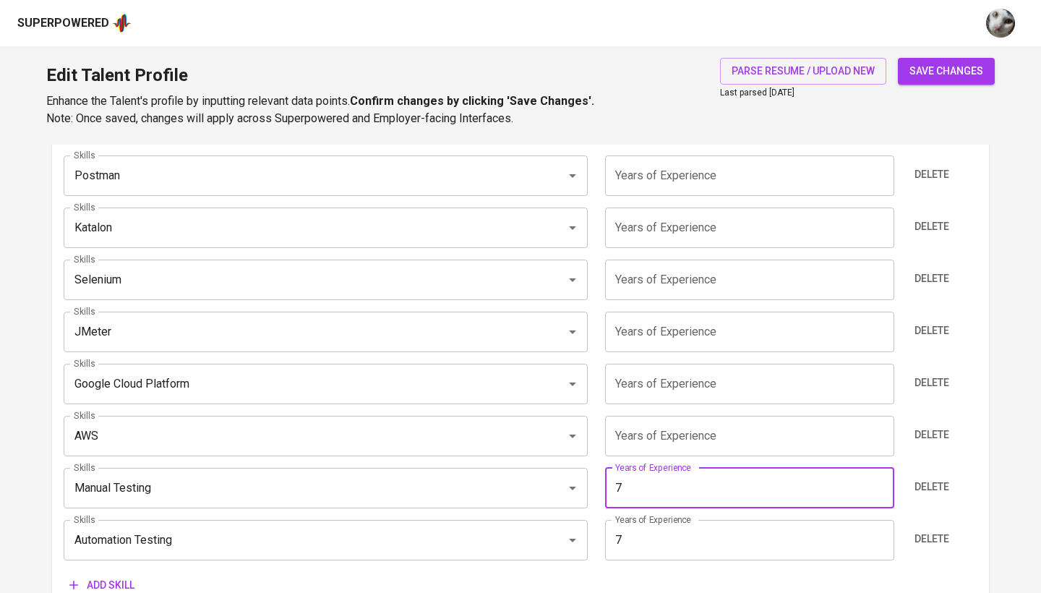
type input "7"
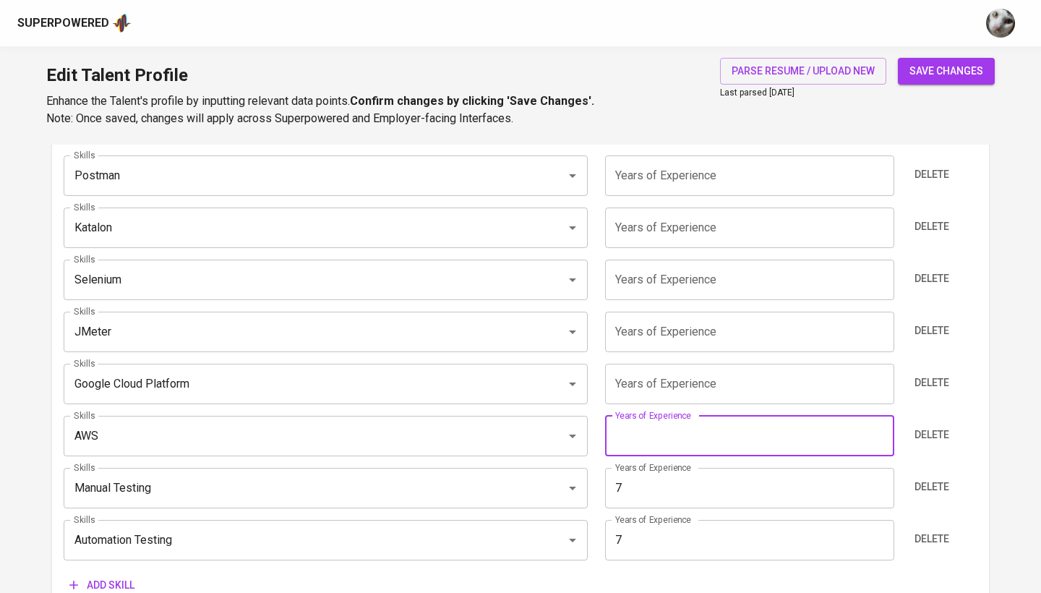
click at [662, 441] on input "number" at bounding box center [749, 436] width 289 height 41
type input "1"
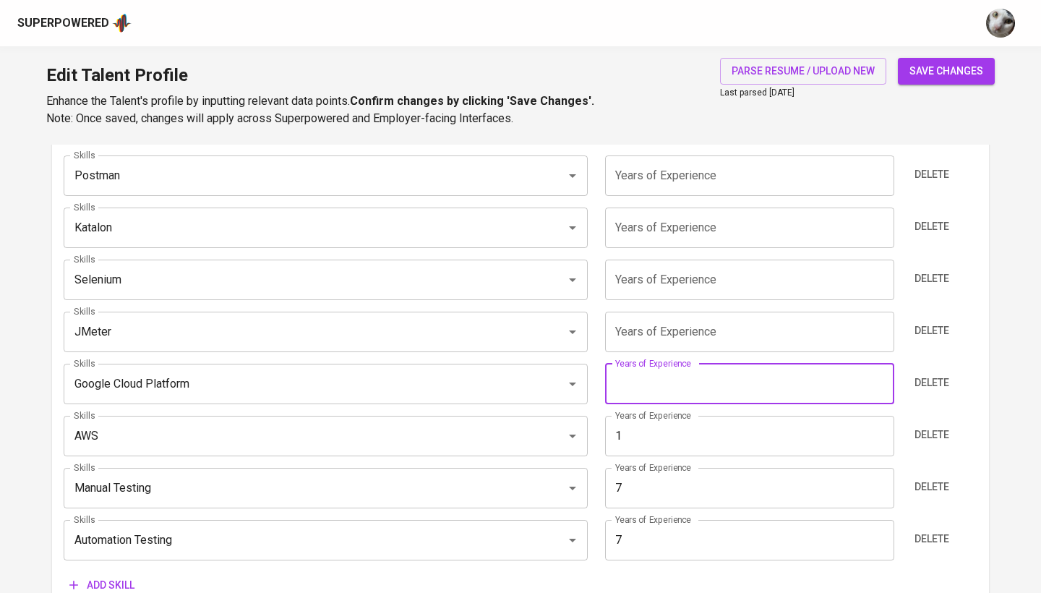
click at [673, 397] on input "number" at bounding box center [749, 384] width 289 height 41
type input "3"
type input "4"
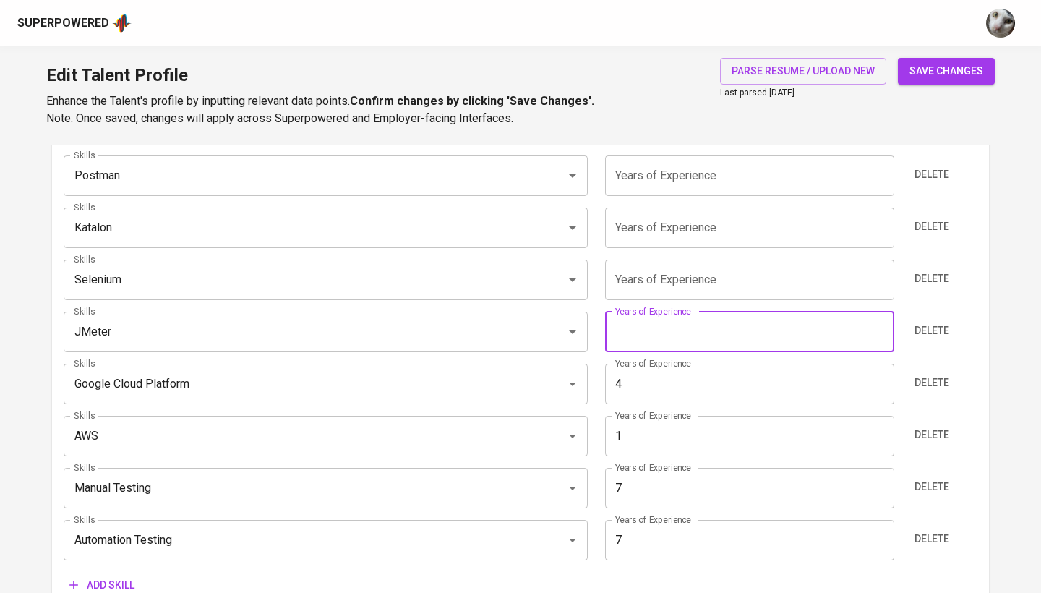
click at [679, 338] on input "number" at bounding box center [749, 332] width 289 height 41
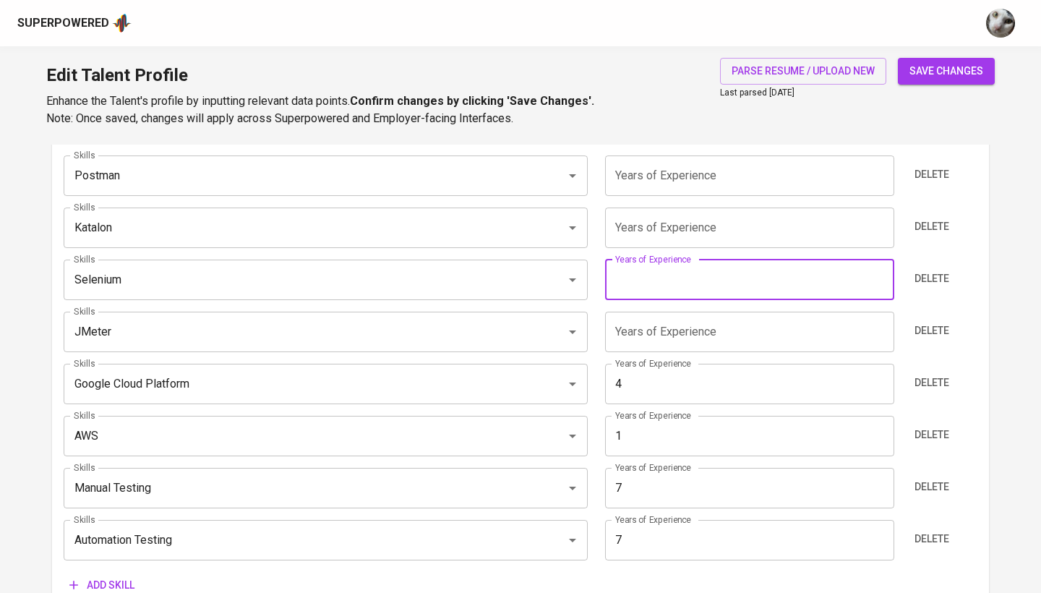
click at [681, 288] on input "number" at bounding box center [749, 280] width 289 height 41
type input "7"
click at [678, 235] on input "number" at bounding box center [749, 228] width 289 height 41
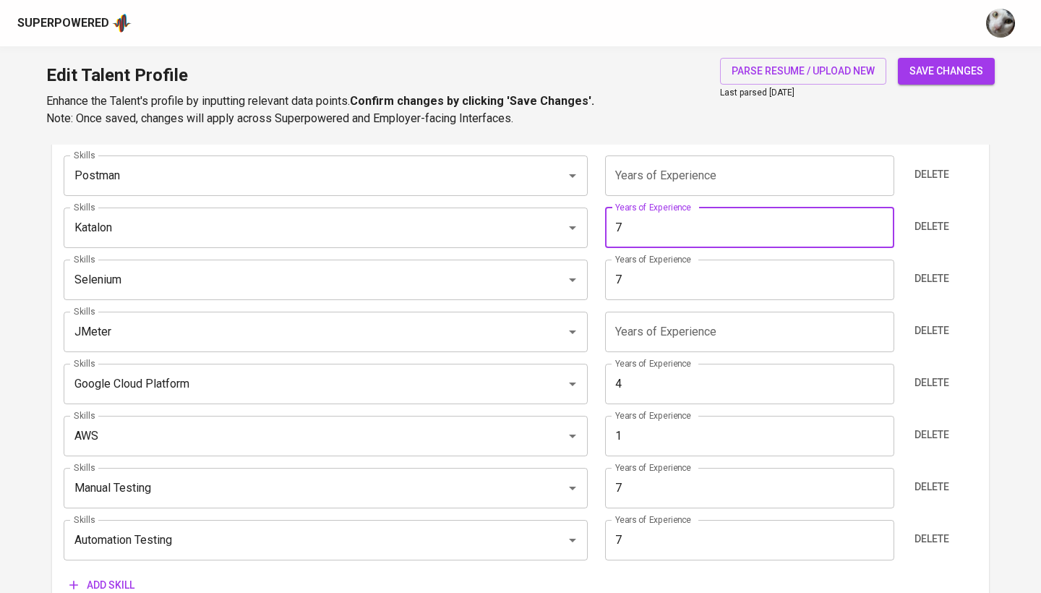
type input "7"
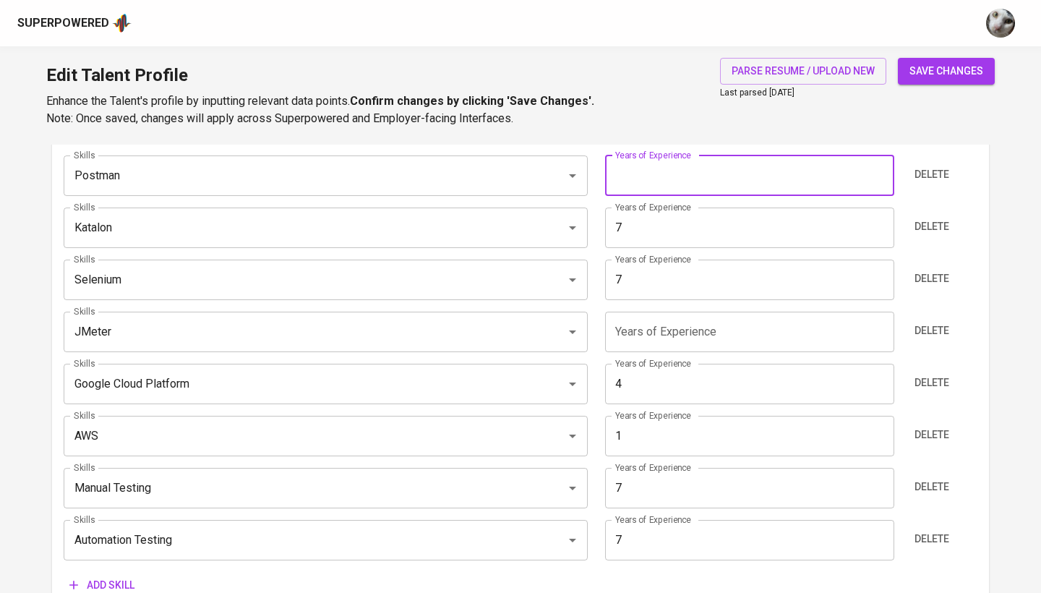
click at [678, 179] on input "number" at bounding box center [749, 175] width 289 height 41
type input "7"
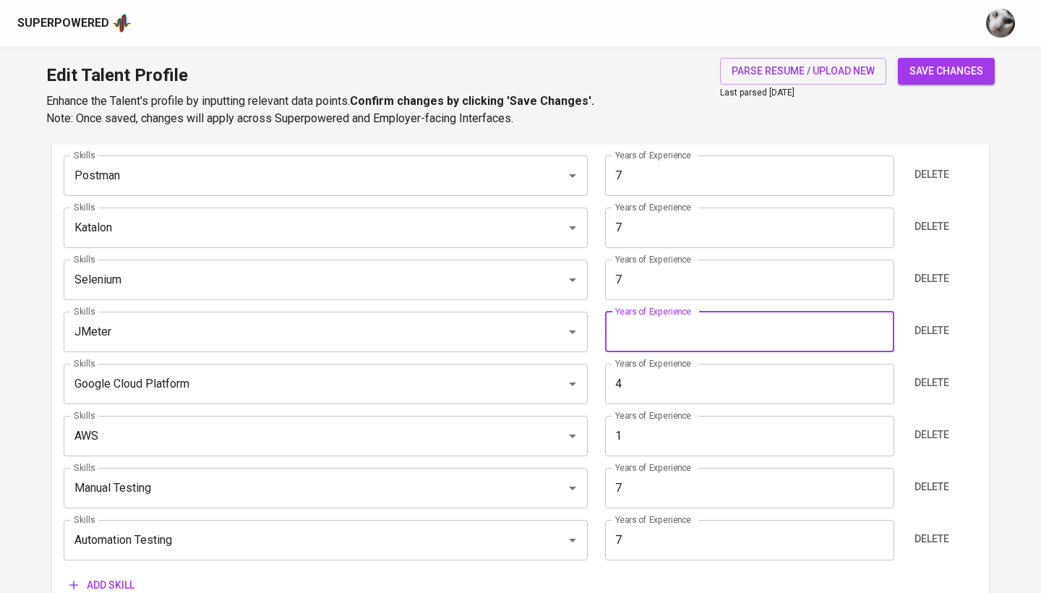
click at [660, 323] on input "number" at bounding box center [749, 332] width 289 height 41
type input "5"
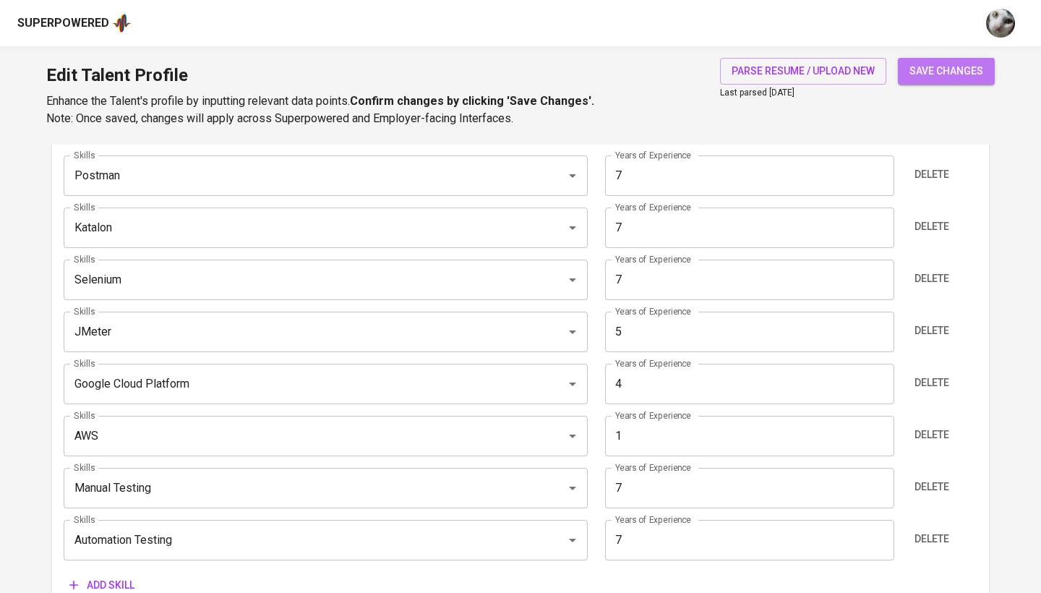
click at [977, 81] on button "save changes" at bounding box center [946, 71] width 97 height 27
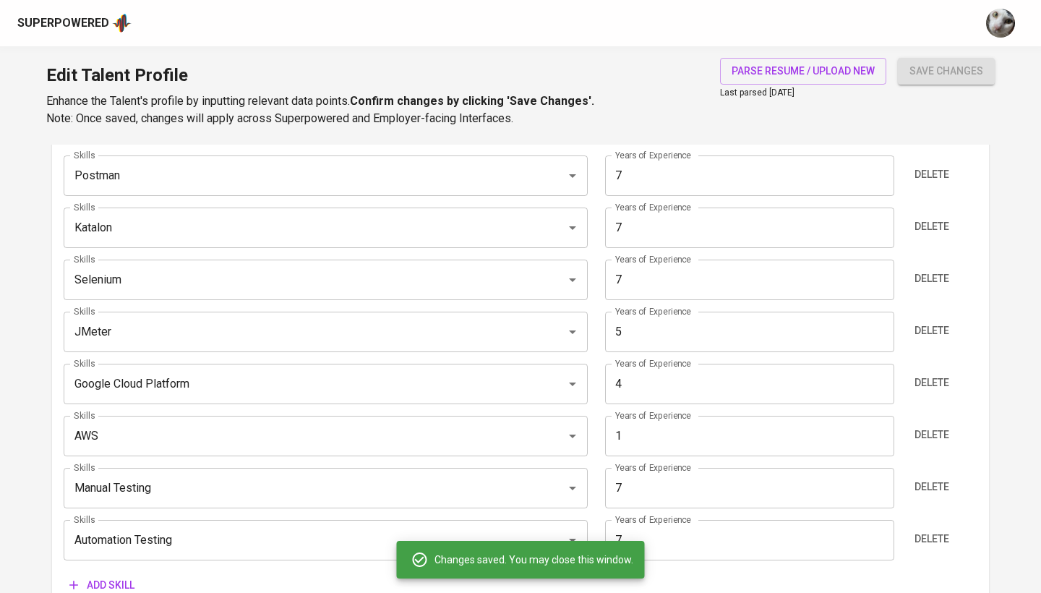
type input "Selenium"
type input "7"
type input "Katalon Studio"
type input "Automated Testing"
type input "Postman"
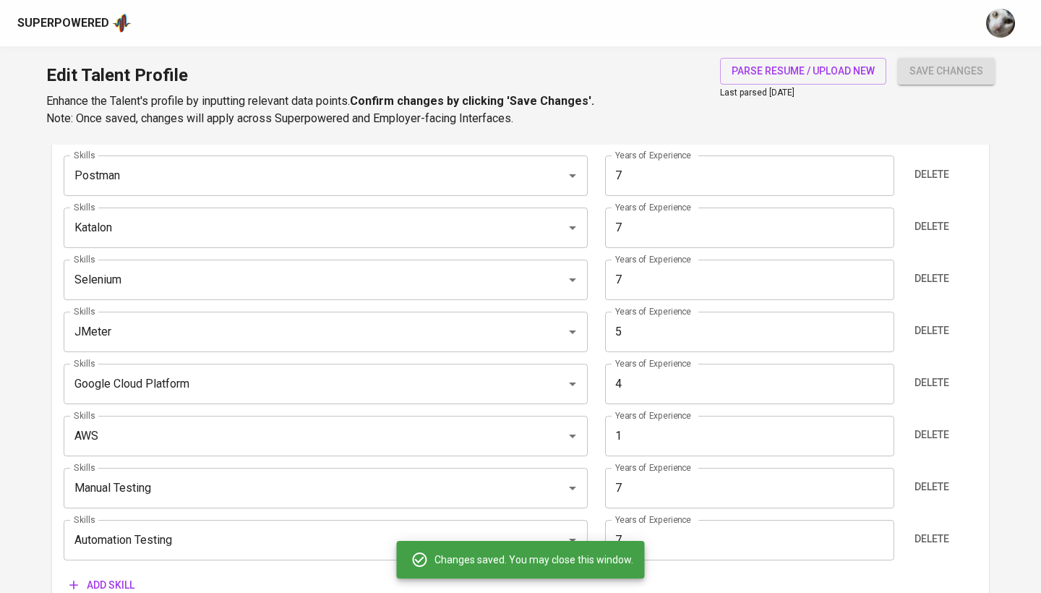
type input "Manual Testing"
type input "7"
type input "[DOMAIN_NAME]"
type input "5"
type input "Apache JMeter"
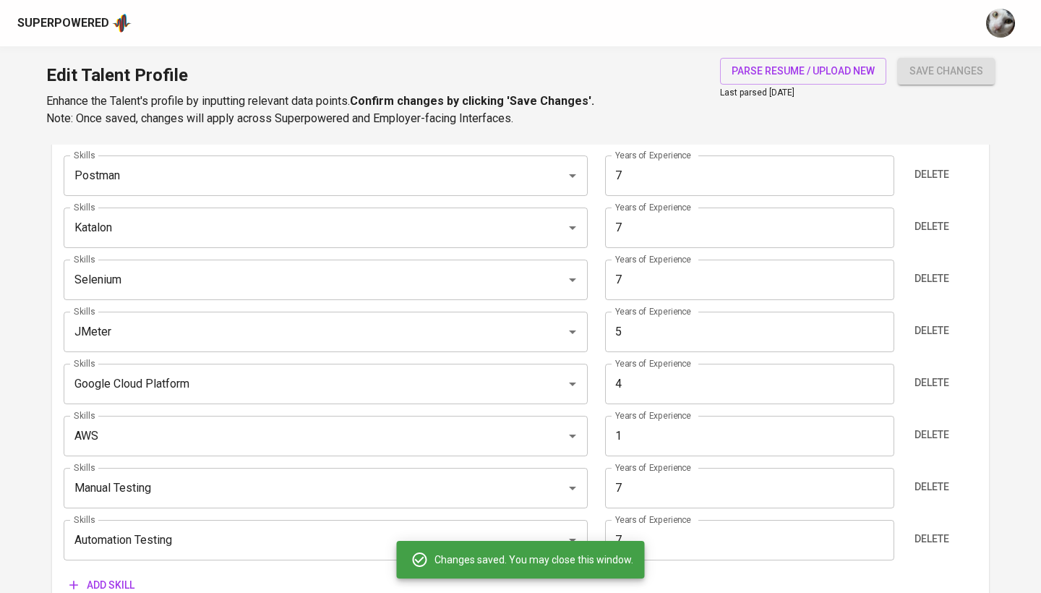
type input "5"
type input "Google Cloud Platform"
type input "4"
type input "AWS"
type input "1"
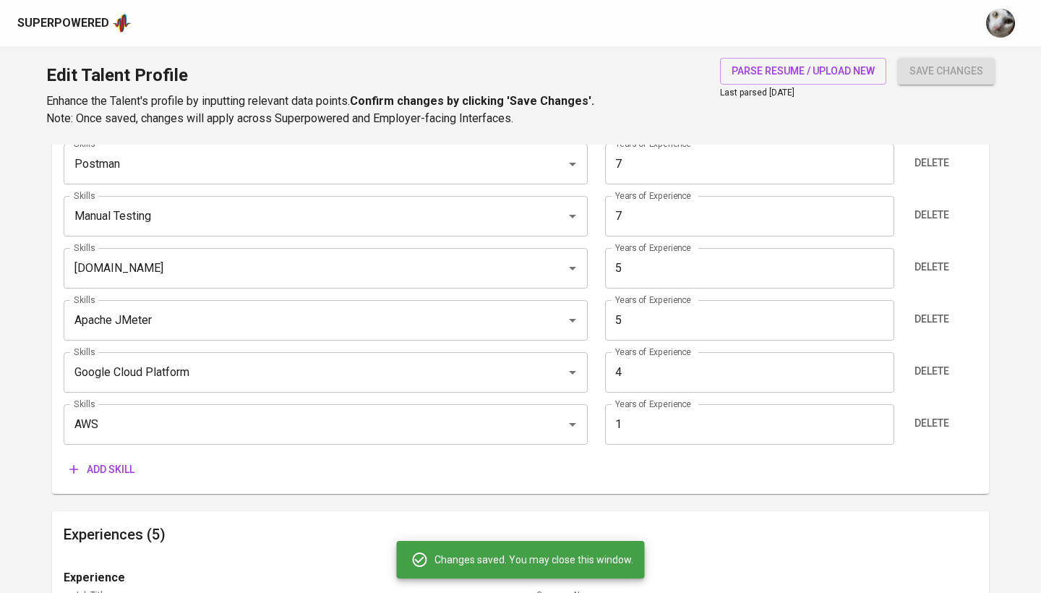
scroll to position [960, 0]
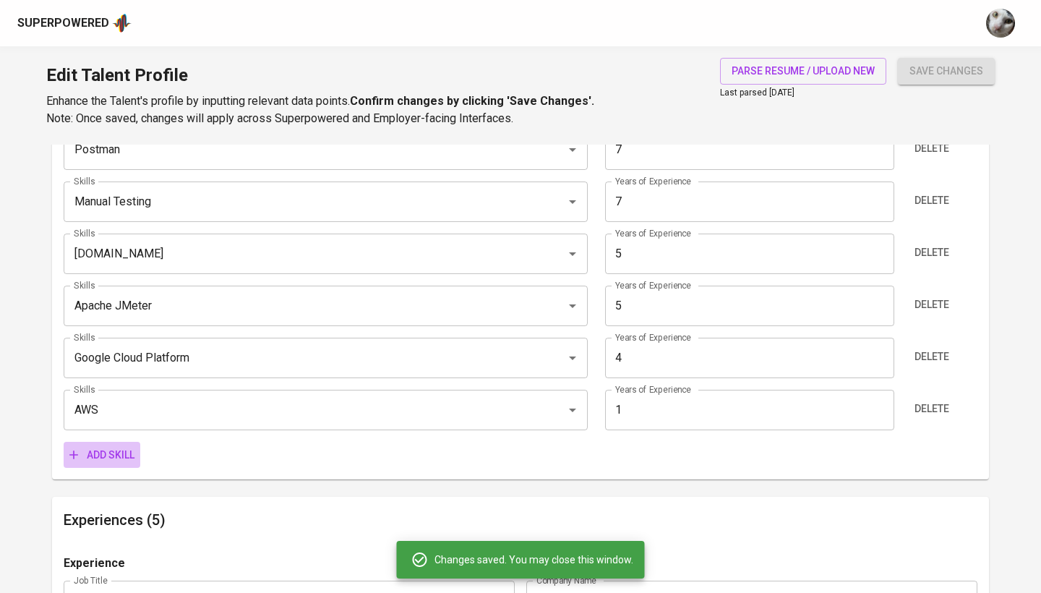
click at [114, 459] on span "Add skill" at bounding box center [101, 455] width 65 height 18
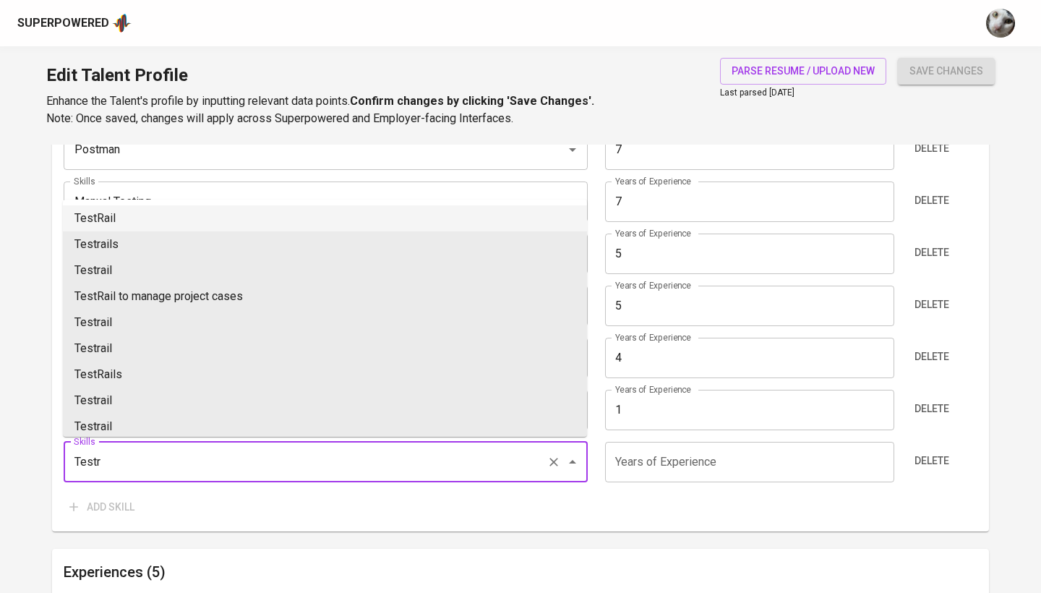
click at [174, 218] on li "TestRail" at bounding box center [325, 218] width 524 height 26
type input "TestRail"
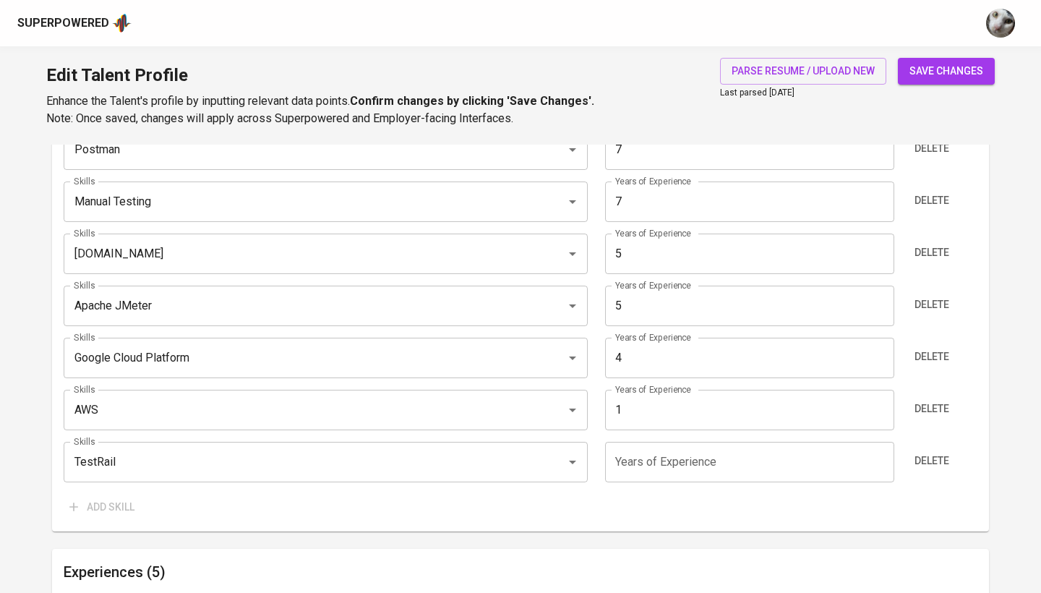
click at [621, 451] on input "number" at bounding box center [749, 462] width 289 height 41
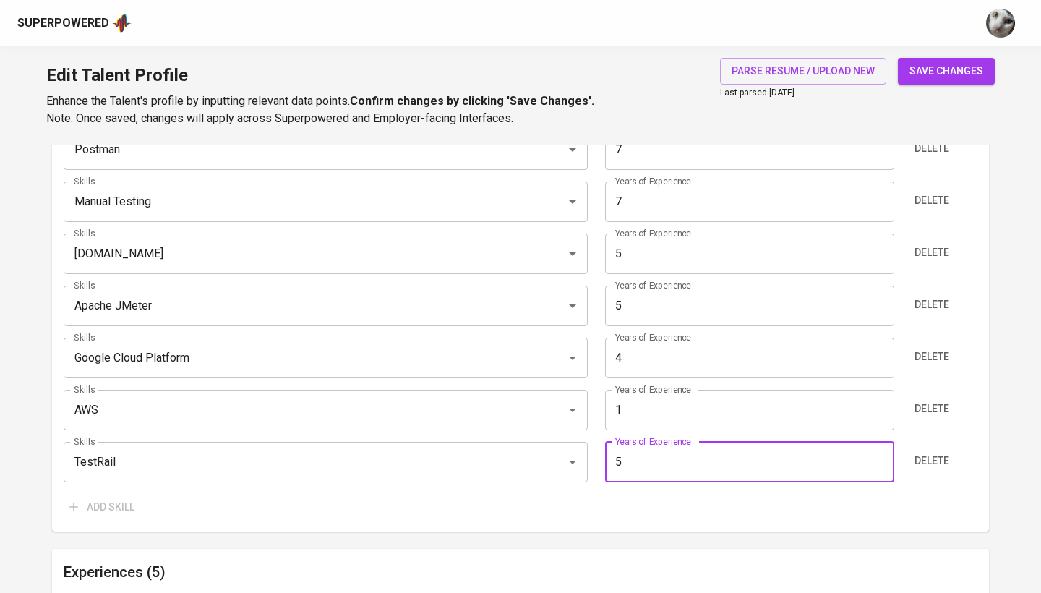
type input "5"
click at [931, 78] on span "save changes" at bounding box center [947, 71] width 74 height 18
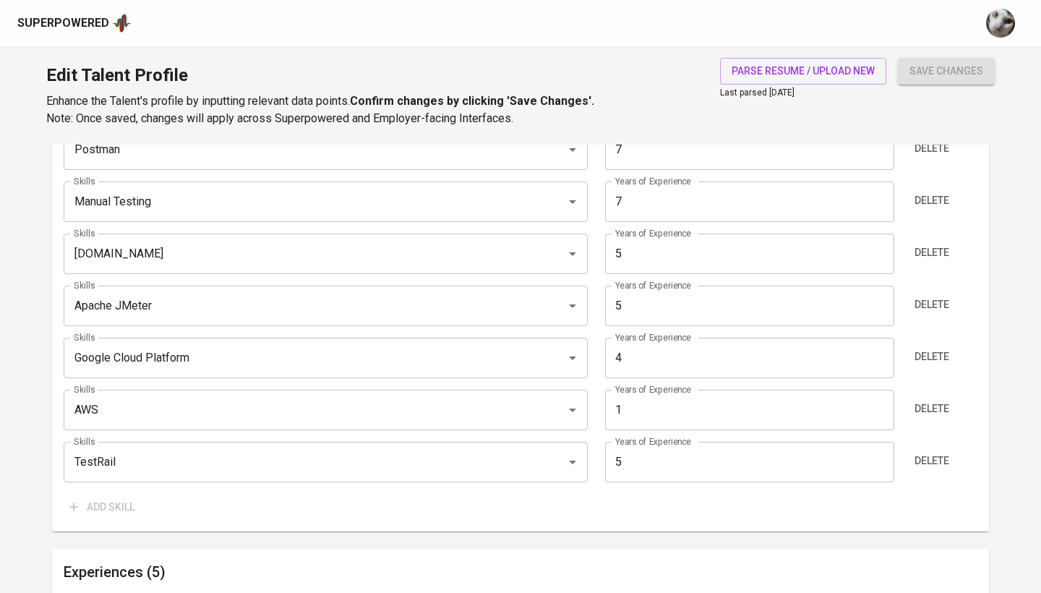
type input "Automated Testing"
type input "Selenium"
type input "Manual Testing"
type input "Katalon Studio"
type input "TestRail"
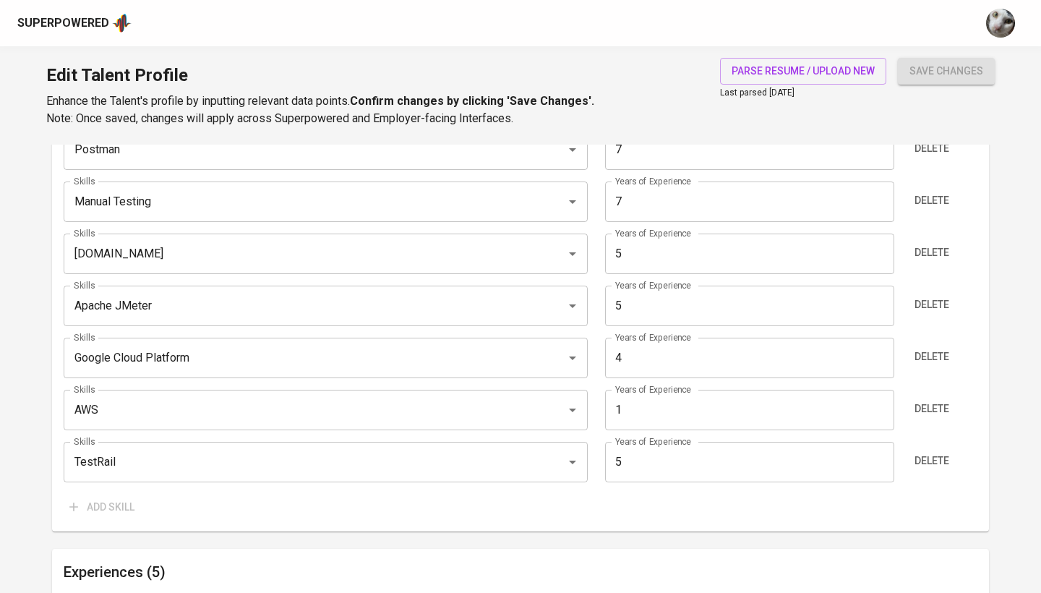
type input "5"
type input "Google Cloud Platform"
type input "4"
type input "AWS"
type input "1"
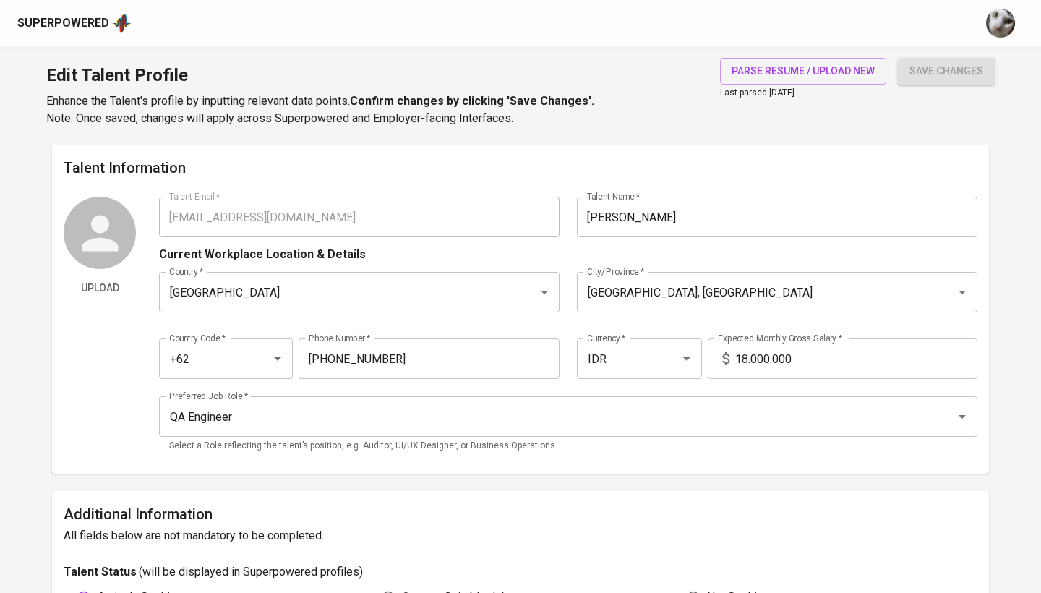
scroll to position [0, 0]
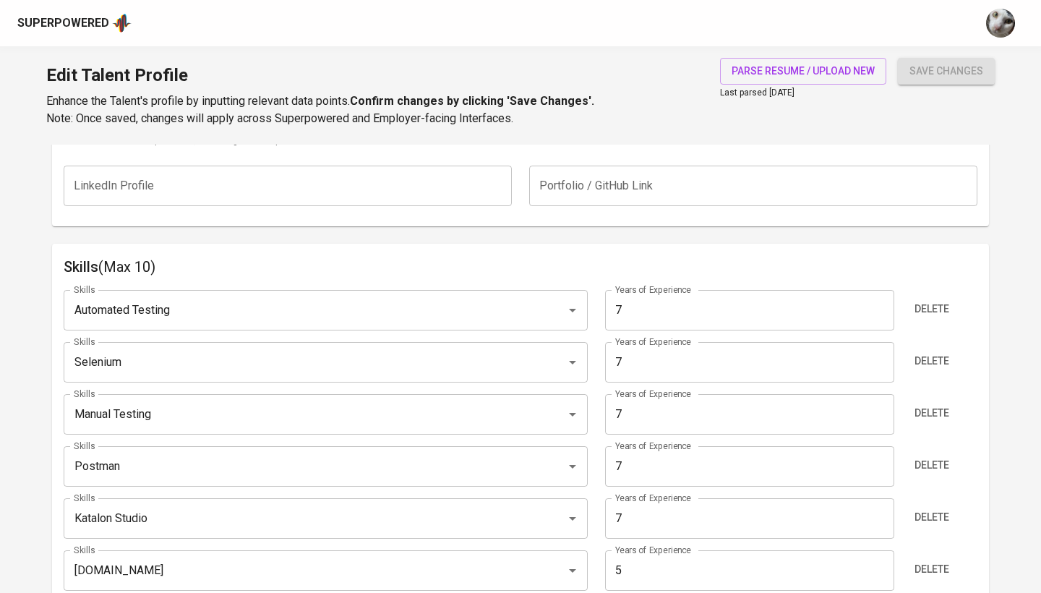
scroll to position [563, 0]
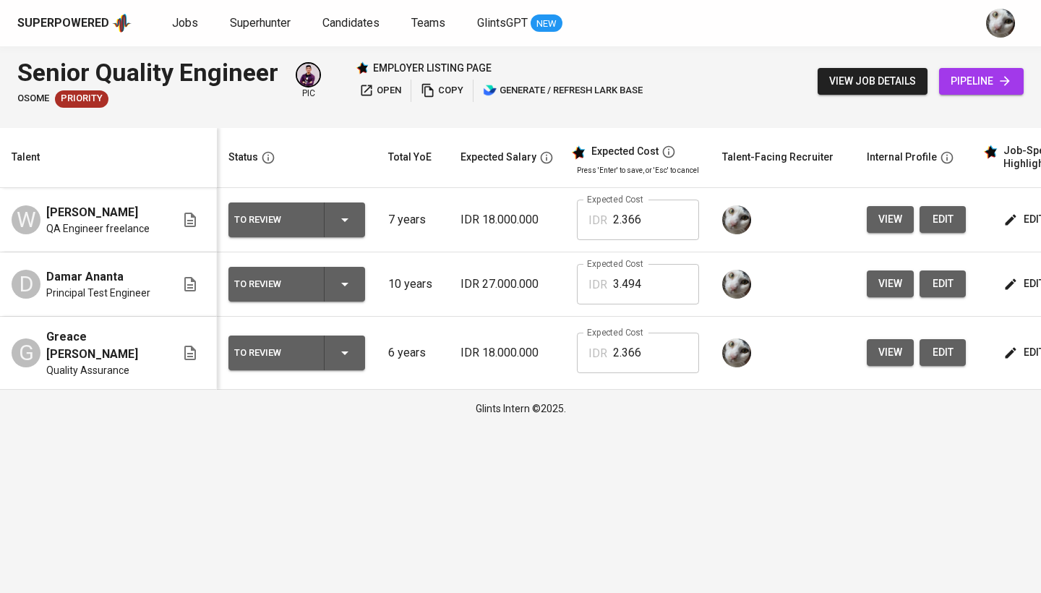
click at [1004, 221] on icon "button" at bounding box center [1011, 220] width 14 height 14
click at [900, 213] on button "view" at bounding box center [890, 219] width 47 height 27
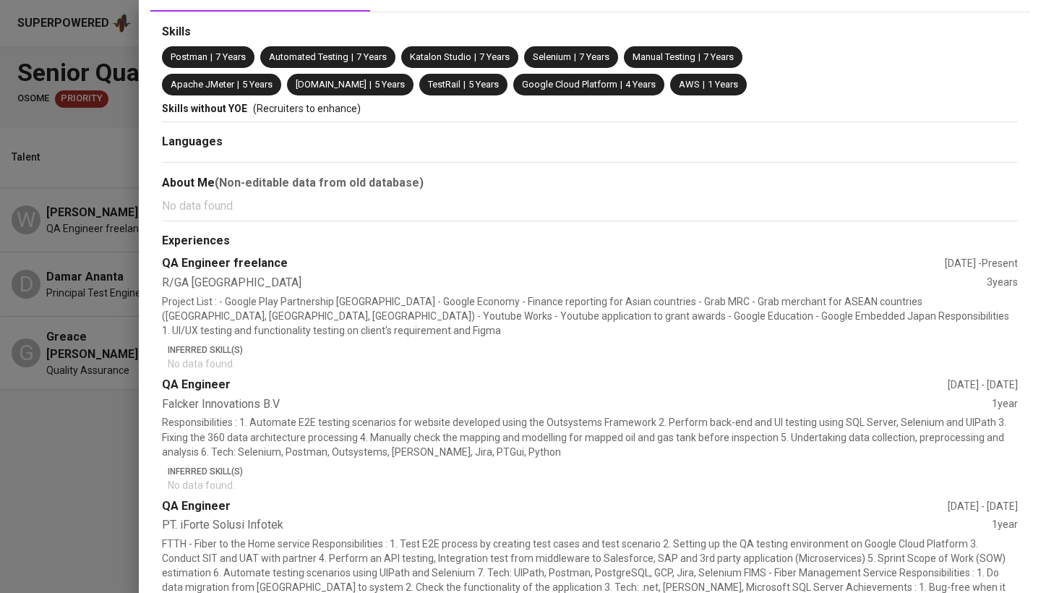
scroll to position [579, 0]
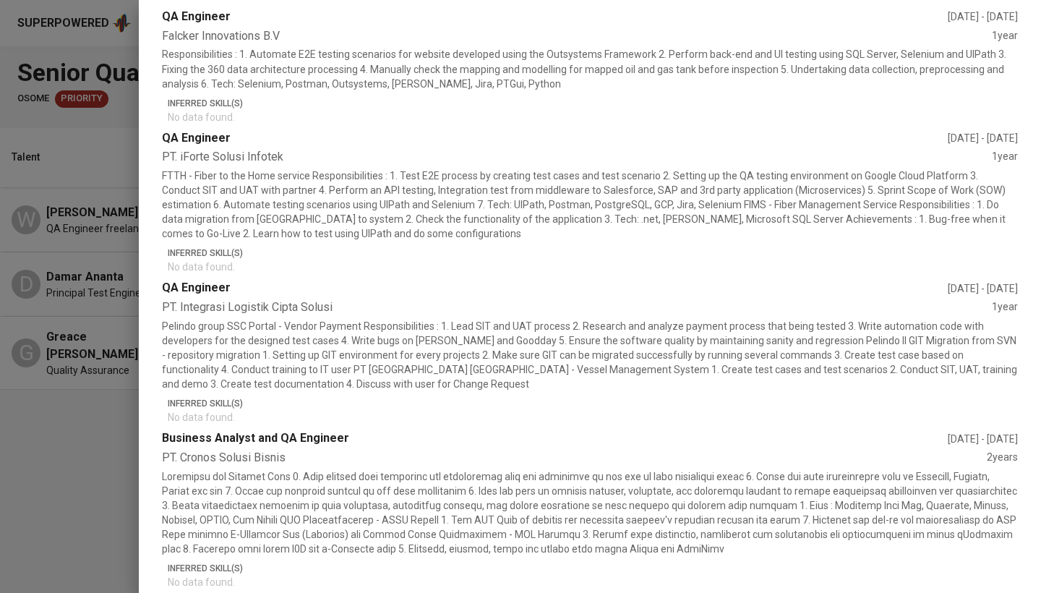
click at [91, 430] on div at bounding box center [520, 296] width 1041 height 593
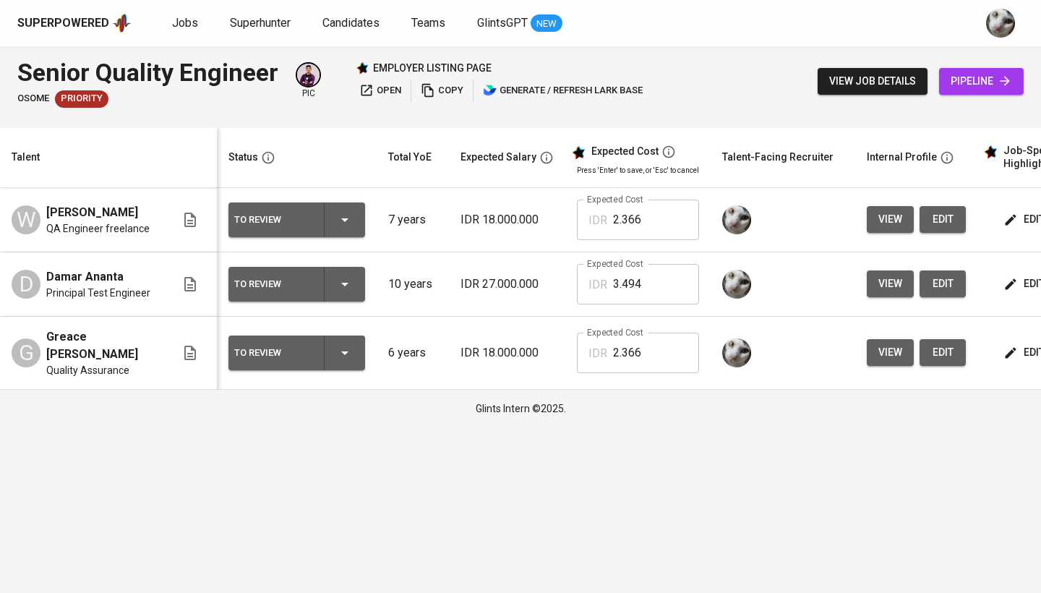
scroll to position [0, 0]
